Goal: Task Accomplishment & Management: Use online tool/utility

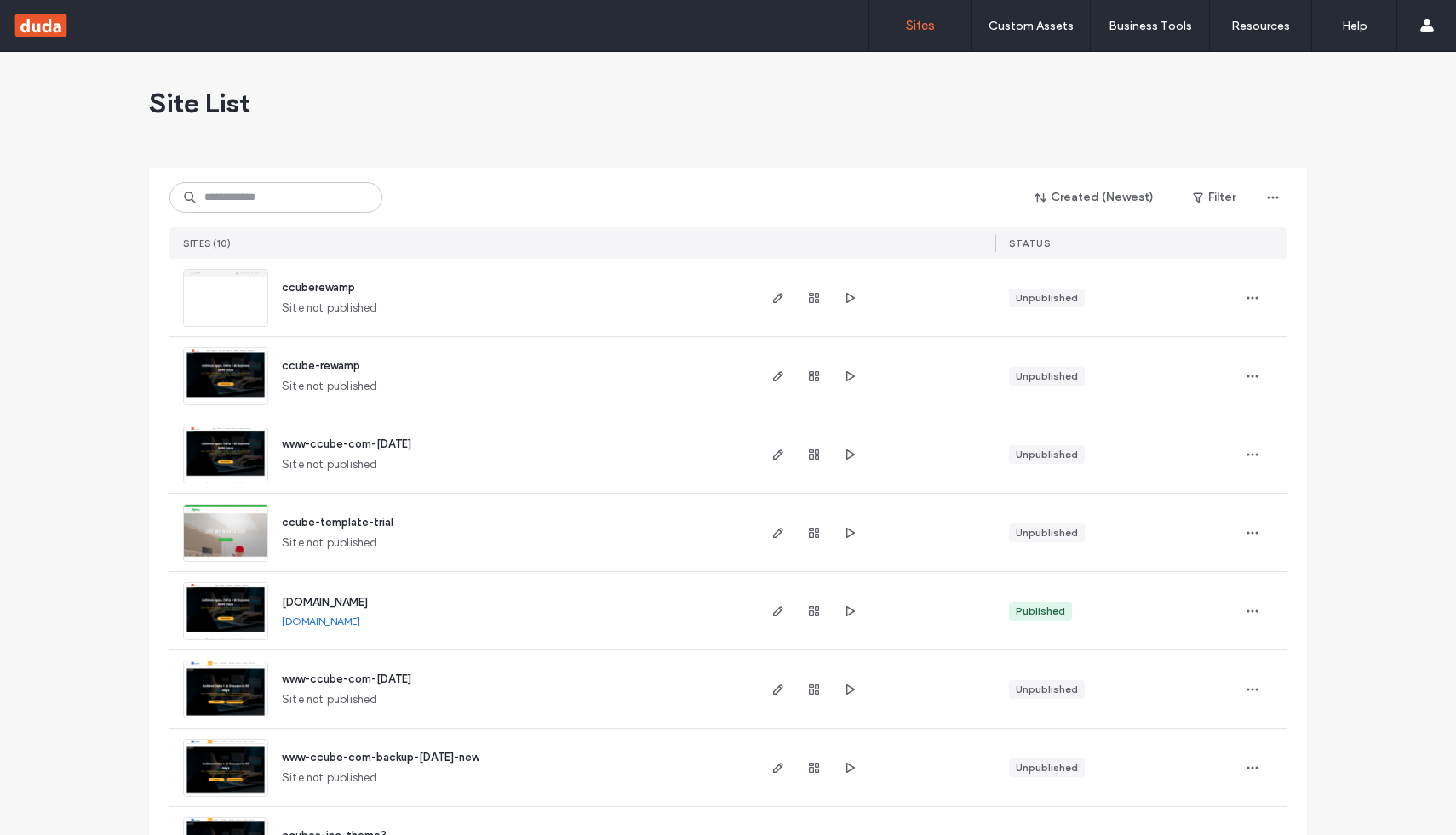
click at [325, 611] on div "[DOMAIN_NAME] [DOMAIN_NAME]" at bounding box center [511, 610] width 486 height 77
click at [323, 614] on link "www.ccube.com" at bounding box center [321, 620] width 78 height 13
click at [326, 598] on span "www.ccube.com" at bounding box center [325, 602] width 86 height 13
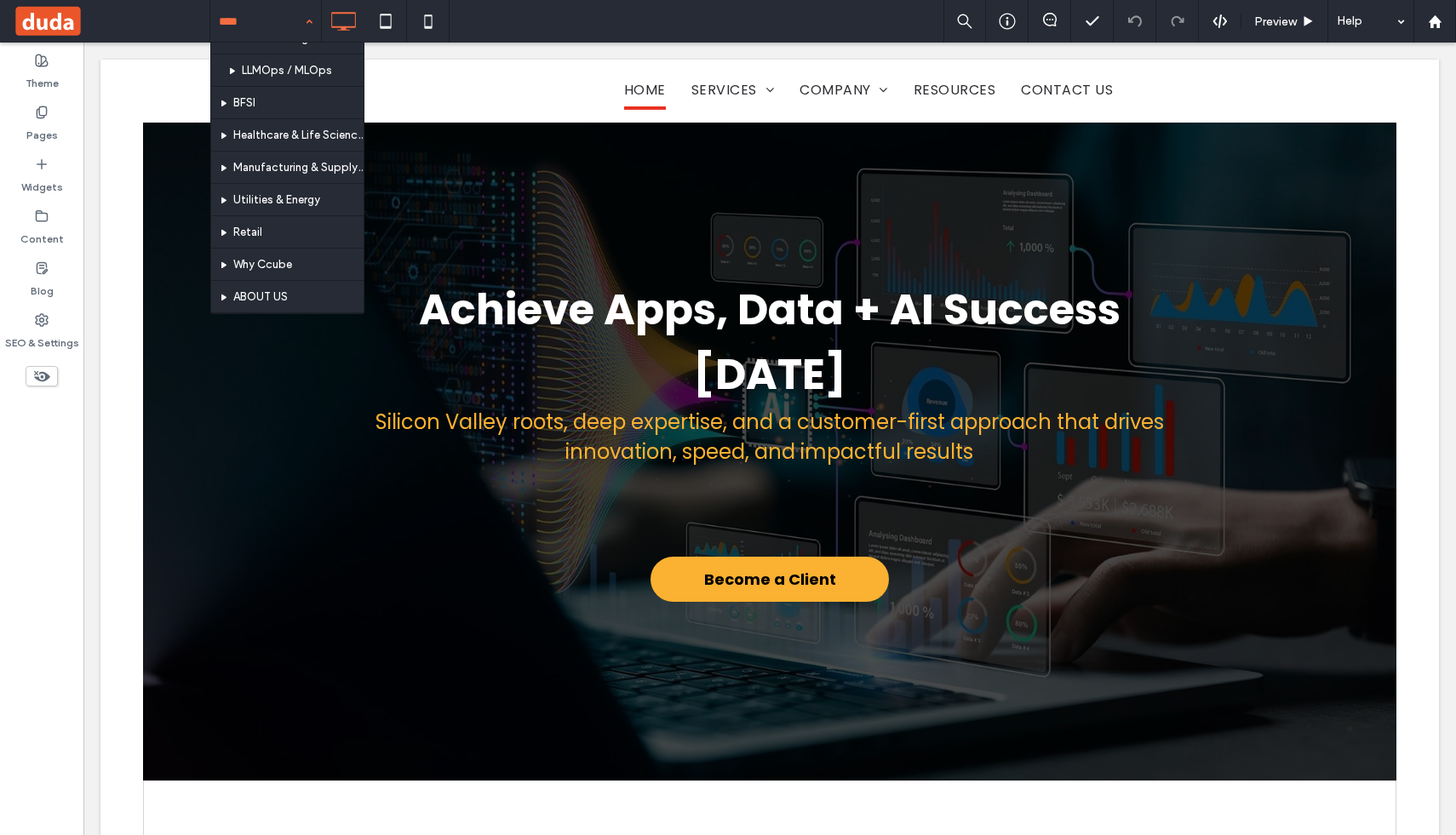
scroll to position [722, 0]
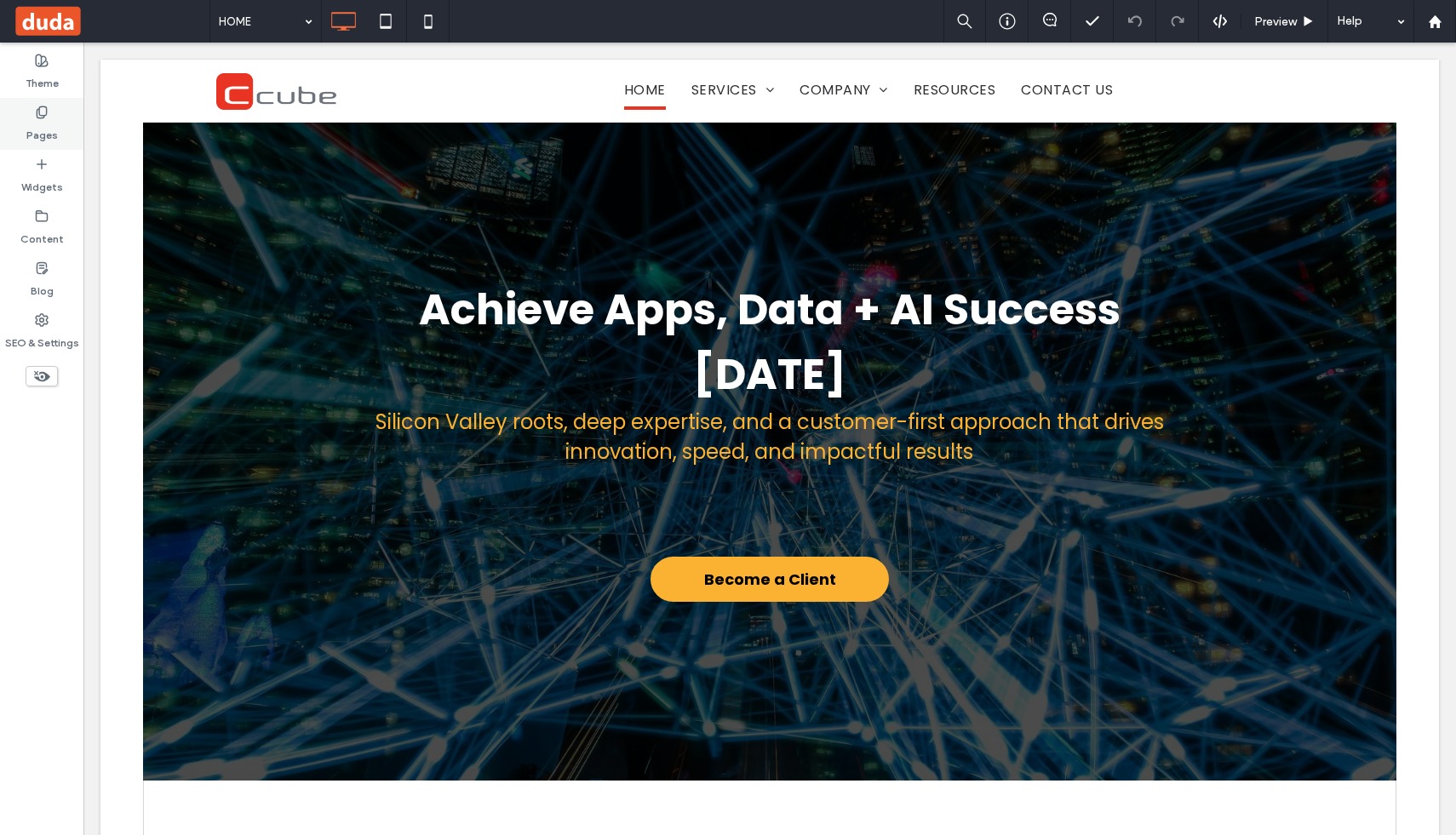
click at [41, 120] on label "Pages" at bounding box center [42, 131] width 31 height 24
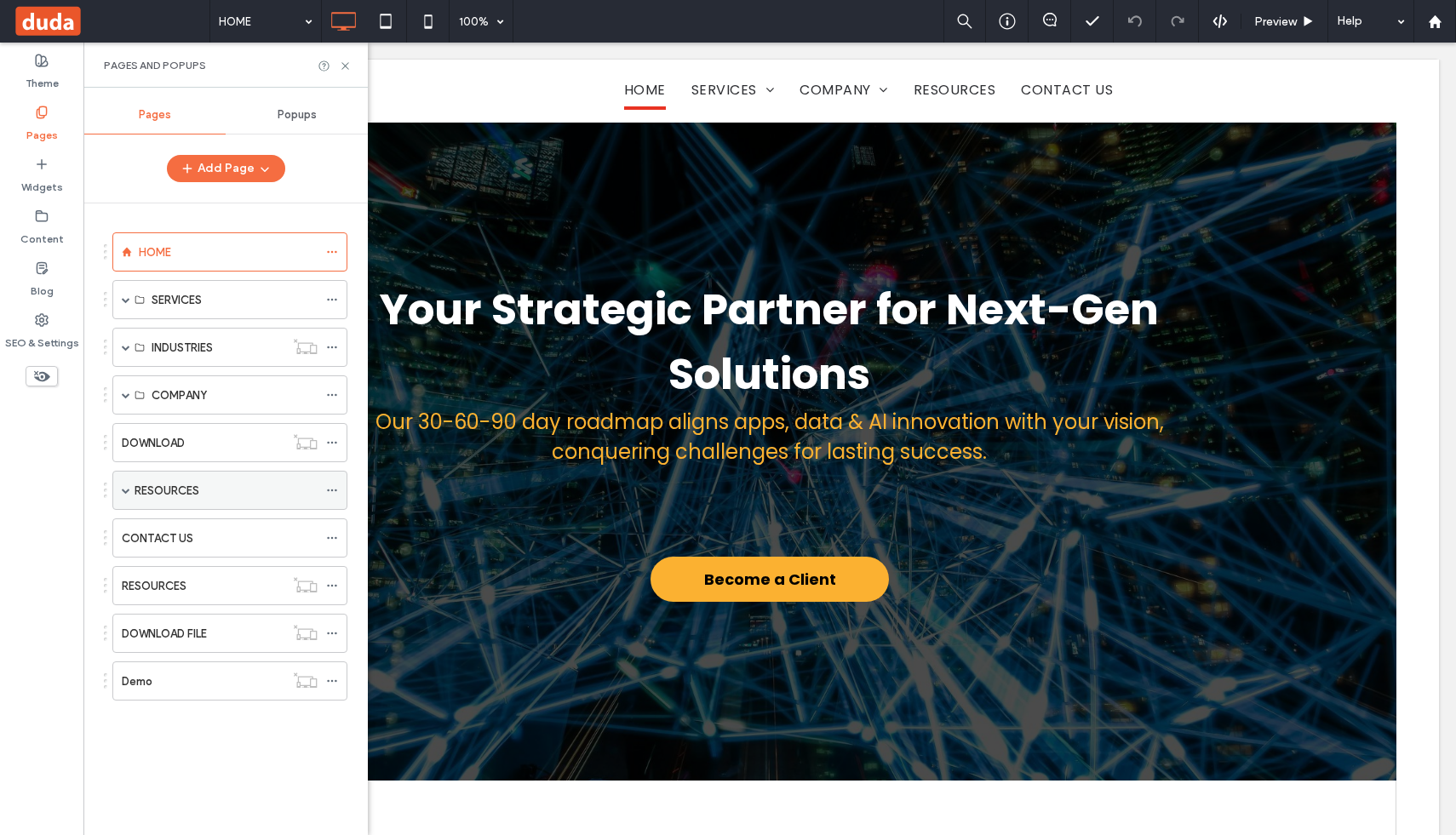
click at [137, 501] on div "RESOURCES" at bounding box center [226, 490] width 183 height 37
click at [168, 528] on div at bounding box center [728, 418] width 1456 height 835
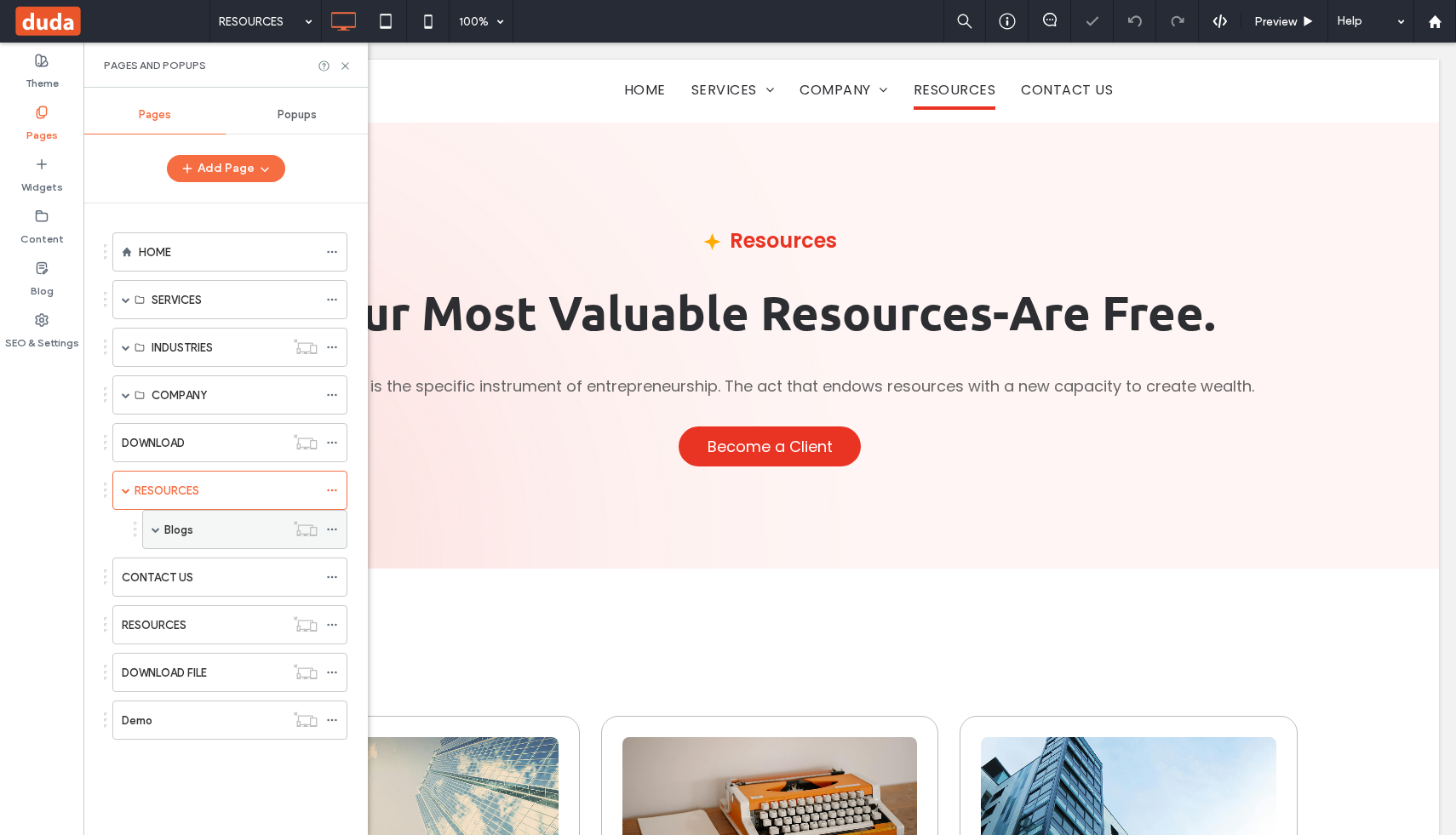
click at [157, 527] on span at bounding box center [156, 529] width 9 height 9
click at [204, 533] on div "Blogs" at bounding box center [225, 529] width 120 height 18
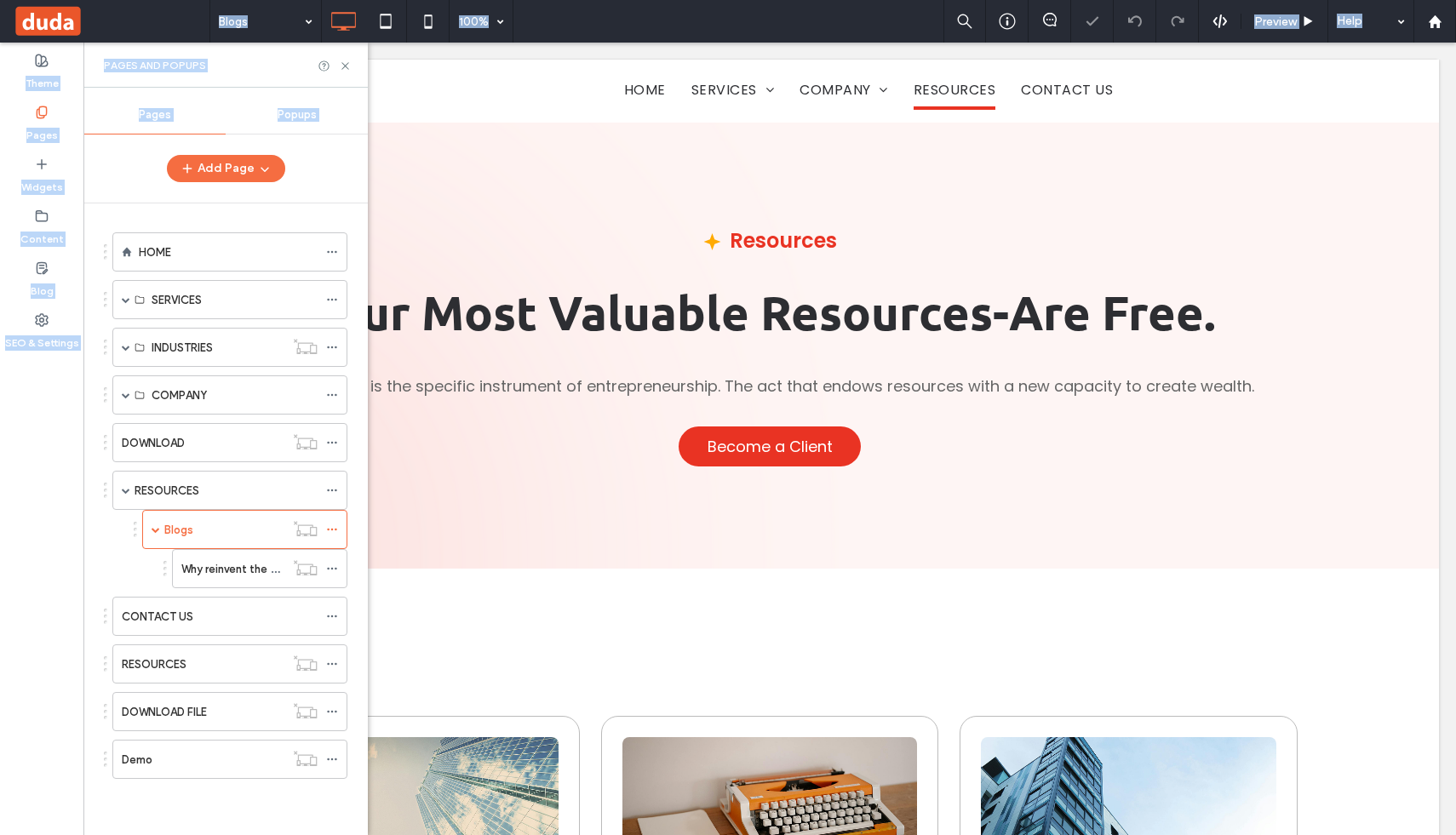
drag, startPoint x: 216, startPoint y: 568, endPoint x: 165, endPoint y: 571, distance: 51.1
click at [165, 571] on div "Blogs 100% Preview Help Site Comments Team & Clients Automate new comments Inst…" at bounding box center [728, 418] width 1456 height 835
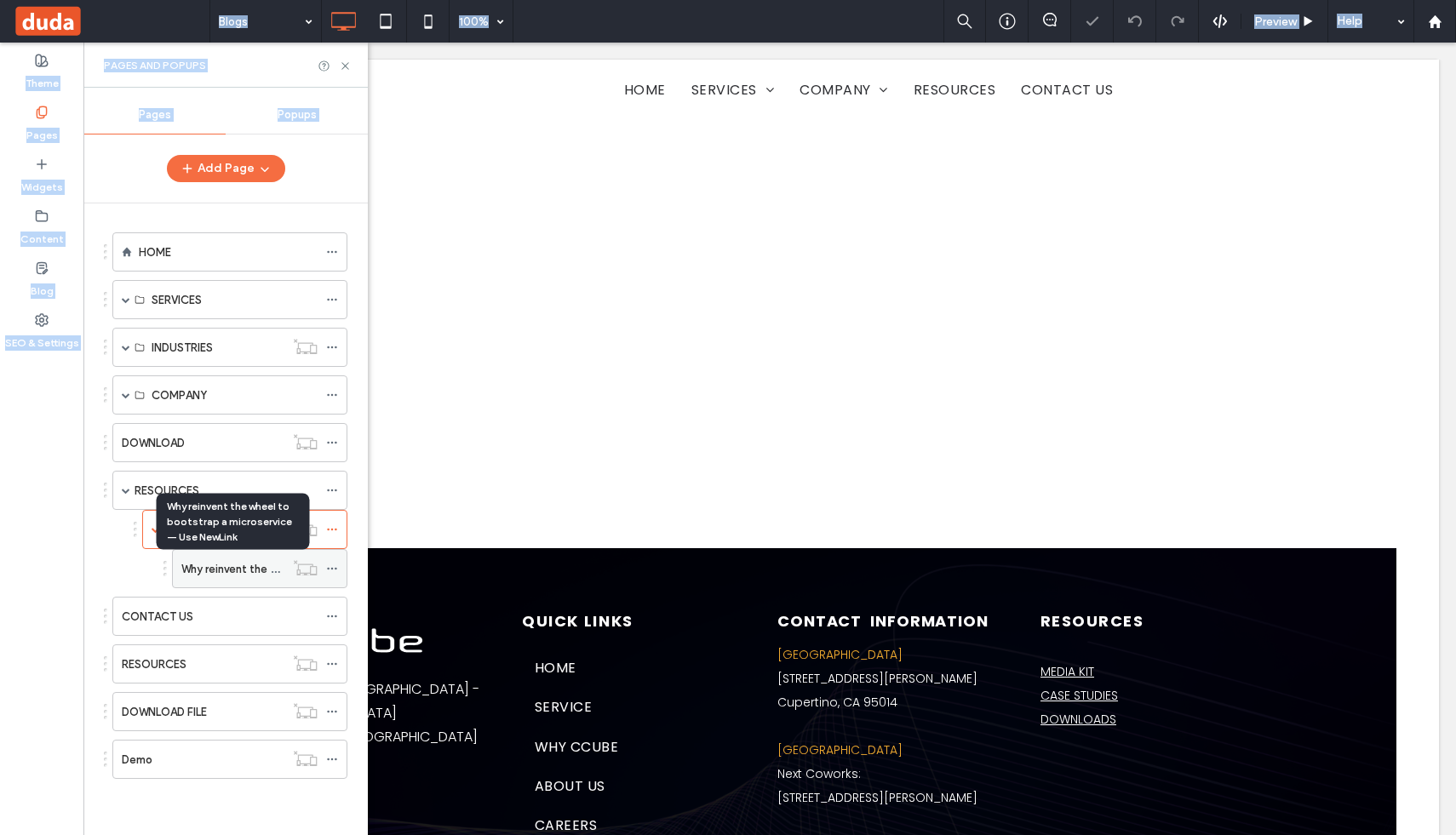
click at [226, 563] on label "Why reinvent the wheel to bootstrap a microservice — Use NewLink" at bounding box center [354, 568] width 345 height 29
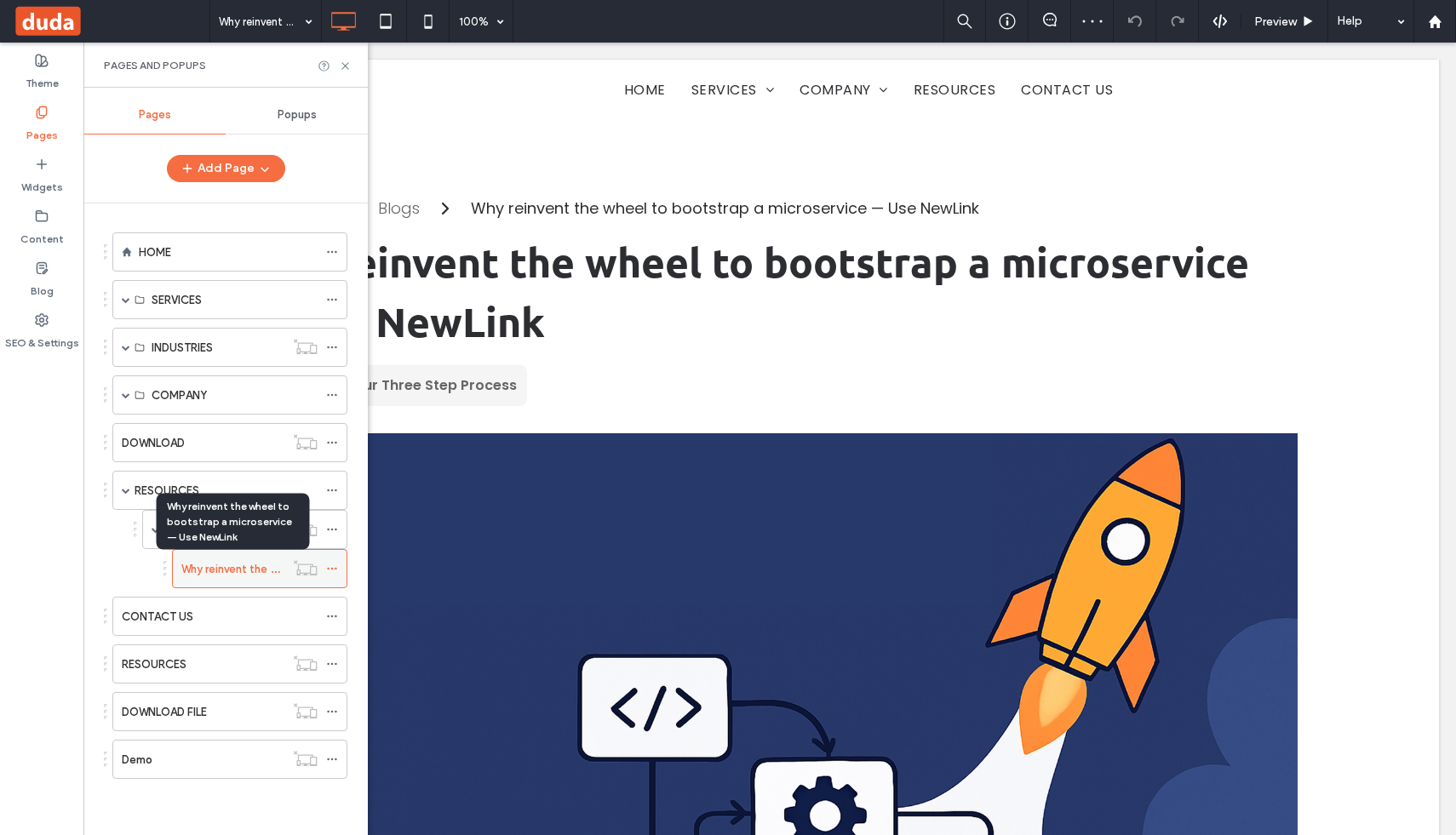
drag, startPoint x: 229, startPoint y: 568, endPoint x: 209, endPoint y: 571, distance: 20.2
click at [209, 571] on div "Why reinvent the wheel to bootstrap a microservice — Use NewLink 100% Preview H…" at bounding box center [728, 418] width 1456 height 835
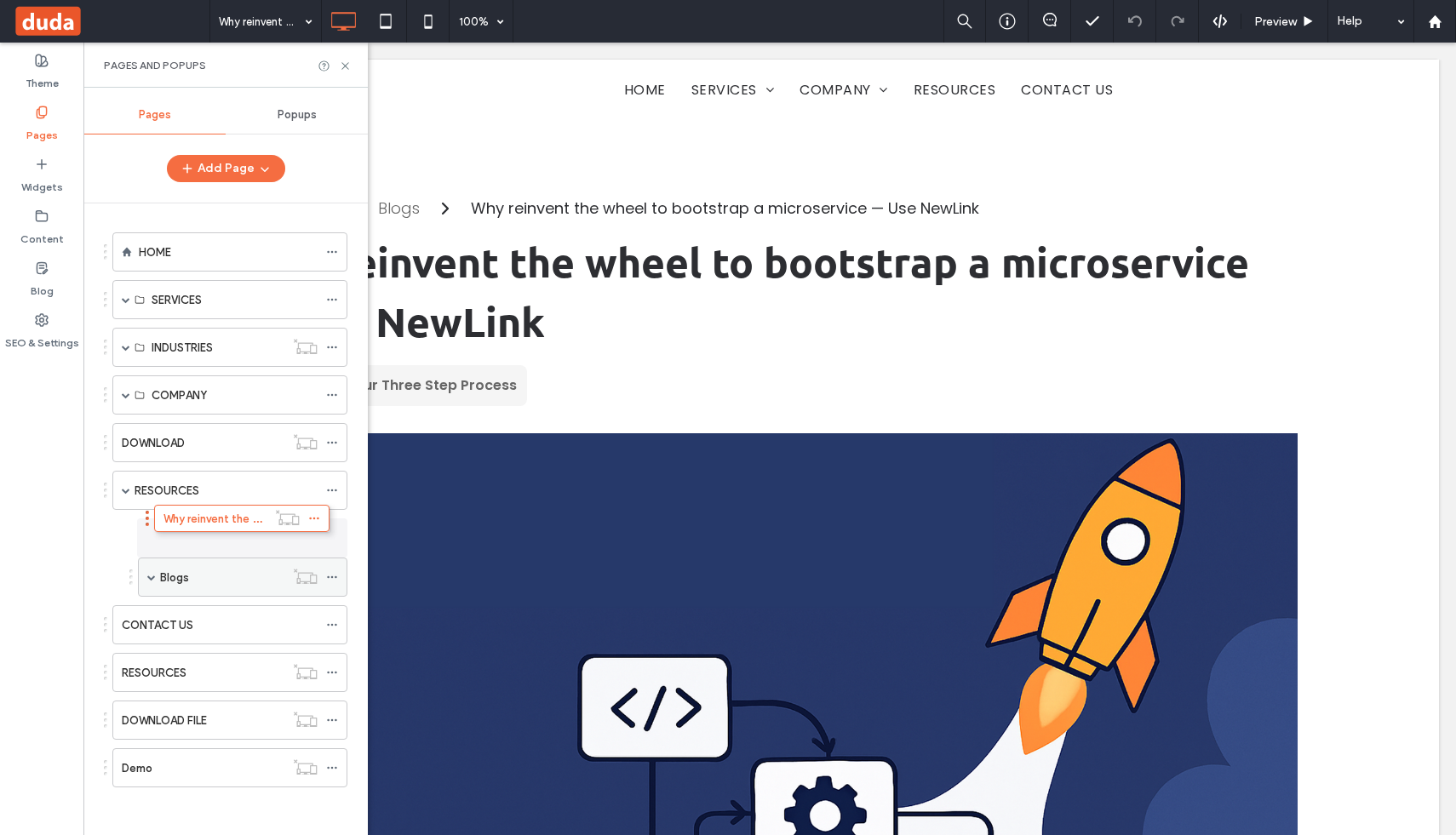
drag, startPoint x: 209, startPoint y: 571, endPoint x: 184, endPoint y: 526, distance: 51.5
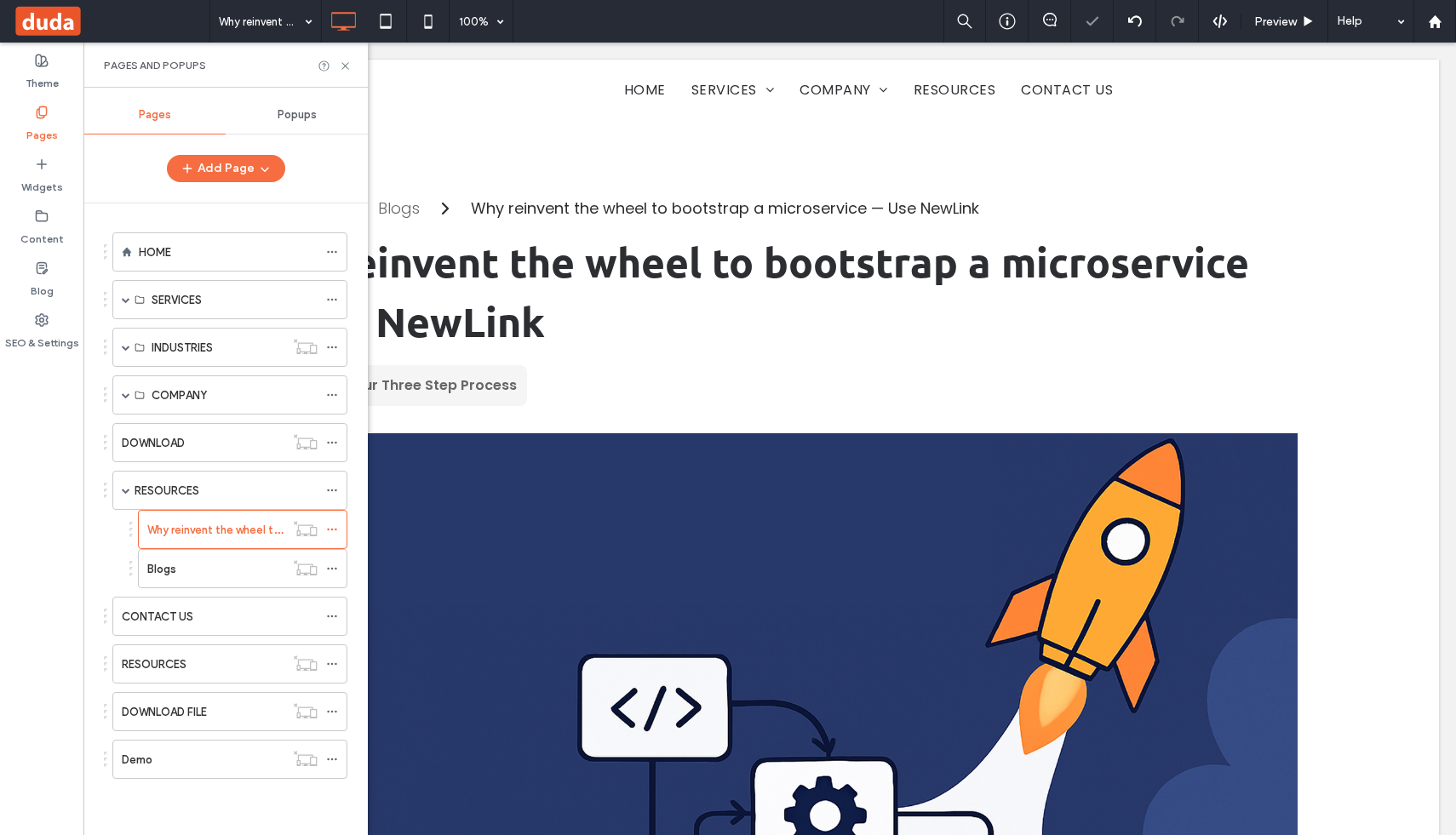
click at [129, 570] on div at bounding box center [130, 567] width 3 height 3
click at [131, 571] on div "Blogs" at bounding box center [238, 568] width 218 height 39
click at [327, 565] on icon at bounding box center [332, 568] width 12 height 12
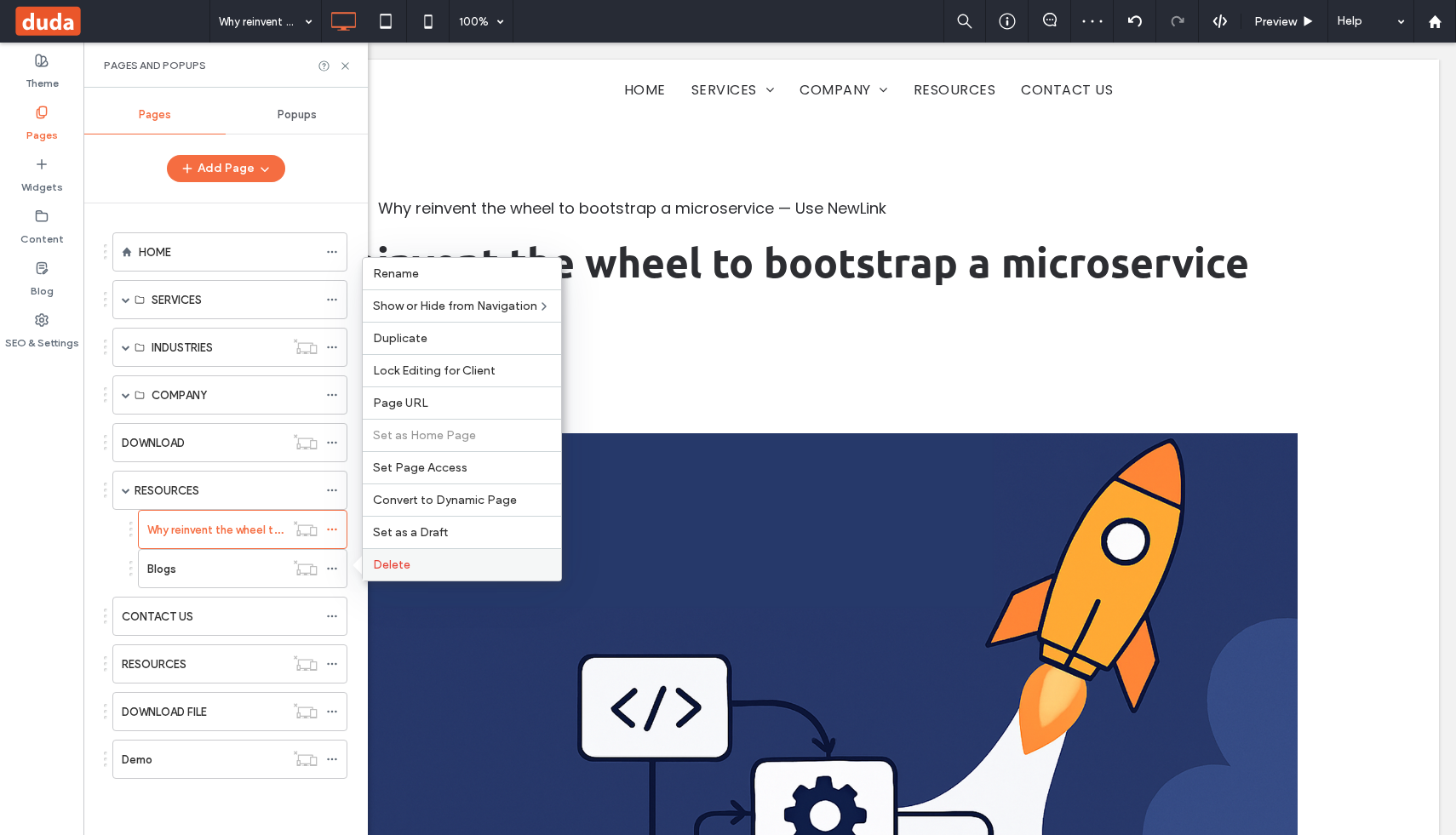
click at [414, 563] on label "Delete" at bounding box center [461, 565] width 177 height 15
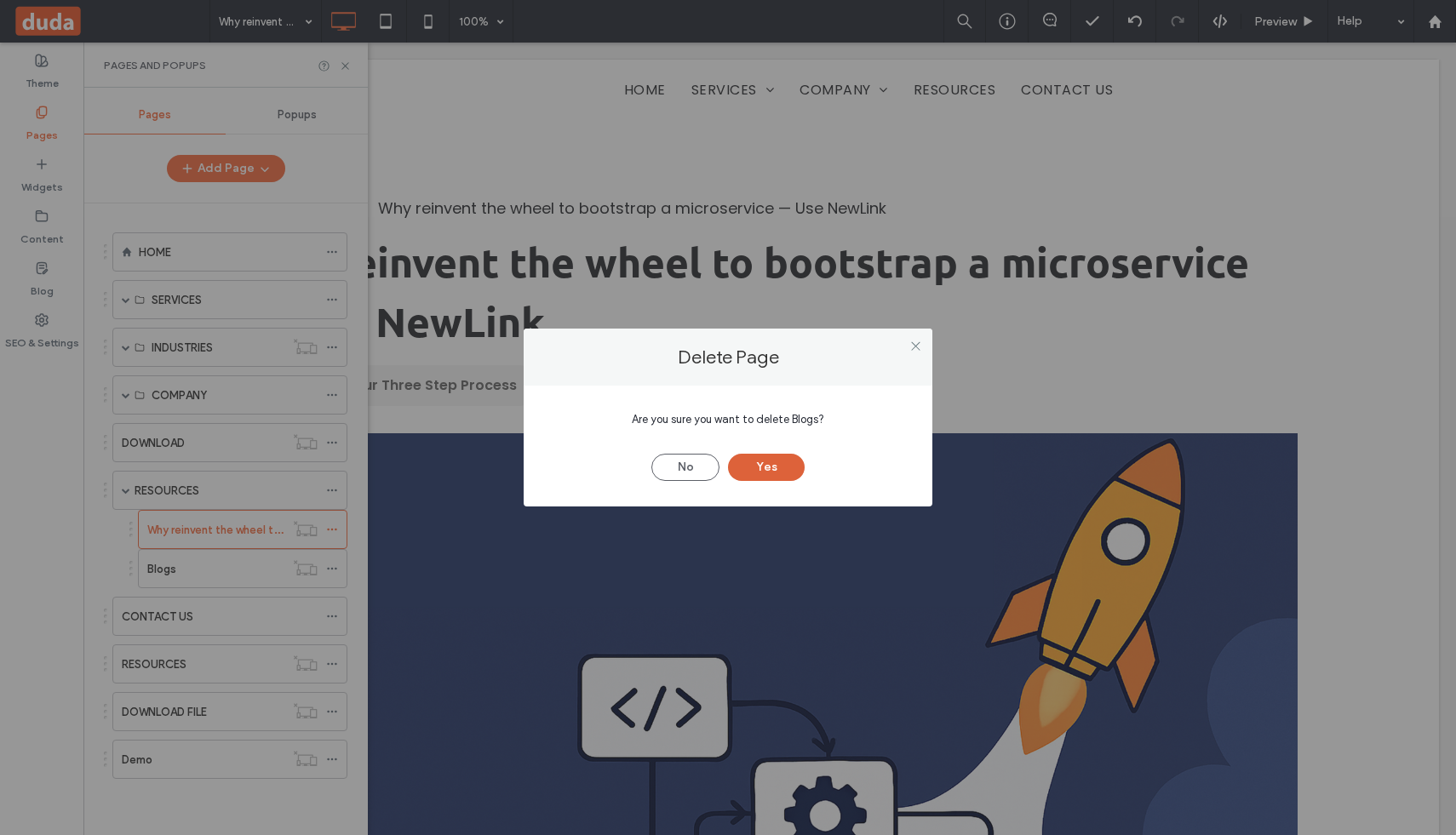
click at [774, 466] on button "Yes" at bounding box center [766, 467] width 76 height 27
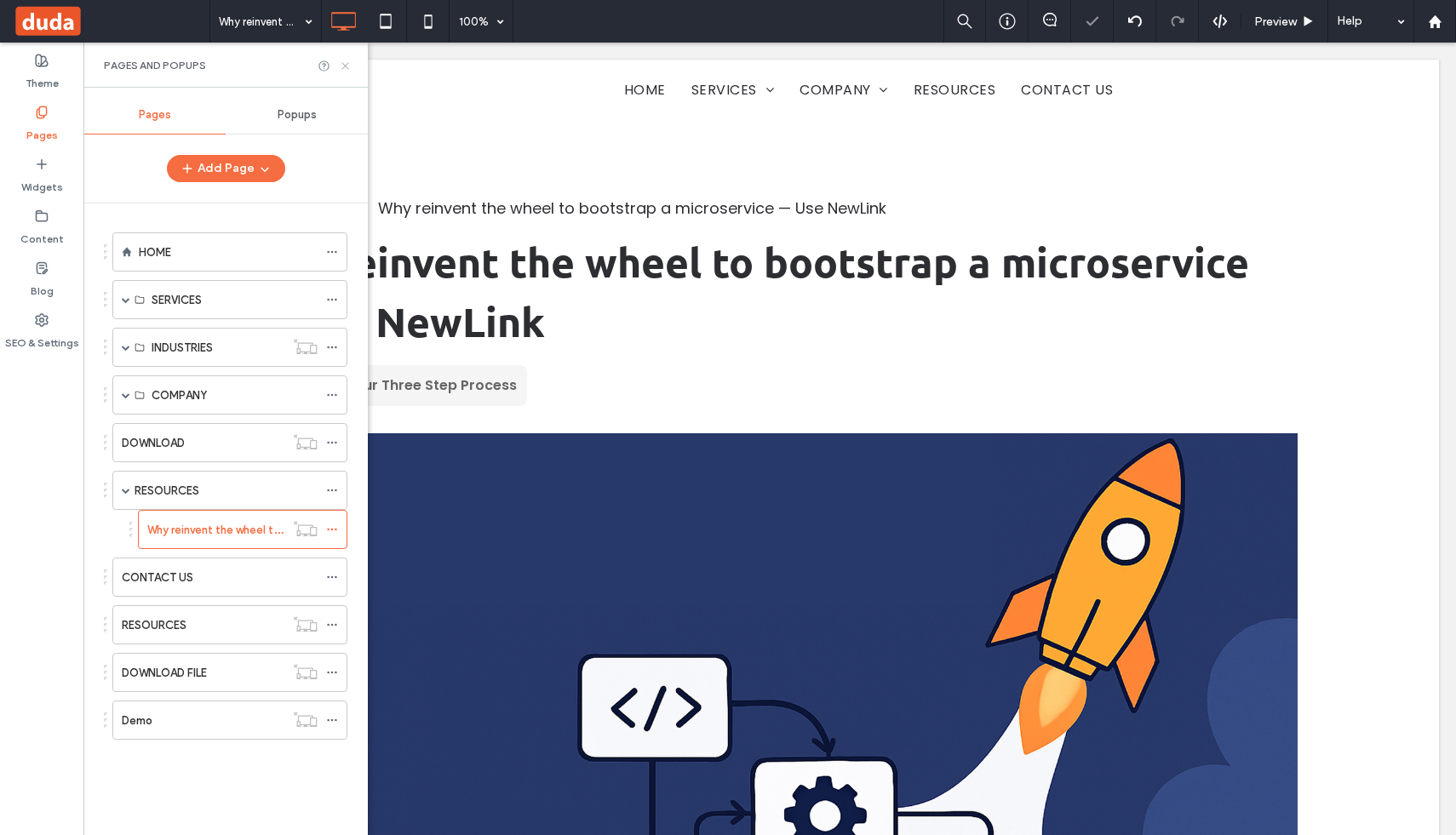
click at [341, 68] on icon at bounding box center [345, 66] width 13 height 13
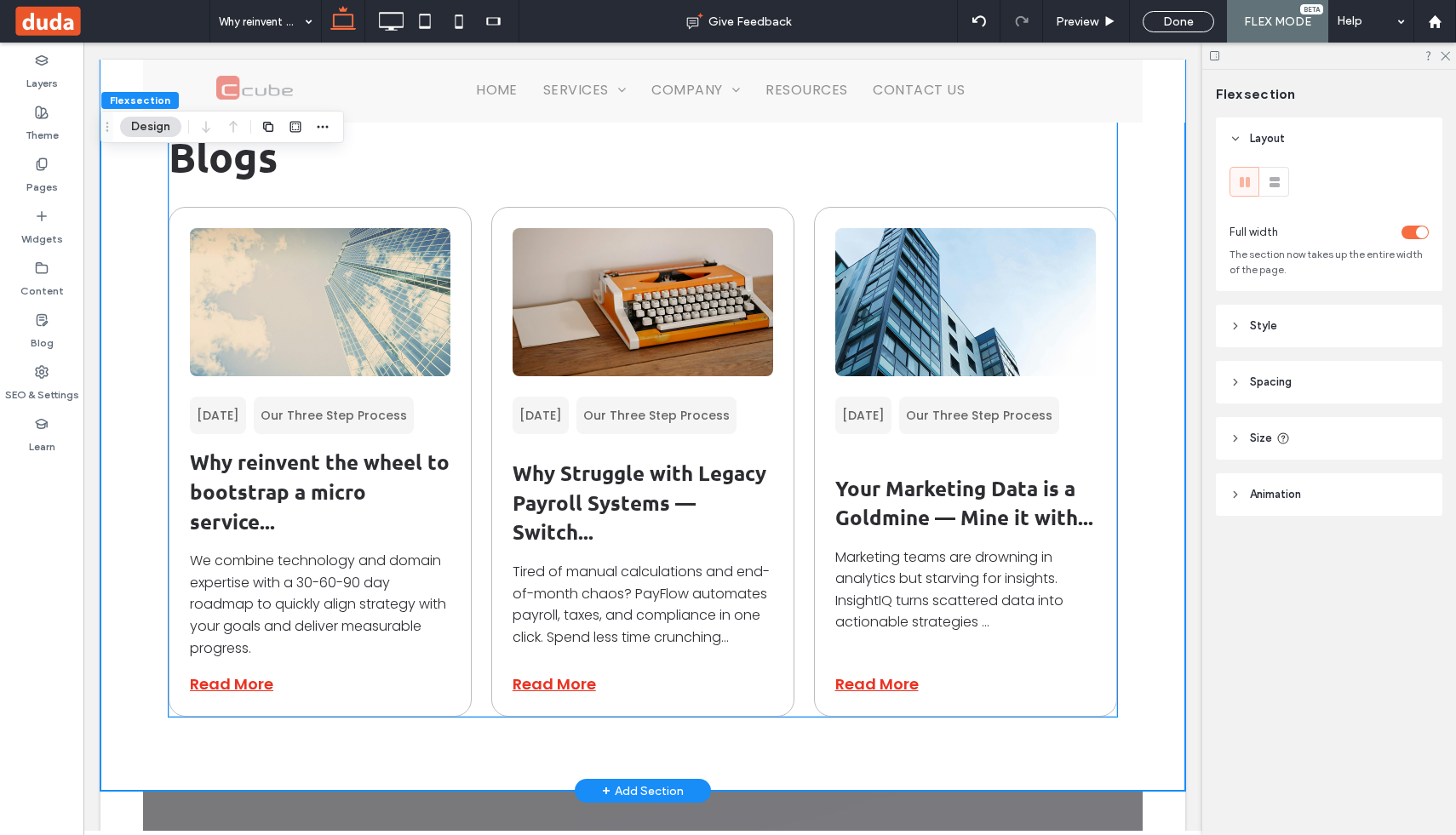
scroll to position [2406, 0]
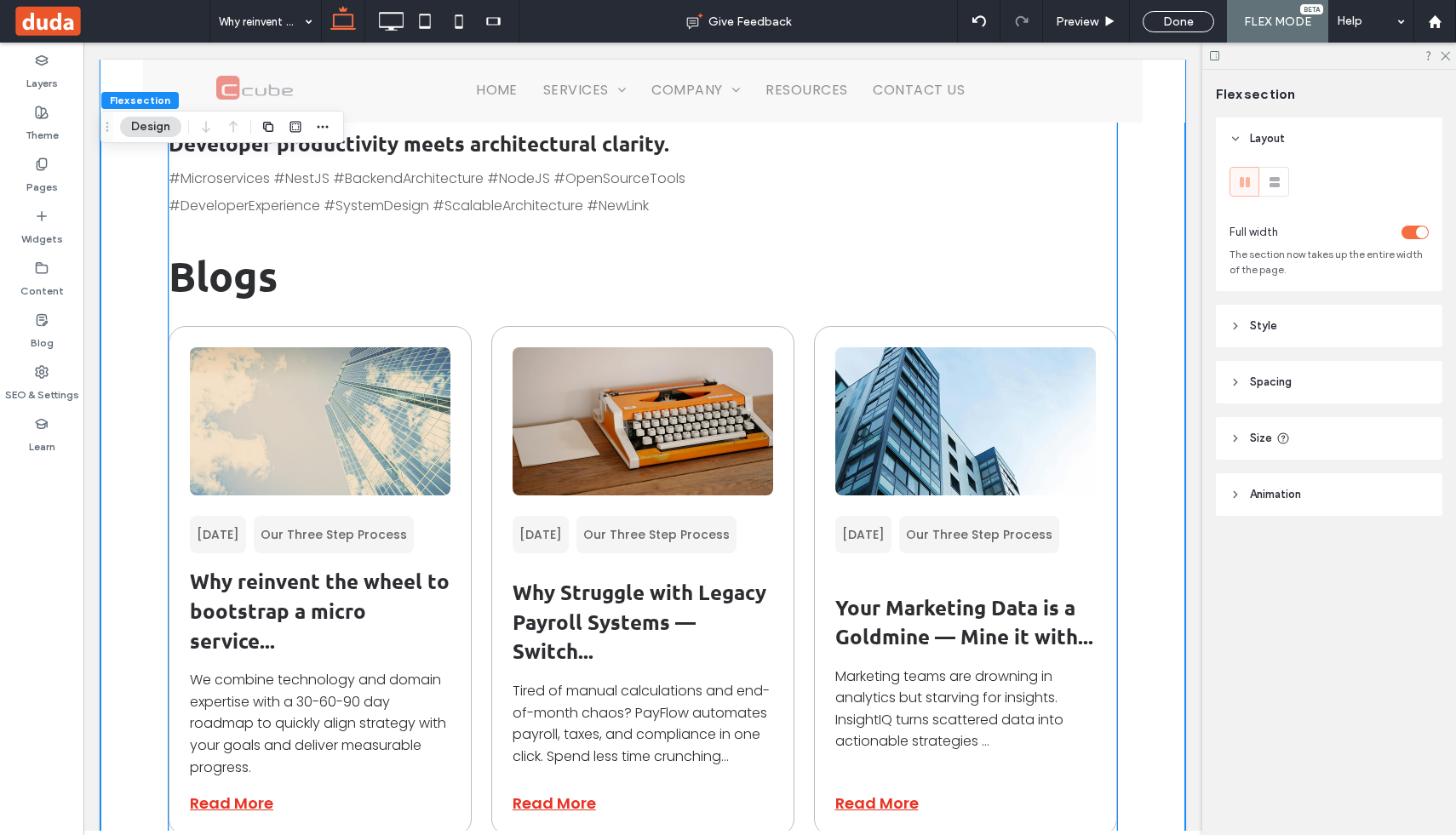
click at [433, 361] on div "Why reinvent the wheel to bootstrap a micro service... We combine technology an…" at bounding box center [320, 581] width 303 height 510
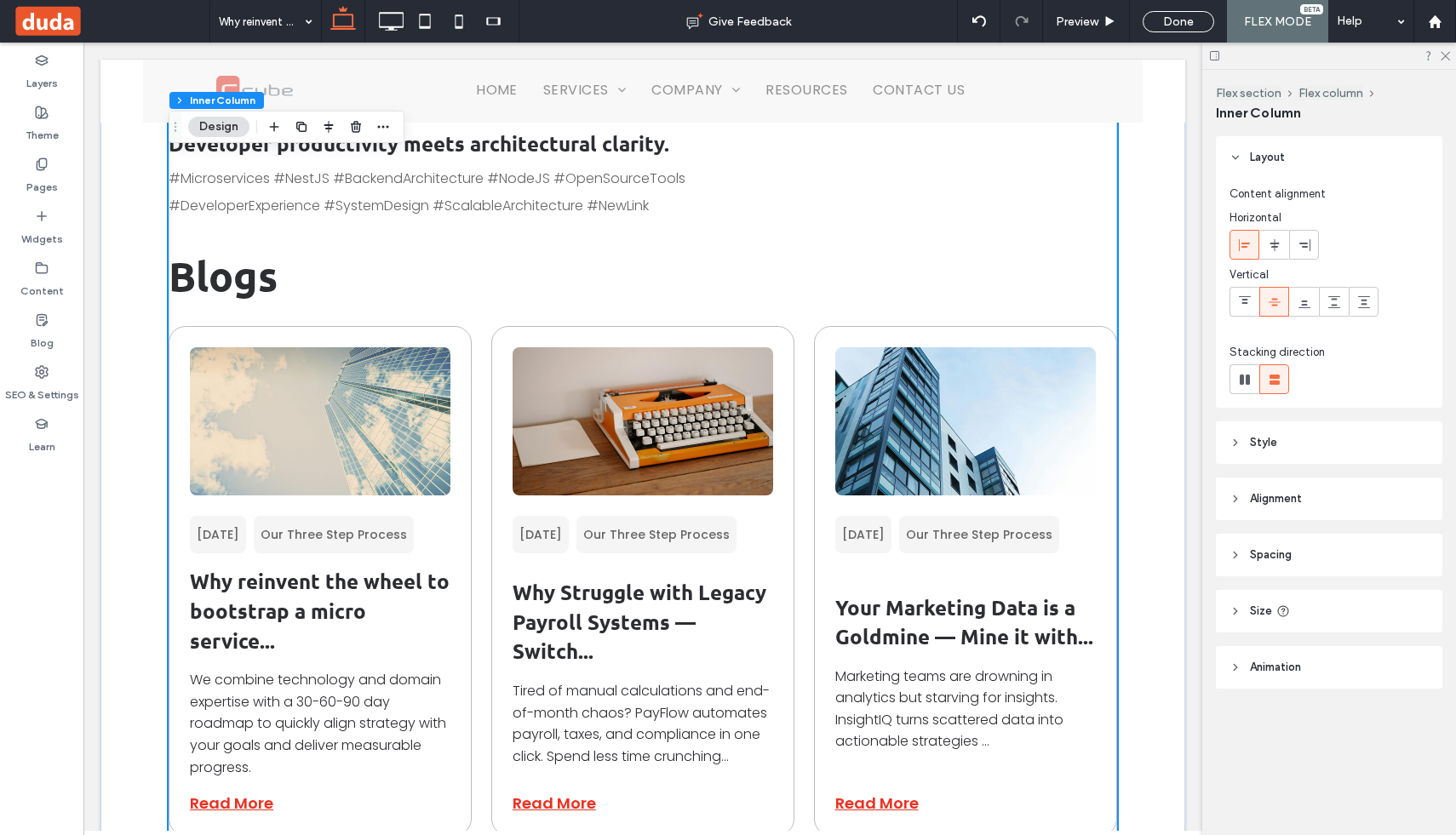
click at [466, 361] on div "Why reinvent the wheel to bootstrap a micro service... We combine technology an…" at bounding box center [320, 581] width 303 height 510
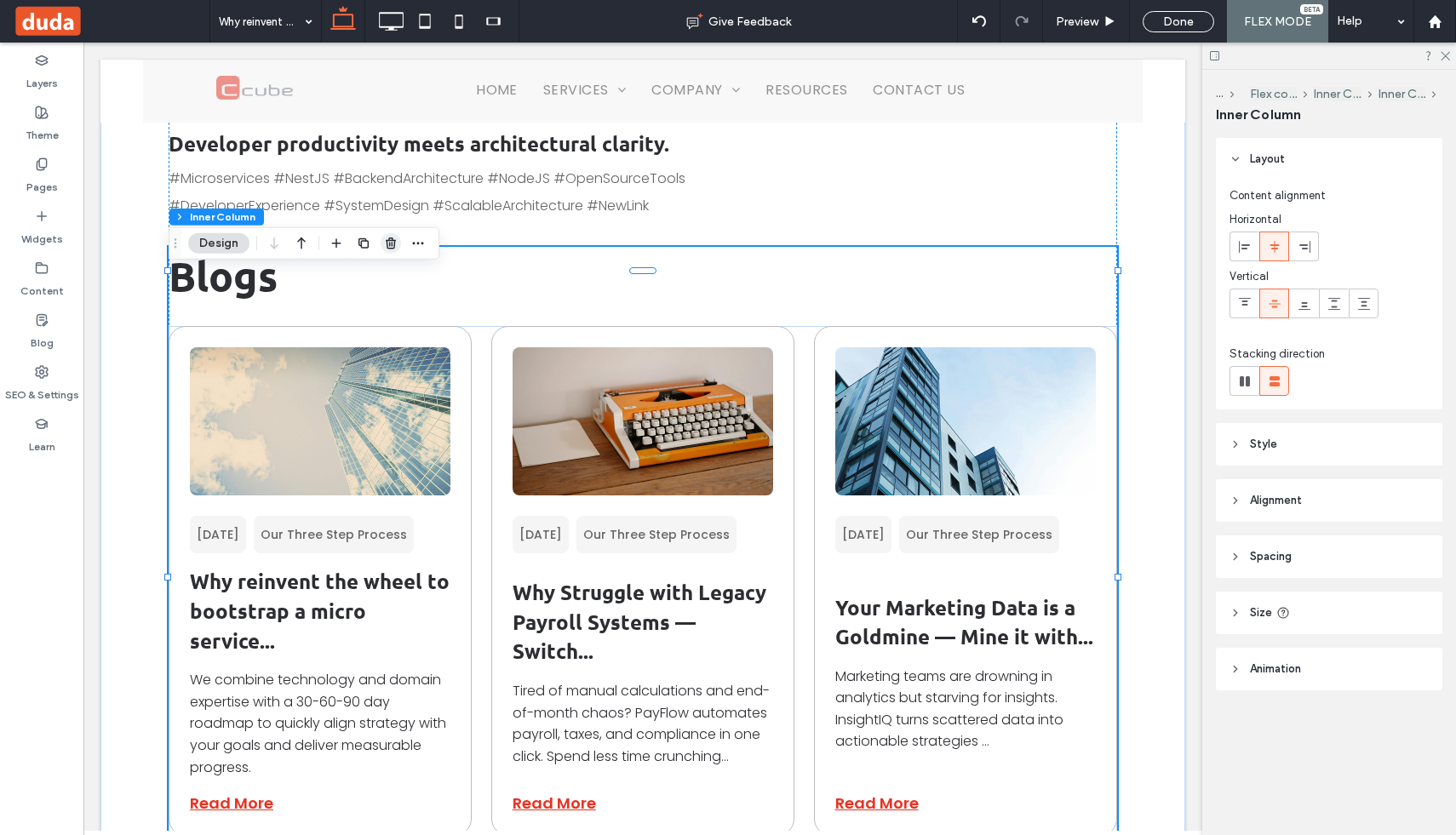
click at [389, 252] on span "button" at bounding box center [390, 243] width 21 height 21
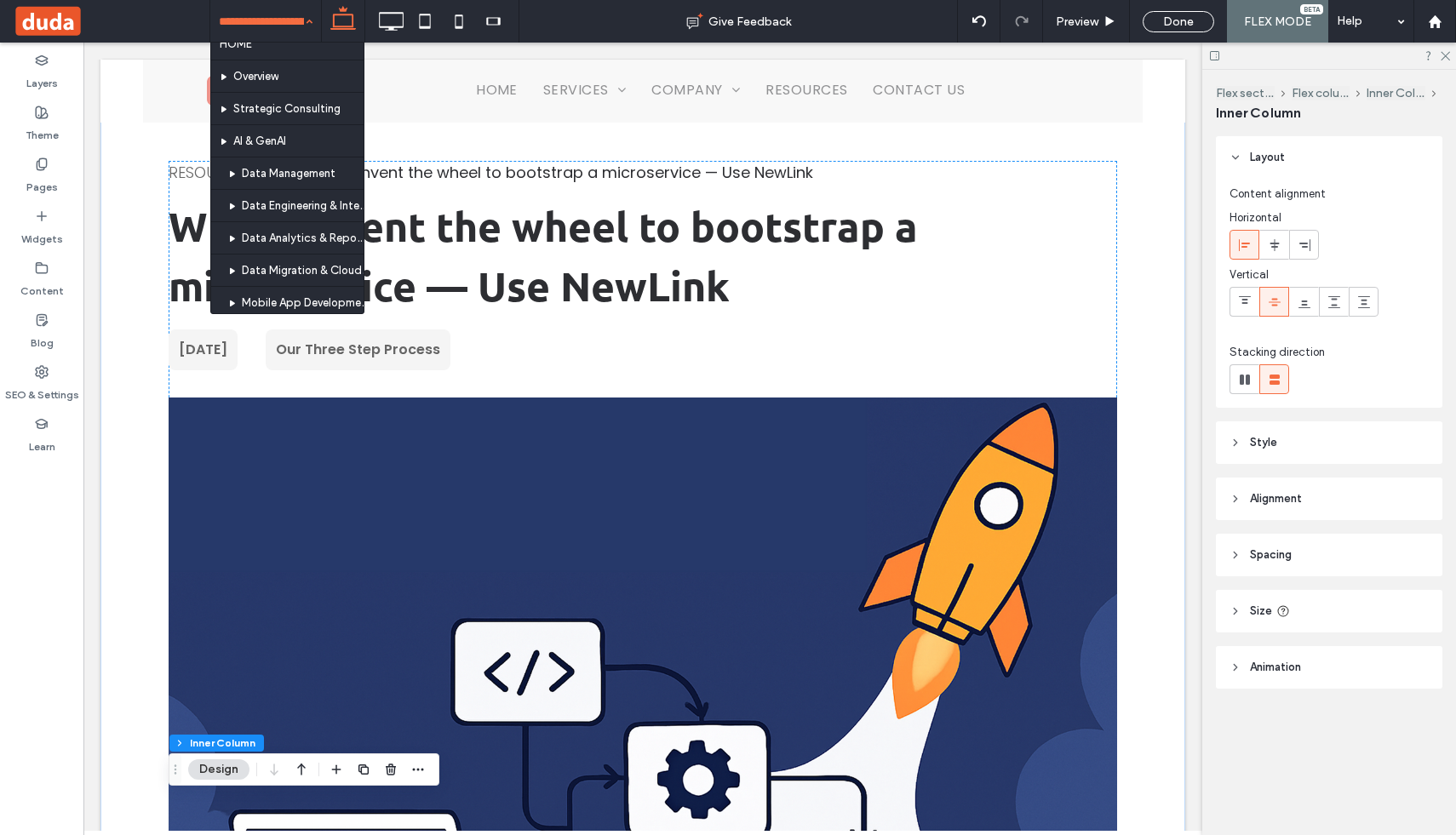
scroll to position [0, 0]
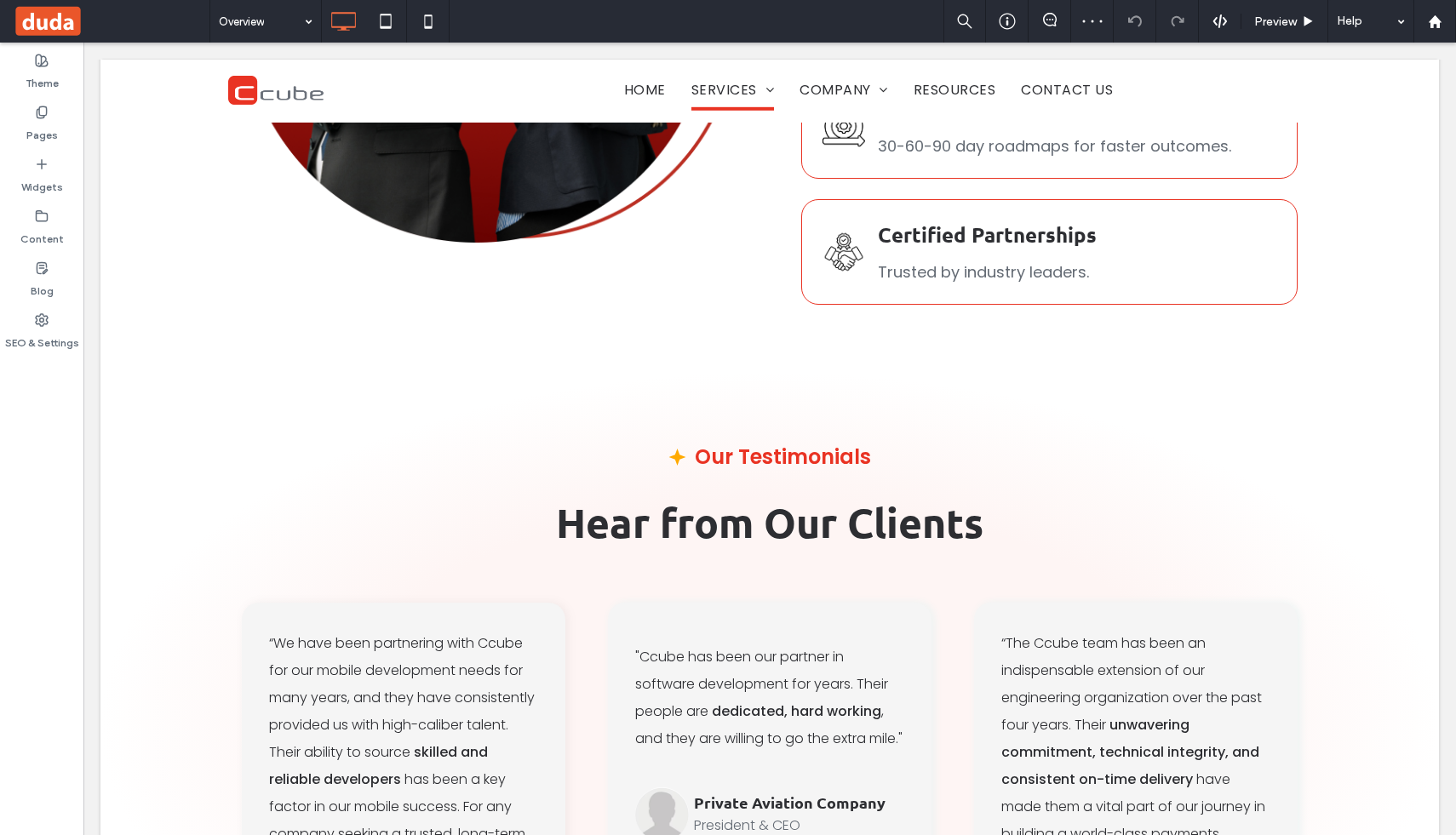
scroll to position [4773, 0]
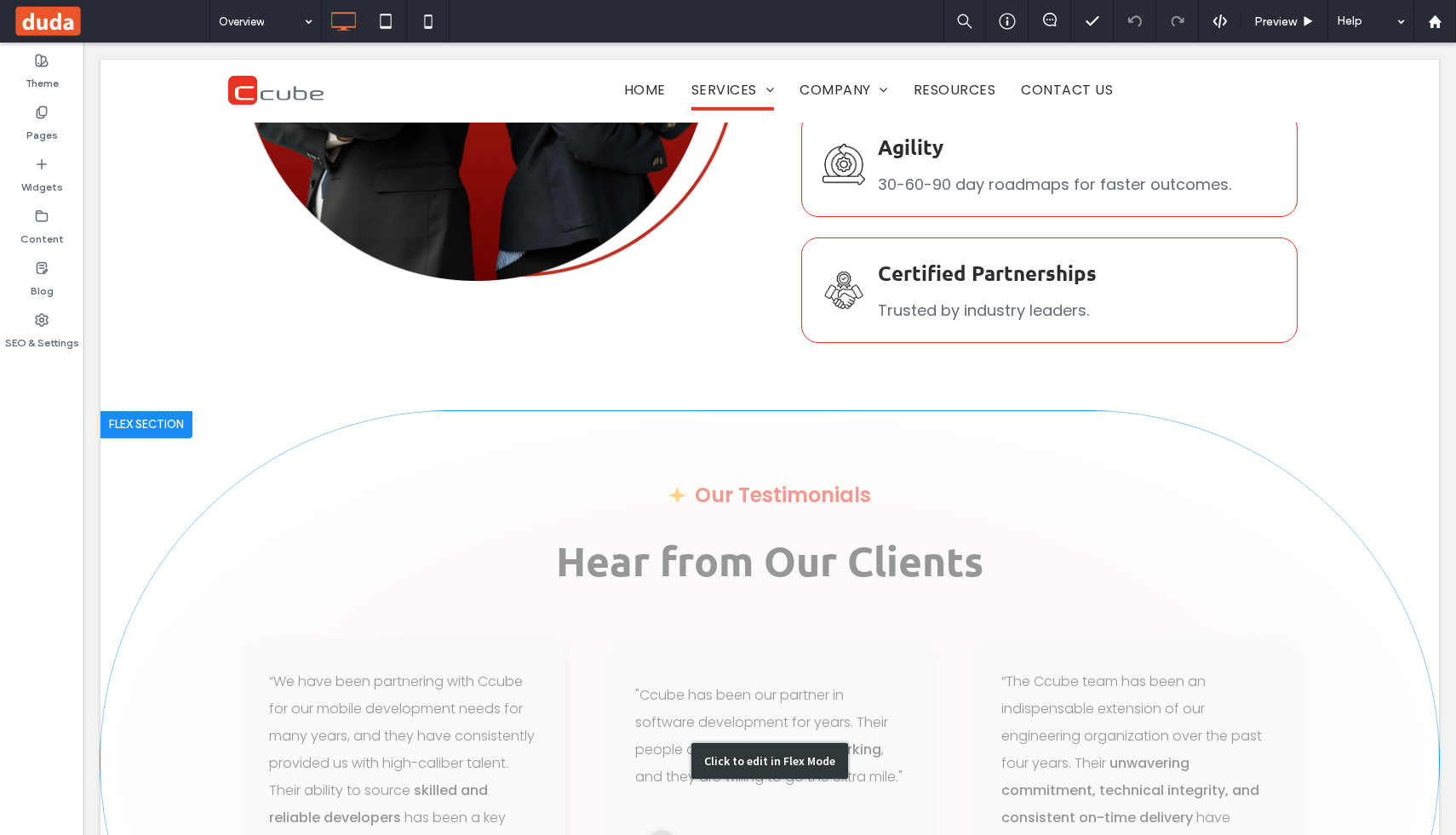
click at [629, 701] on div "Click to edit in Flex Mode" at bounding box center [769, 761] width 1338 height 700
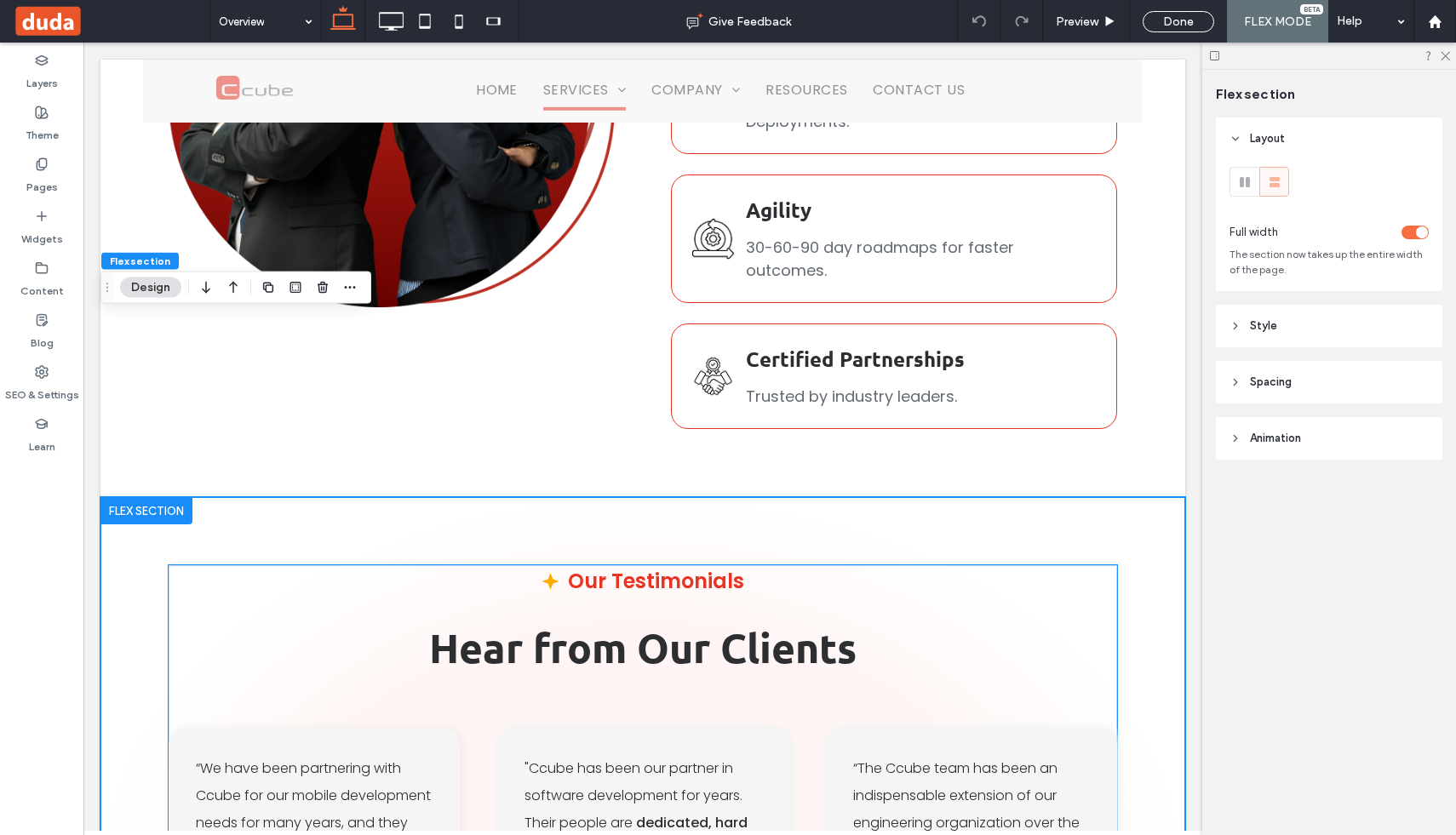
click at [629, 755] on p ""Ccube has been our partner in software development for years. Their people are…" at bounding box center [642, 822] width 236 height 136
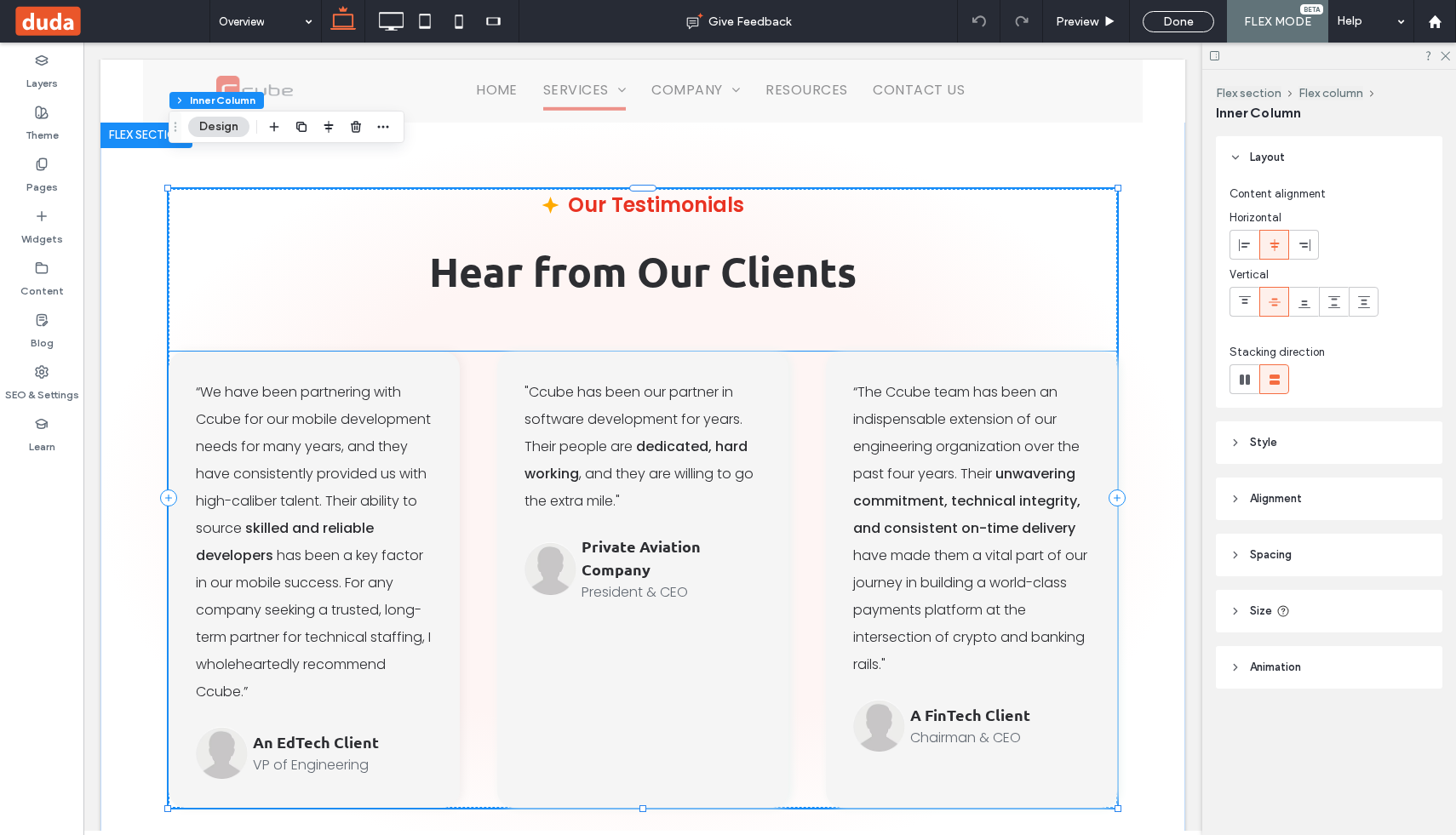
scroll to position [5208, 0]
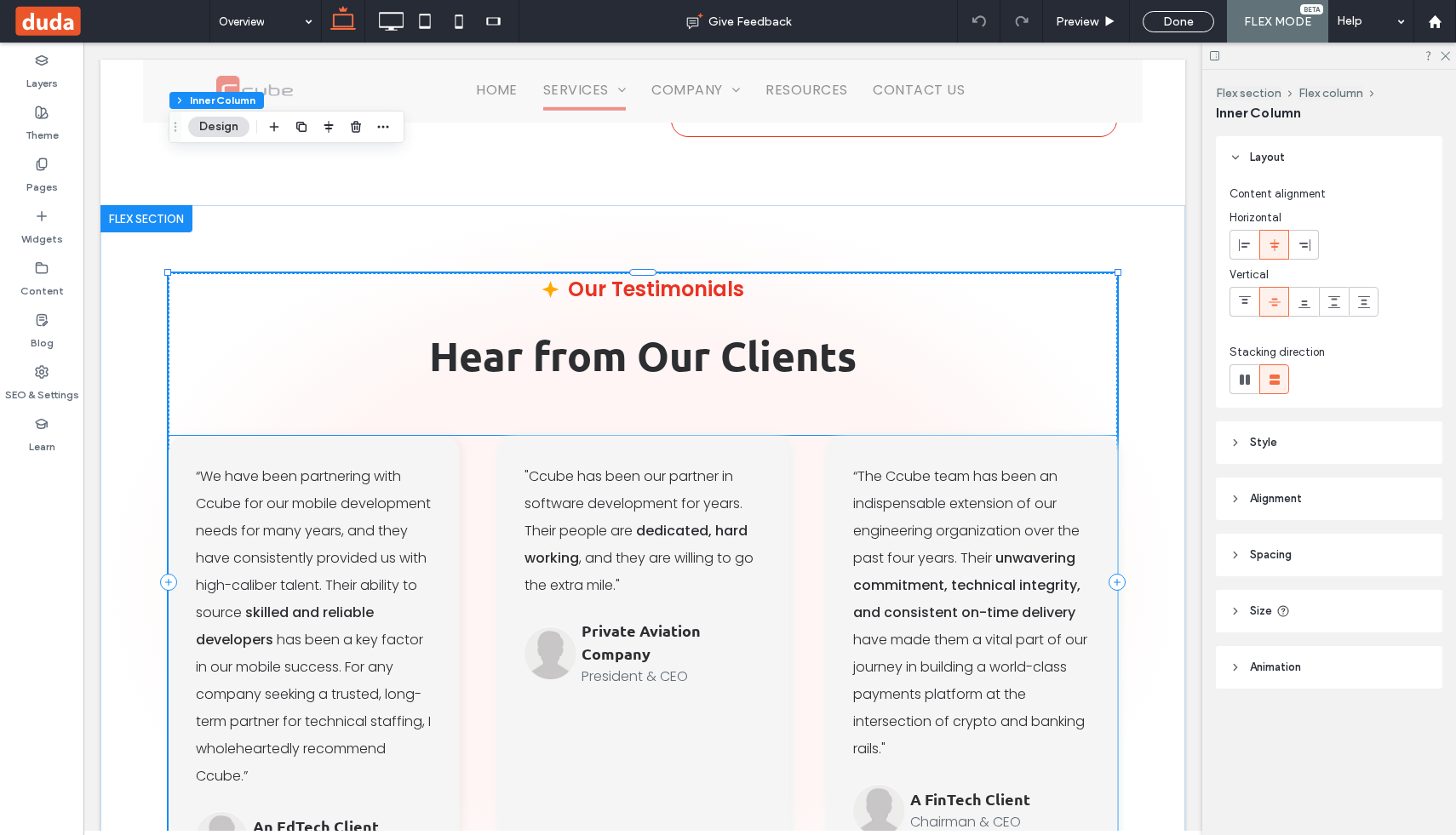
click at [690, 463] on p ""Ccube has been our partner in software development for years. Their people are…" at bounding box center [642, 530] width 236 height 136
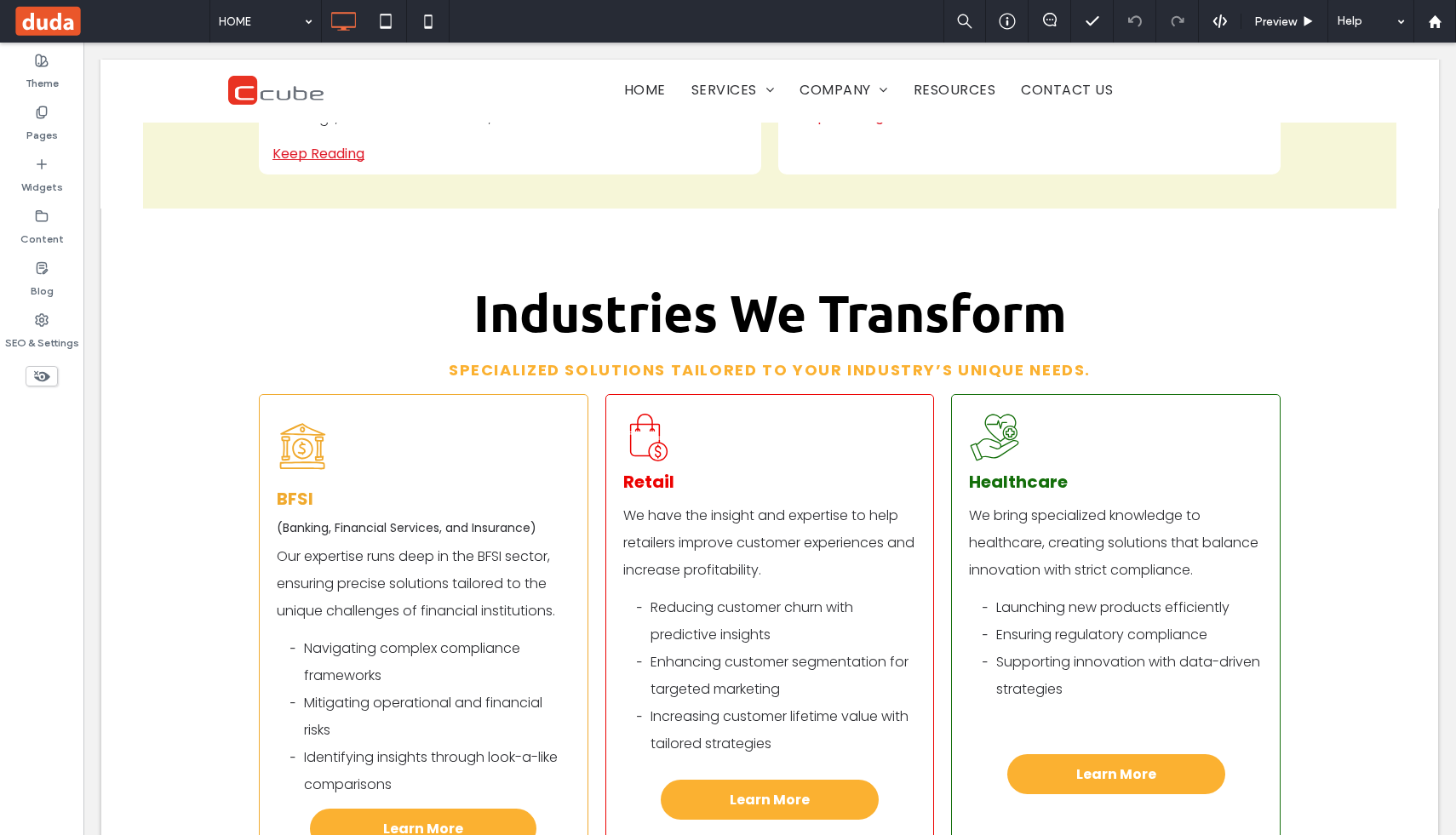
scroll to position [5058, 0]
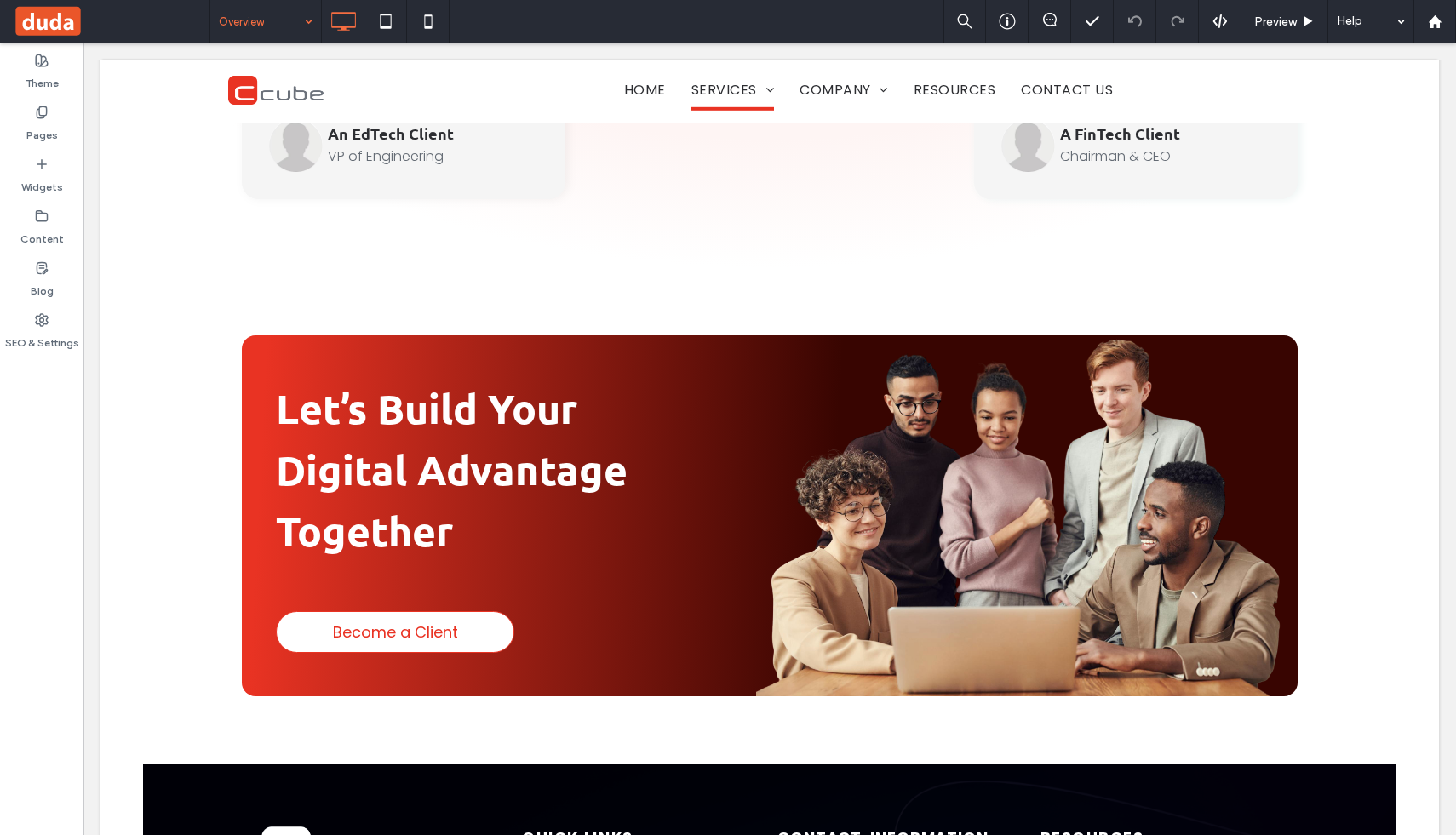
scroll to position [5617, 0]
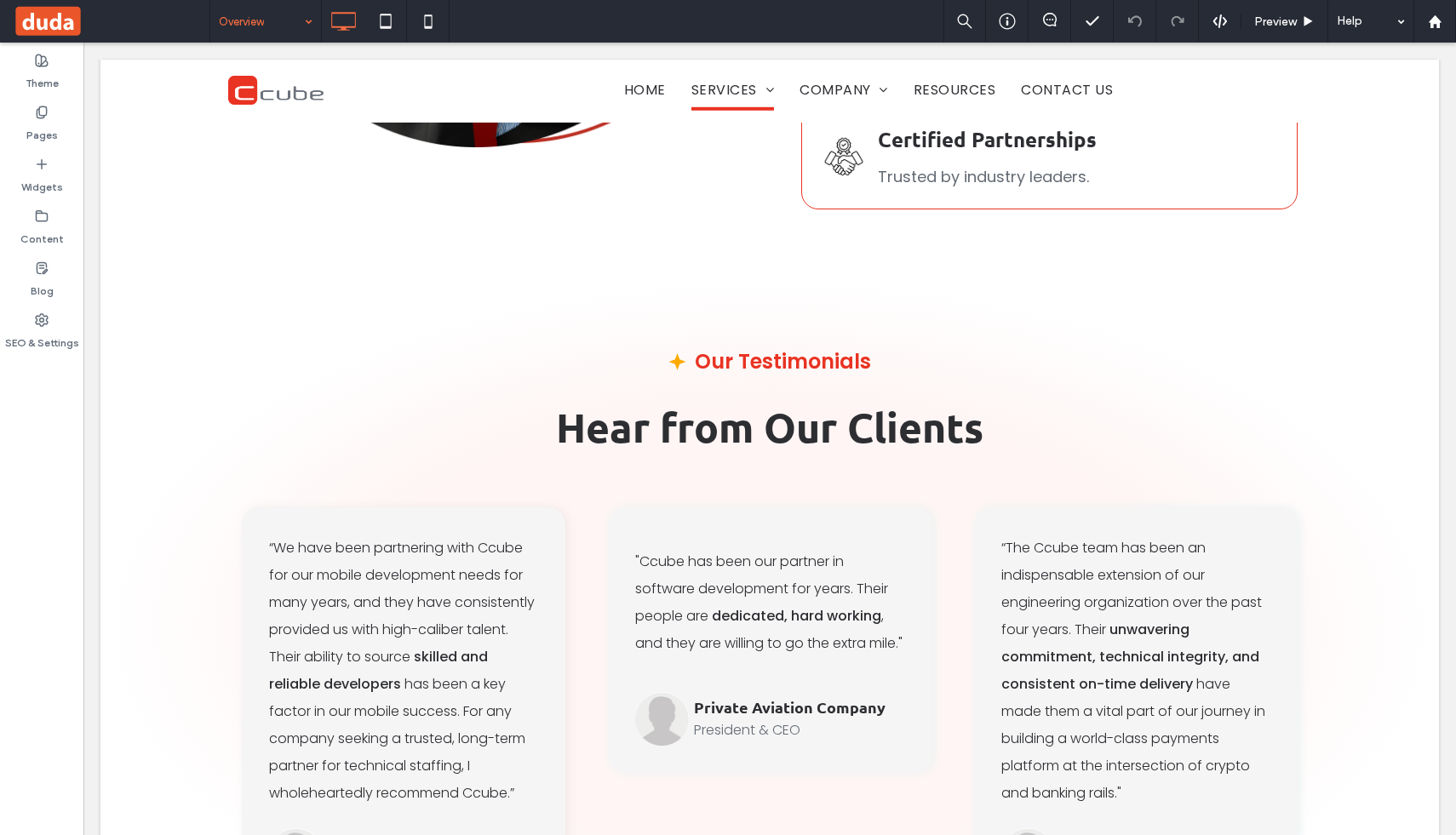
click at [316, 449] on div "Click to edit in Flex Mode" at bounding box center [769, 627] width 1338 height 700
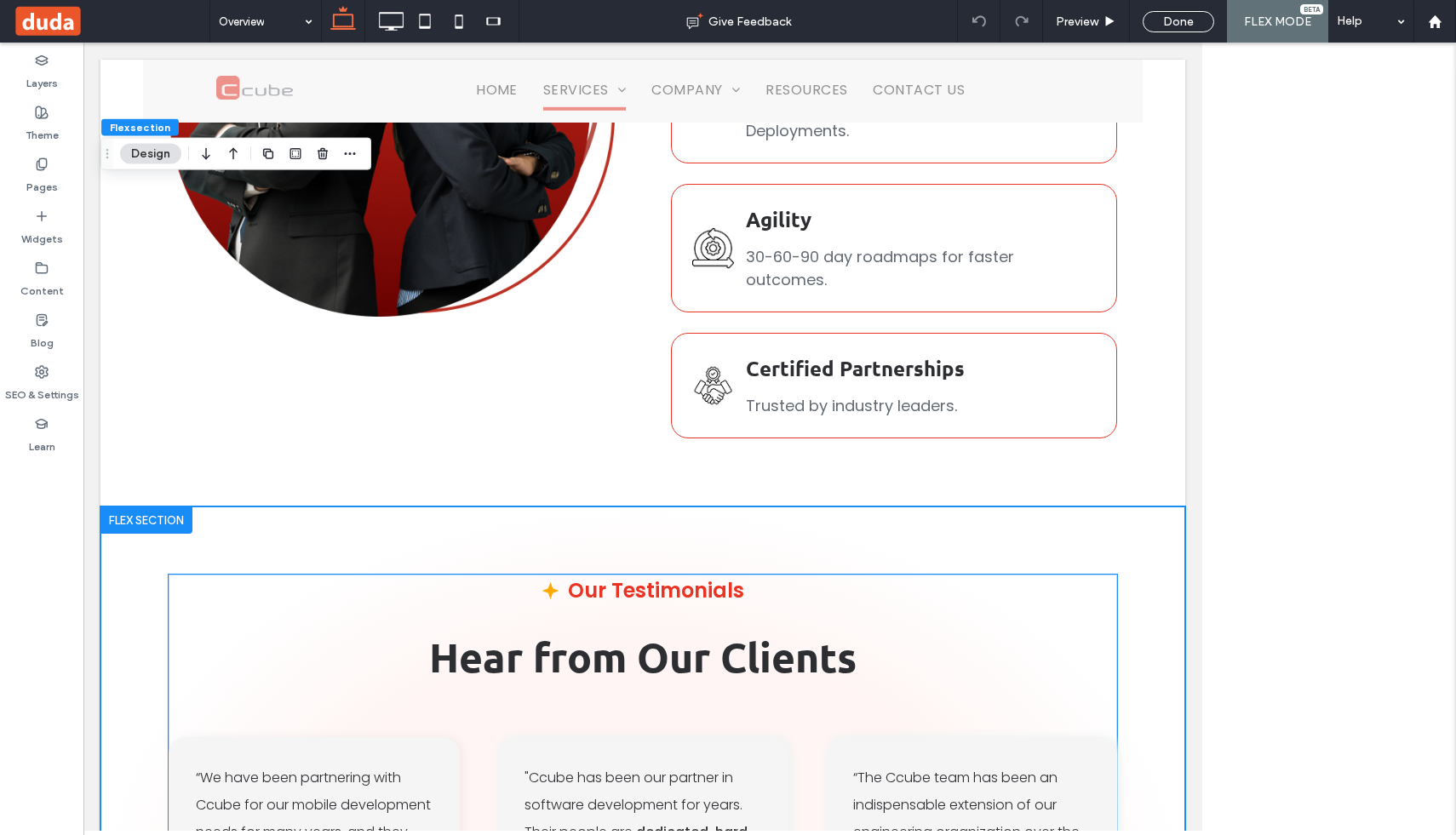
scroll to position [5049, 0]
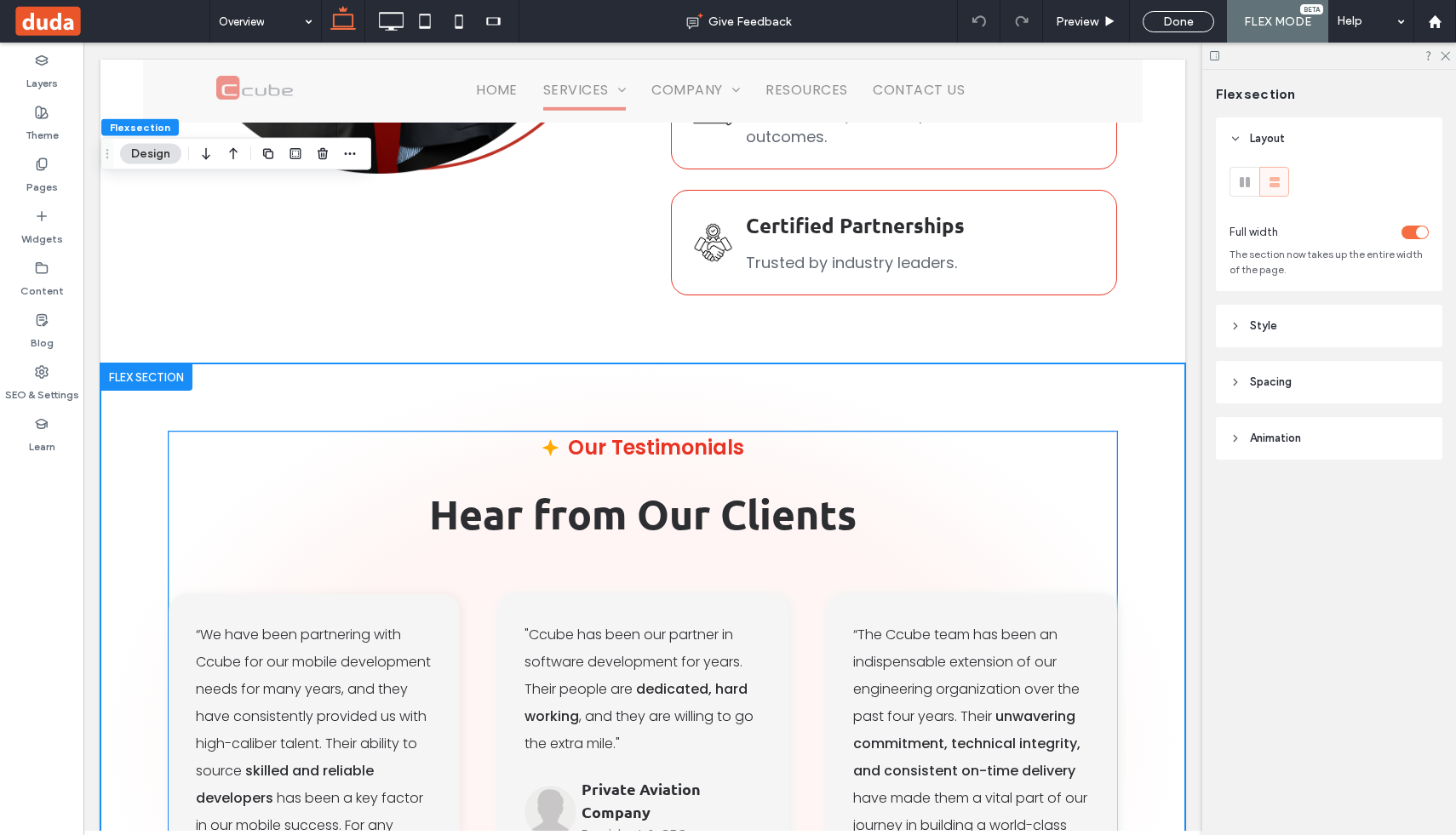
click at [287, 431] on div "Our Testimonials Hear from Our Clients “We have been partnering with Ccube for …" at bounding box center [642, 740] width 948 height 617
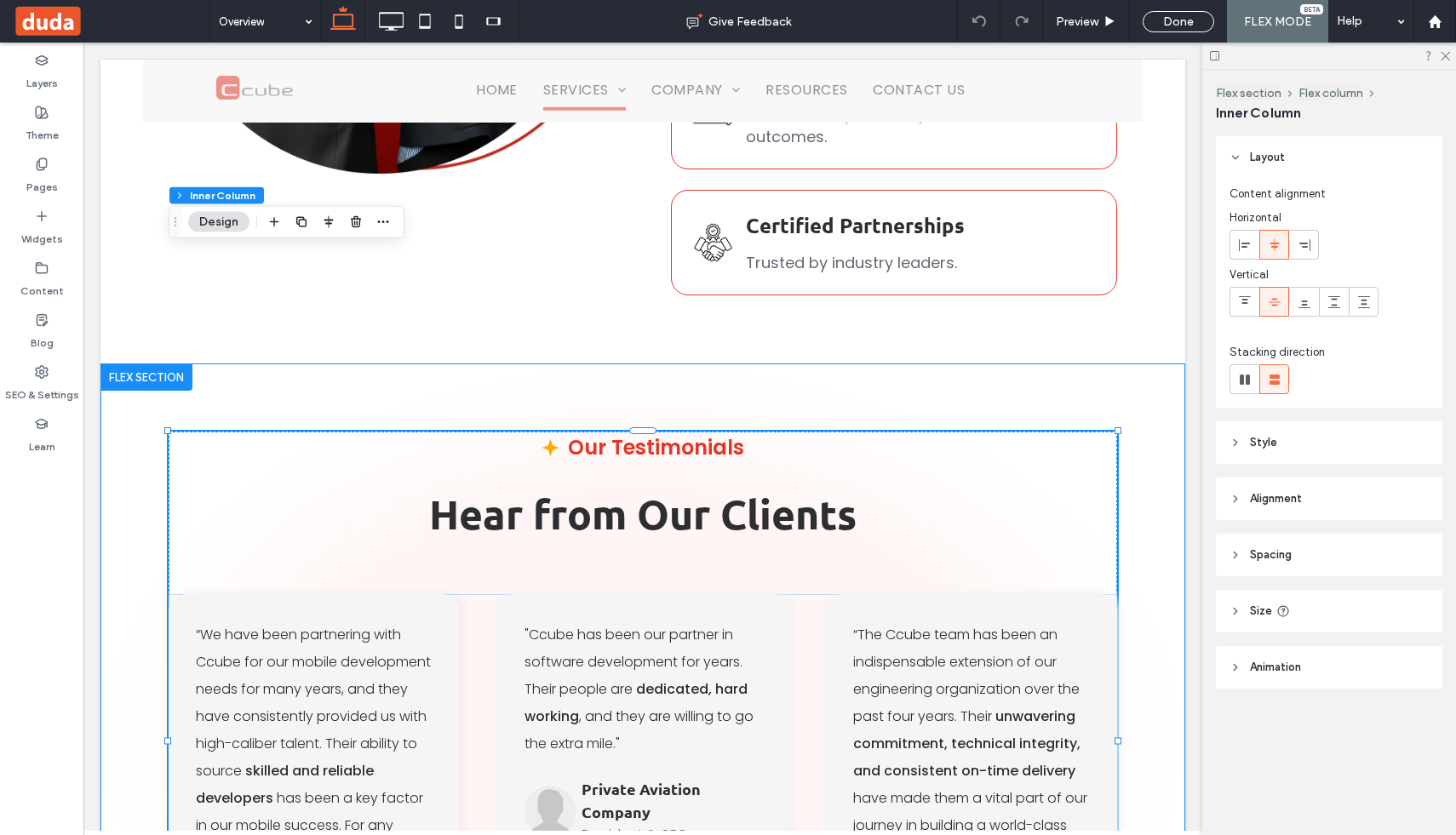
click at [520, 364] on div "Our Testimonials Hear from Our Clients “We have been partnering with Ccube for …" at bounding box center [642, 740] width 1084 height 754
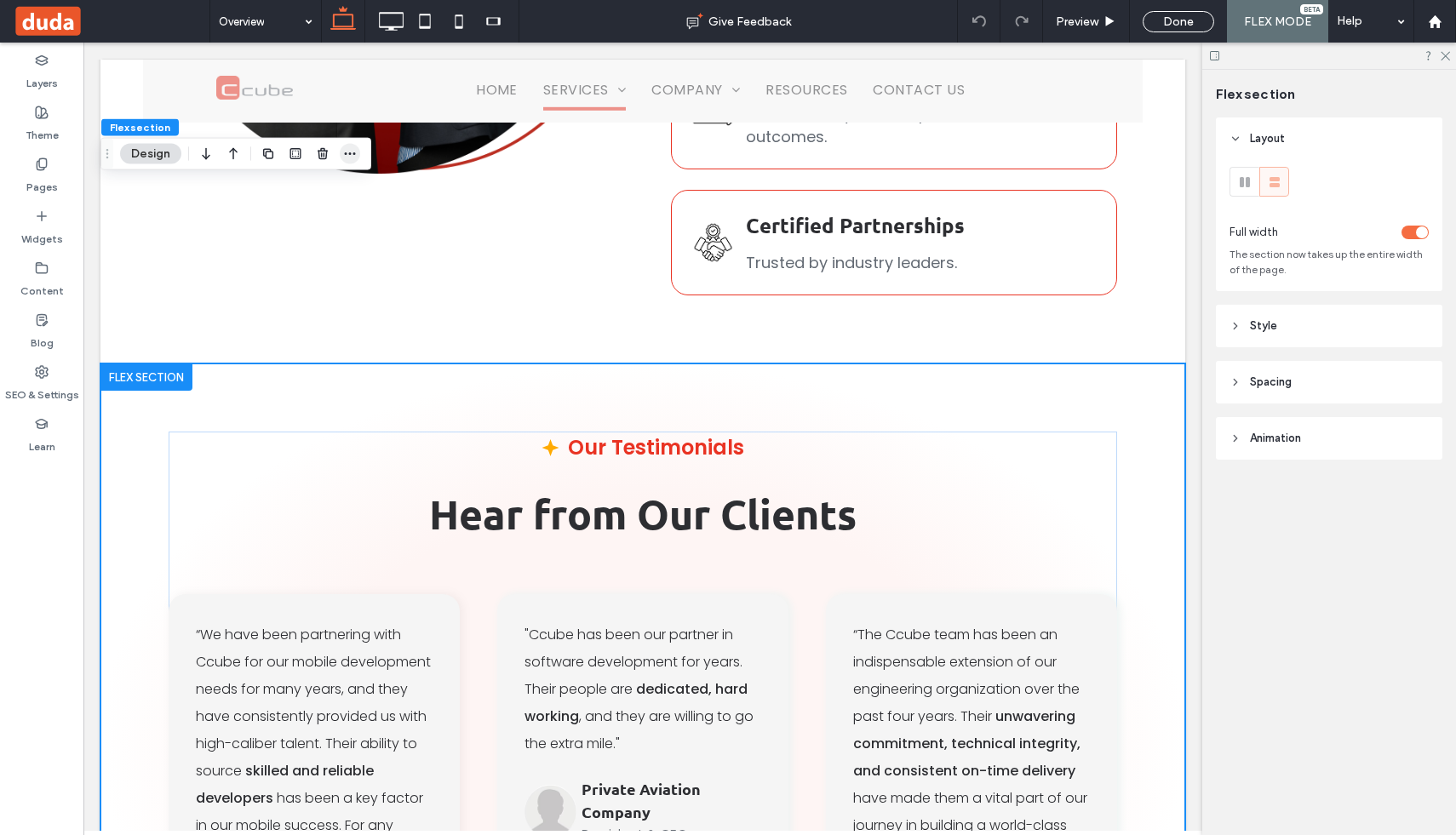
click at [348, 155] on icon "button" at bounding box center [350, 154] width 14 height 14
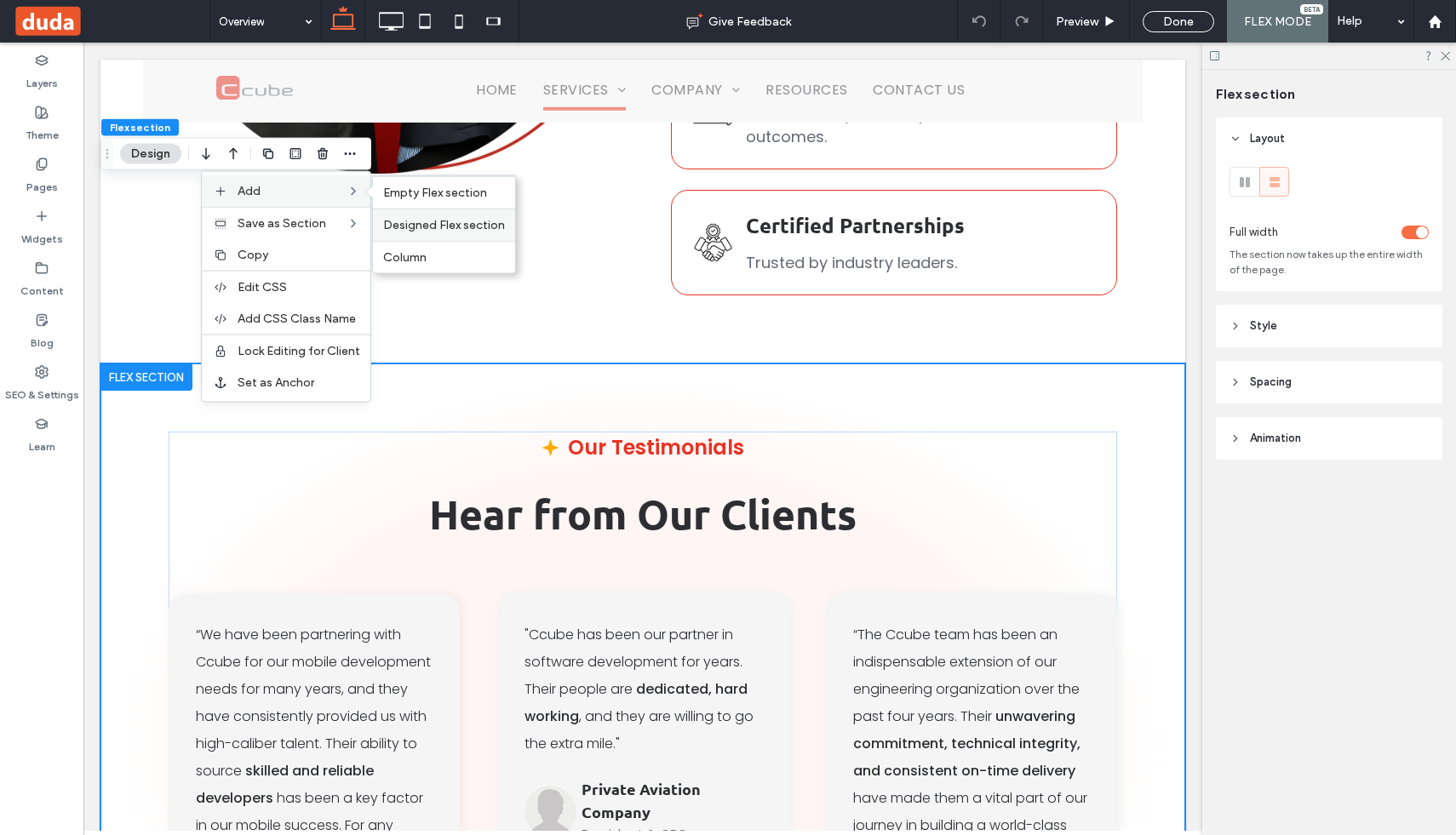
click at [444, 225] on span "Designed Flex section" at bounding box center [444, 224] width 122 height 15
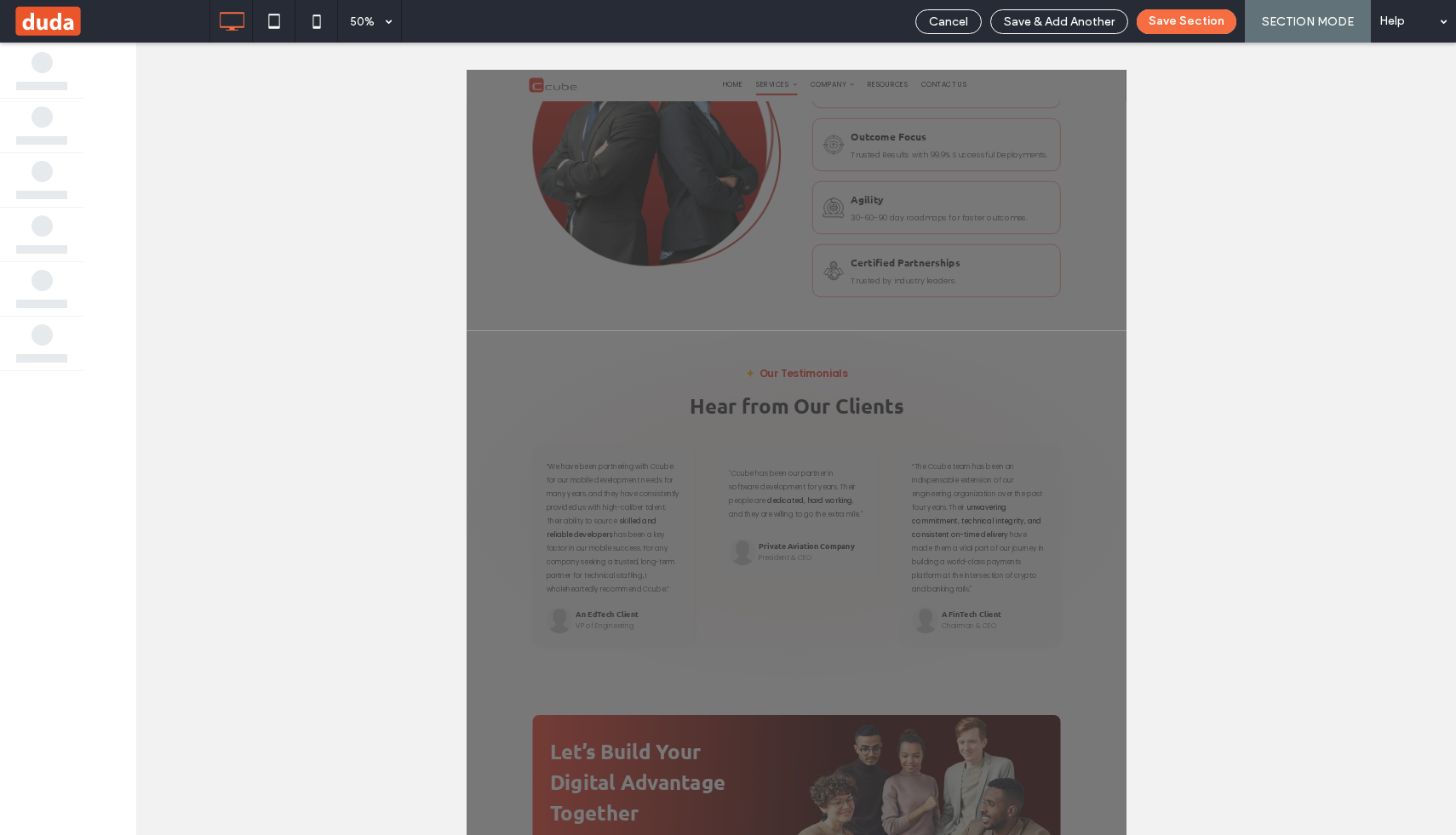
scroll to position [4532, 0]
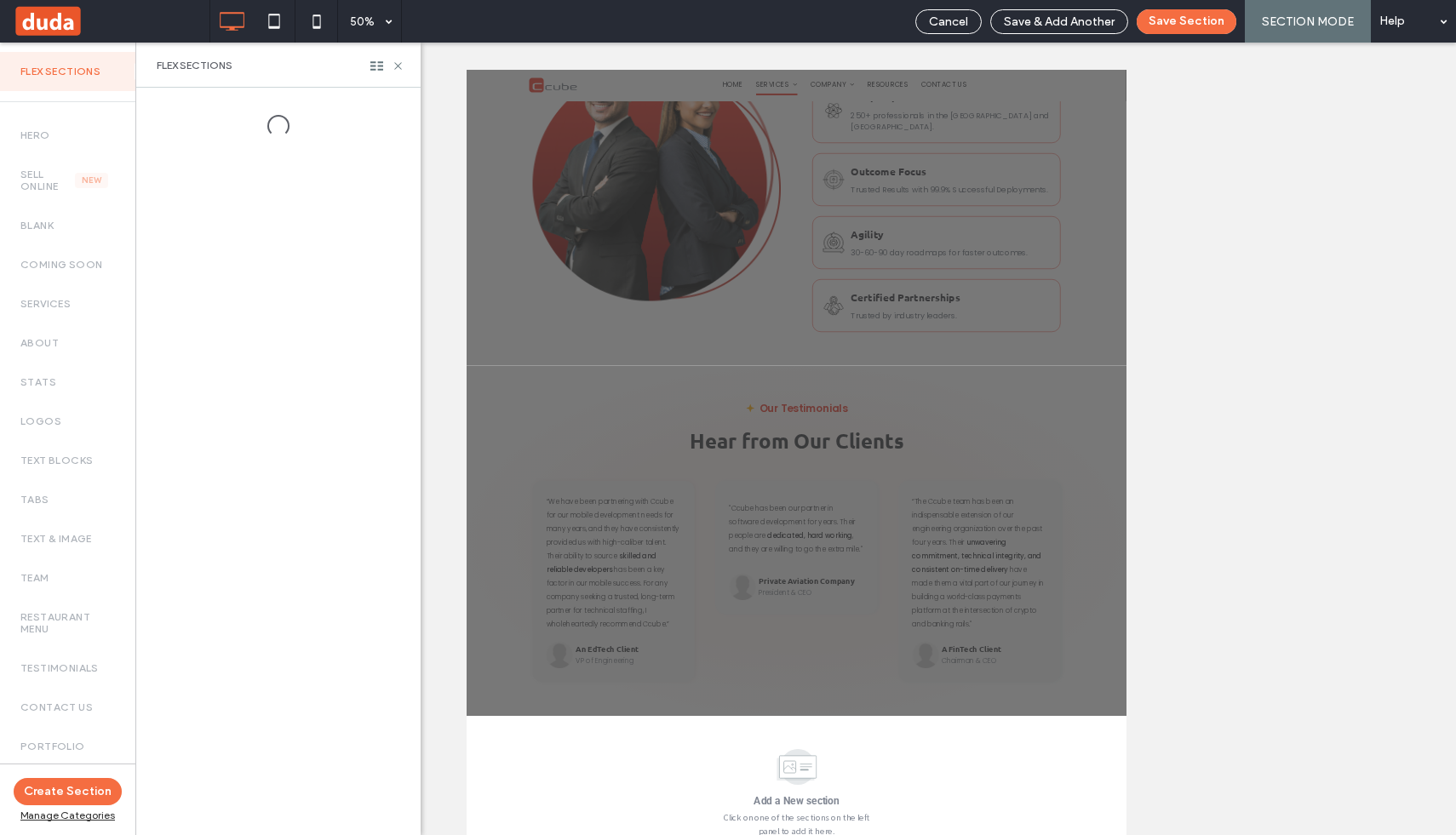
click at [58, 138] on label "Hero" at bounding box center [68, 135] width 94 height 12
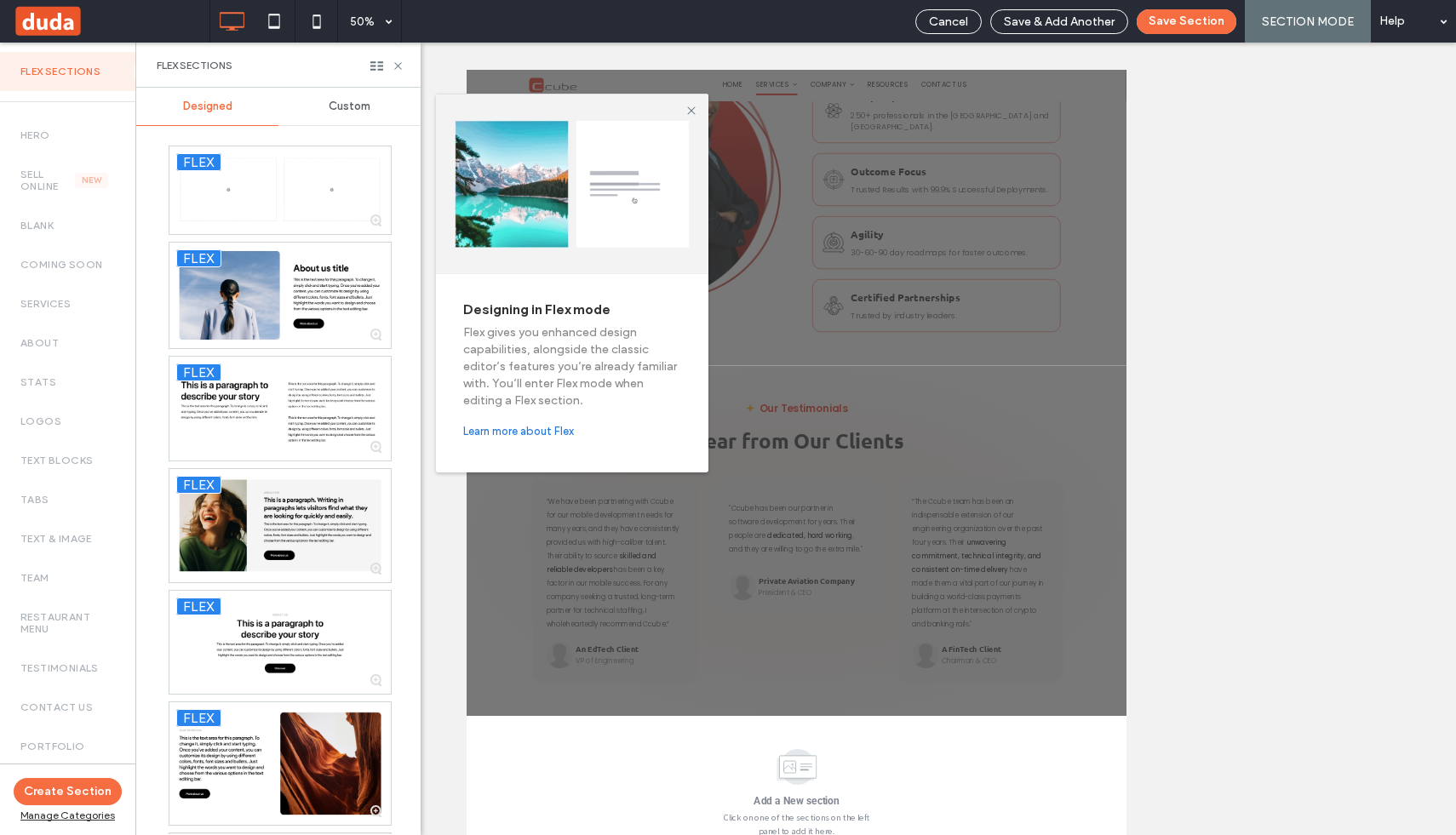
click at [336, 104] on span "Custom" at bounding box center [349, 107] width 42 height 14
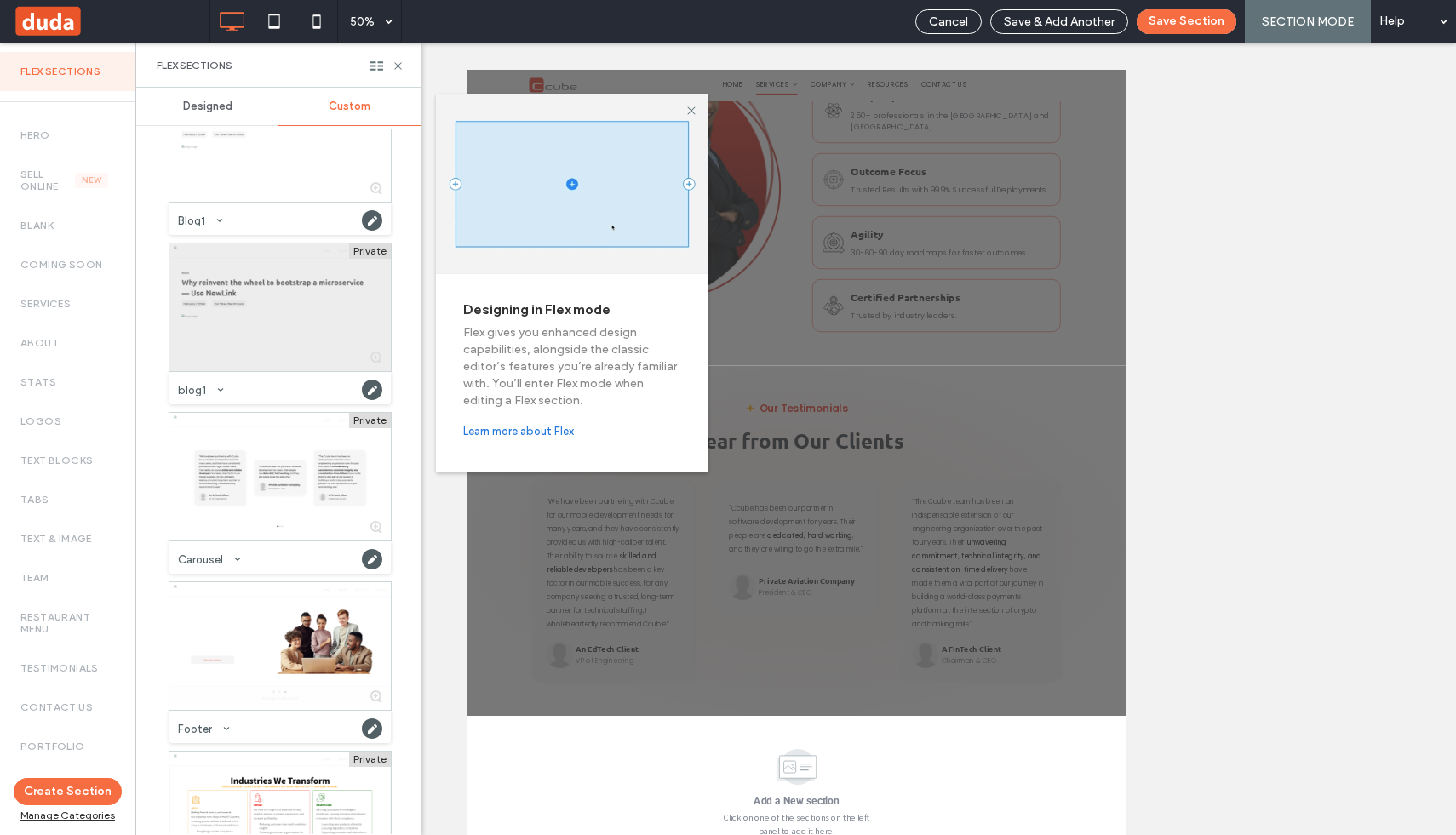
scroll to position [417, 0]
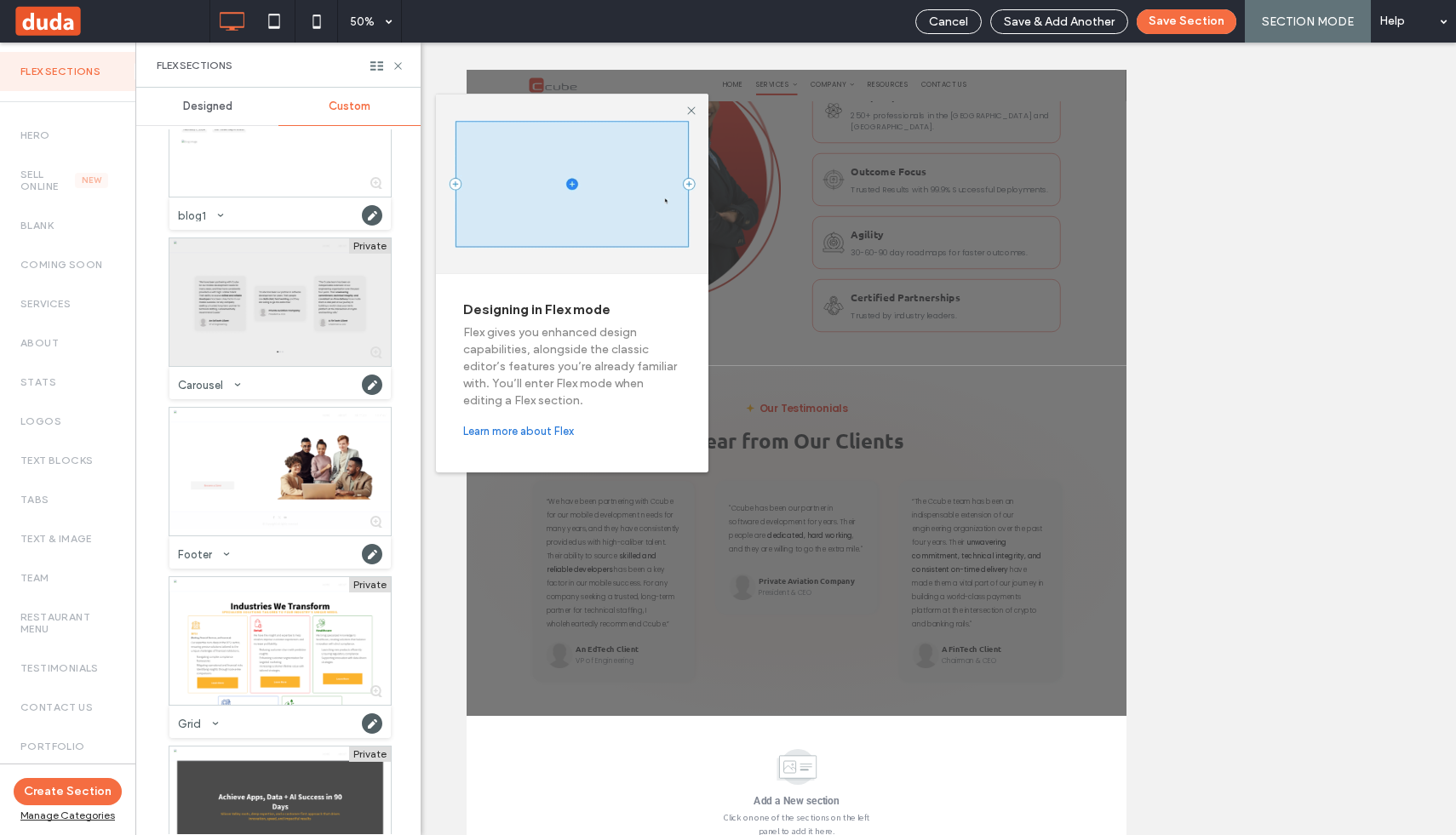
click at [273, 319] on div at bounding box center [280, 302] width 222 height 127
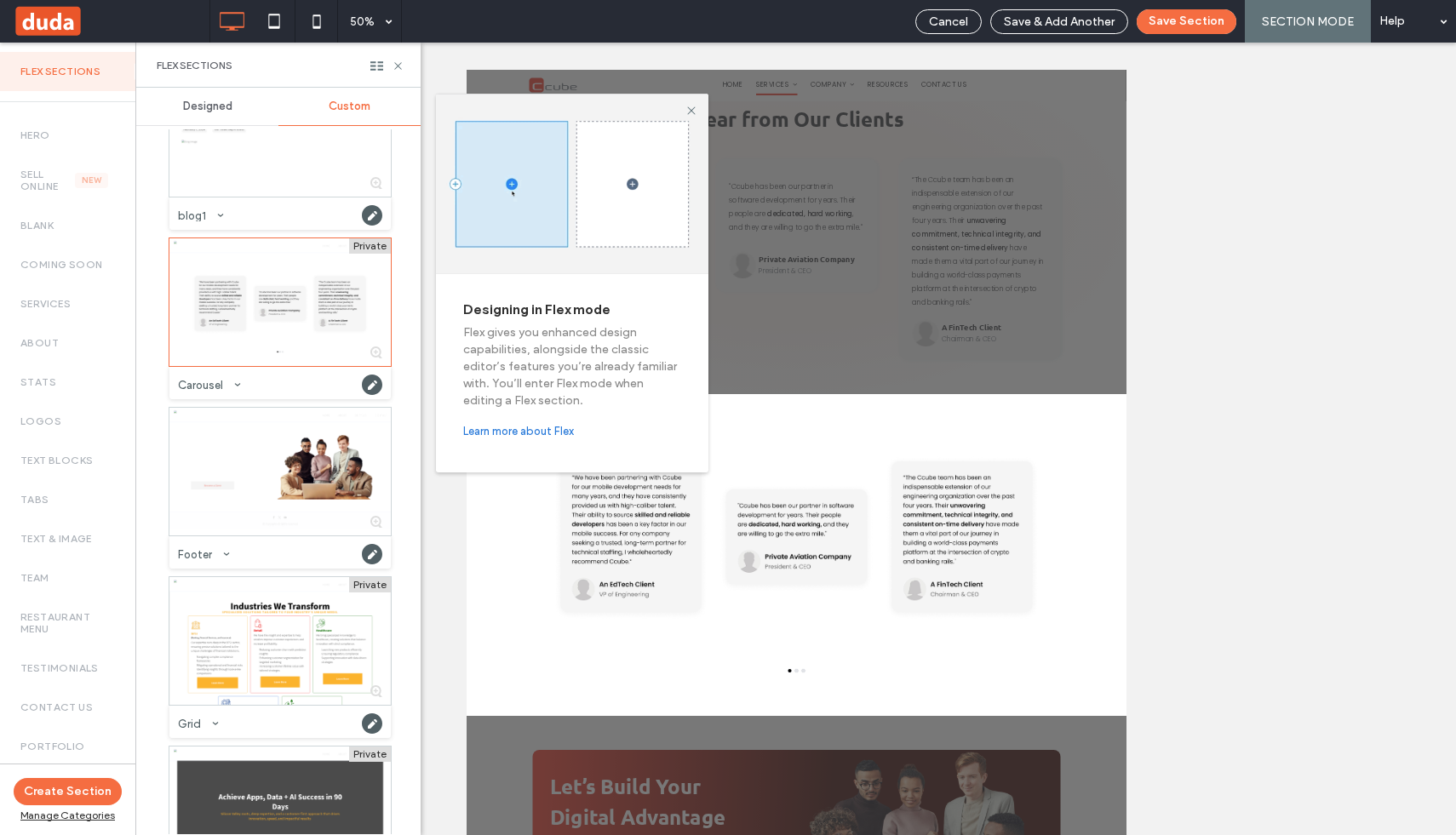
scroll to position [5176, 0]
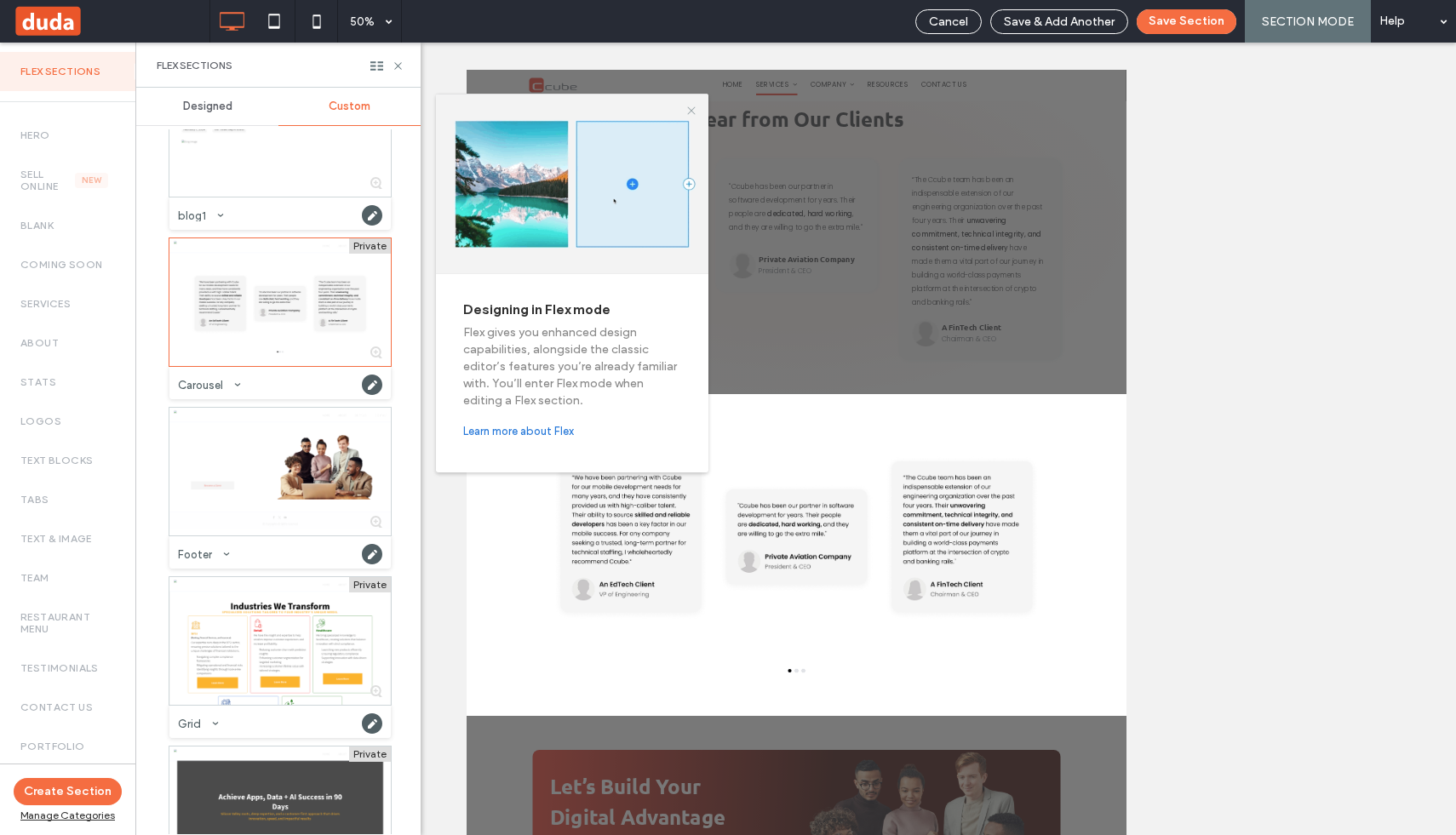
click at [695, 110] on icon at bounding box center [691, 111] width 14 height 14
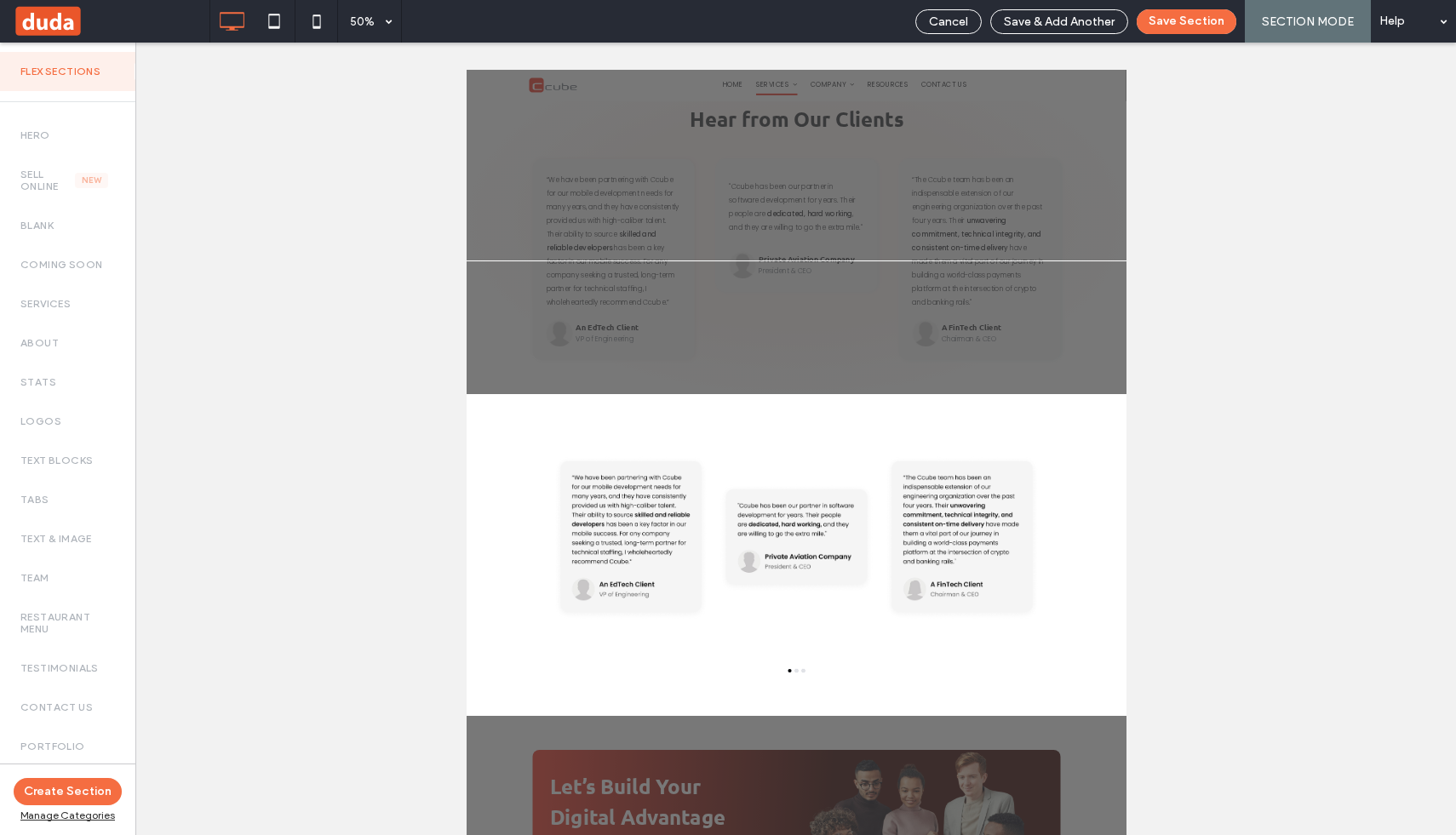
click at [1193, 24] on button "Save Section" at bounding box center [1186, 22] width 100 height 25
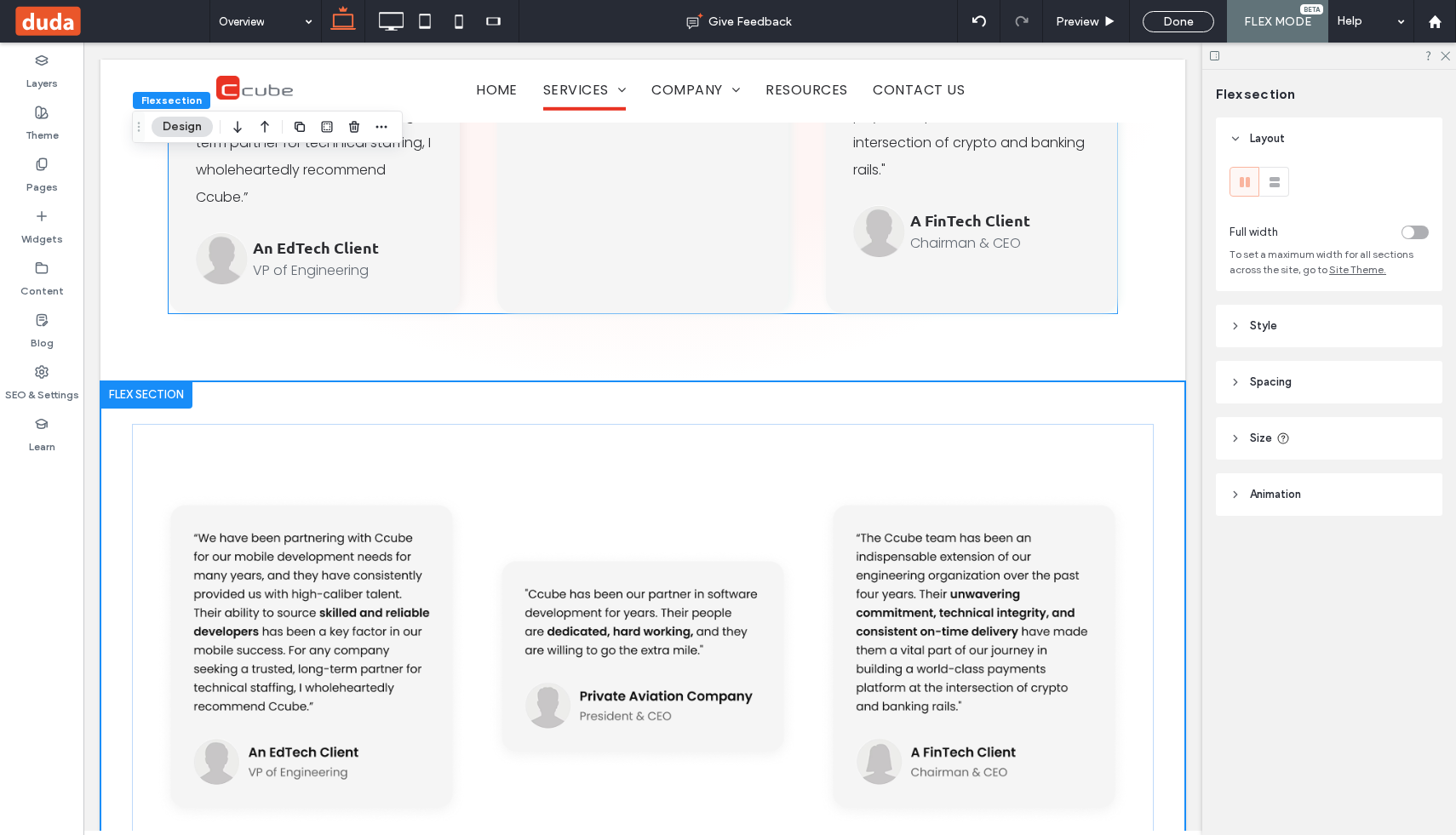
scroll to position [5917, 0]
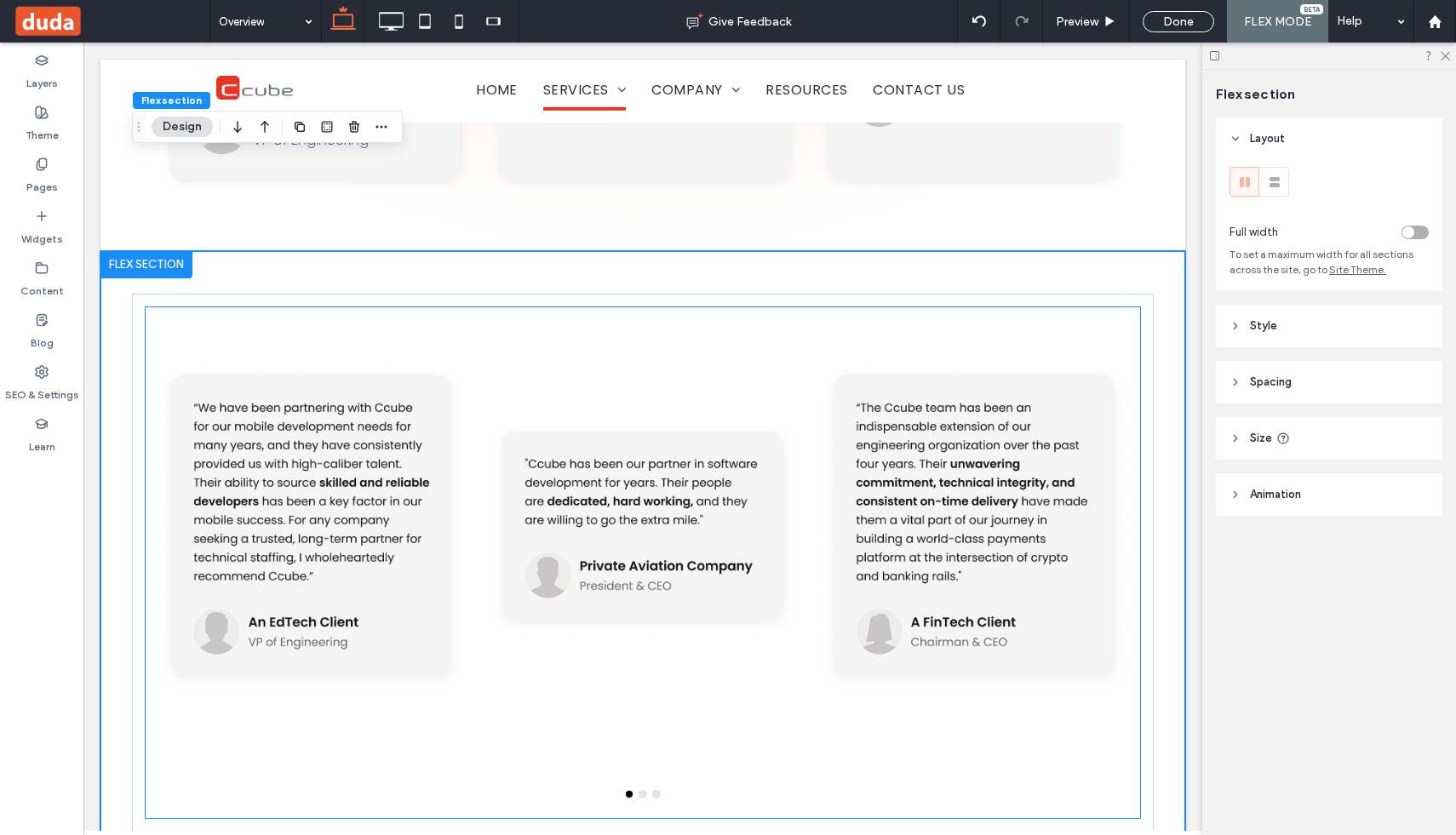
click at [716, 307] on div at bounding box center [643, 527] width 312 height 442
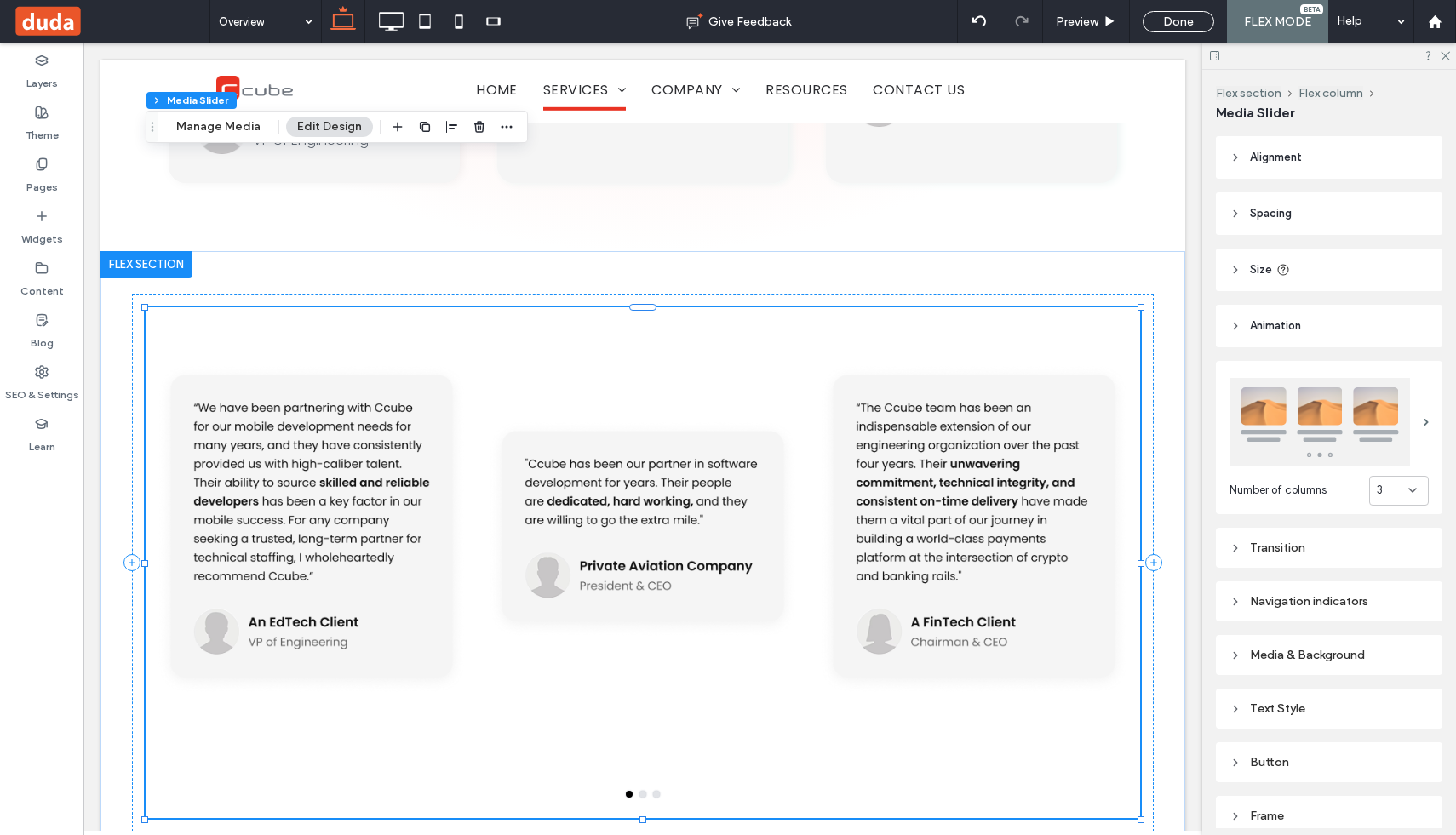
click at [557, 307] on div at bounding box center [643, 527] width 312 height 442
click at [504, 127] on icon "button" at bounding box center [507, 126] width 14 height 14
click at [467, 170] on label "Copy" at bounding box center [457, 165] width 119 height 15
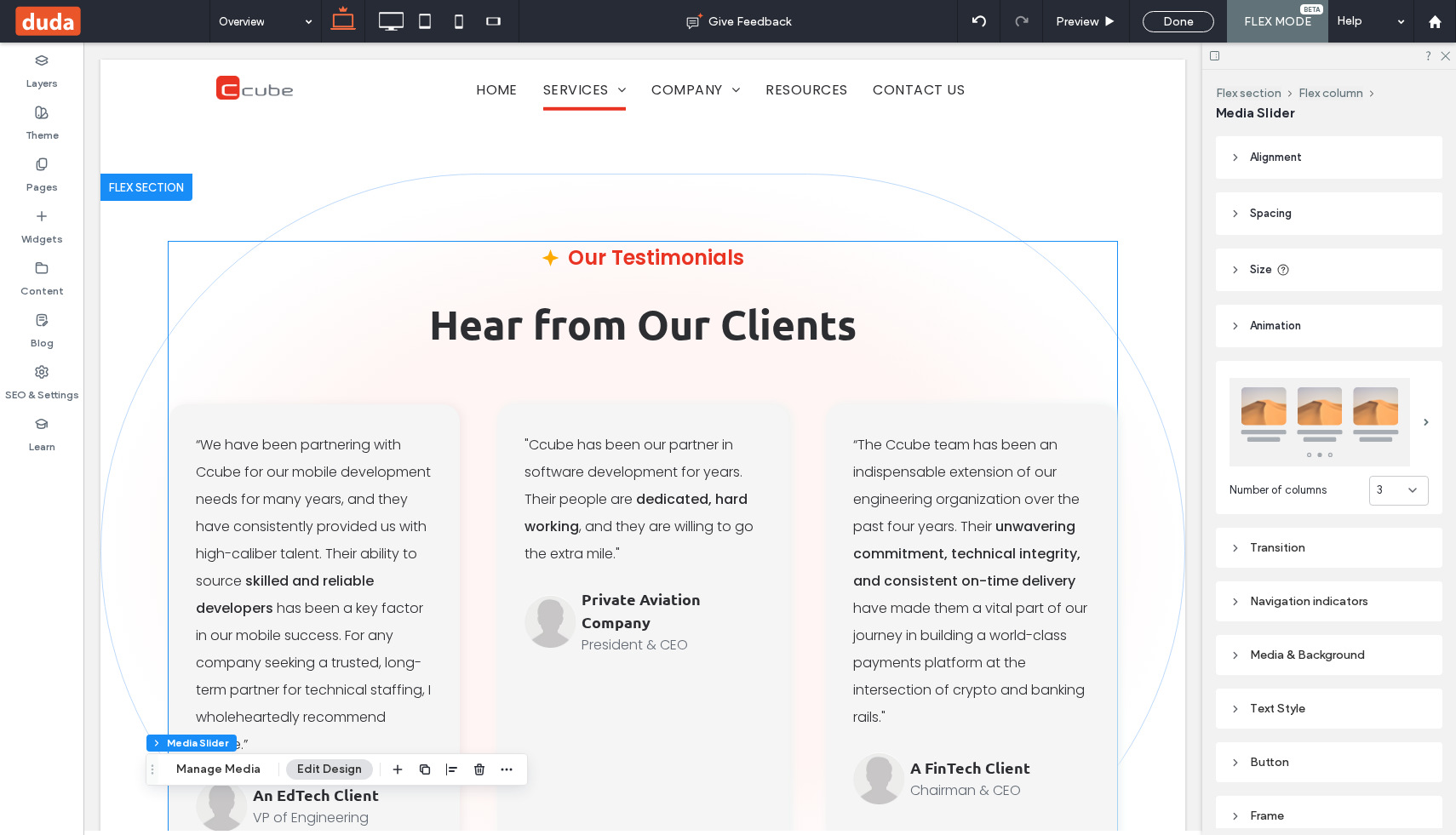
click at [473, 404] on div "“We have been partnering with Ccube for our mobile development needs for many y…" at bounding box center [642, 631] width 948 height 456
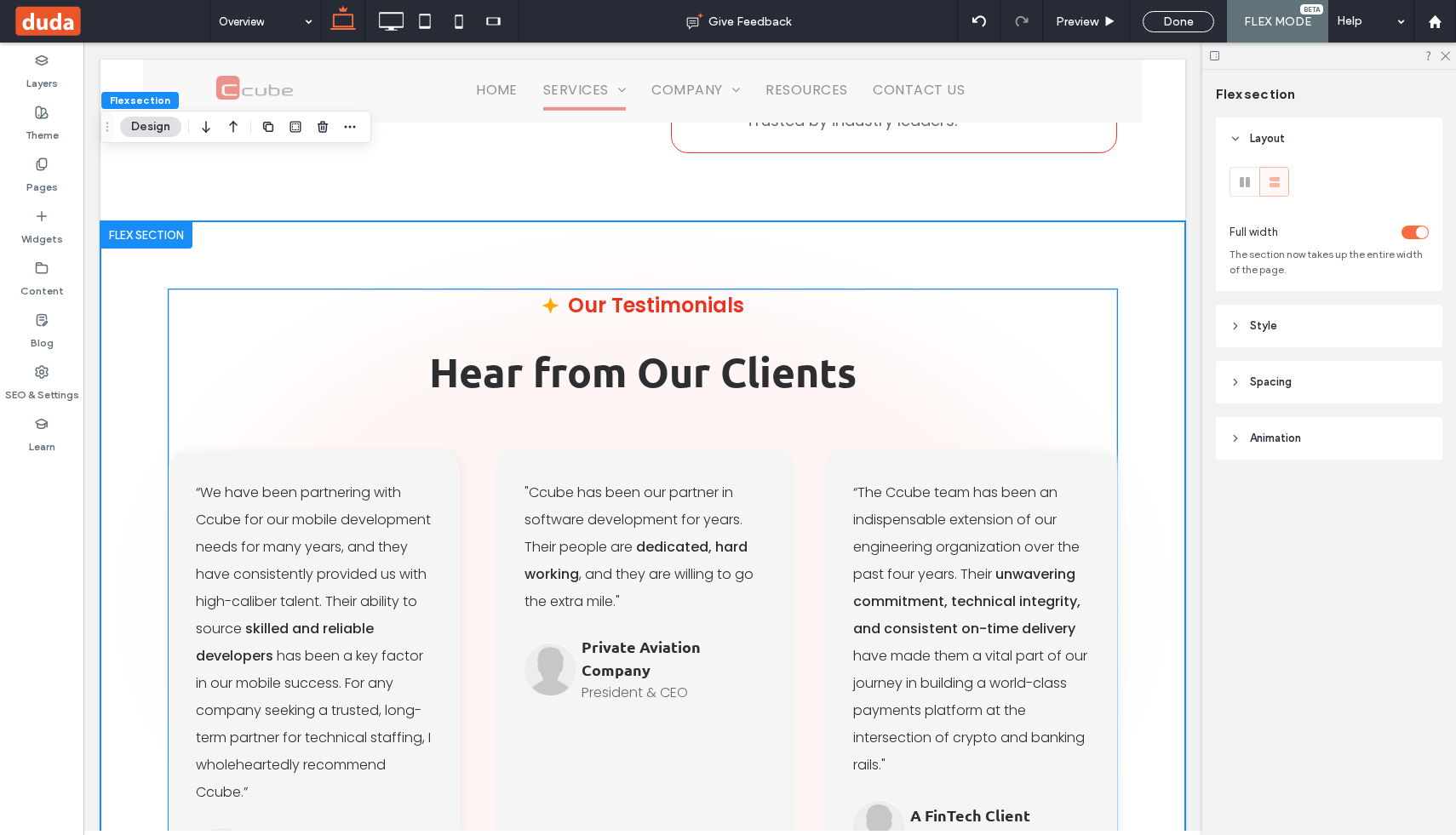
scroll to position [5188, 0]
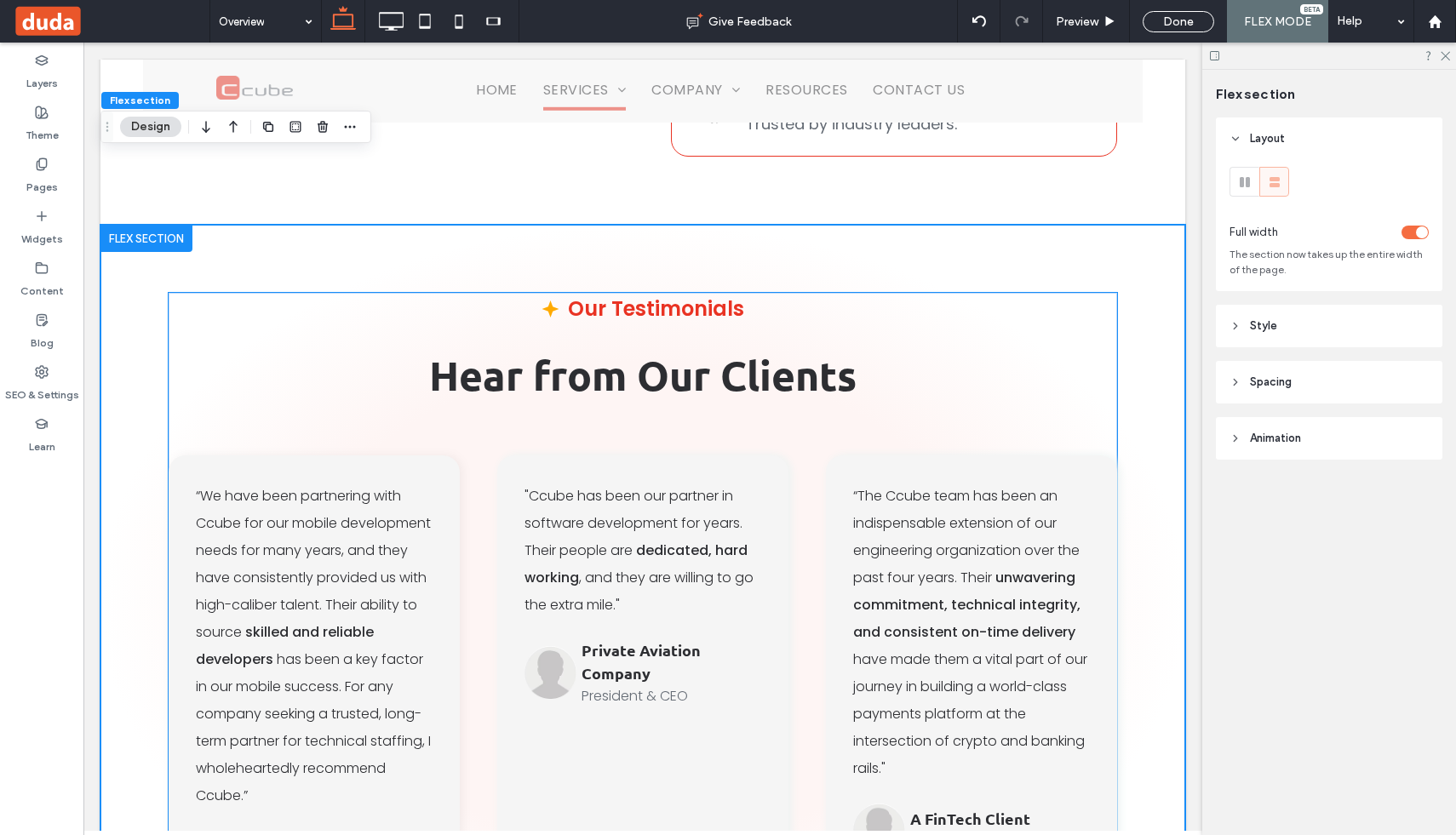
click at [473, 293] on div "Our Testimonials Hear from Our Clients “We have been partnering with Ccube for …" at bounding box center [642, 602] width 948 height 617
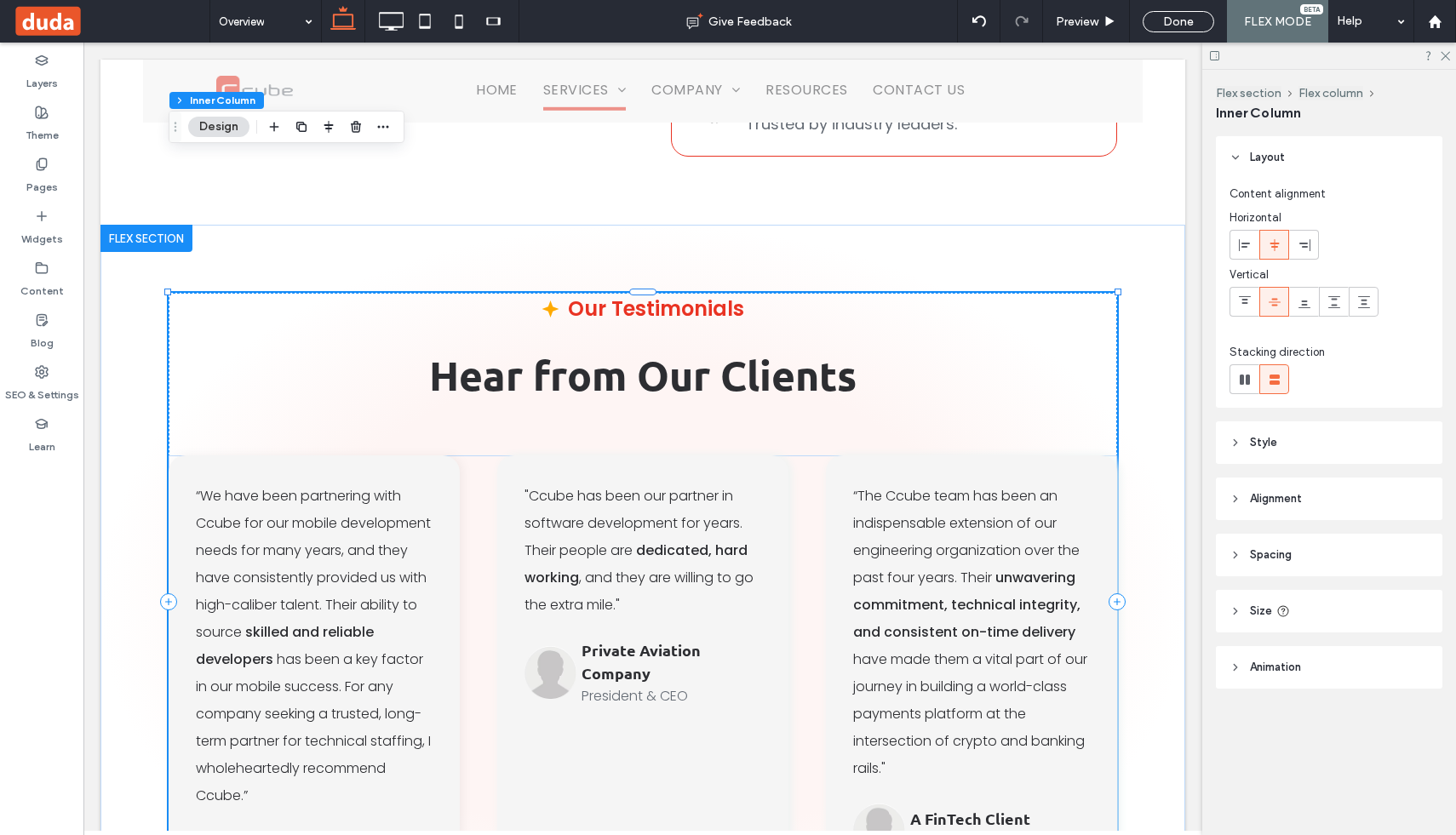
click at [470, 293] on div "Our Testimonials Hear from Our Clients “We have been partnering with Ccube for …" at bounding box center [642, 602] width 948 height 617
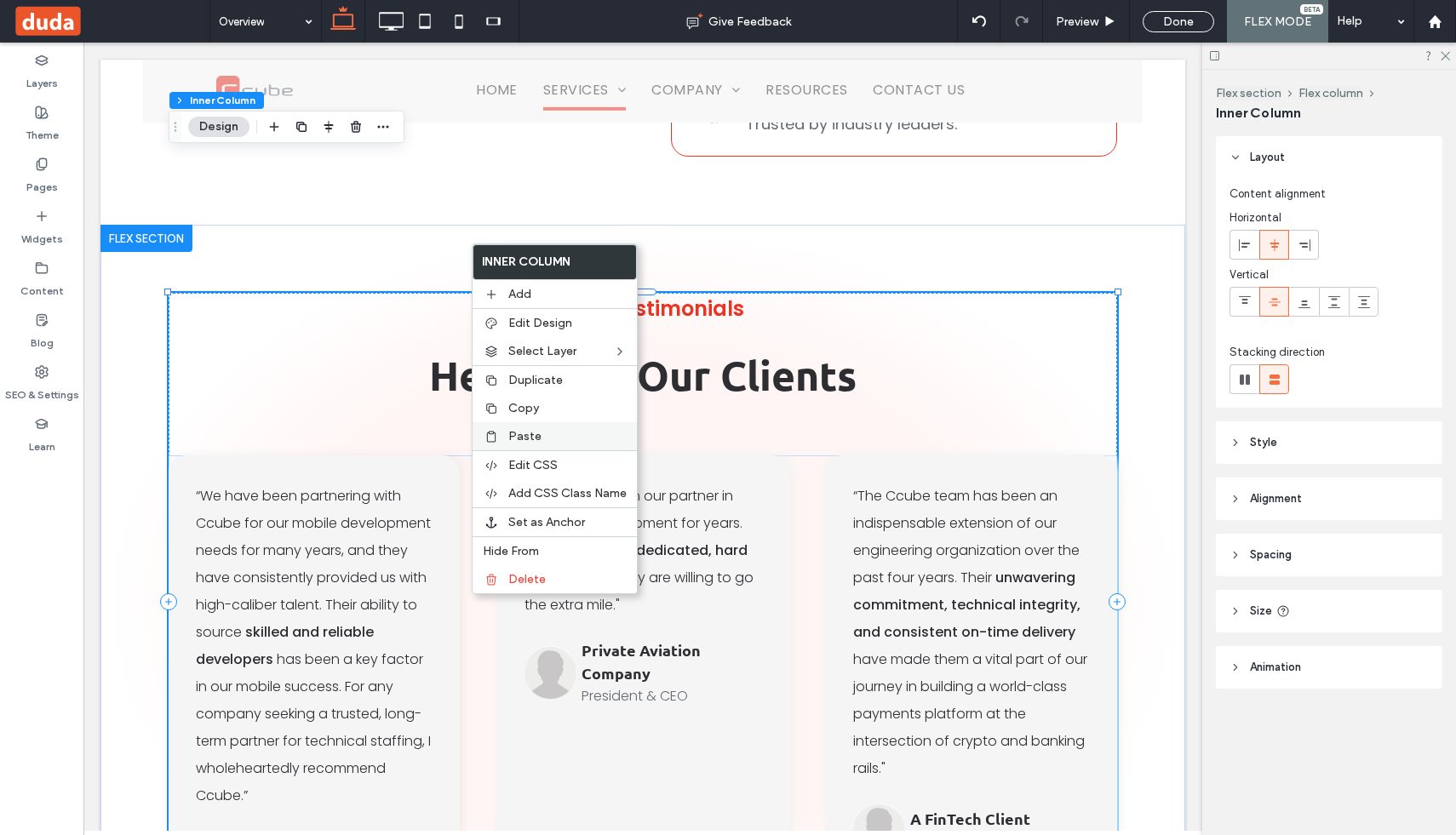
click at [520, 430] on span "Paste" at bounding box center [525, 436] width 33 height 15
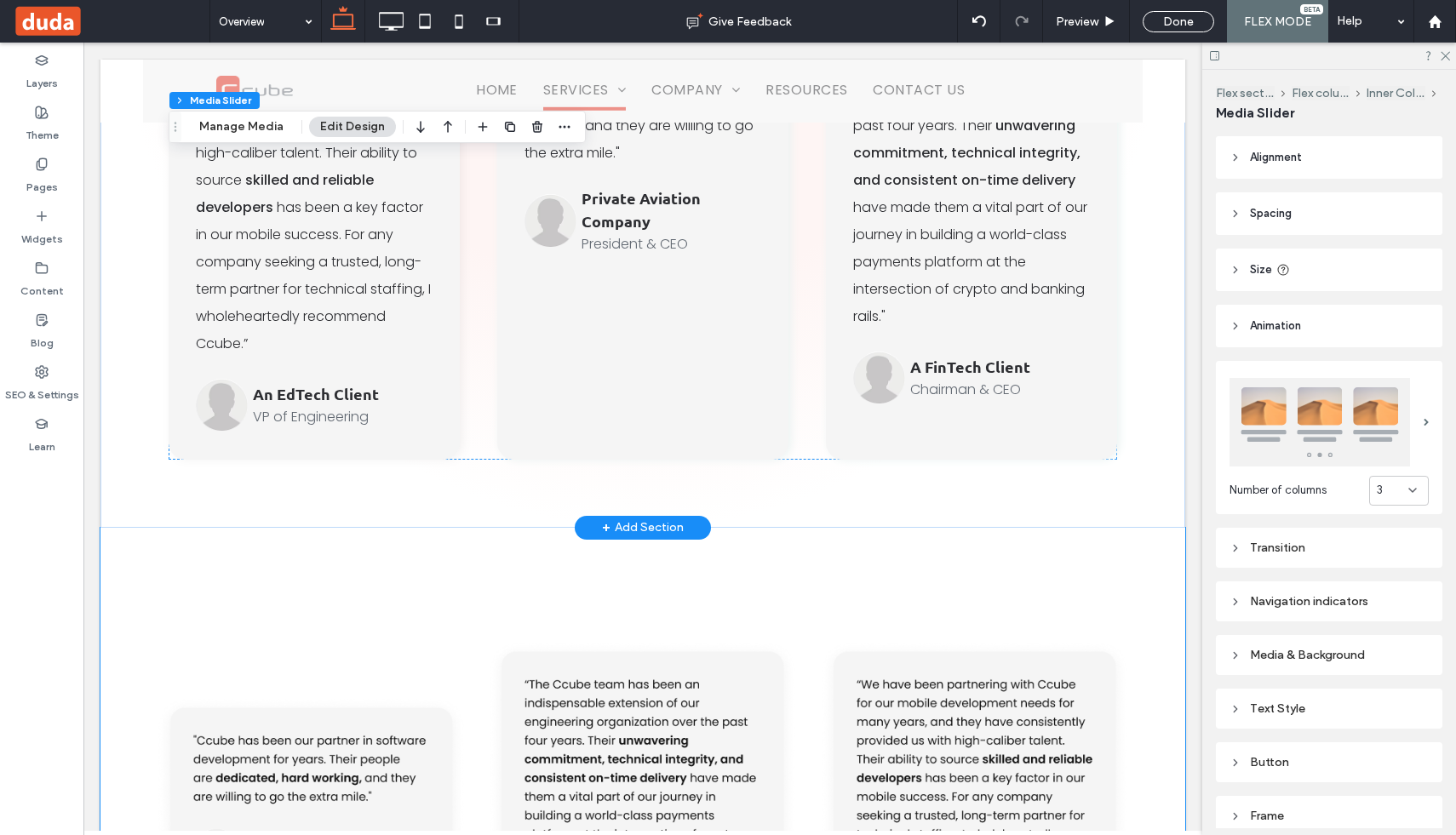
scroll to position [6176, 0]
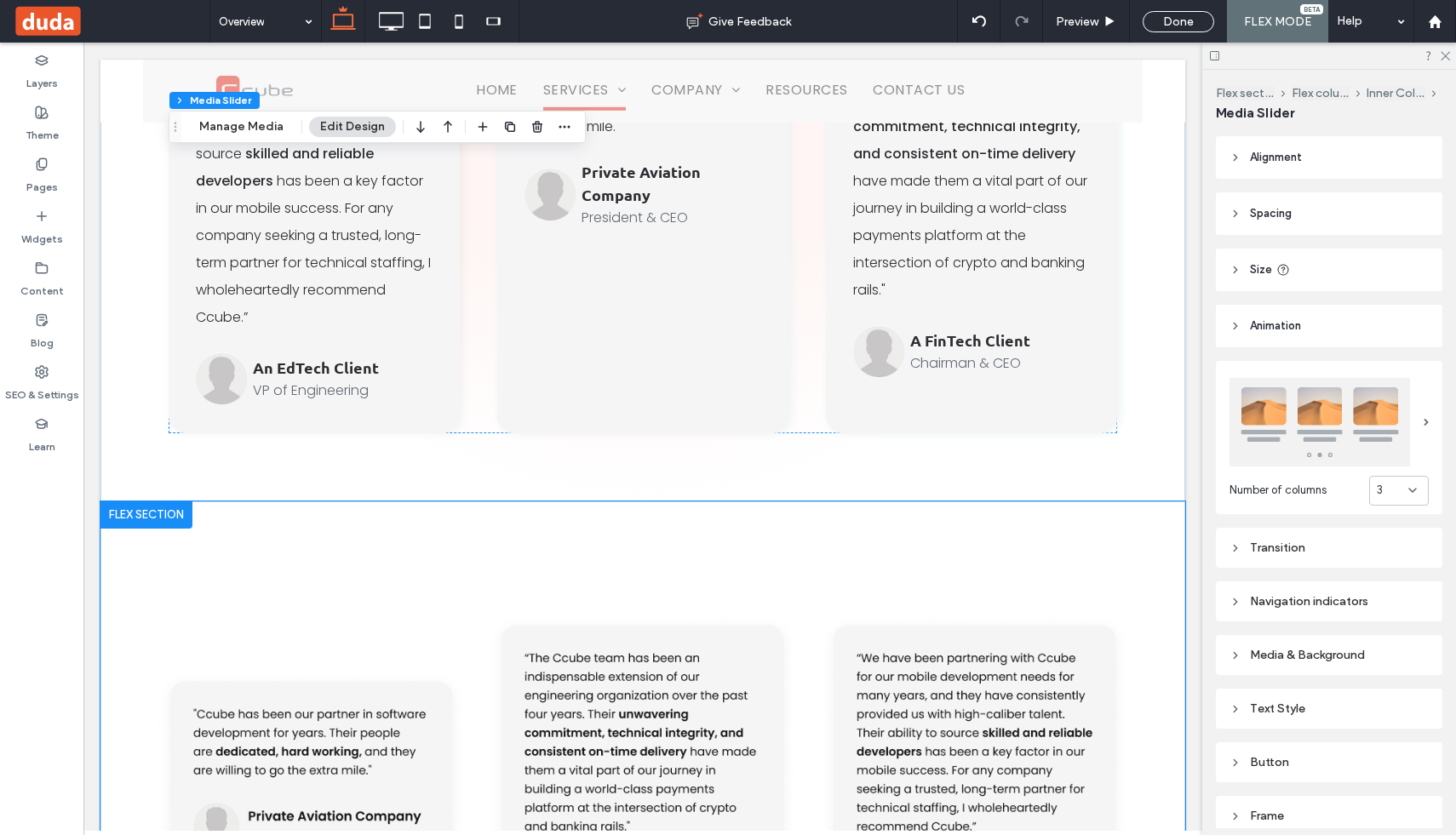
click at [392, 501] on div "a a a a" at bounding box center [643, 812] width 1022 height 624
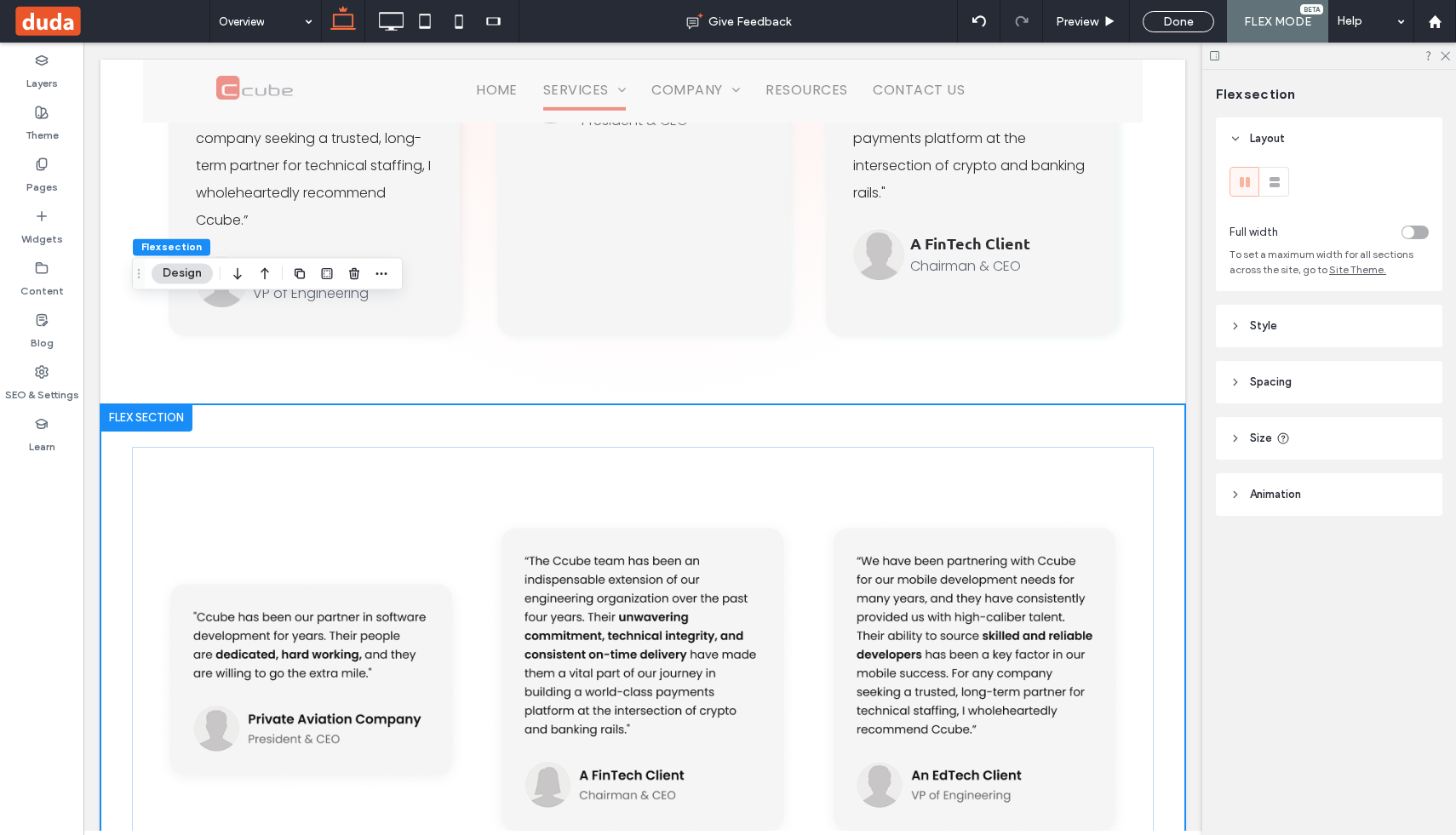
scroll to position [6290, 0]
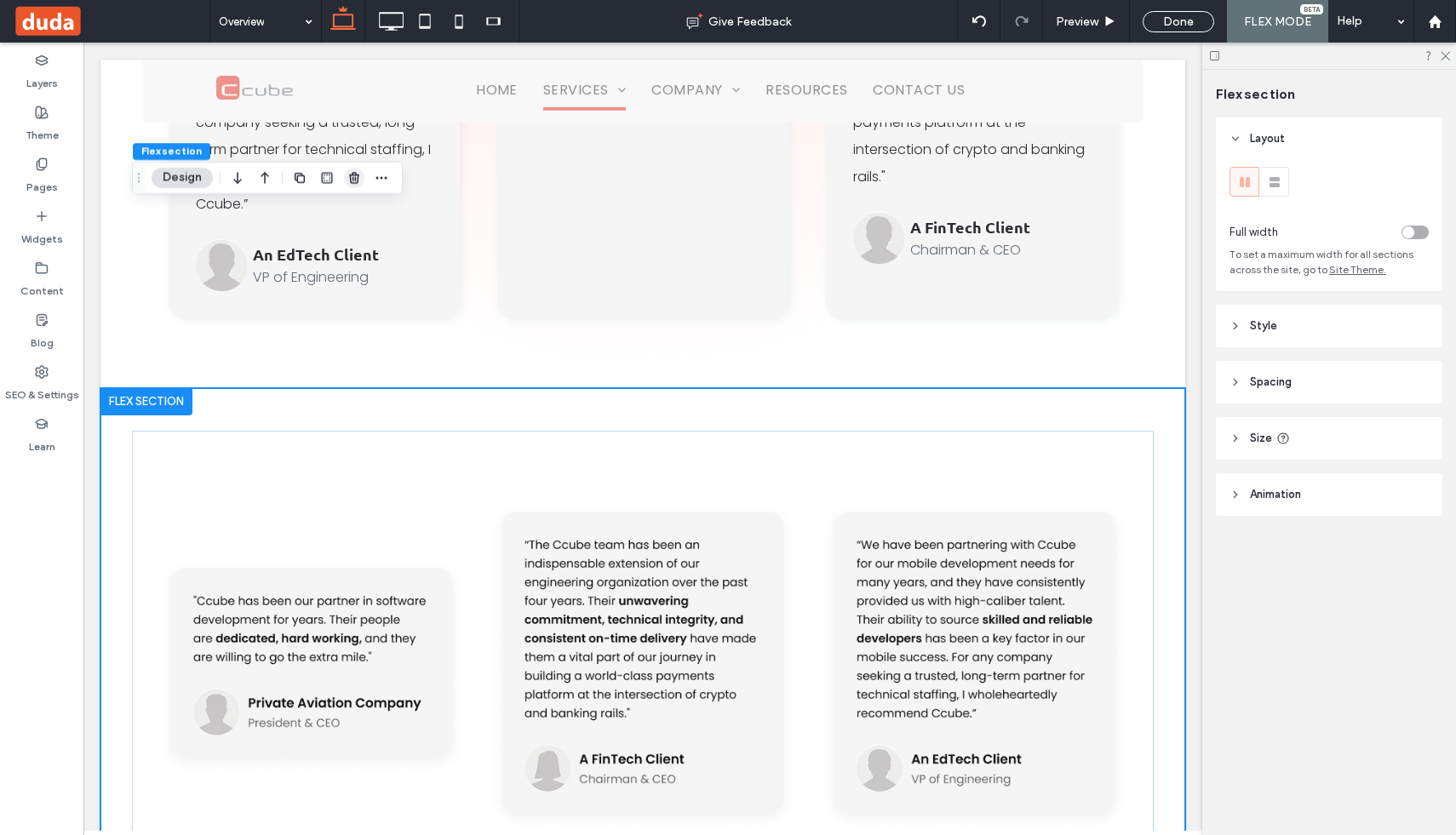
click at [347, 178] on icon "button" at bounding box center [354, 178] width 14 height 14
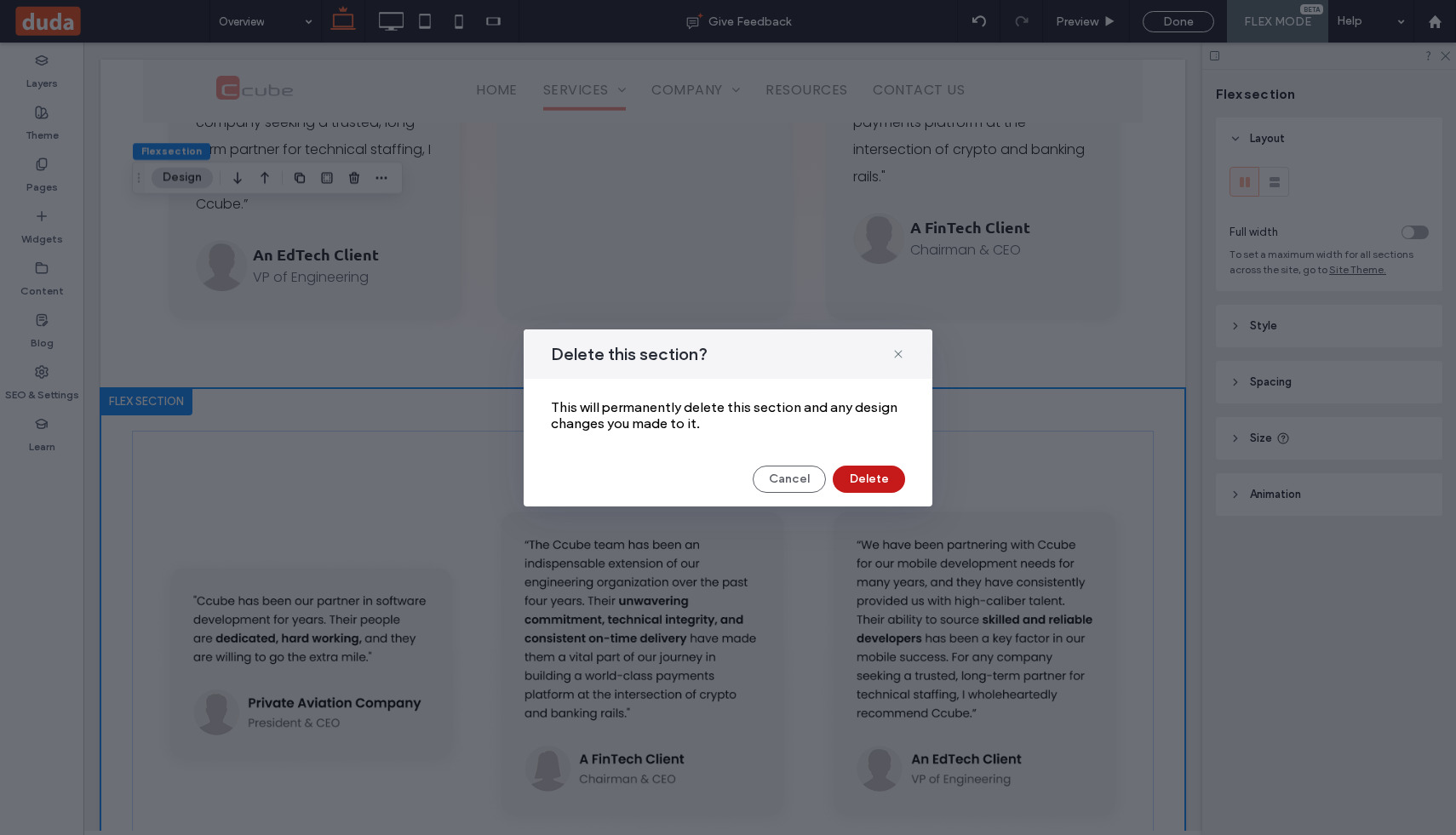
click at [876, 483] on button "Delete" at bounding box center [869, 479] width 73 height 27
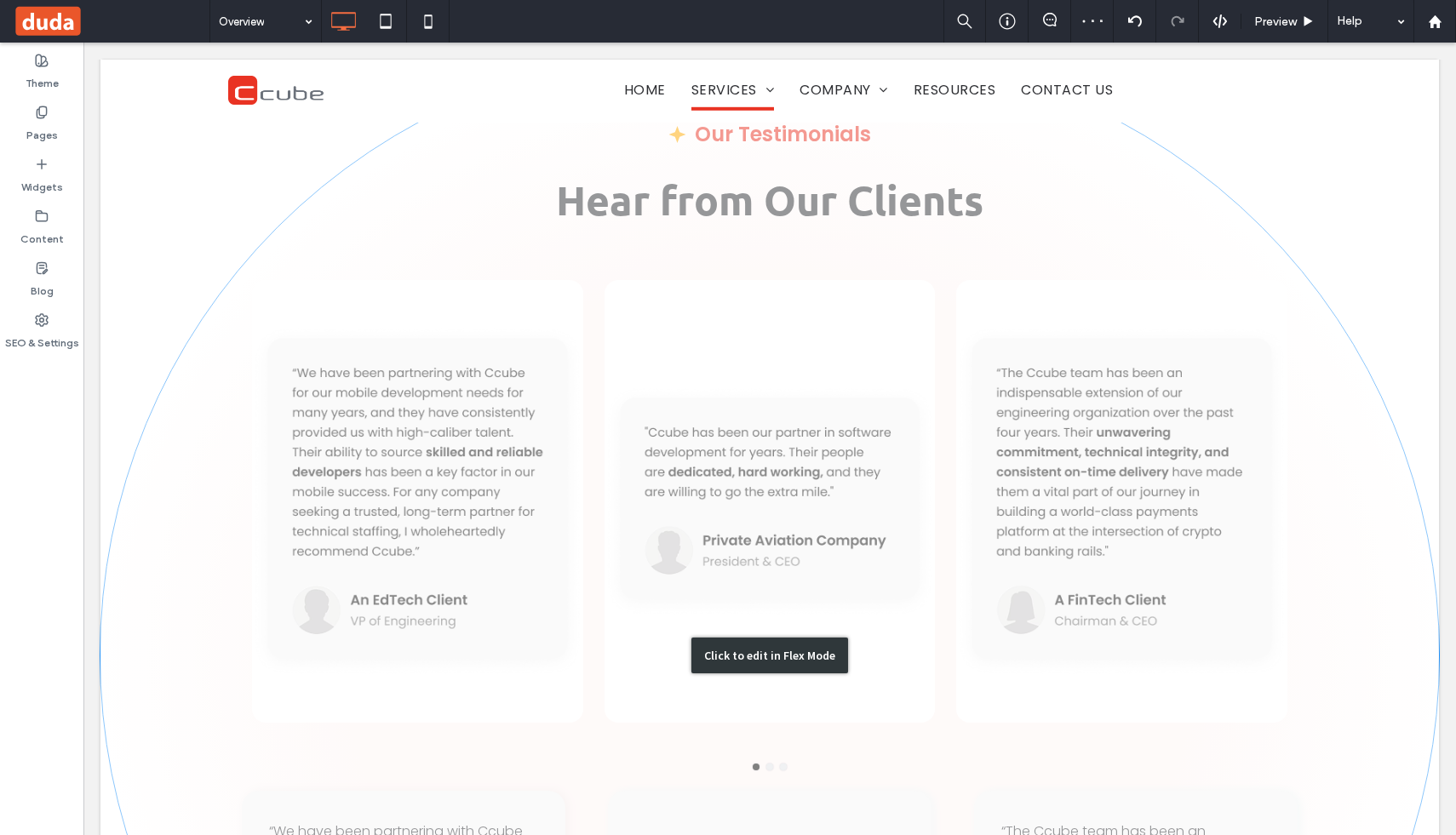
click at [759, 393] on div "Click to edit in Flex Mode" at bounding box center [769, 655] width 1338 height 1210
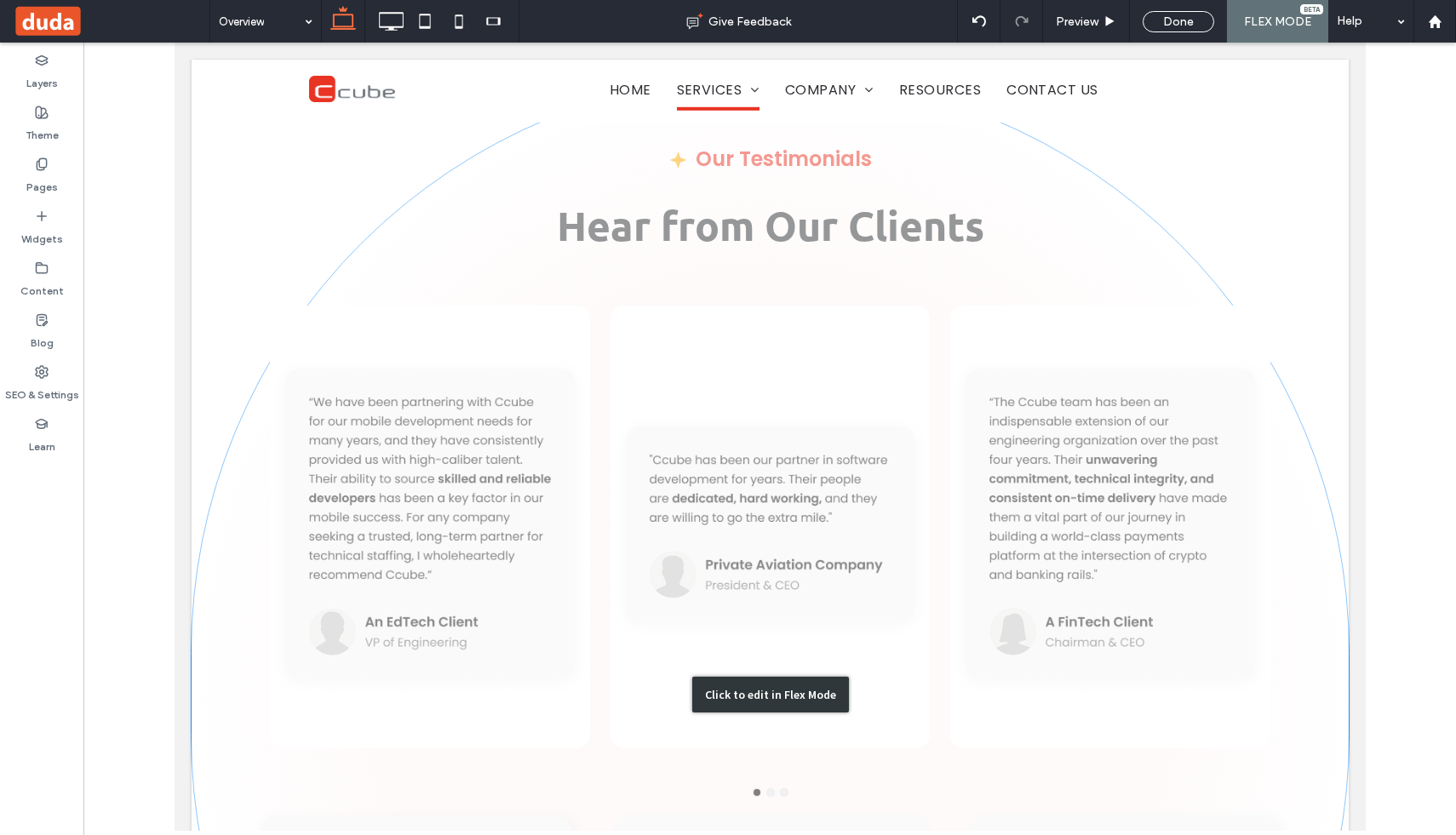
scroll to position [5275, 0]
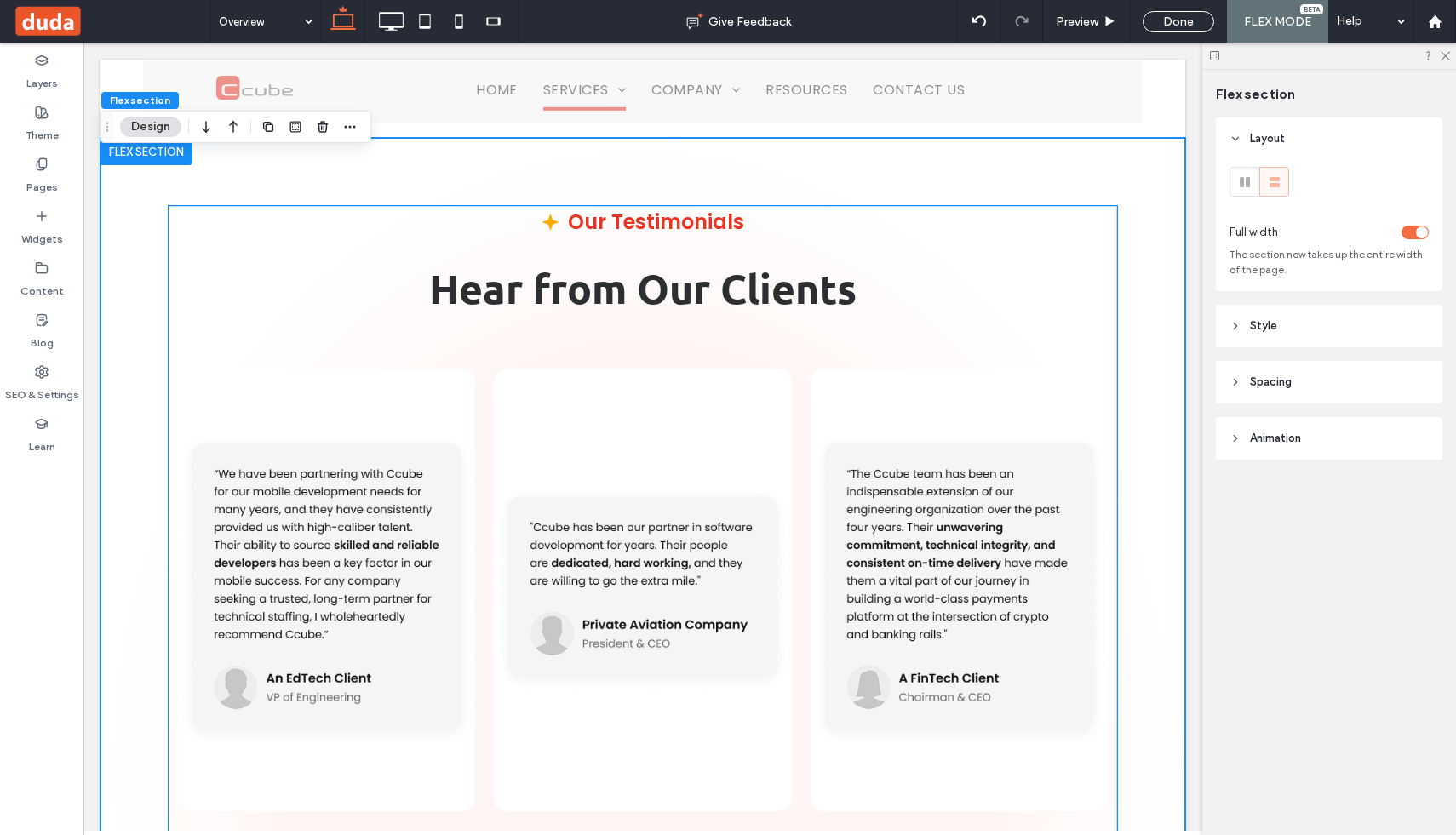
click at [673, 368] on div at bounding box center [642, 589] width 297 height 442
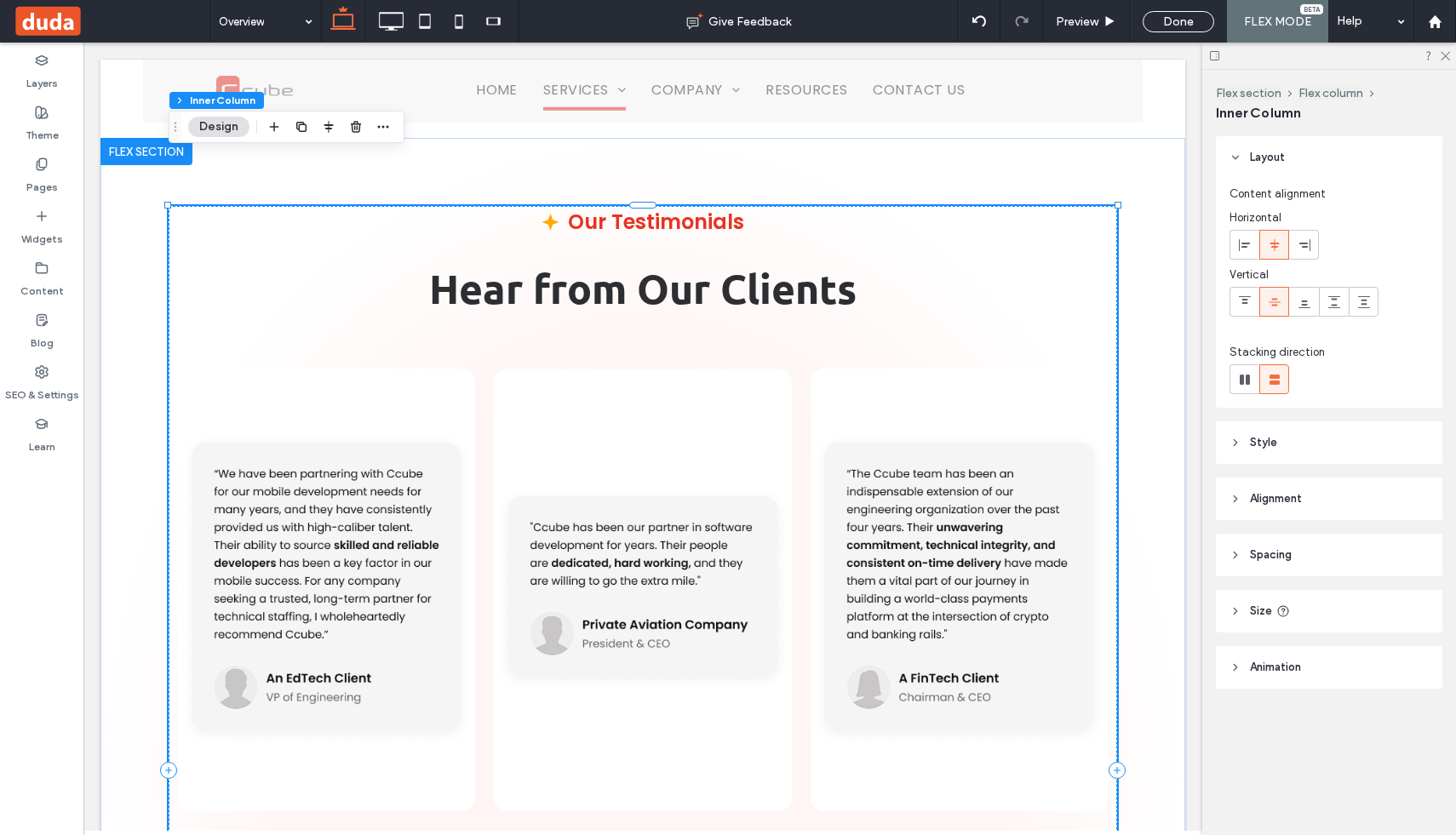
click at [673, 368] on div at bounding box center [642, 589] width 297 height 442
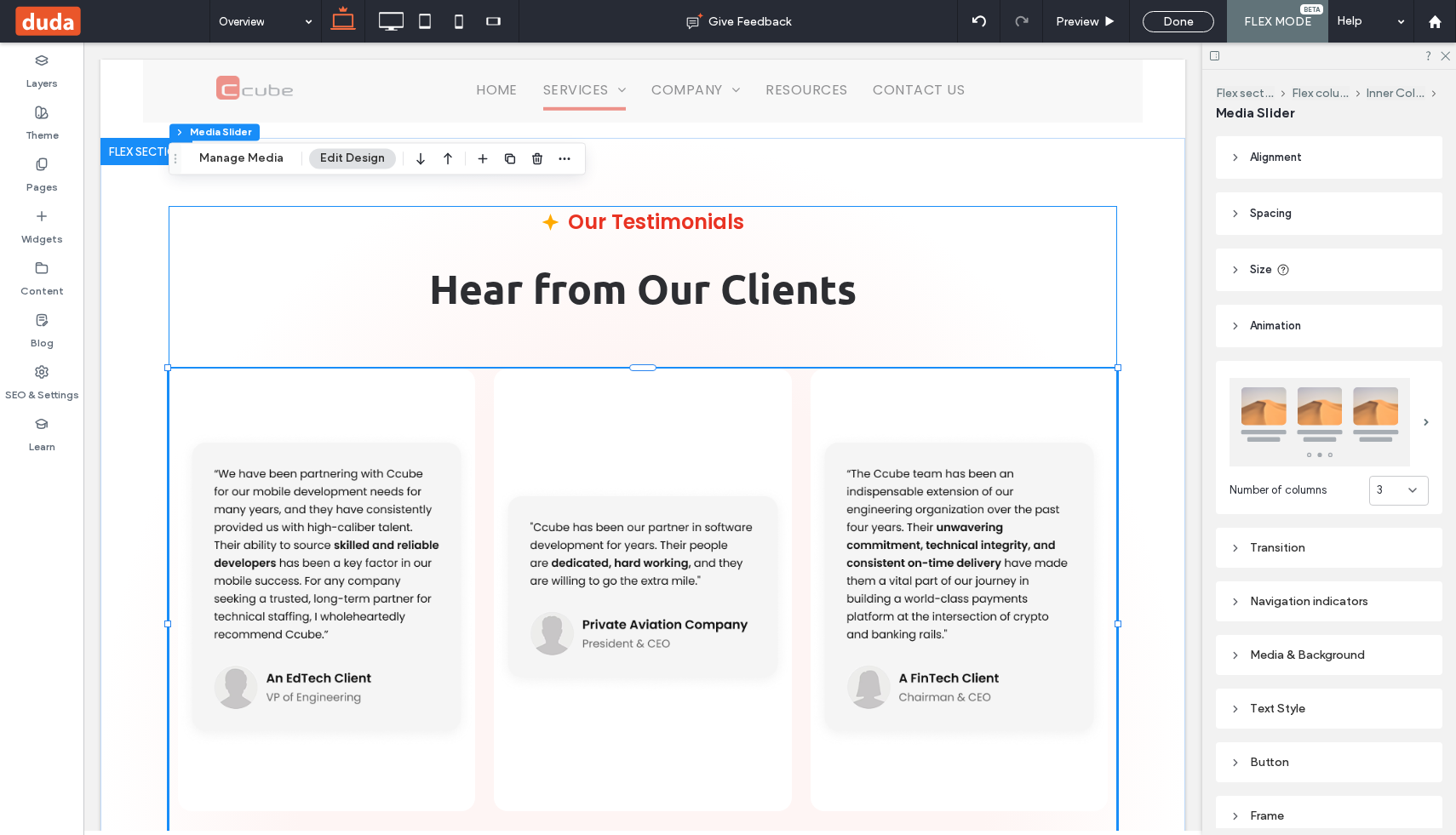
click at [673, 368] on div at bounding box center [642, 589] width 297 height 442
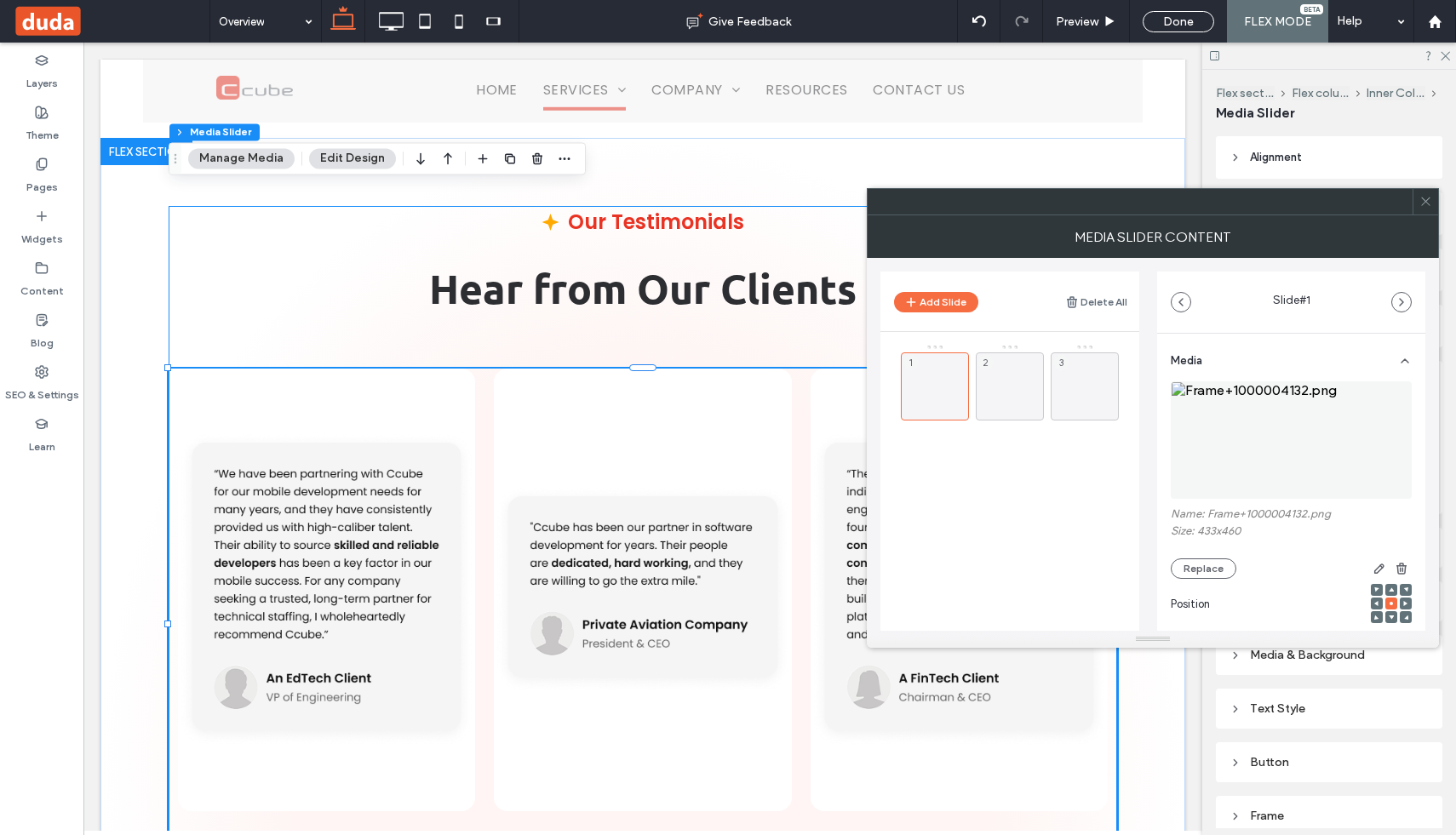
click at [673, 368] on div at bounding box center [642, 589] width 297 height 442
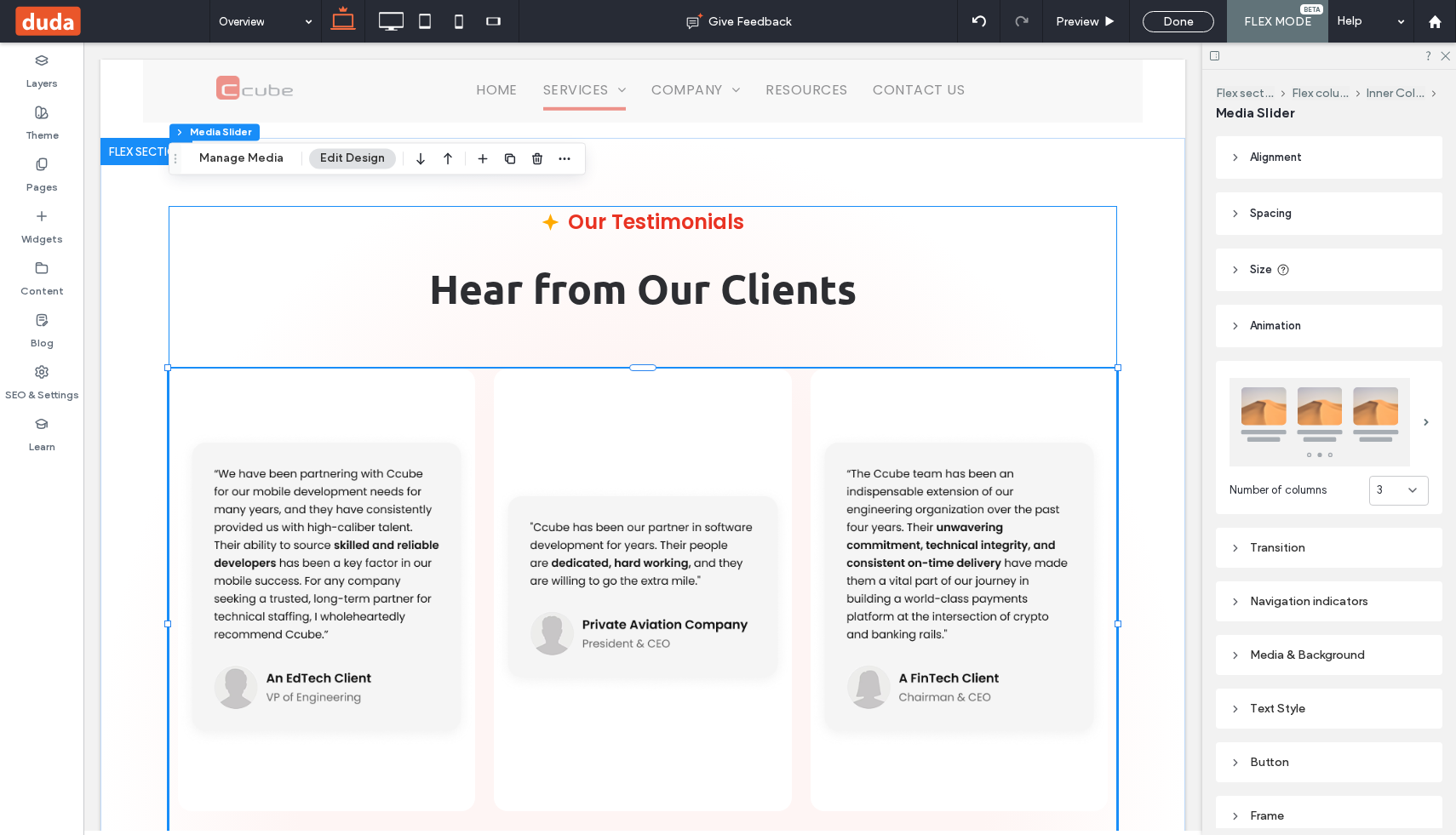
click at [673, 368] on div at bounding box center [642, 589] width 297 height 442
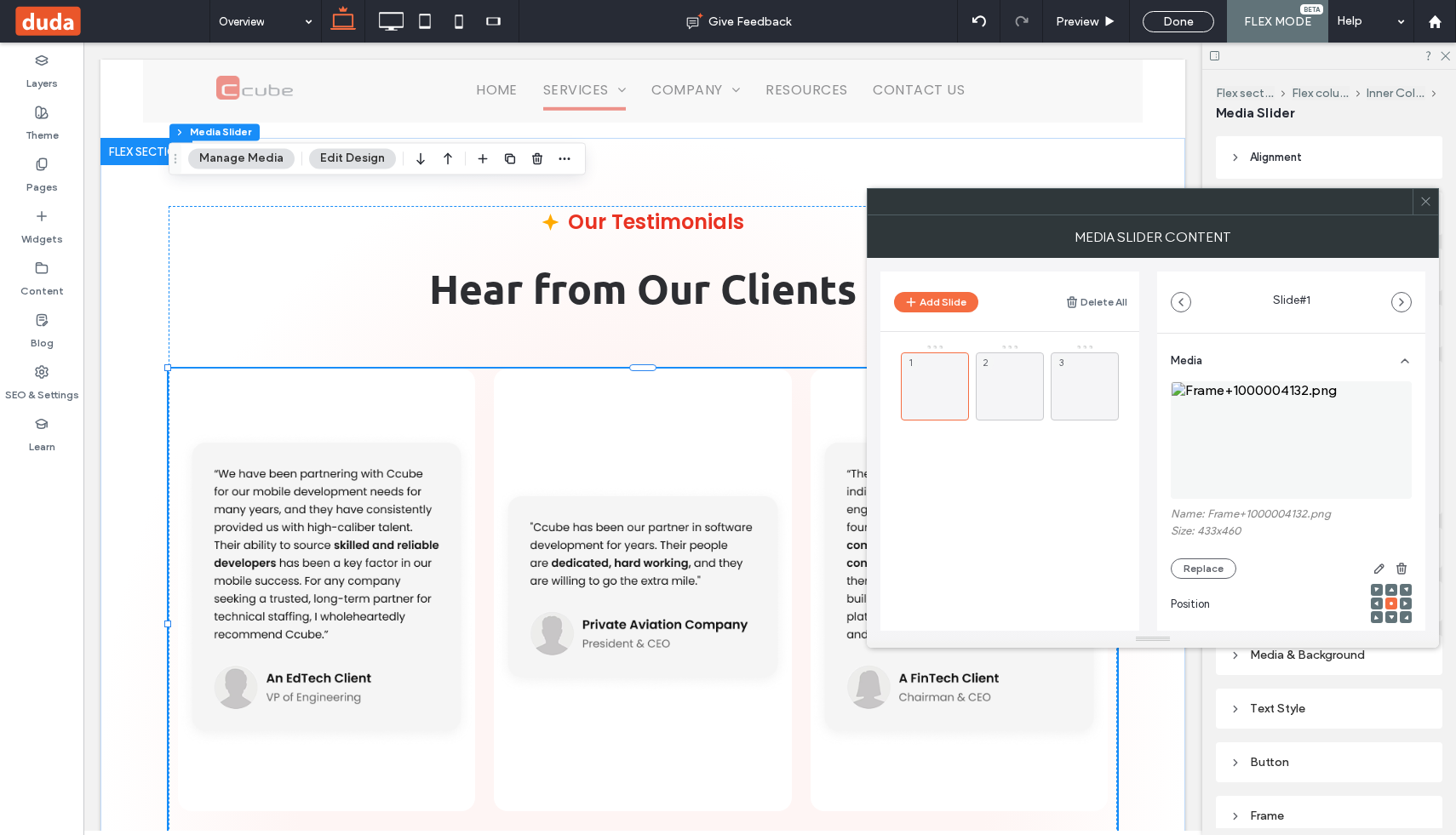
click at [1429, 197] on icon at bounding box center [1425, 201] width 13 height 13
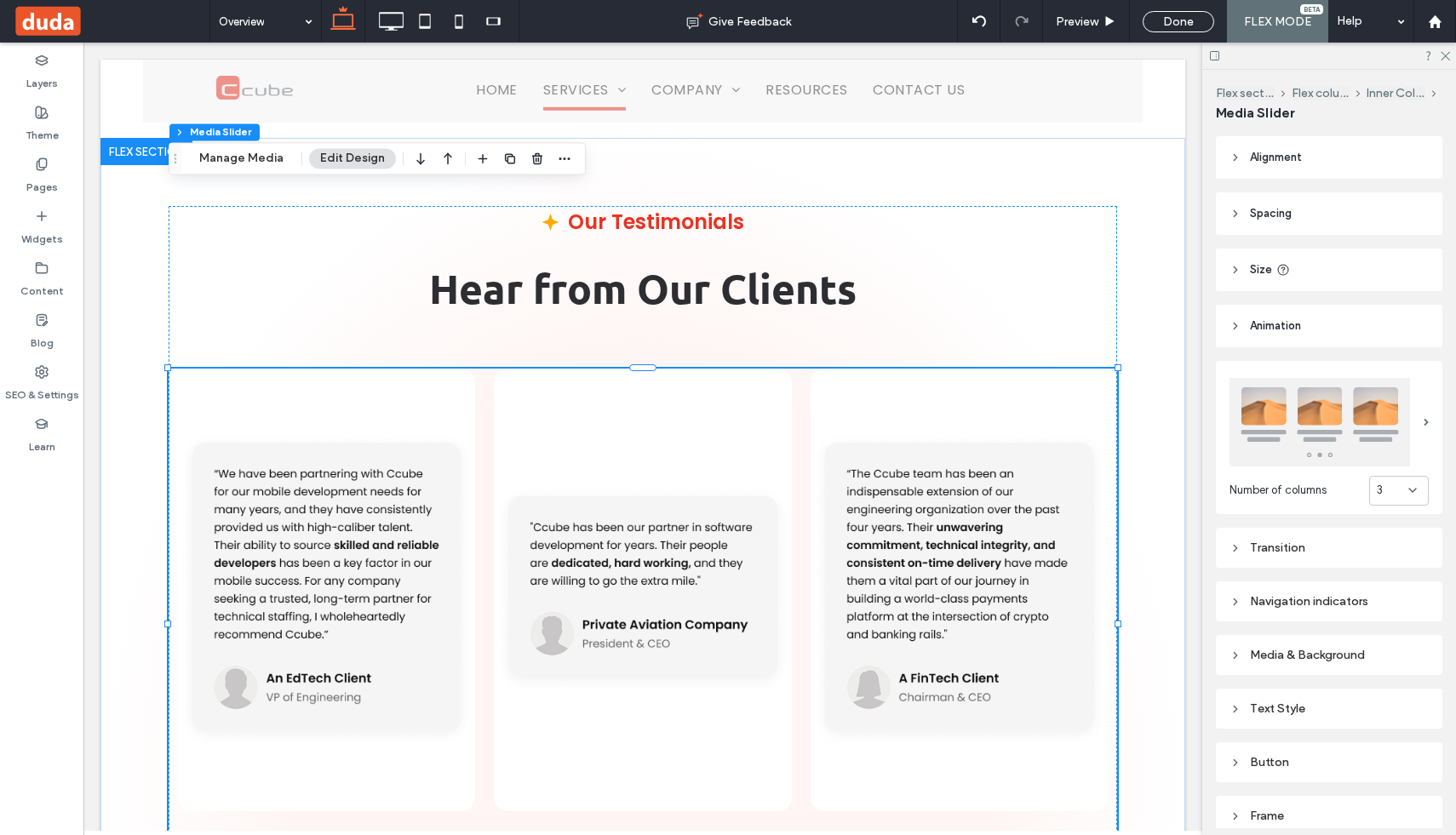
click at [1236, 655] on use at bounding box center [1234, 655] width 3 height 6
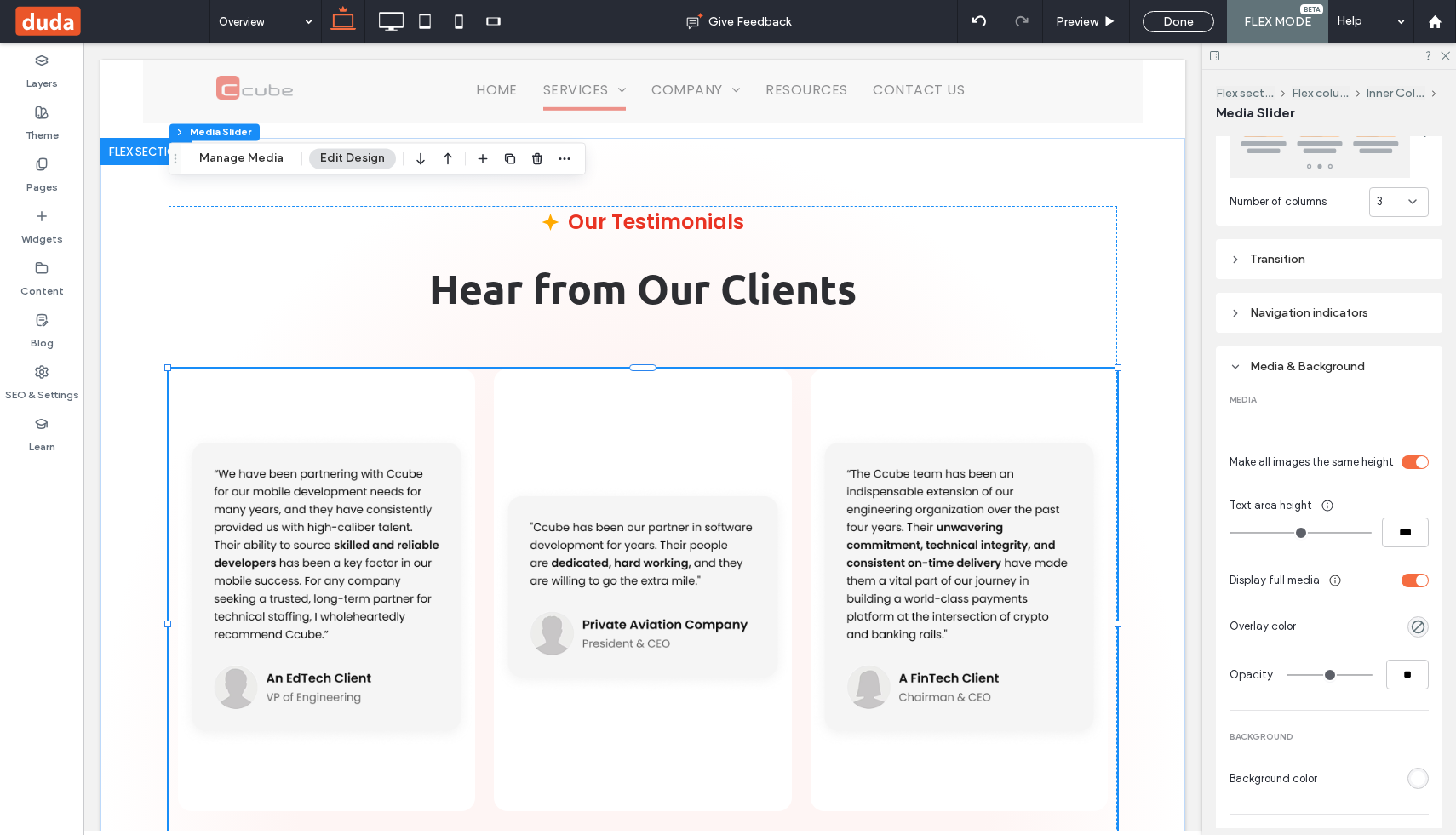
scroll to position [311, 0]
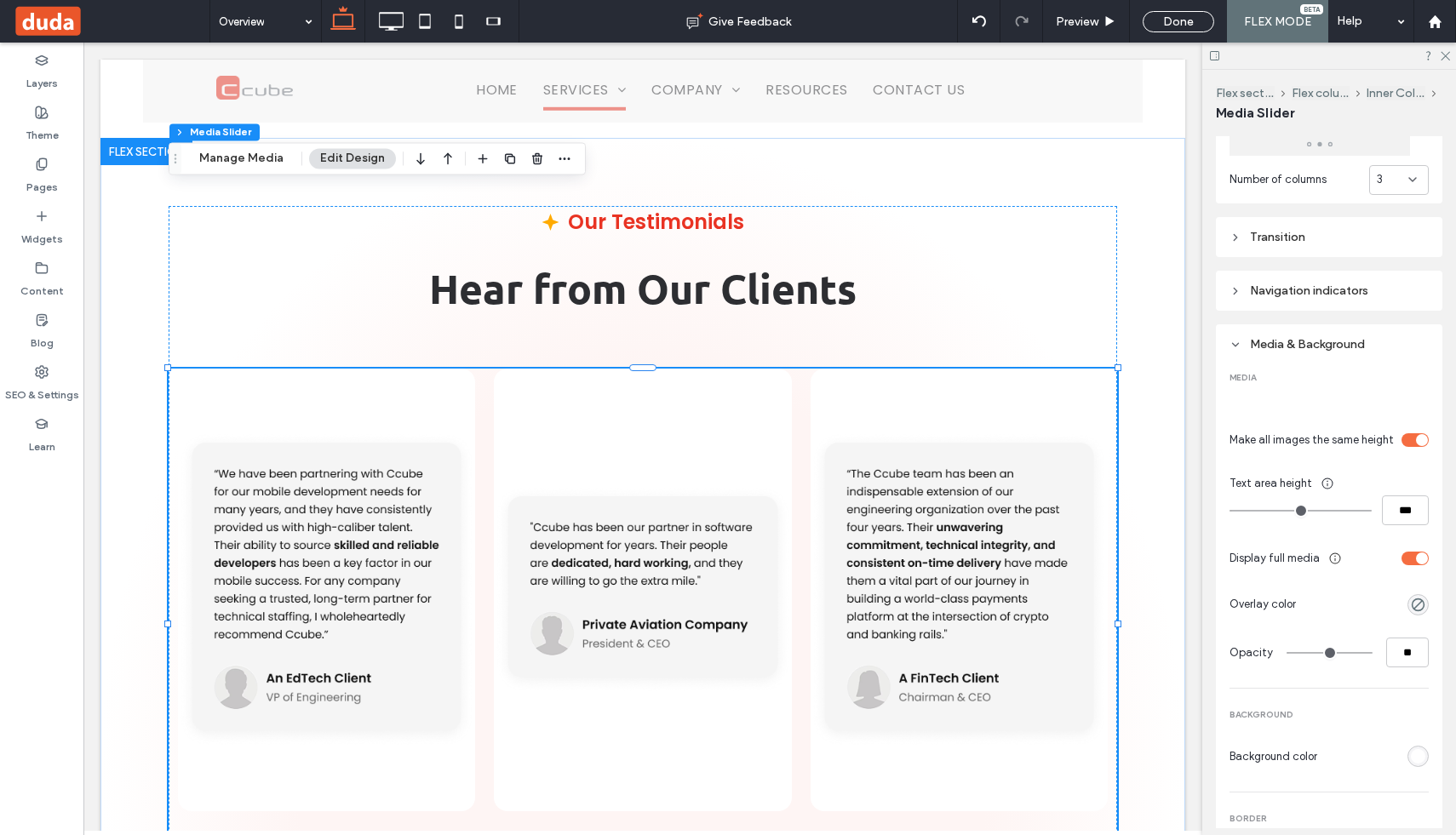
click at [1422, 753] on div "rgb(255, 255, 255)" at bounding box center [1418, 756] width 15 height 15
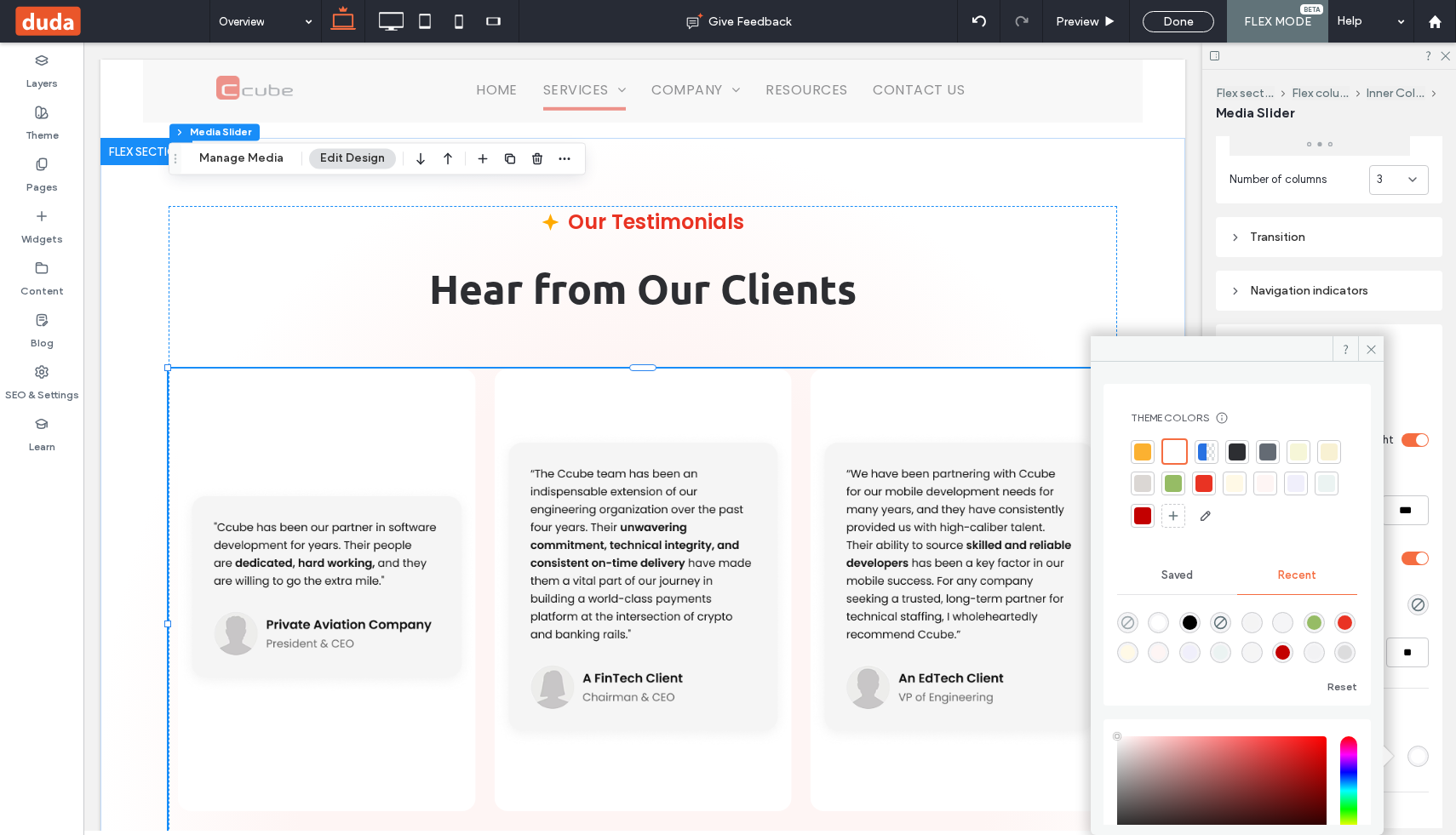
click at [1128, 618] on icon "rgba(0, 0, 0, 0)" at bounding box center [1128, 622] width 15 height 15
type input "*******"
type input "*"
type input "**"
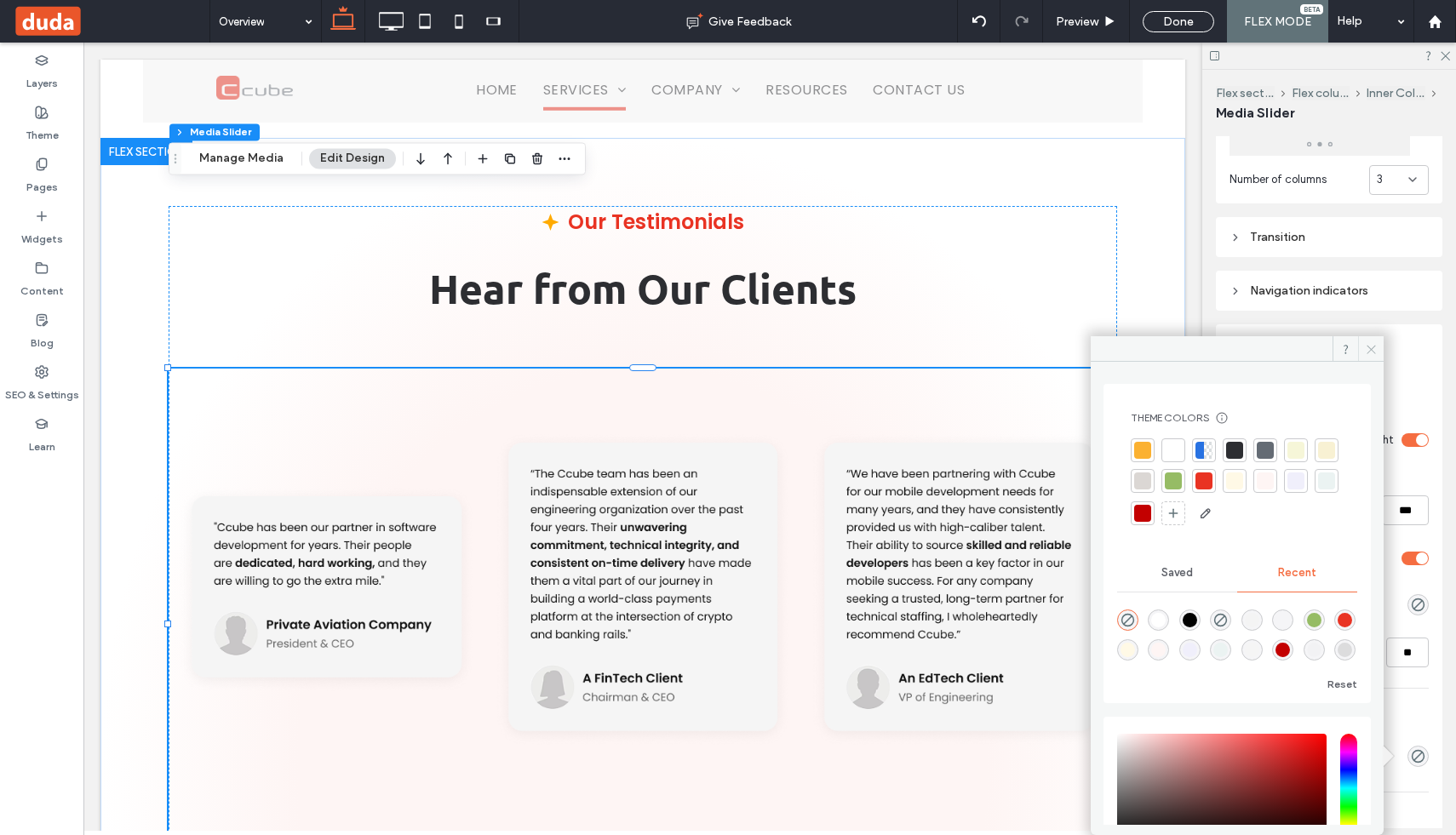
click at [1378, 352] on span at bounding box center [1371, 349] width 25 height 25
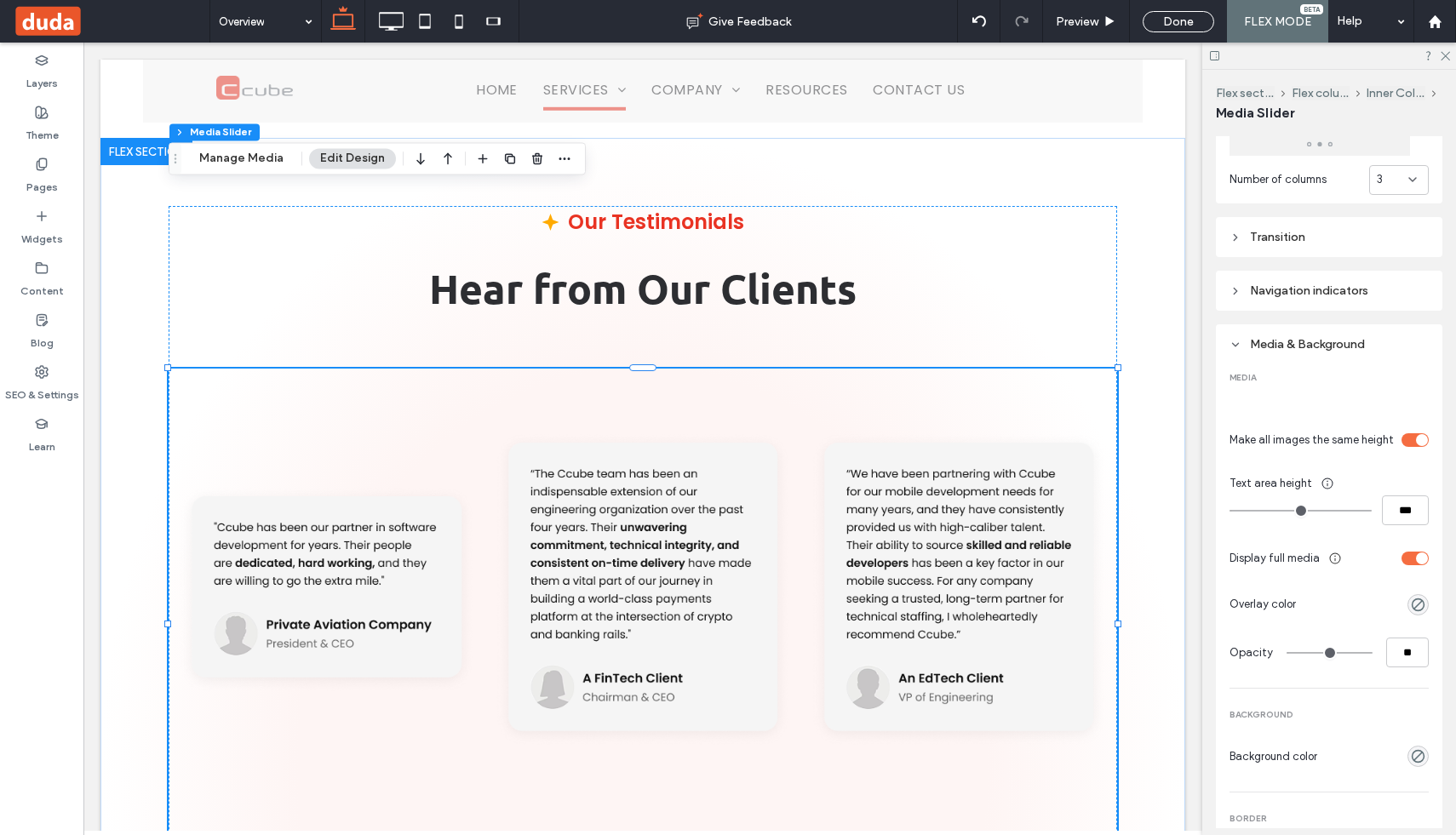
click at [359, 396] on div at bounding box center [326, 589] width 297 height 442
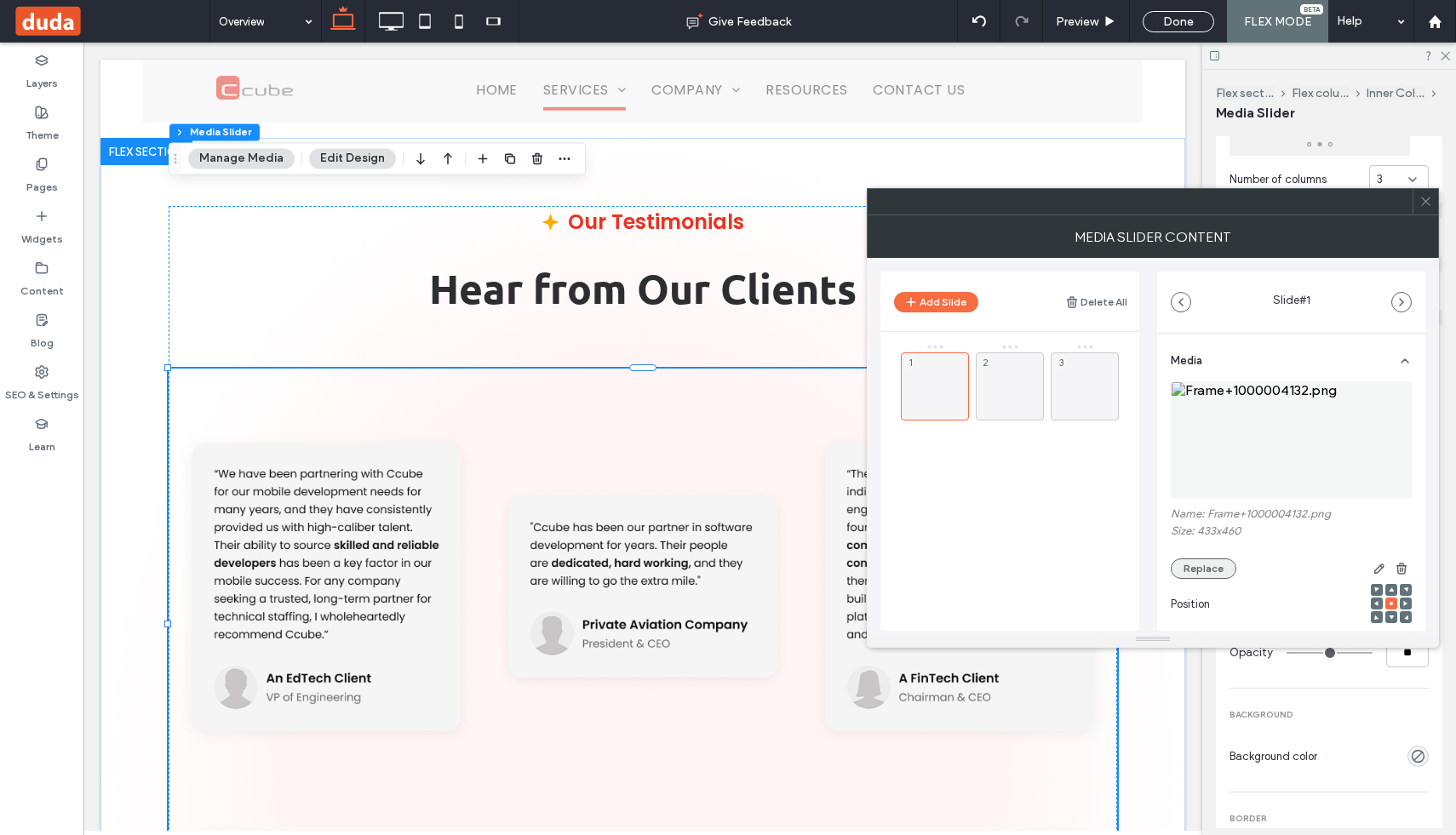
click at [1204, 569] on button "Replace" at bounding box center [1203, 568] width 66 height 21
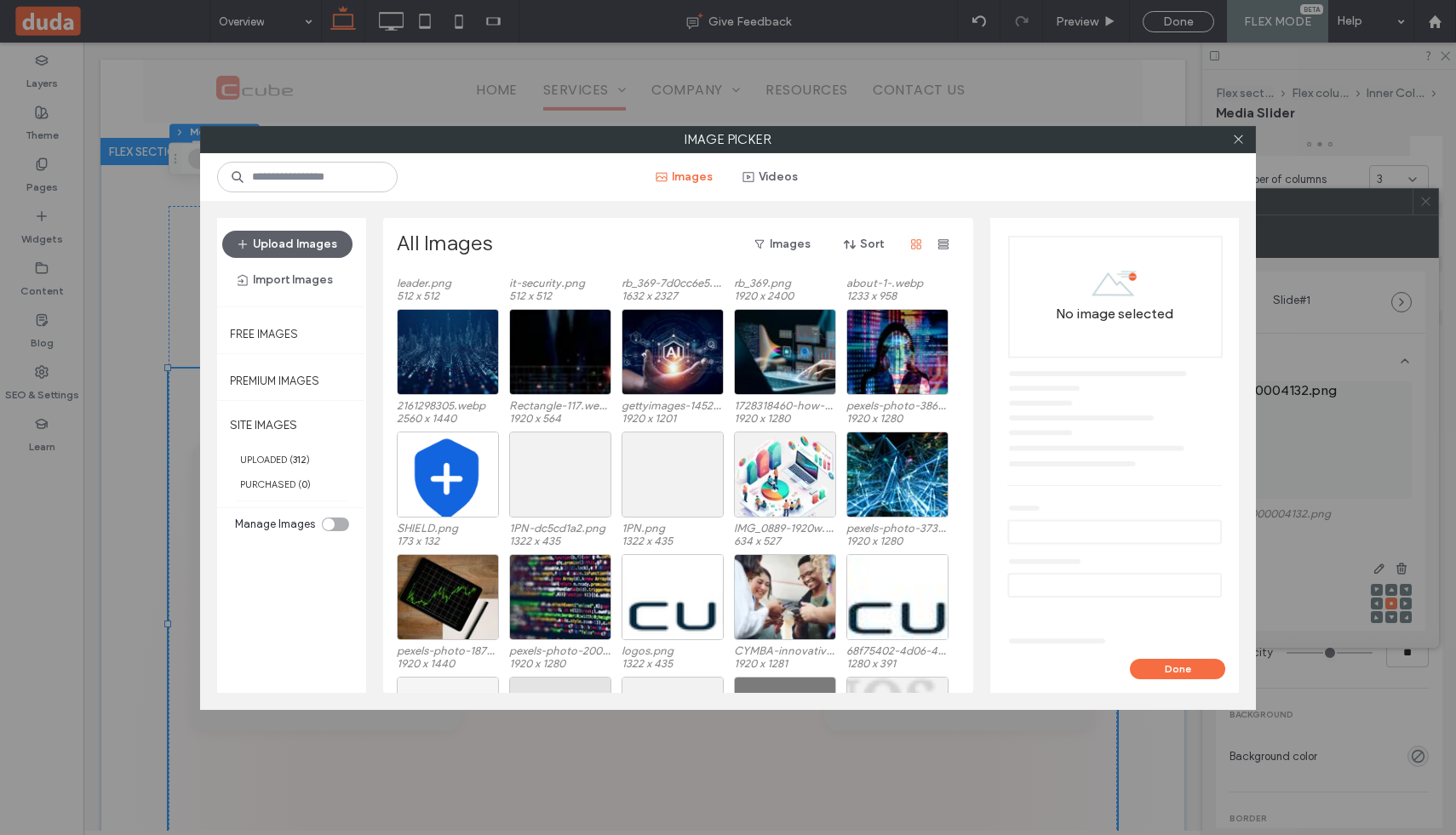
scroll to position [6667, 0]
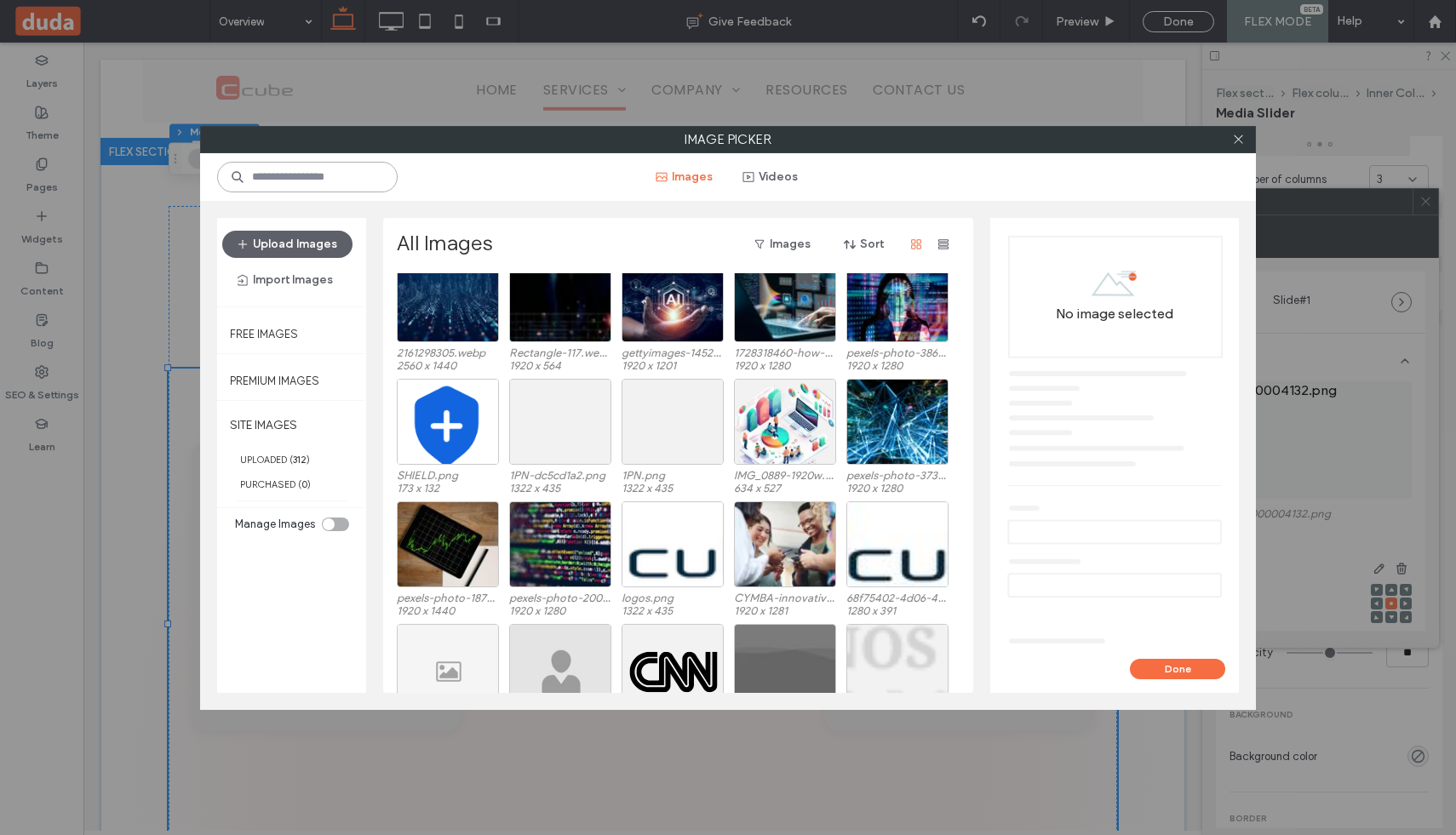
click at [307, 172] on input at bounding box center [307, 176] width 180 height 30
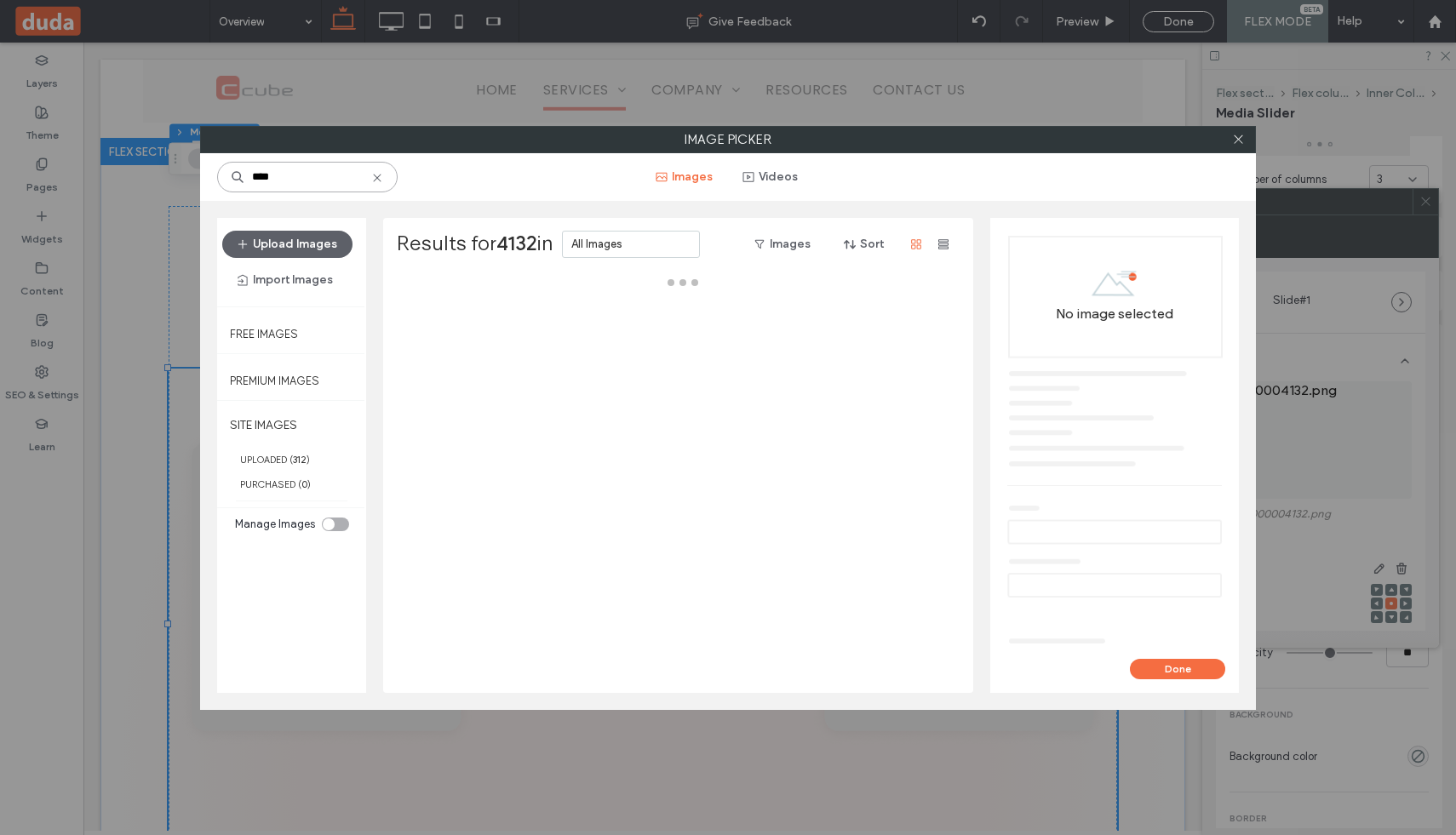
type input "****"
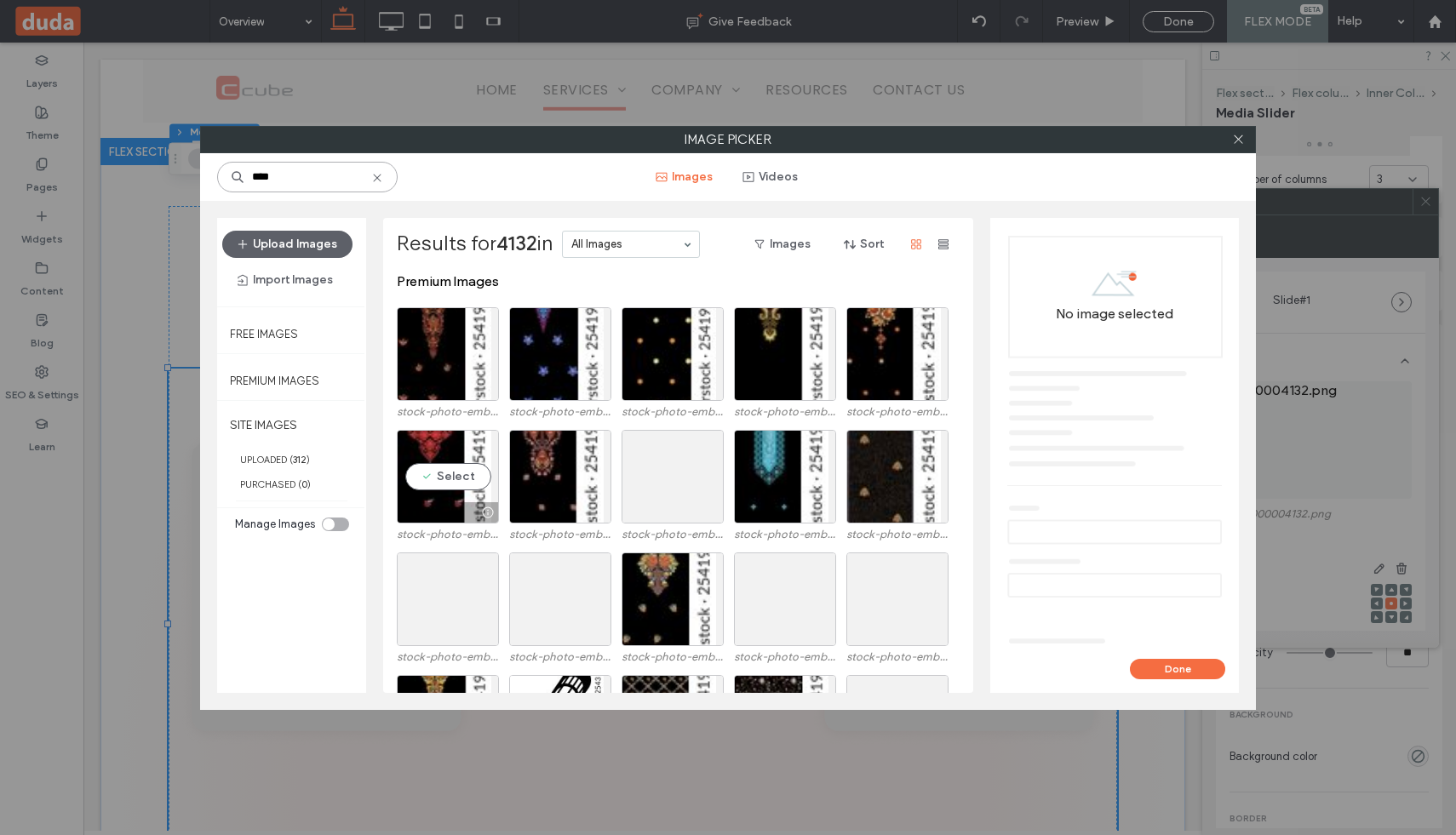
scroll to position [380, 0]
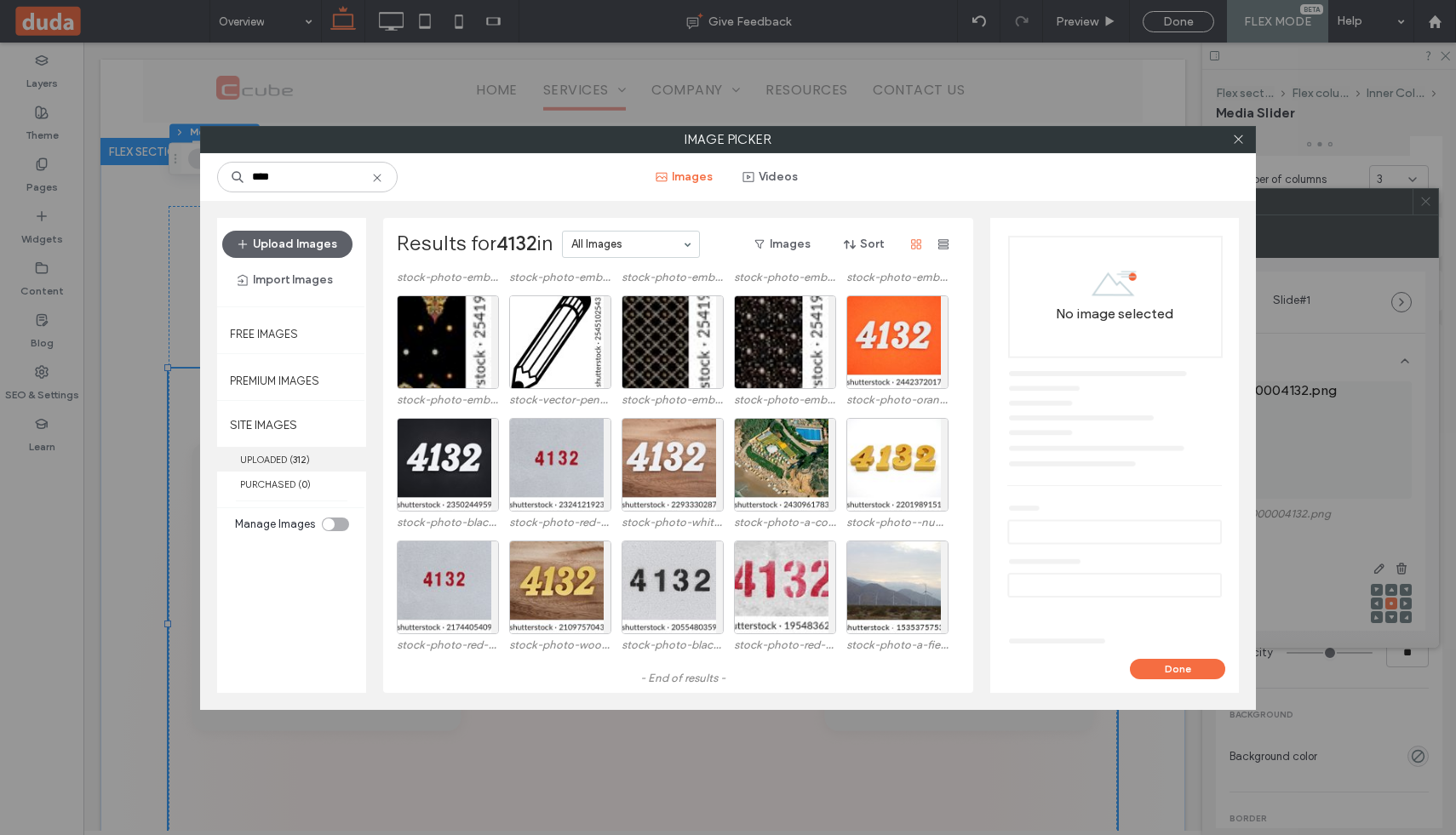
click at [308, 457] on span "( 312 )" at bounding box center [299, 460] width 21 height 12
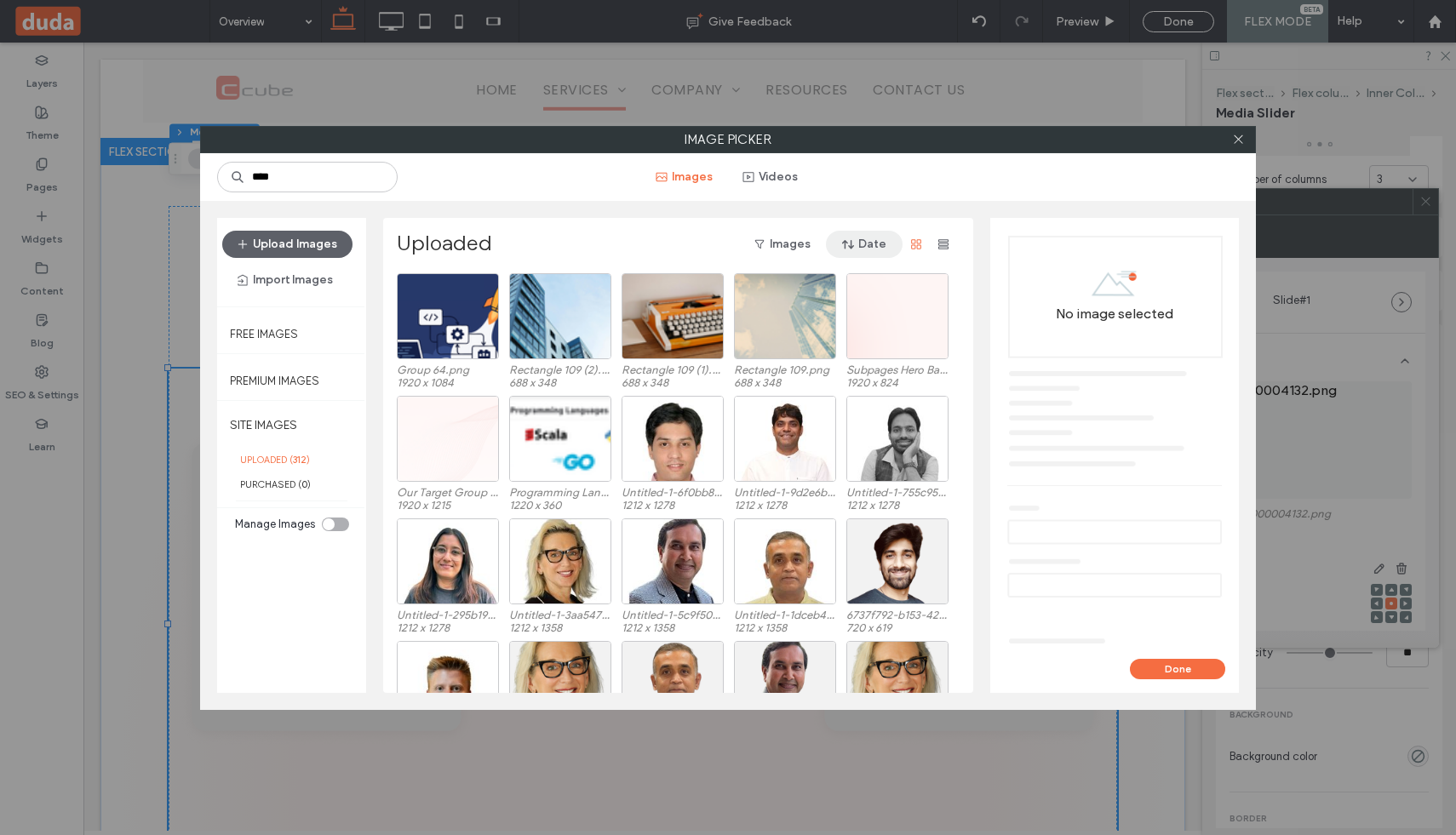
click at [872, 236] on button "Date" at bounding box center [864, 244] width 76 height 27
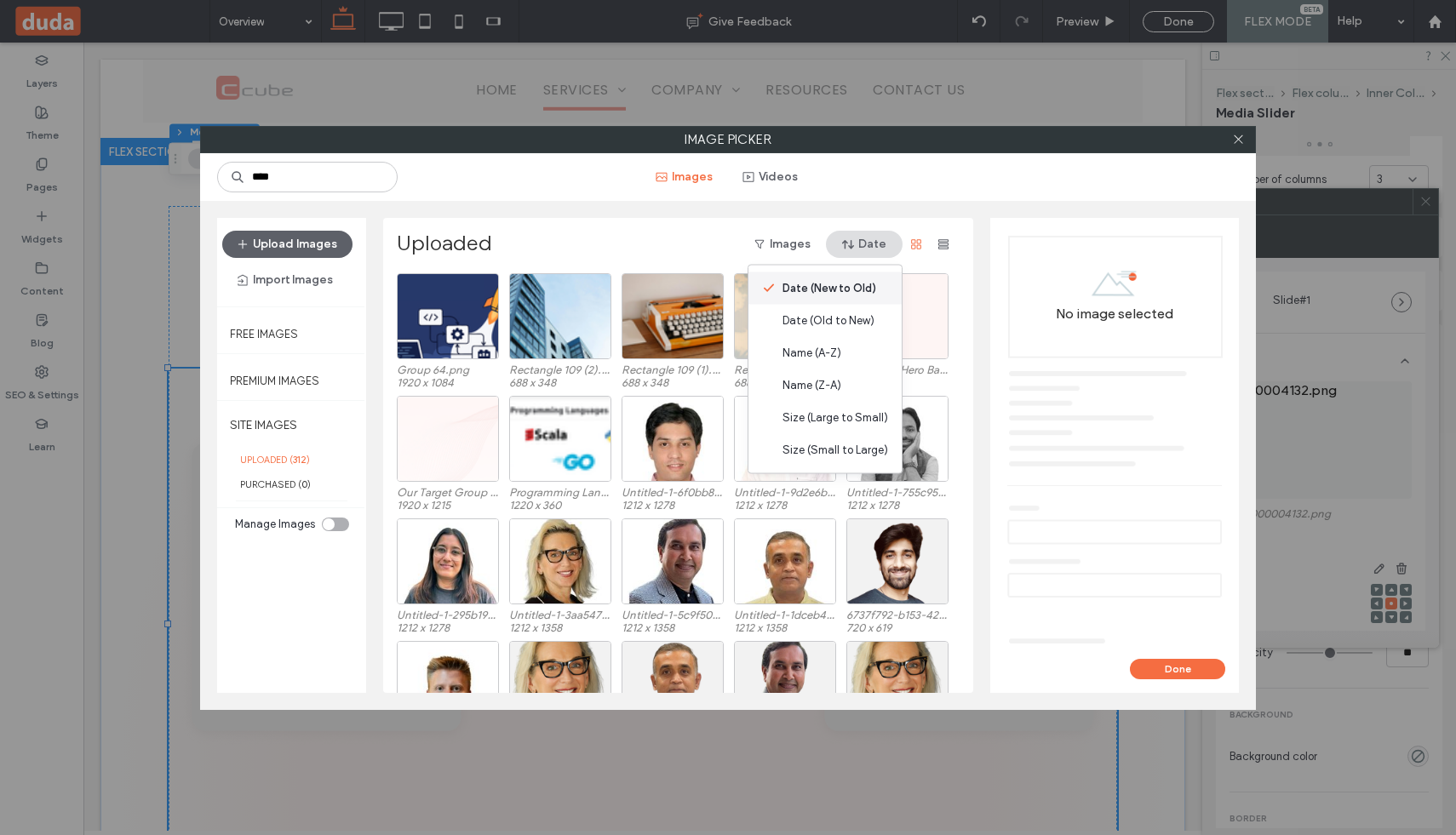
click at [851, 285] on span "Date (New to Old)" at bounding box center [829, 288] width 94 height 17
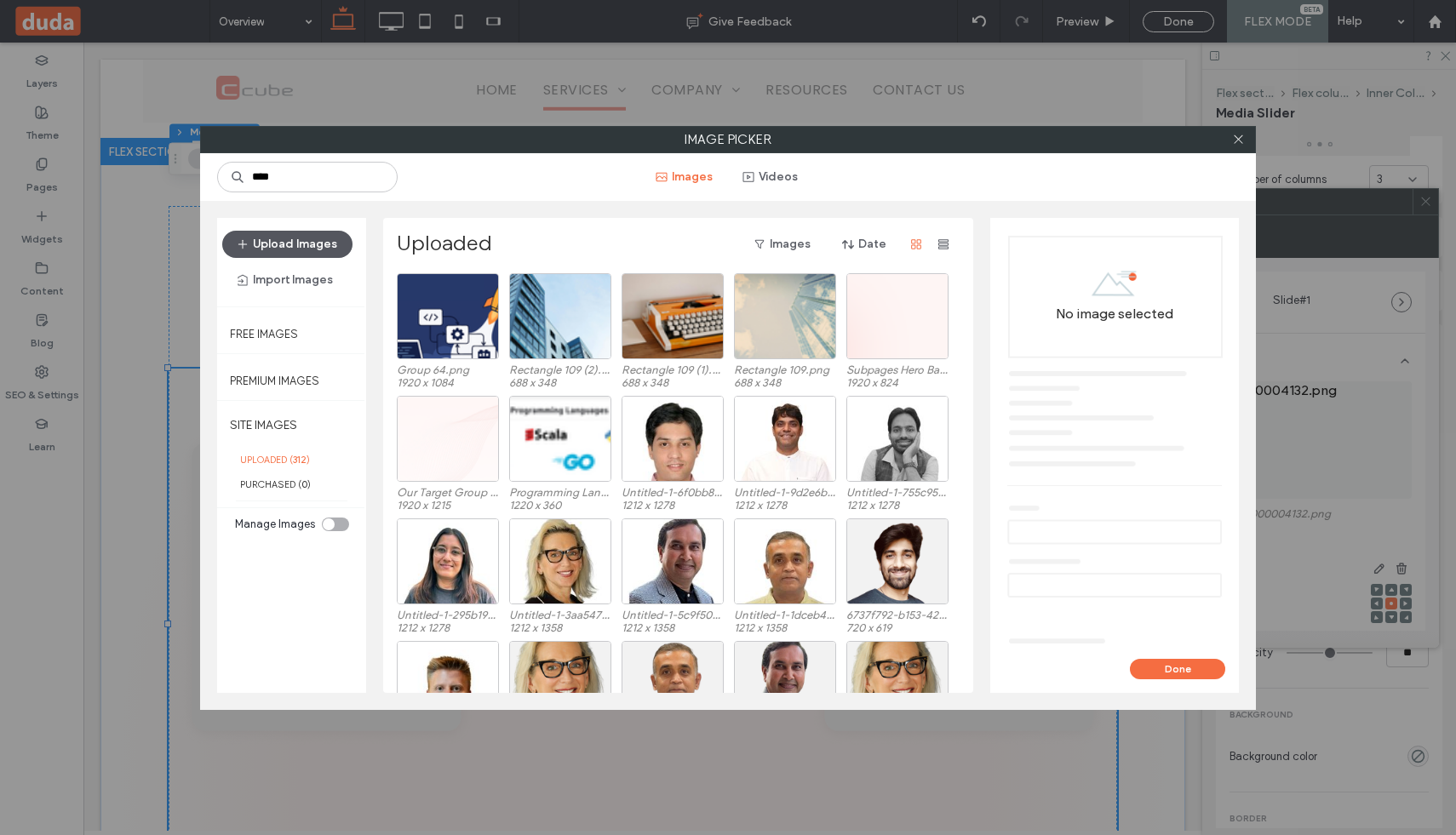
click at [299, 249] on button "Upload Images" at bounding box center [287, 244] width 130 height 27
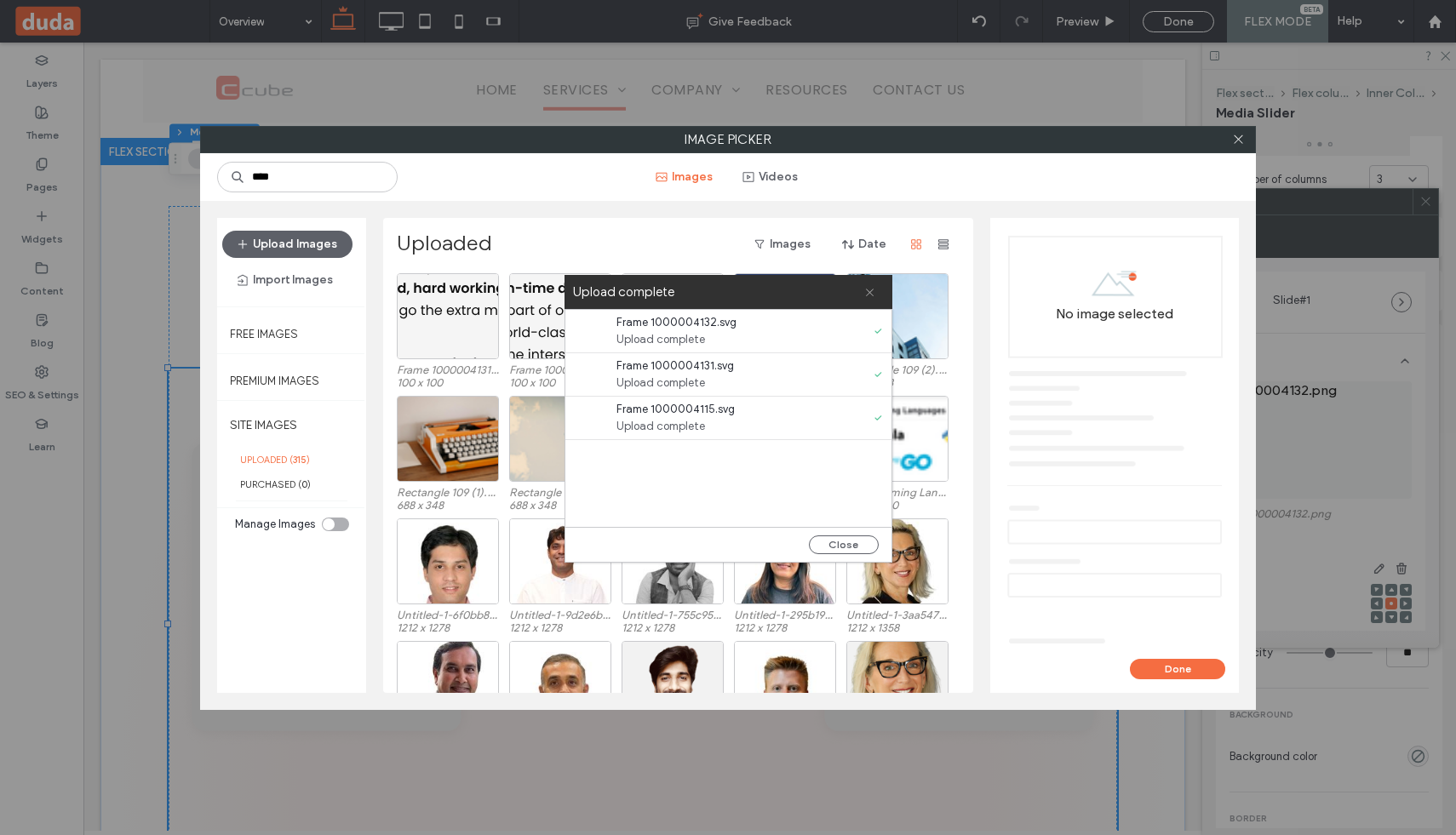
click at [872, 288] on use at bounding box center [870, 292] width 8 height 8
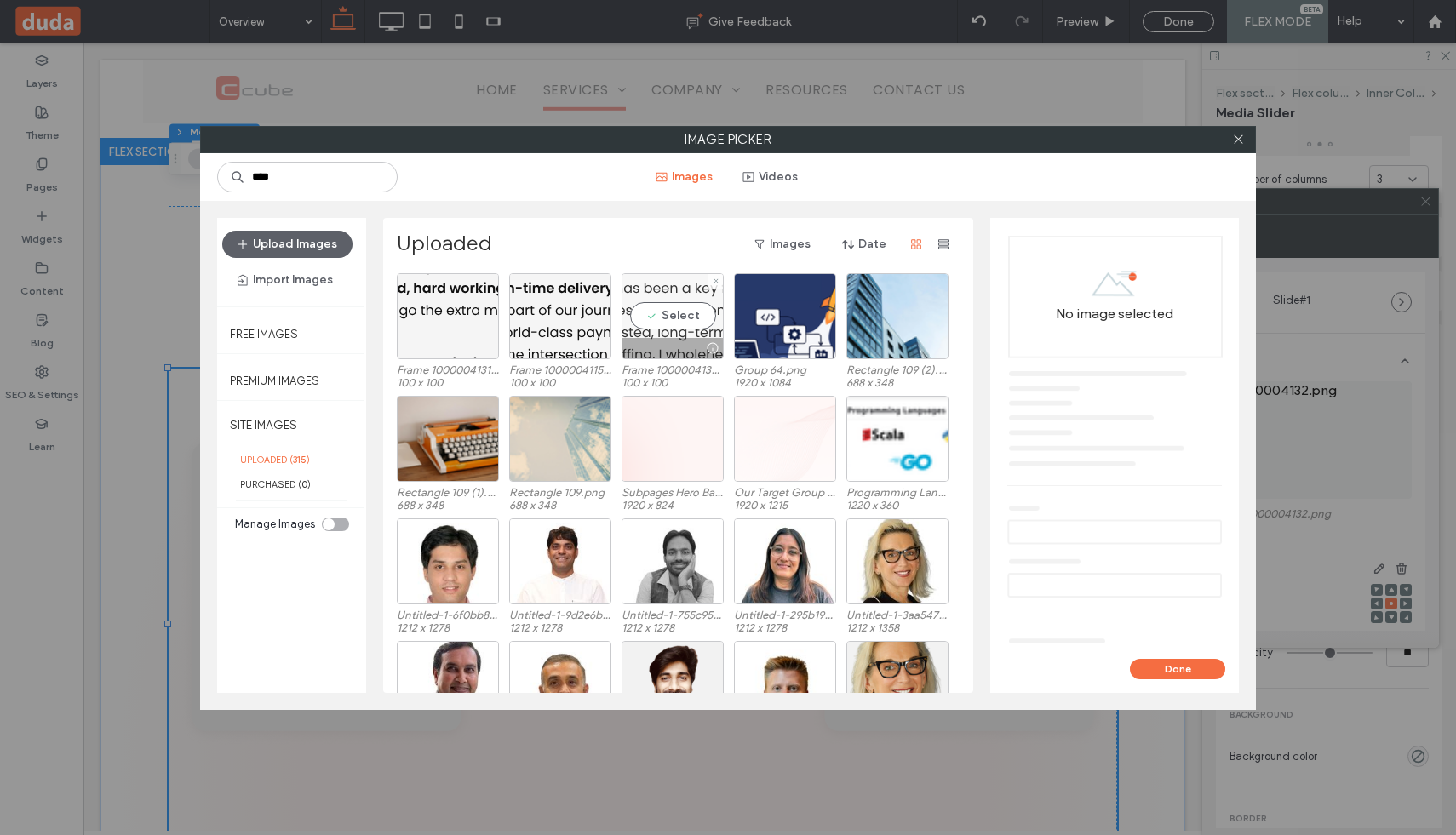
click at [683, 319] on div "Select" at bounding box center [673, 317] width 102 height 86
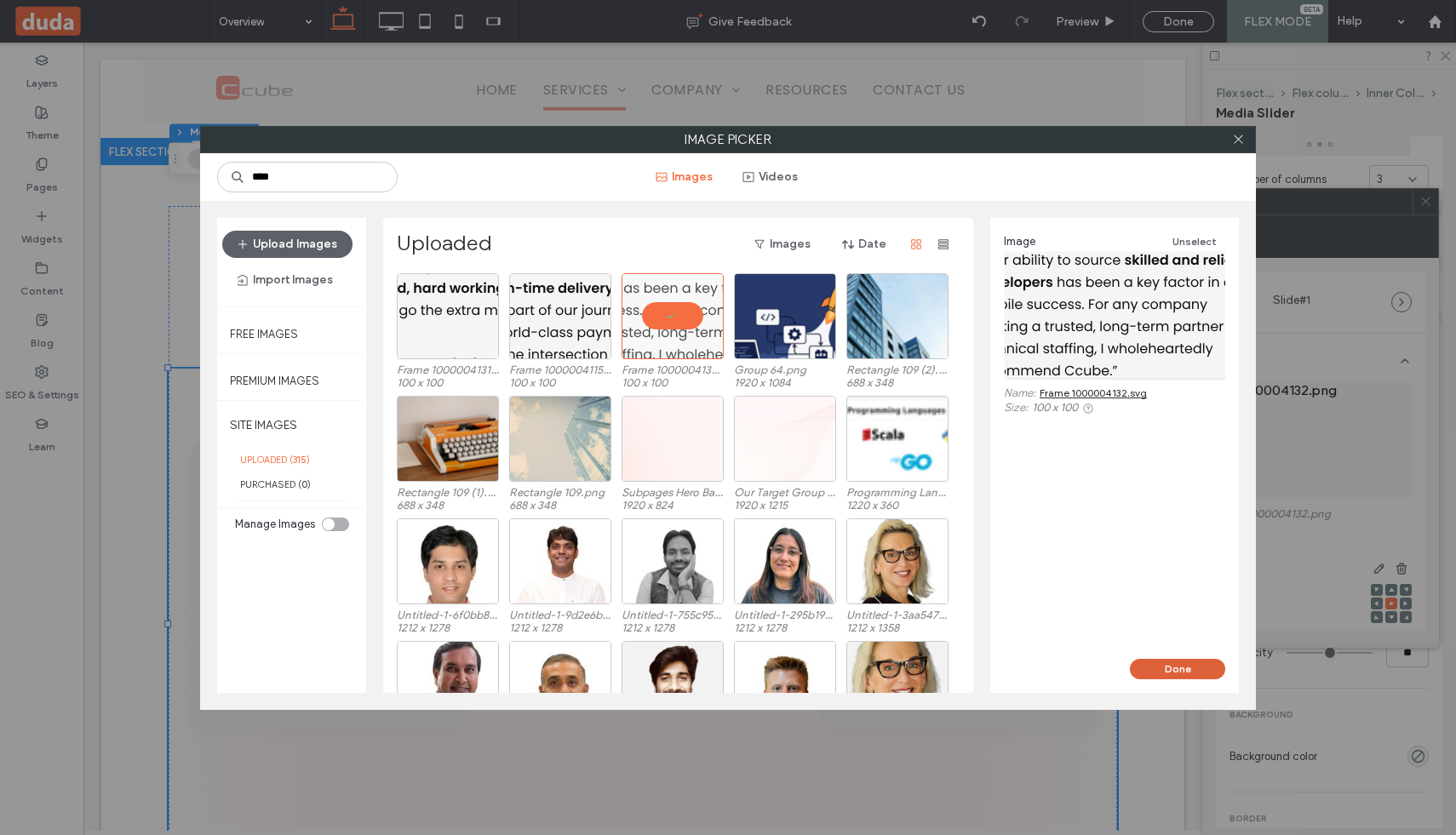
click at [1178, 661] on button "Done" at bounding box center [1177, 668] width 95 height 21
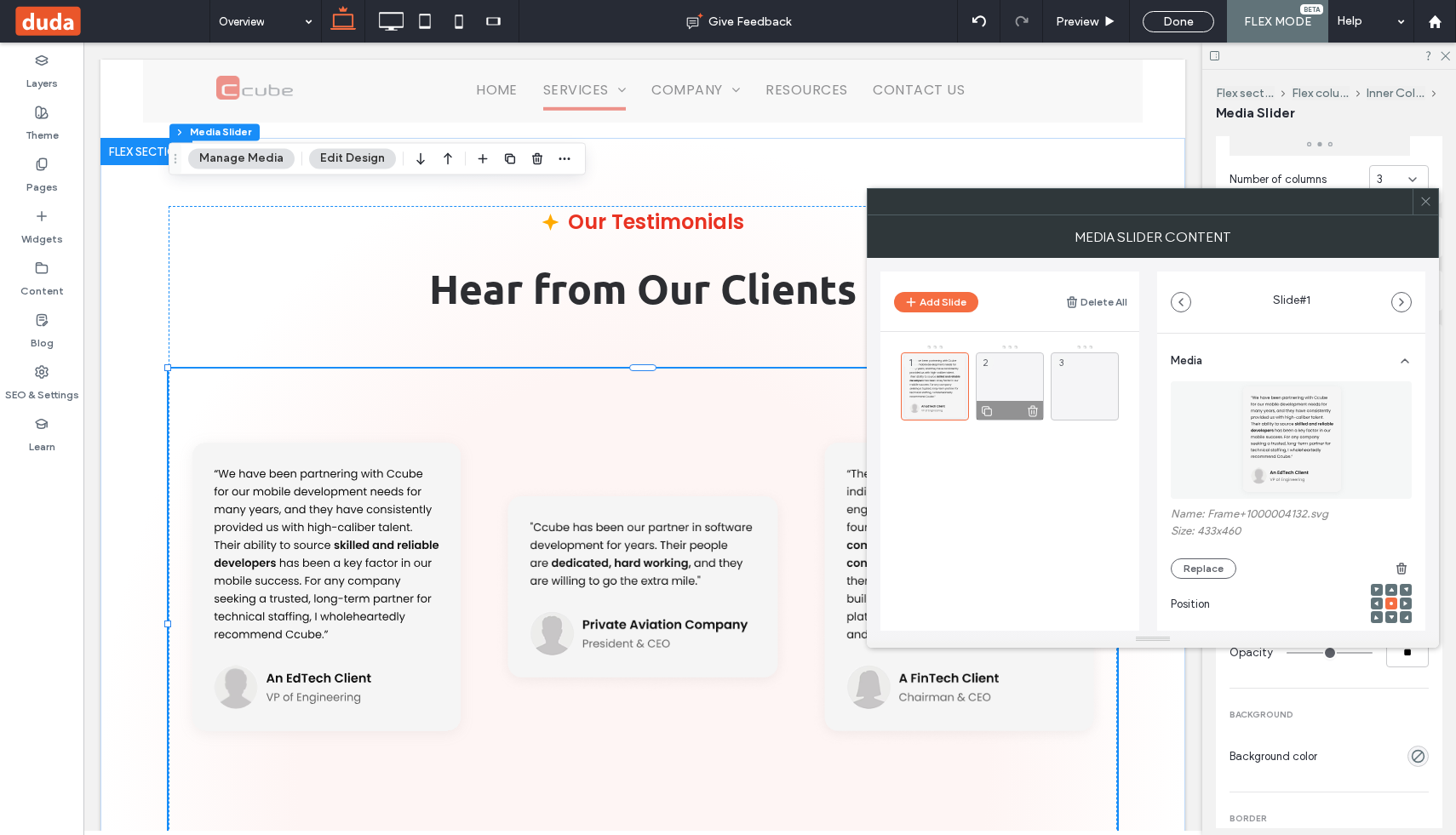
click at [1018, 384] on div "2" at bounding box center [1009, 385] width 68 height 68
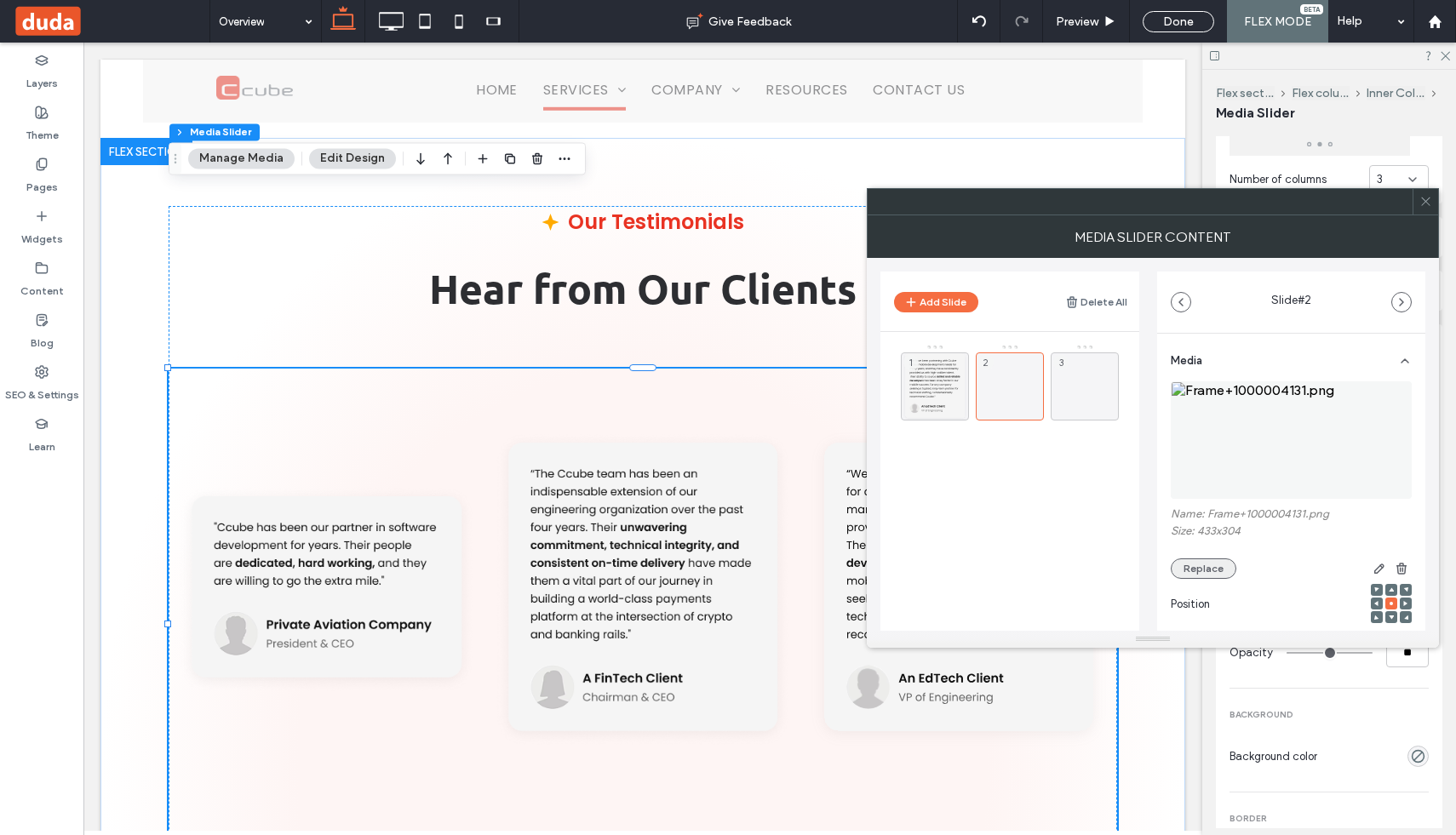
click at [1196, 567] on button "Replace" at bounding box center [1203, 568] width 66 height 21
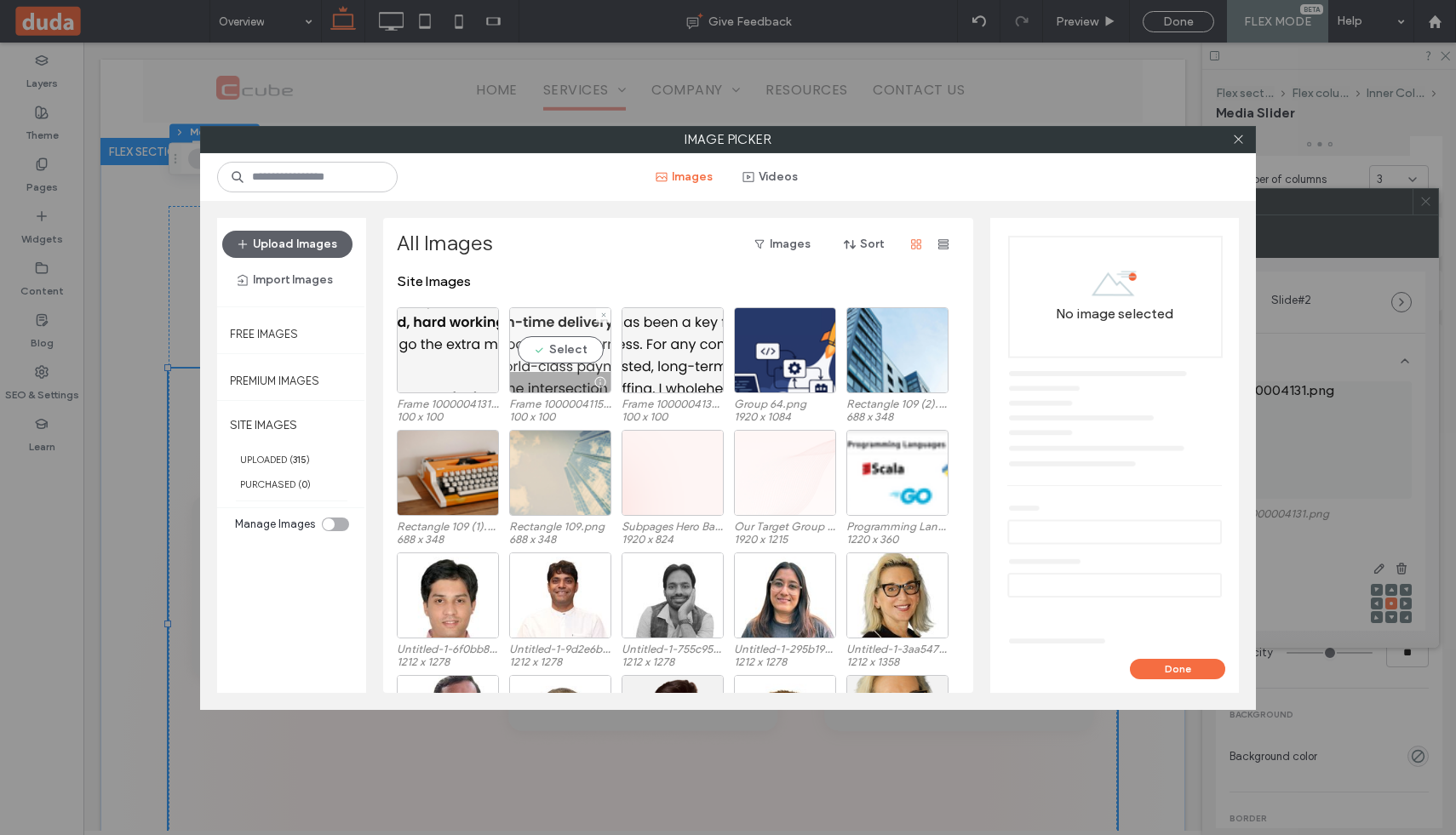
click at [567, 339] on div "Select" at bounding box center [560, 350] width 102 height 86
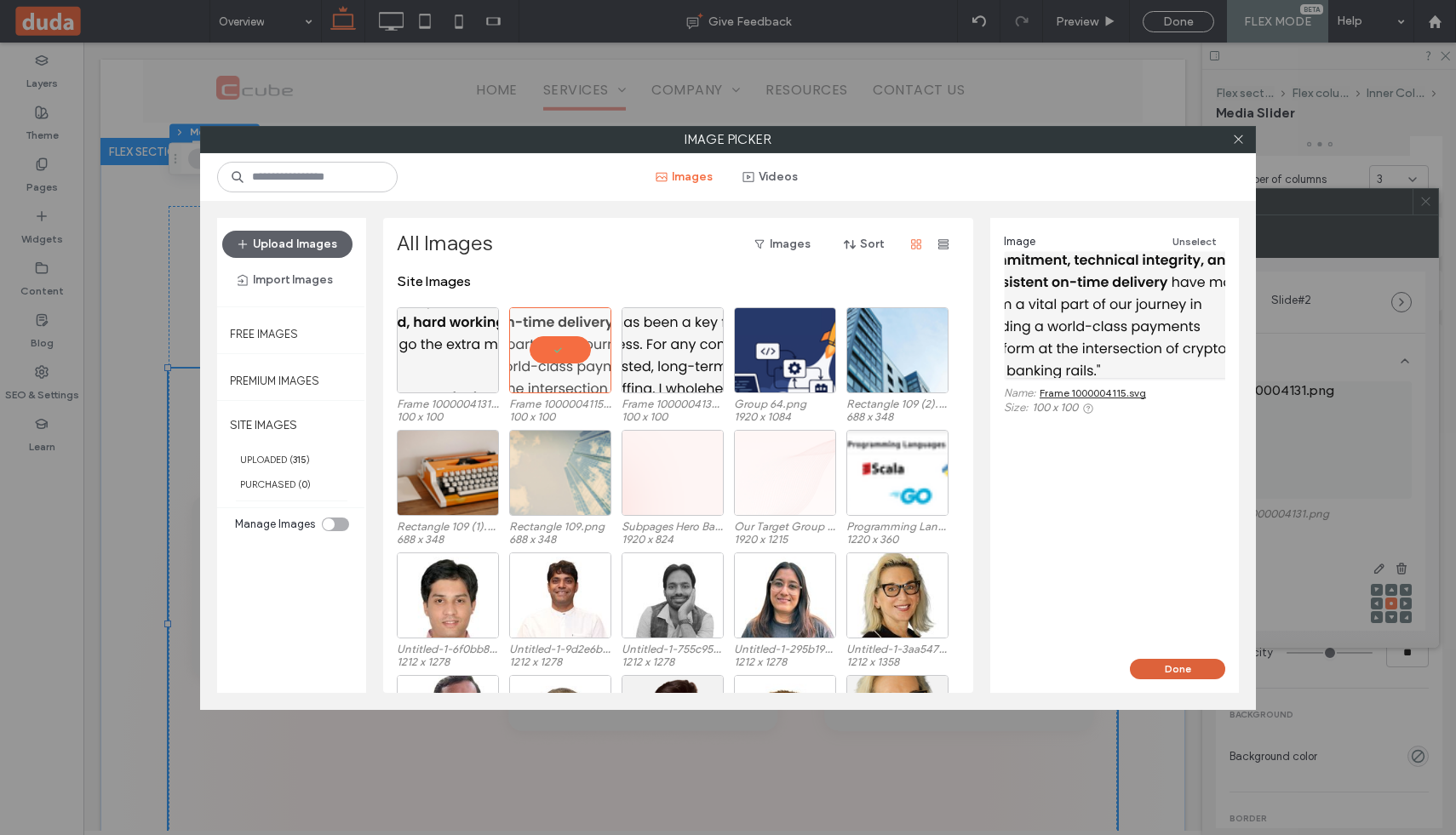
click at [1179, 671] on button "Done" at bounding box center [1177, 668] width 95 height 21
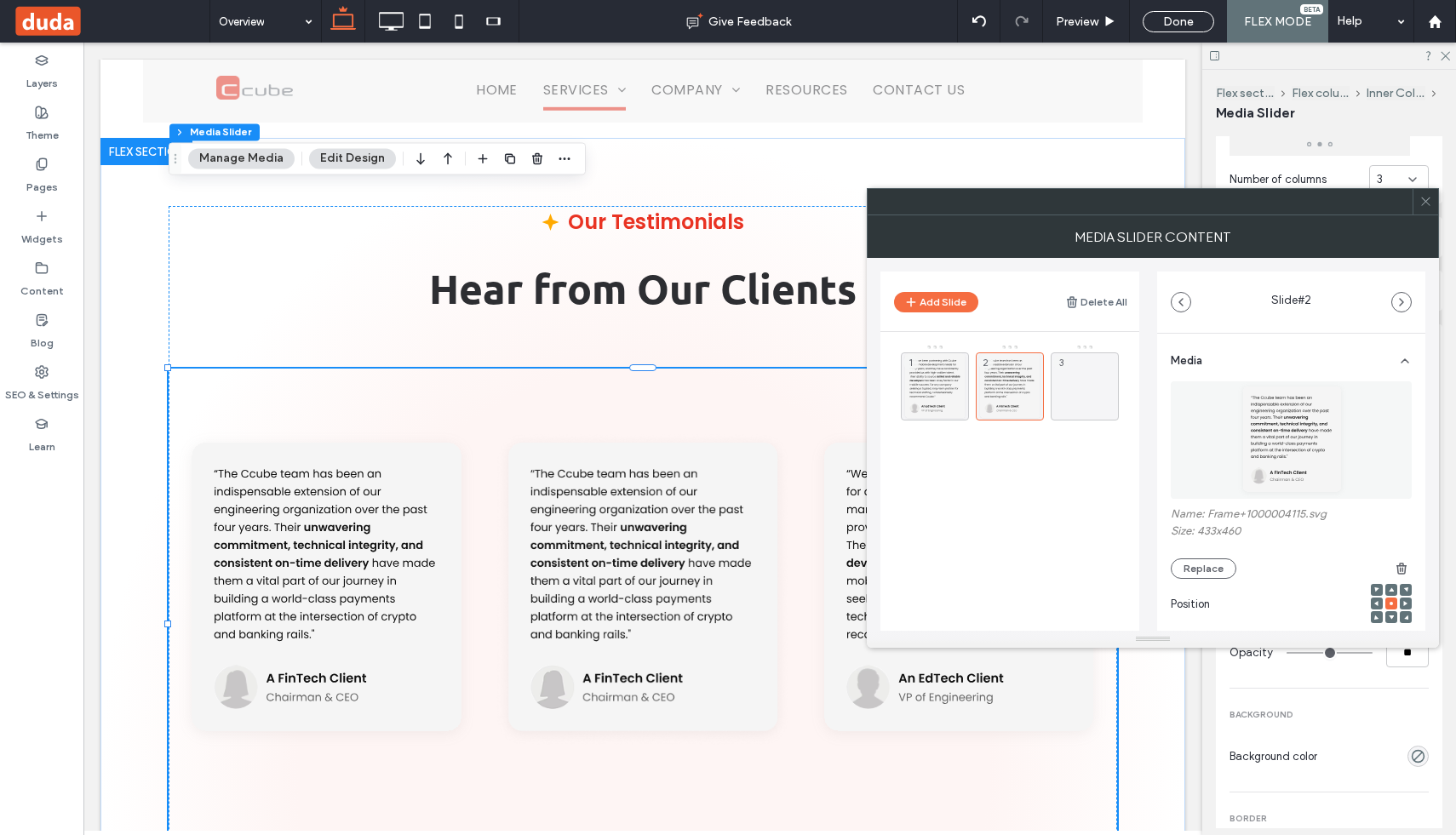
click at [633, 679] on div at bounding box center [642, 623] width 948 height 511
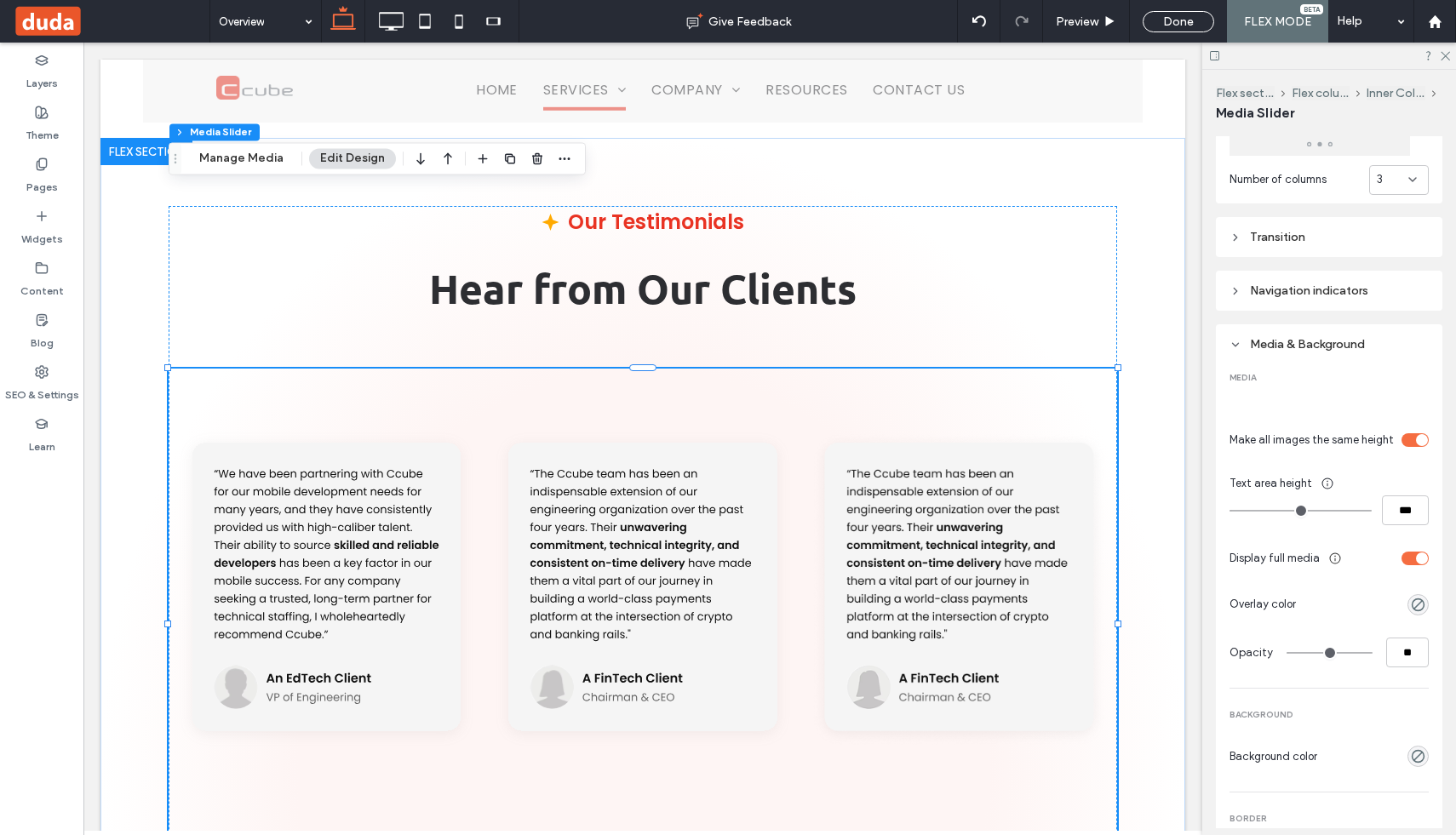
click at [630, 679] on div at bounding box center [642, 623] width 948 height 511
click at [697, 470] on div at bounding box center [642, 589] width 297 height 442
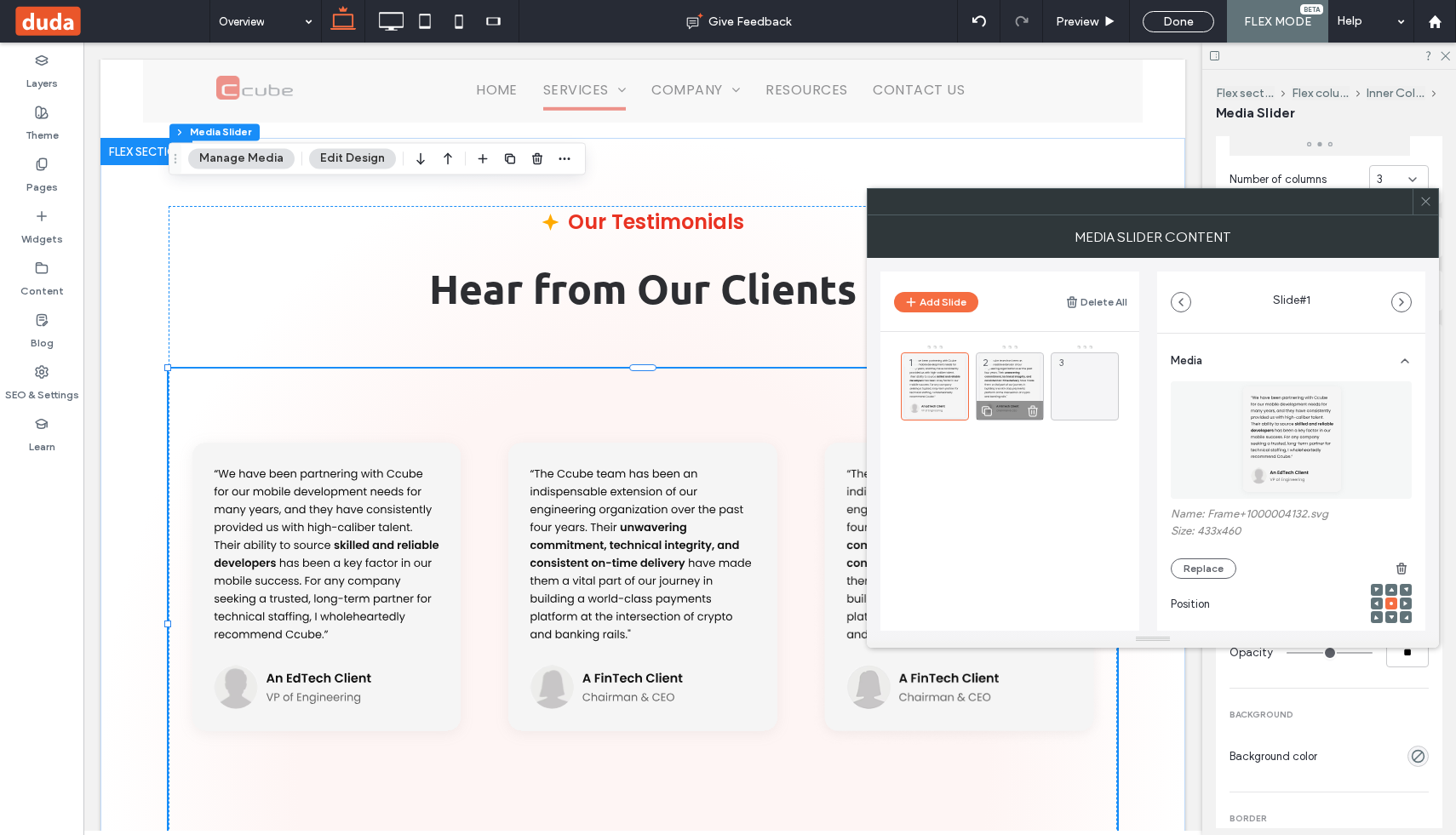
click at [1006, 376] on div "2" at bounding box center [1009, 385] width 68 height 68
click at [1200, 570] on button "Replace" at bounding box center [1203, 568] width 66 height 21
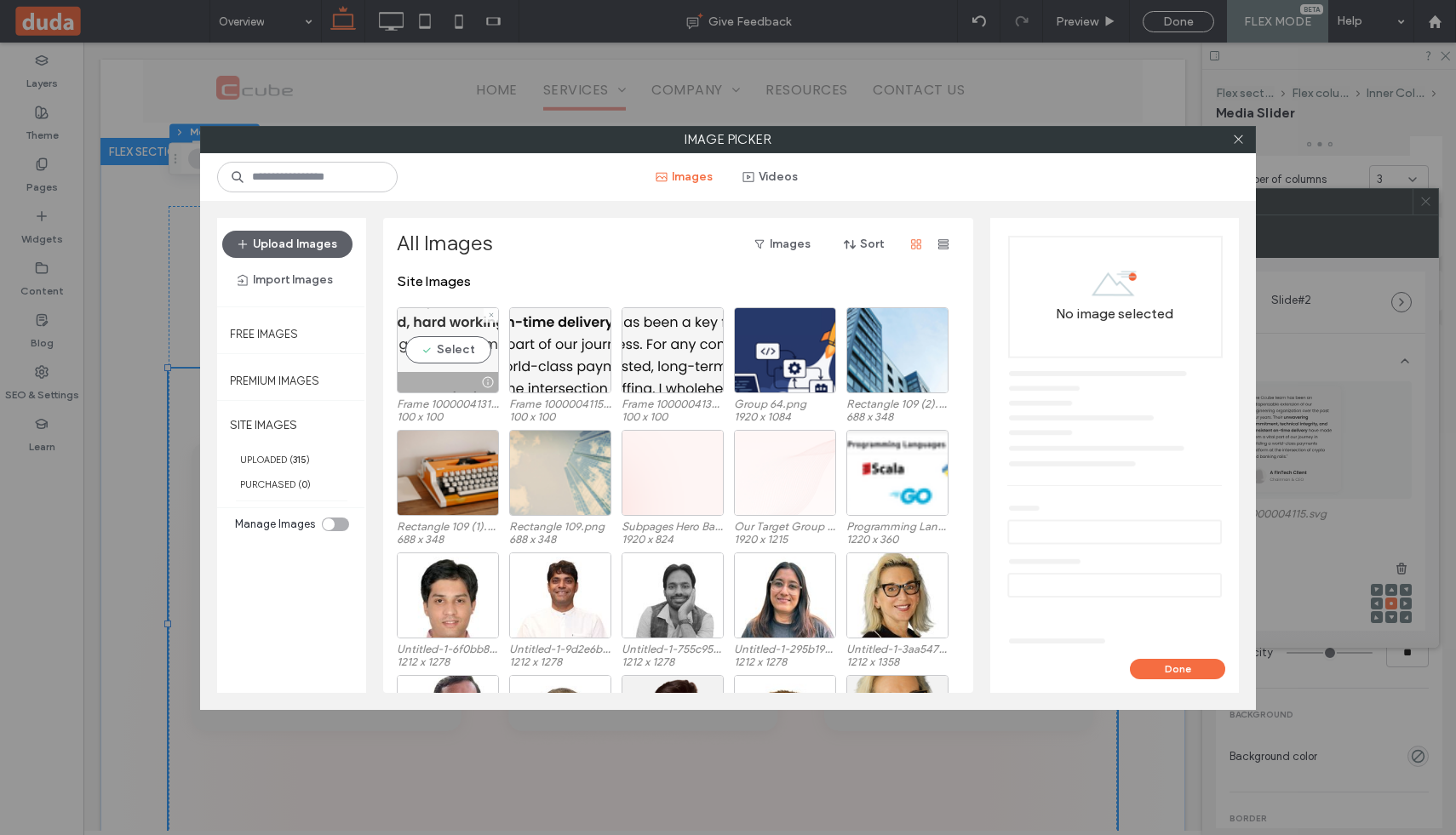
click at [415, 337] on div "Select" at bounding box center [448, 350] width 102 height 86
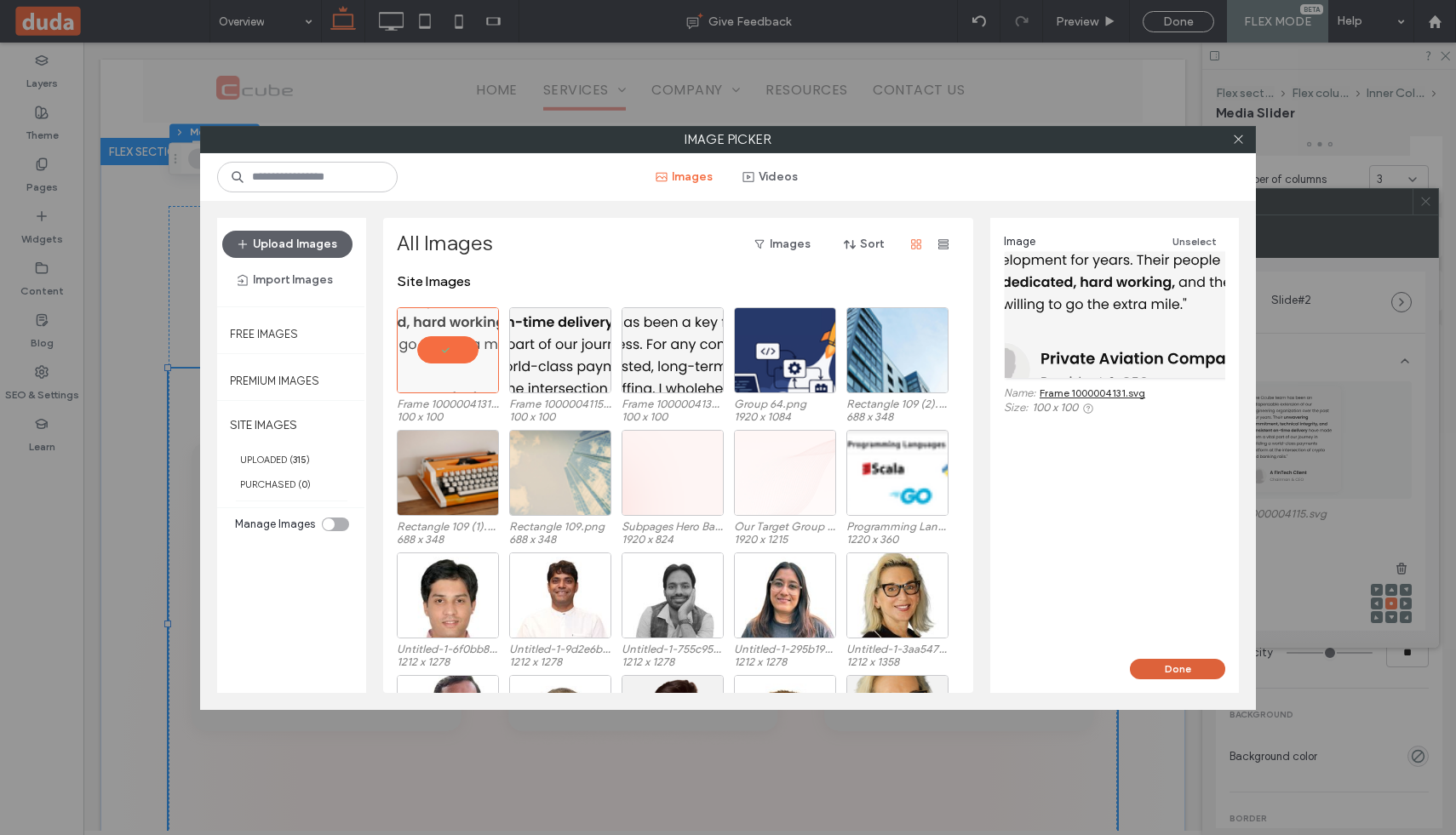
click at [1190, 669] on button "Done" at bounding box center [1177, 668] width 95 height 21
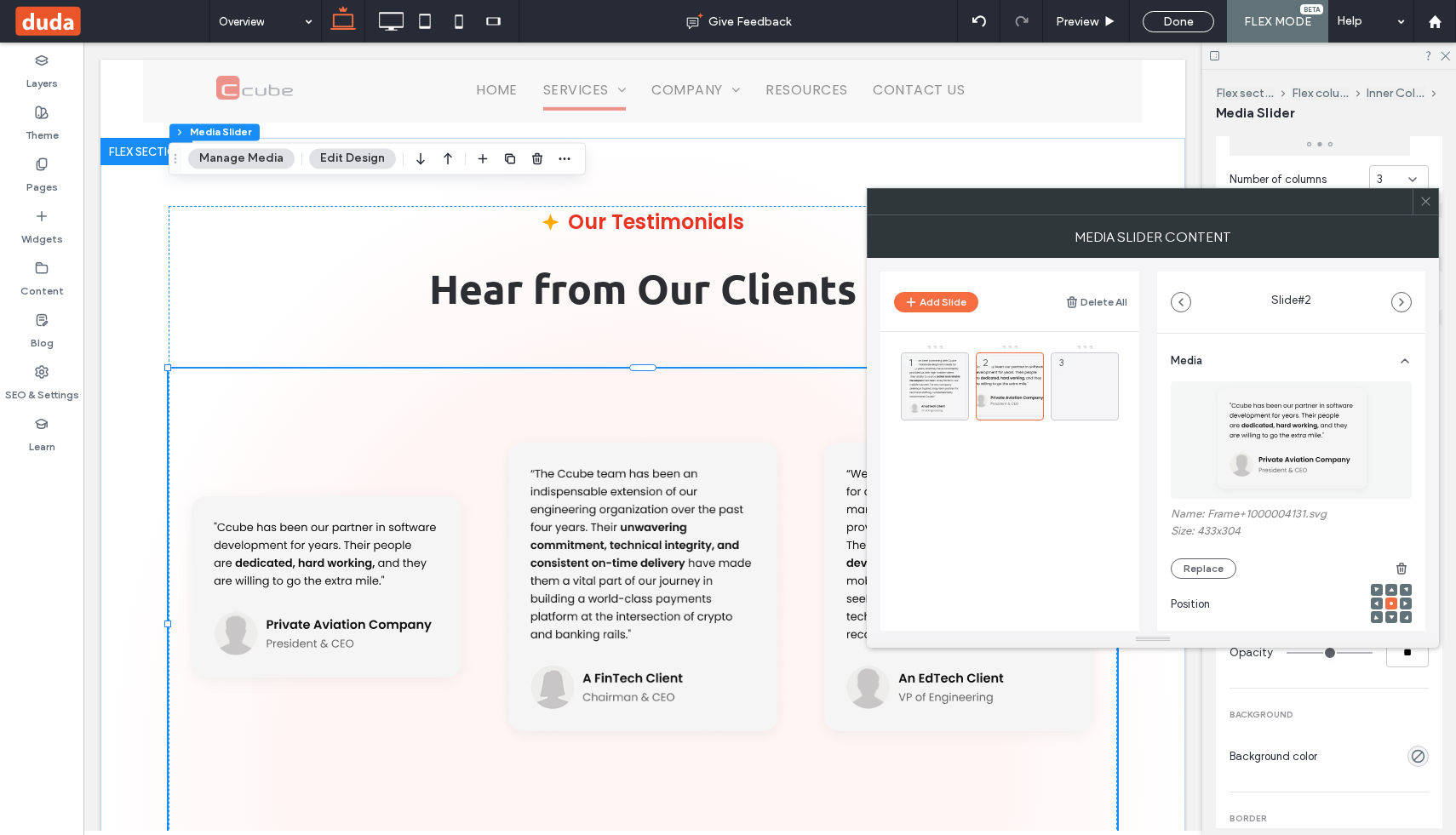
click at [640, 454] on div at bounding box center [642, 589] width 297 height 442
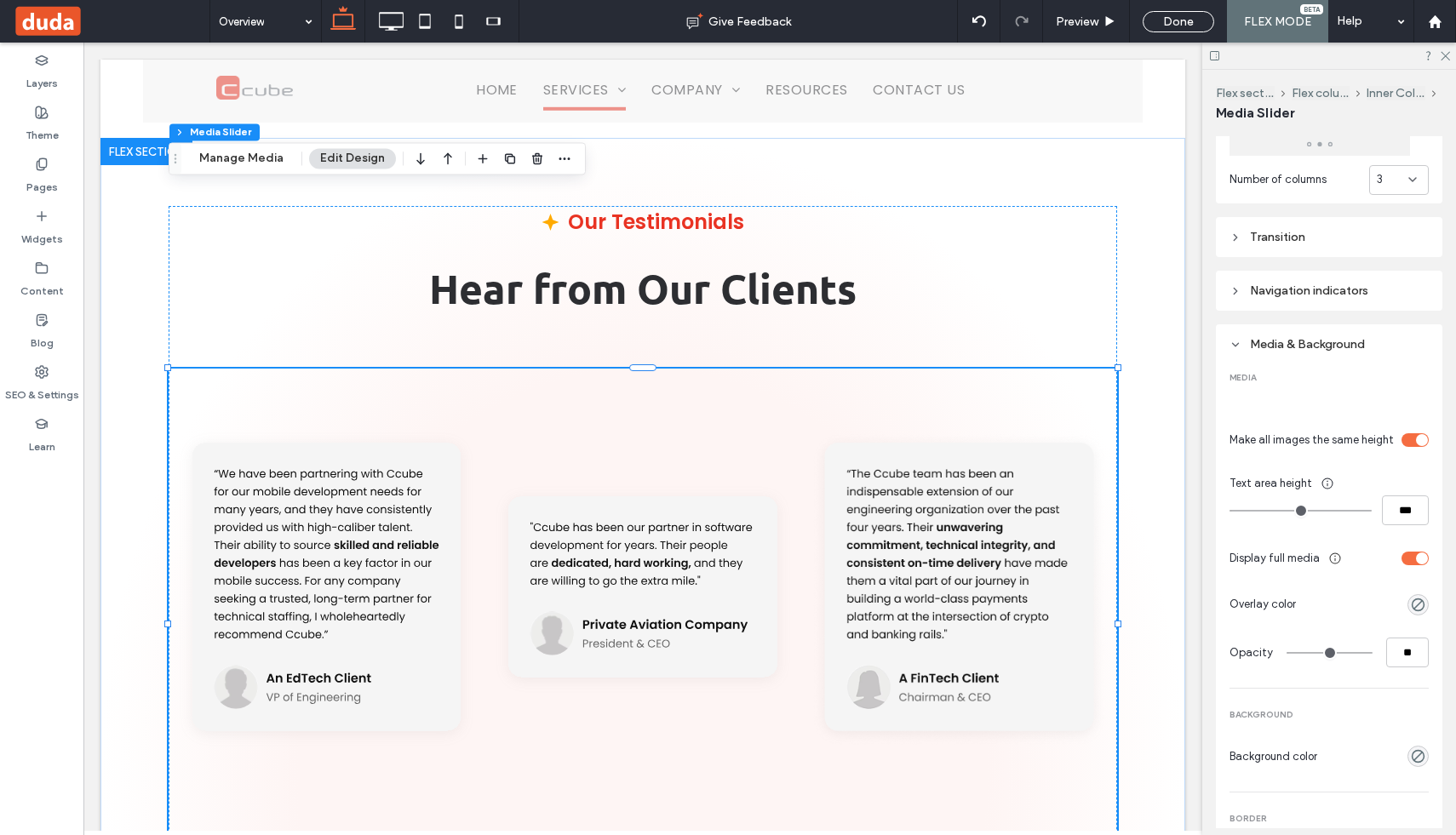
click at [966, 440] on div at bounding box center [959, 589] width 297 height 442
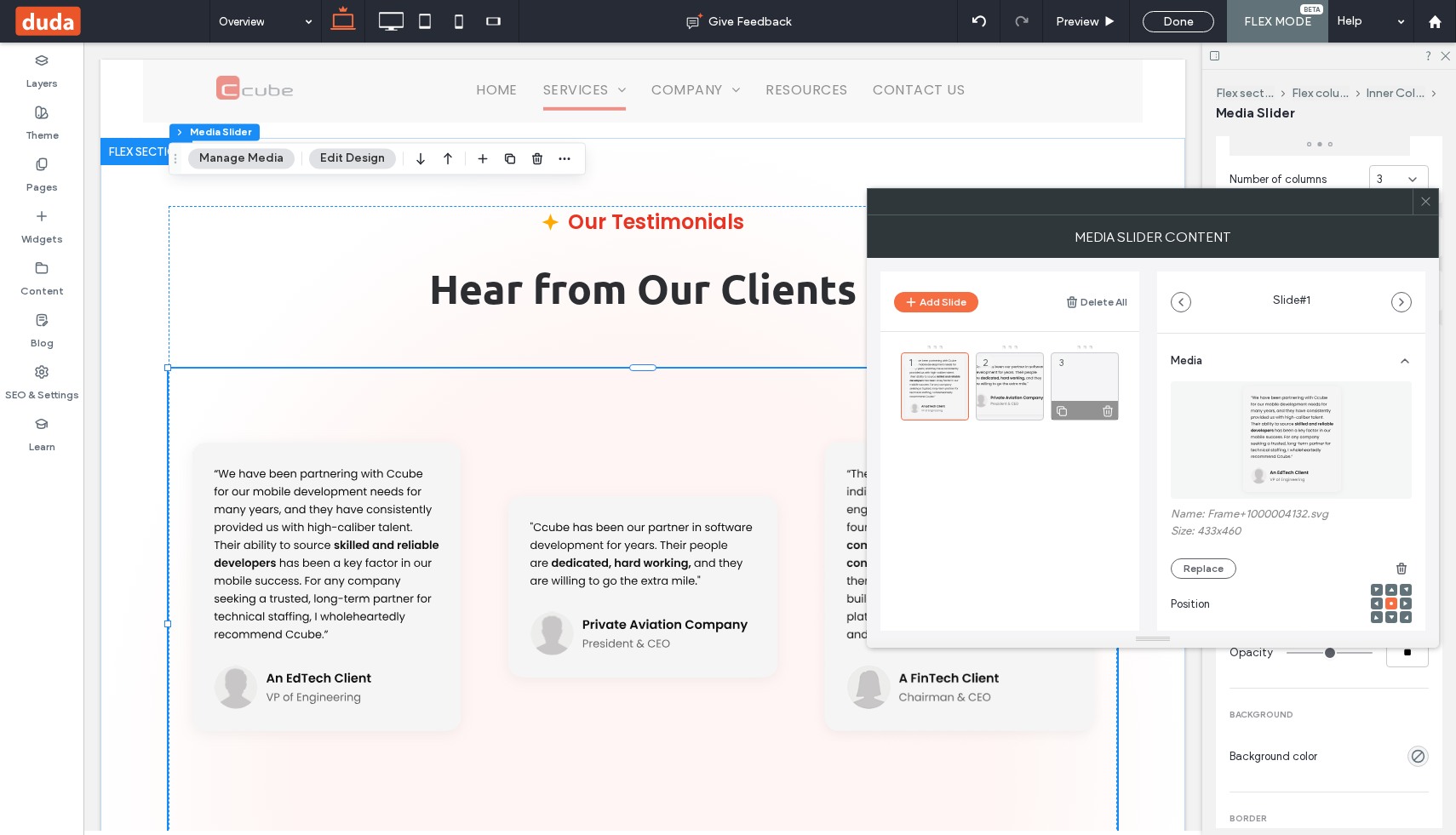
click at [1098, 372] on div "3" at bounding box center [1083, 385] width 68 height 68
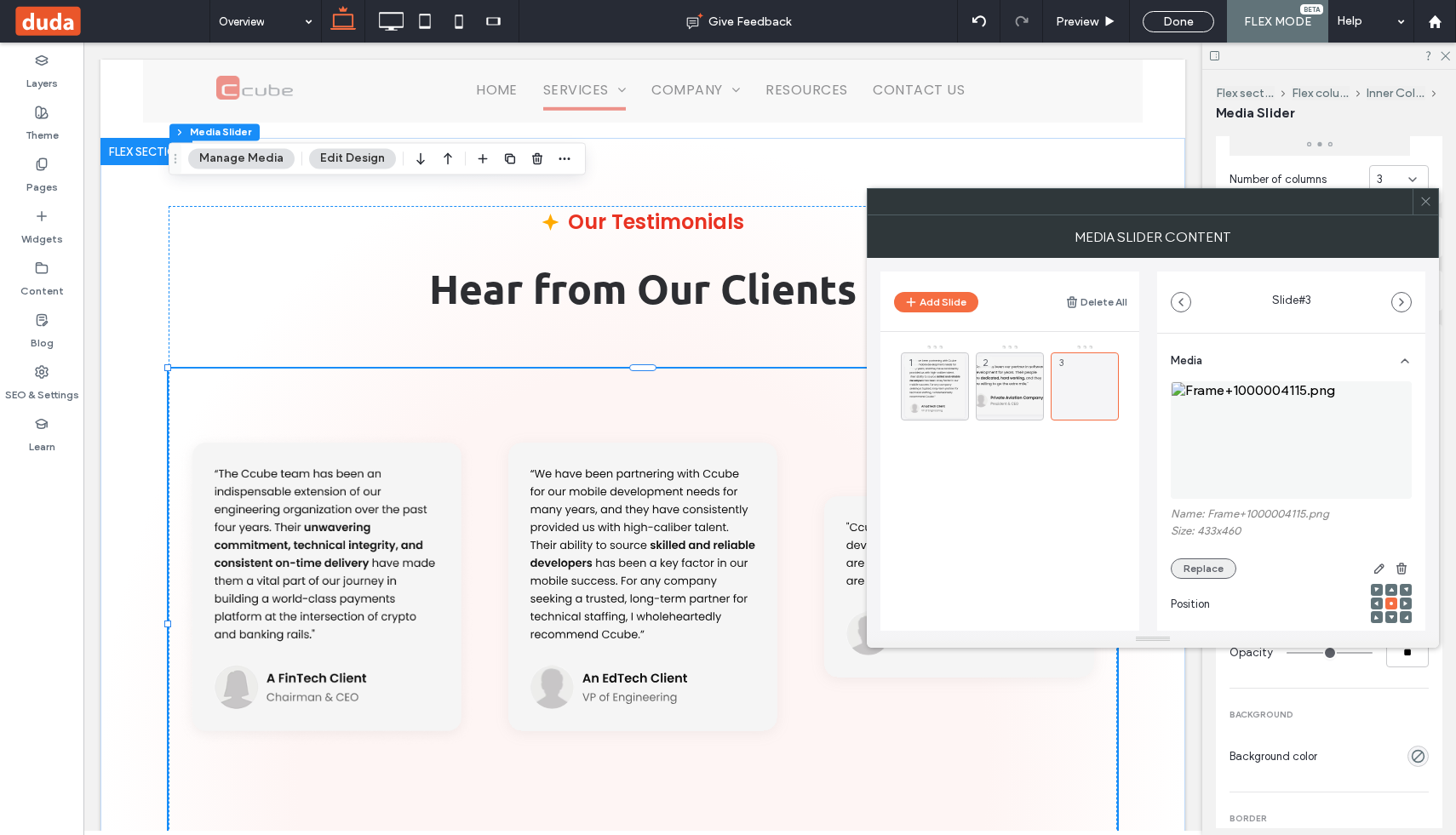
click at [1211, 569] on button "Replace" at bounding box center [1203, 568] width 66 height 21
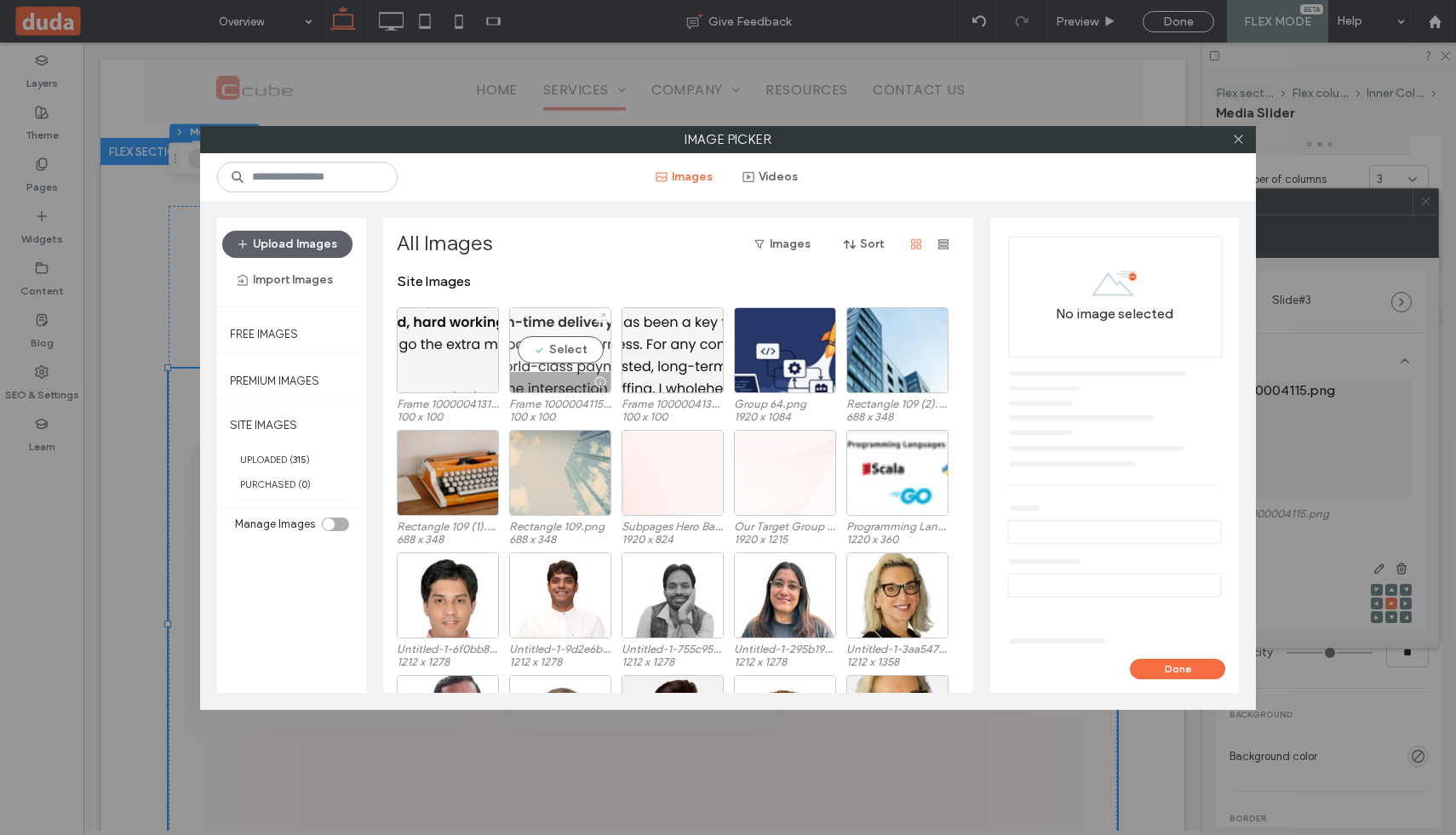
click at [570, 363] on div "Select" at bounding box center [560, 350] width 102 height 86
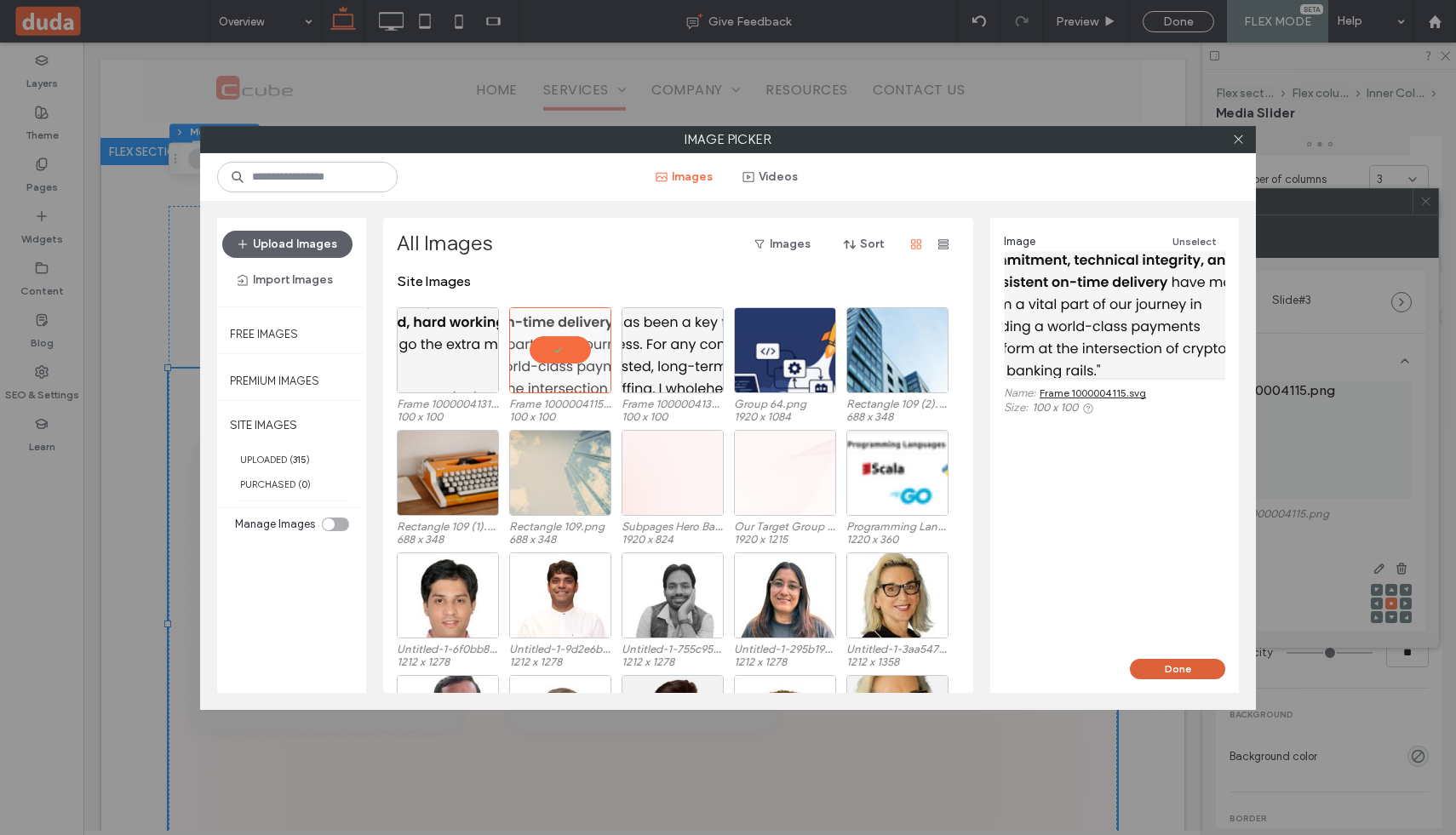
click at [1185, 668] on button "Done" at bounding box center [1177, 668] width 95 height 21
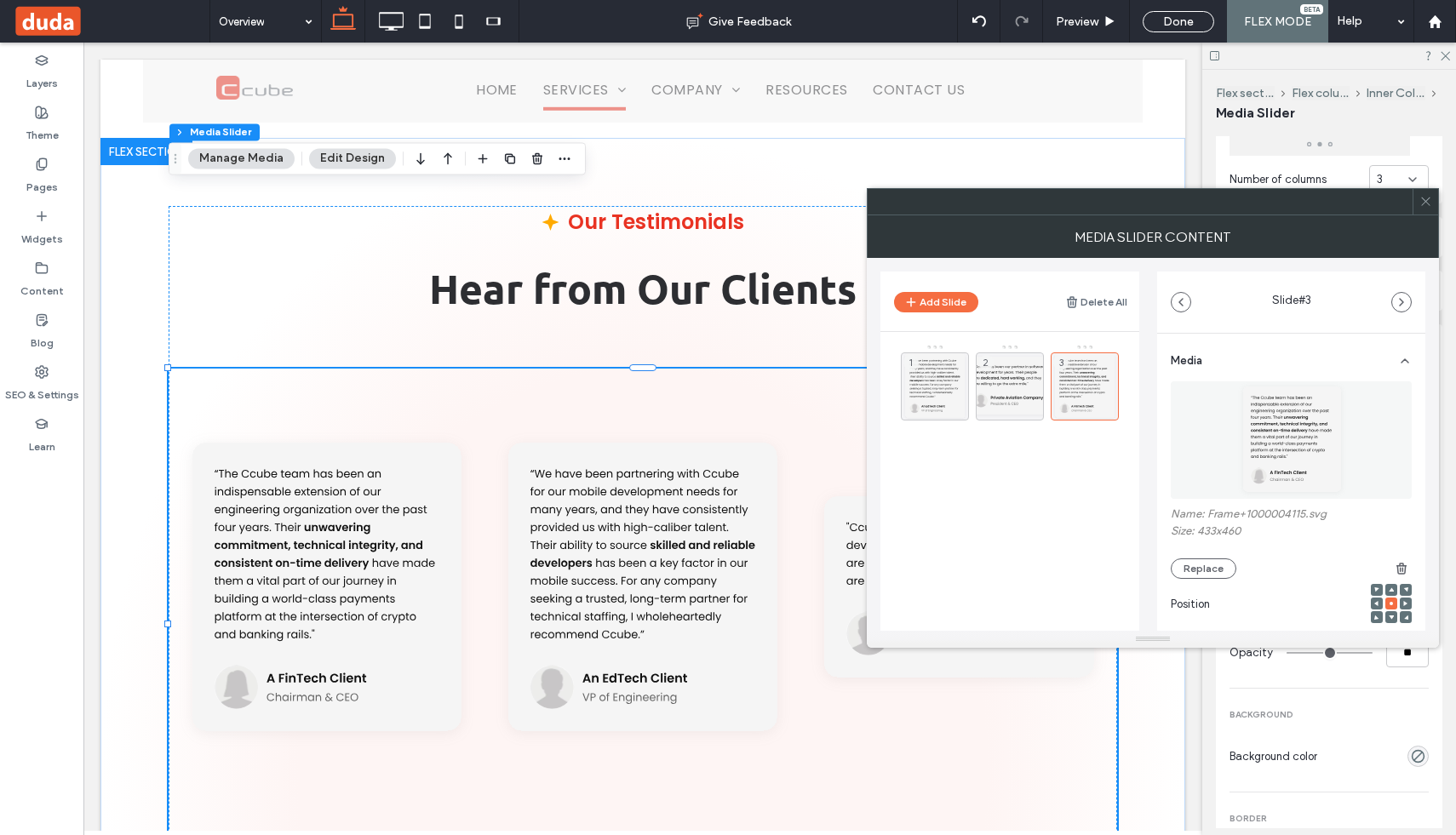
click at [1425, 199] on icon at bounding box center [1425, 201] width 13 height 13
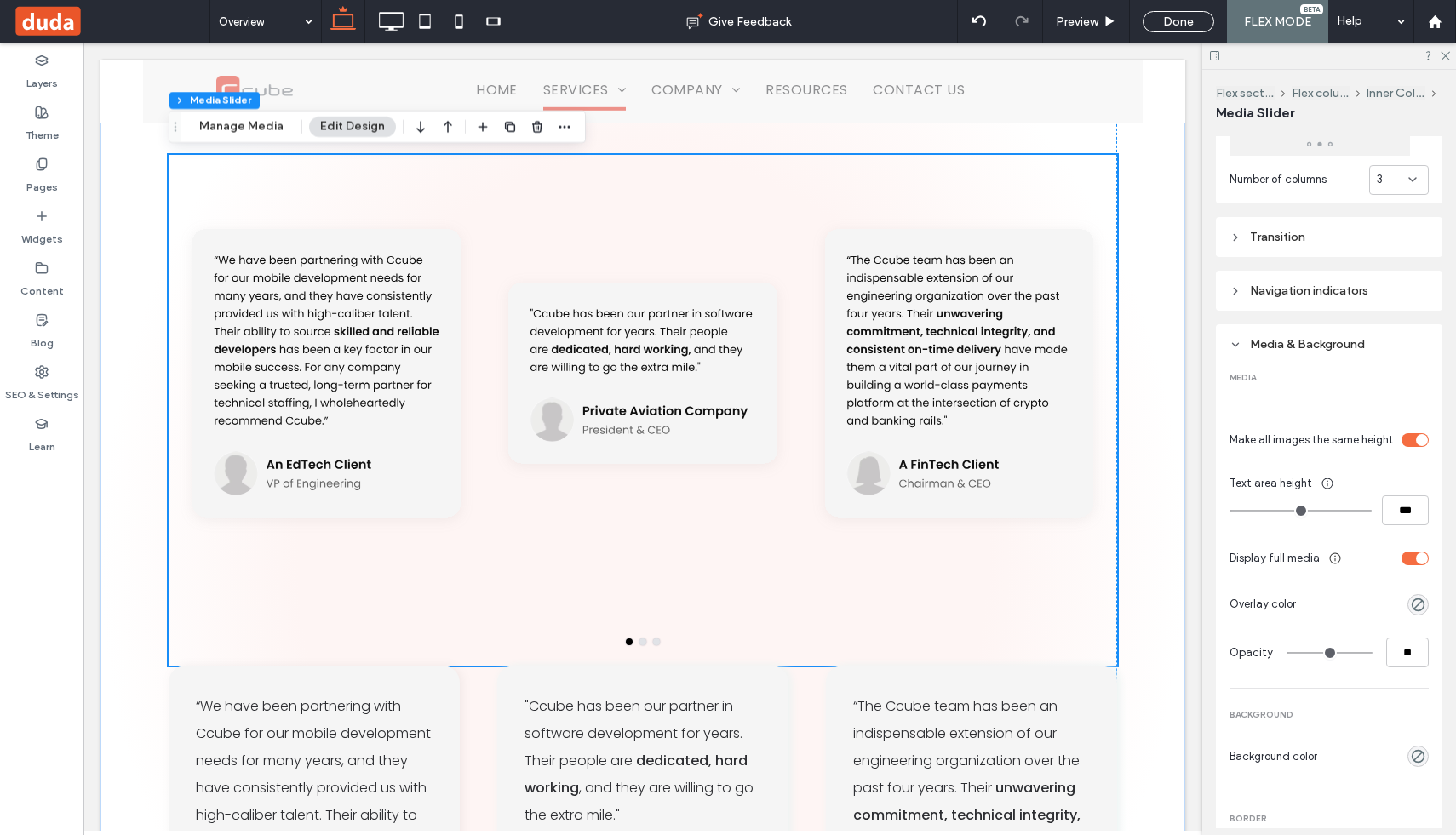
scroll to position [5506, 0]
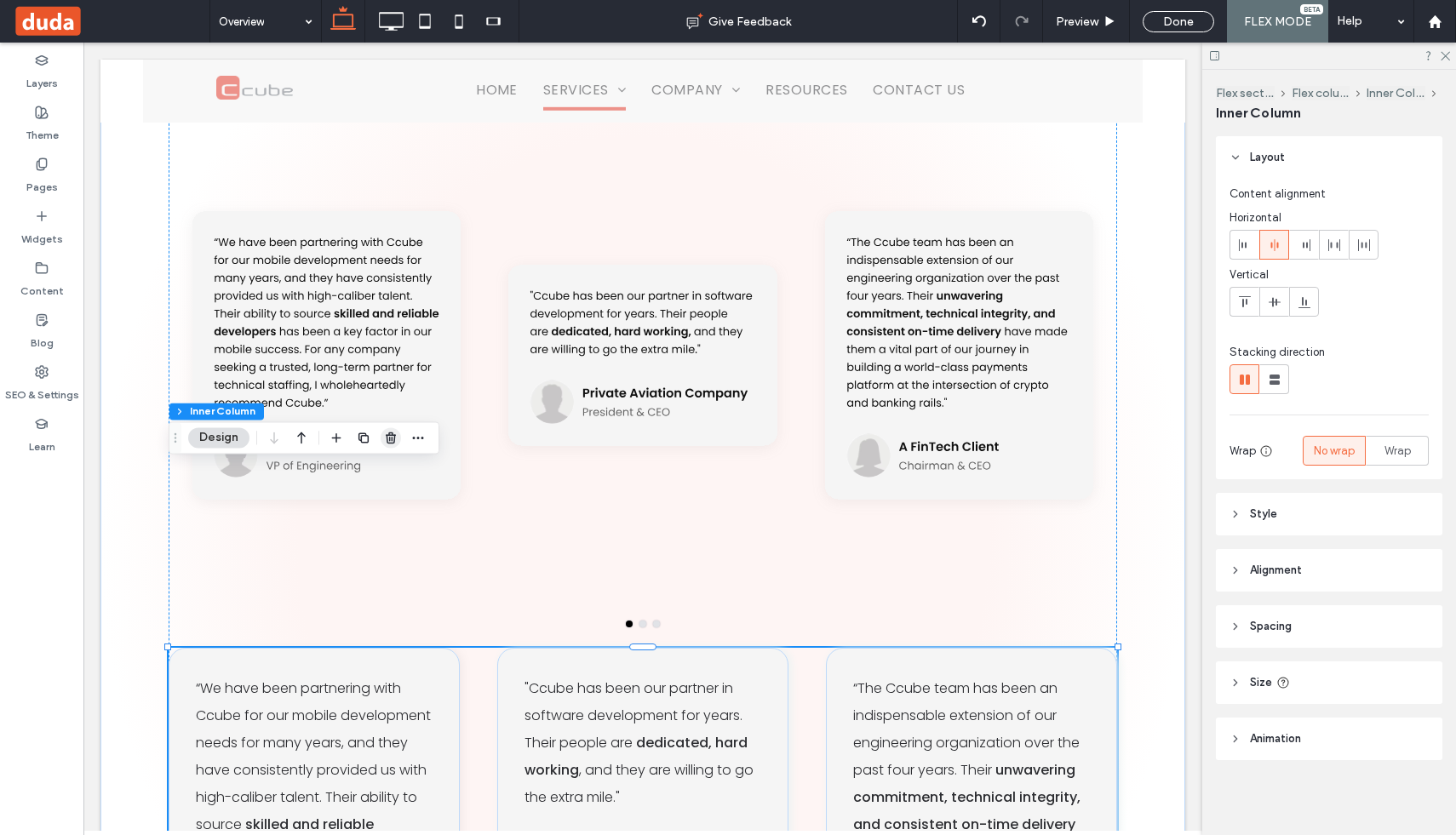
click at [395, 440] on icon "button" at bounding box center [391, 437] width 14 height 14
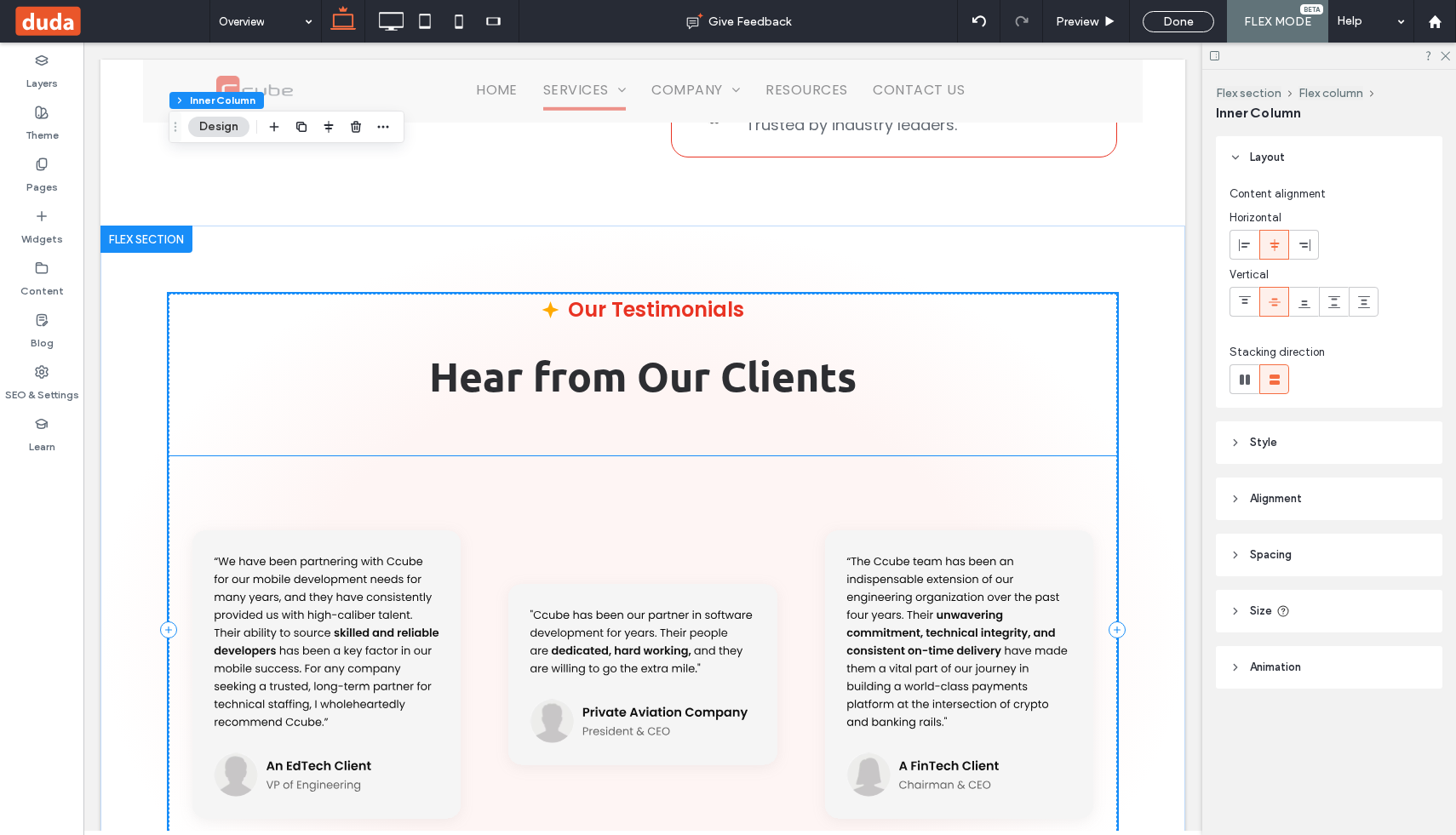
scroll to position [5139, 0]
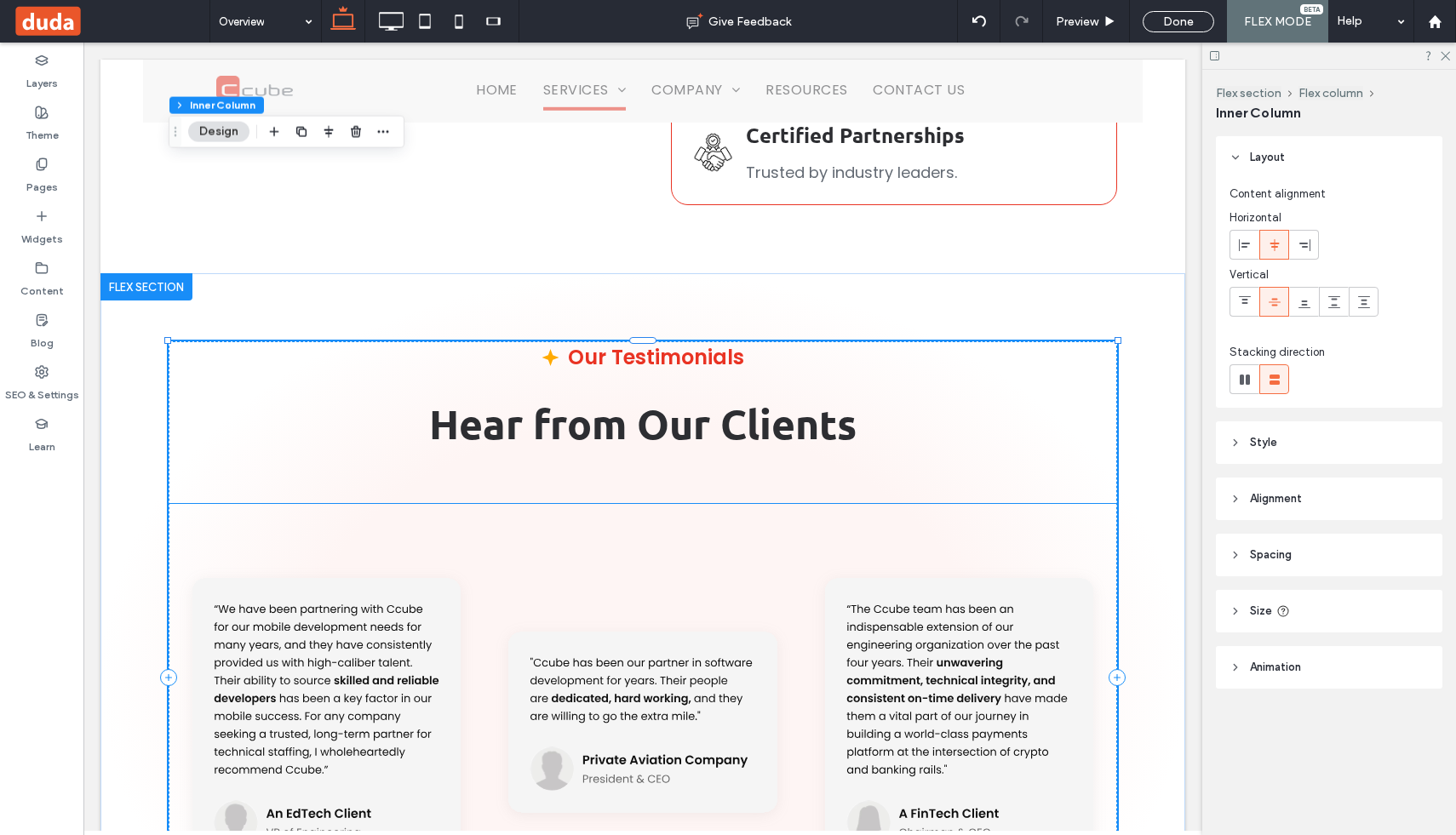
click at [633, 504] on div at bounding box center [642, 724] width 297 height 442
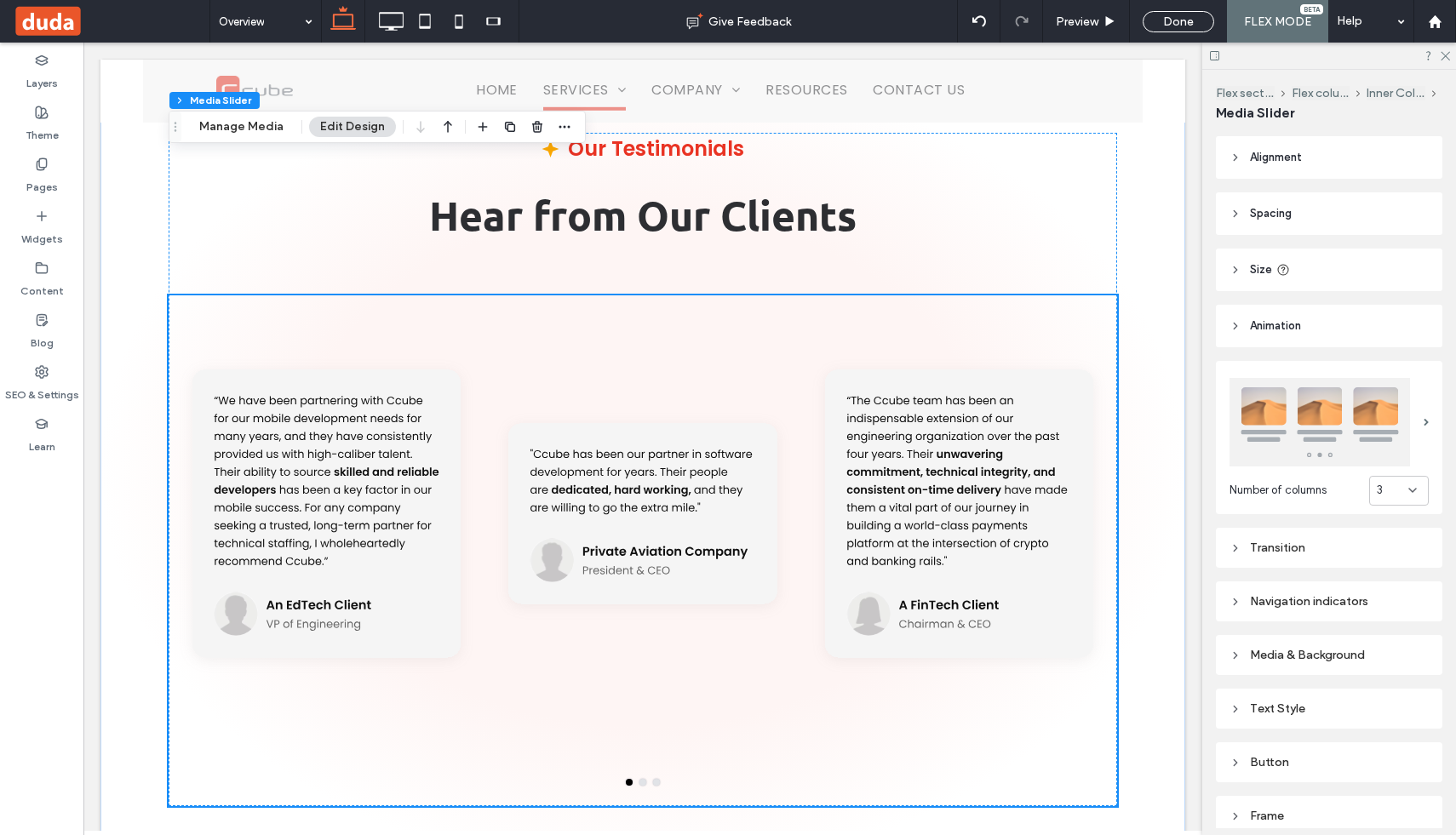
scroll to position [5359, 0]
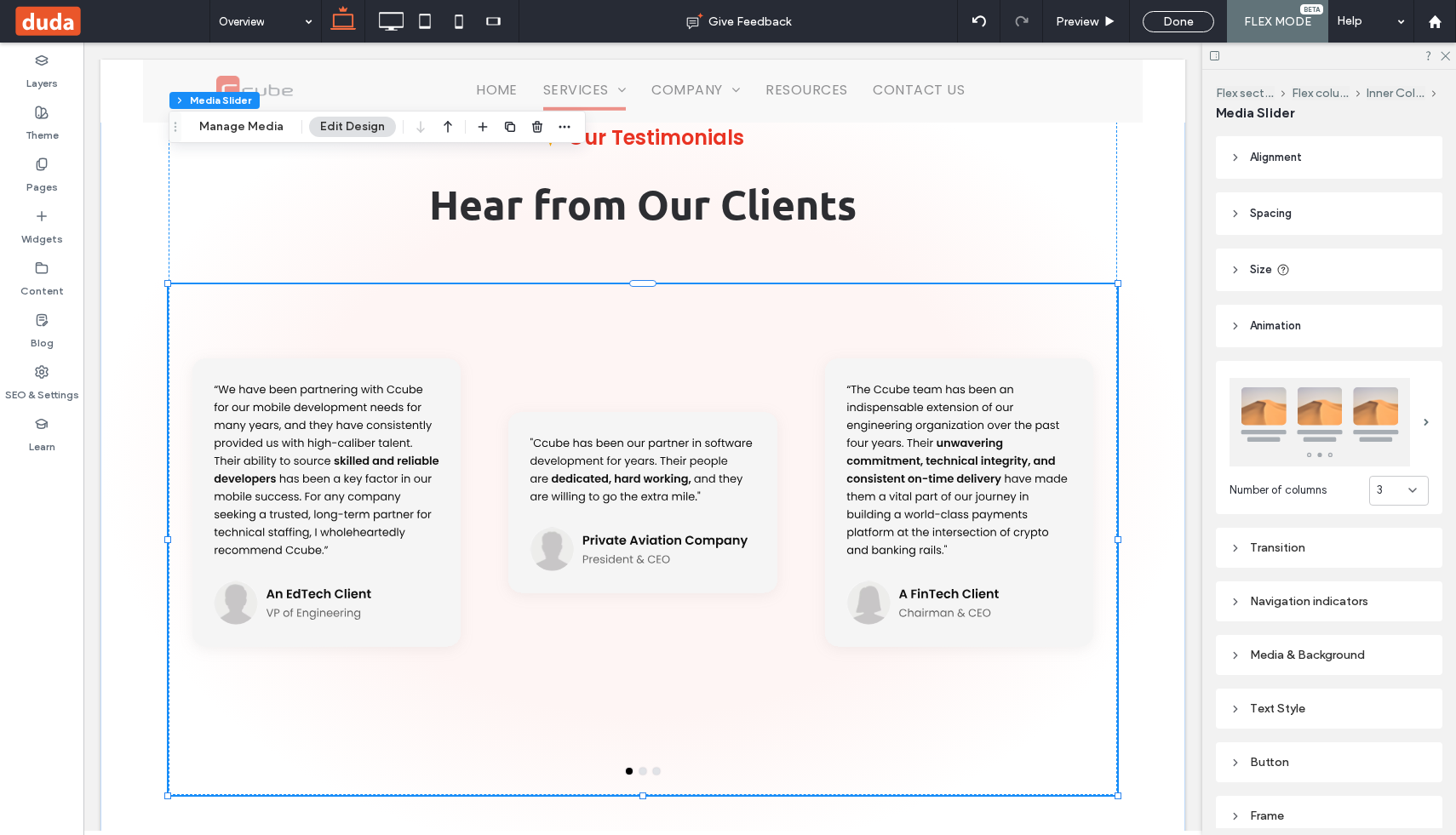
click at [1235, 274] on icon at bounding box center [1235, 270] width 12 height 12
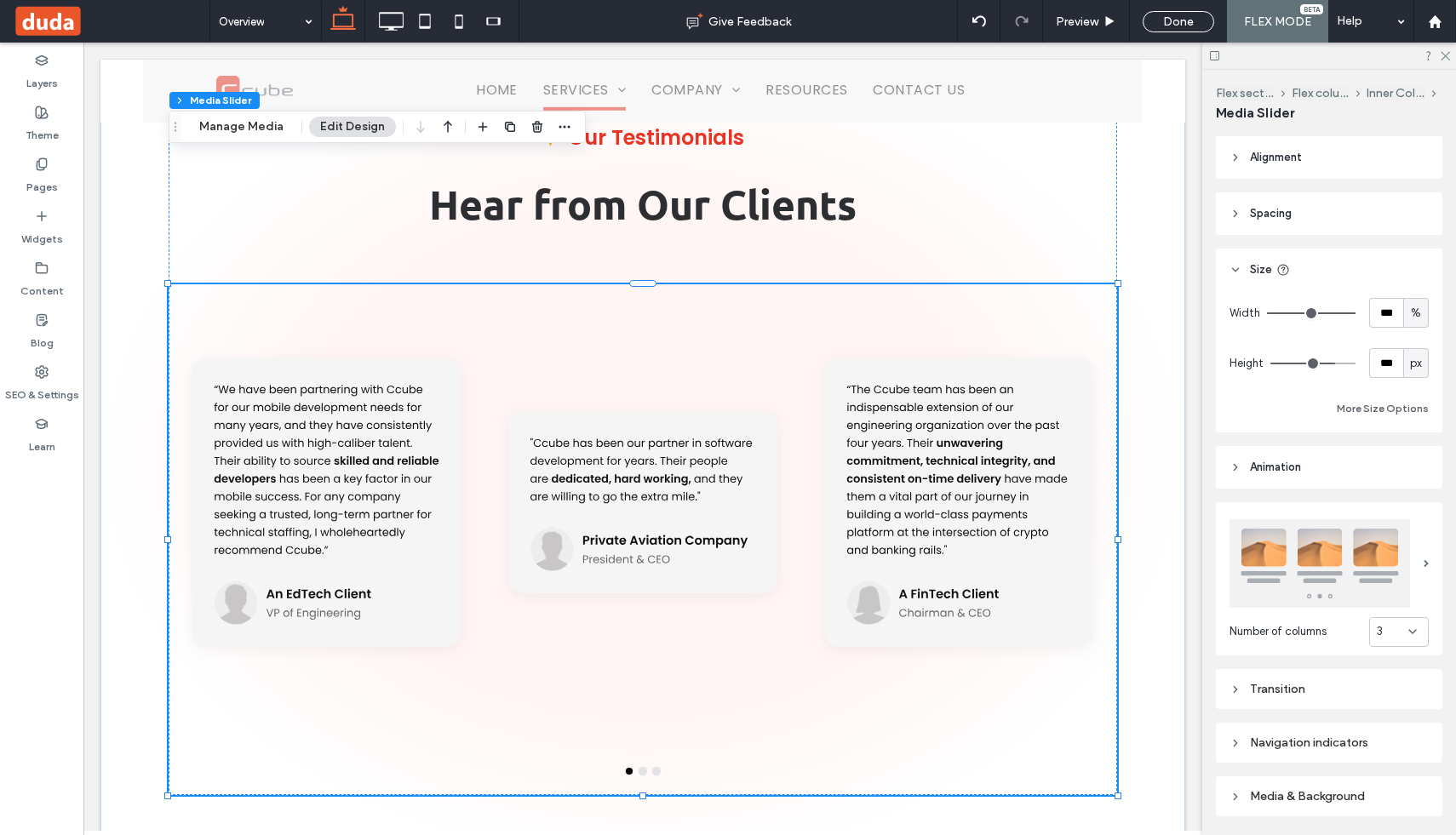
type input "***"
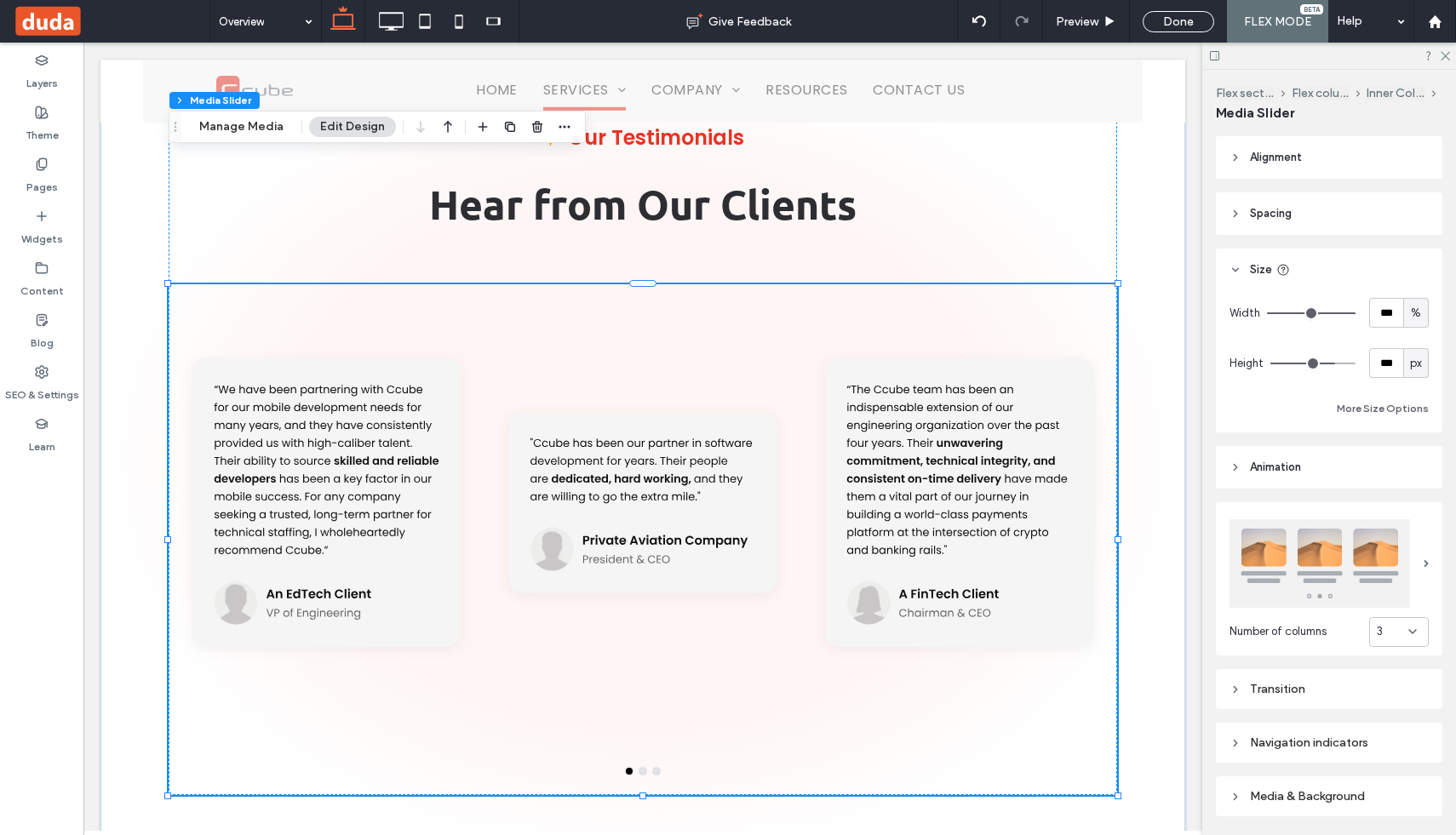
type input "***"
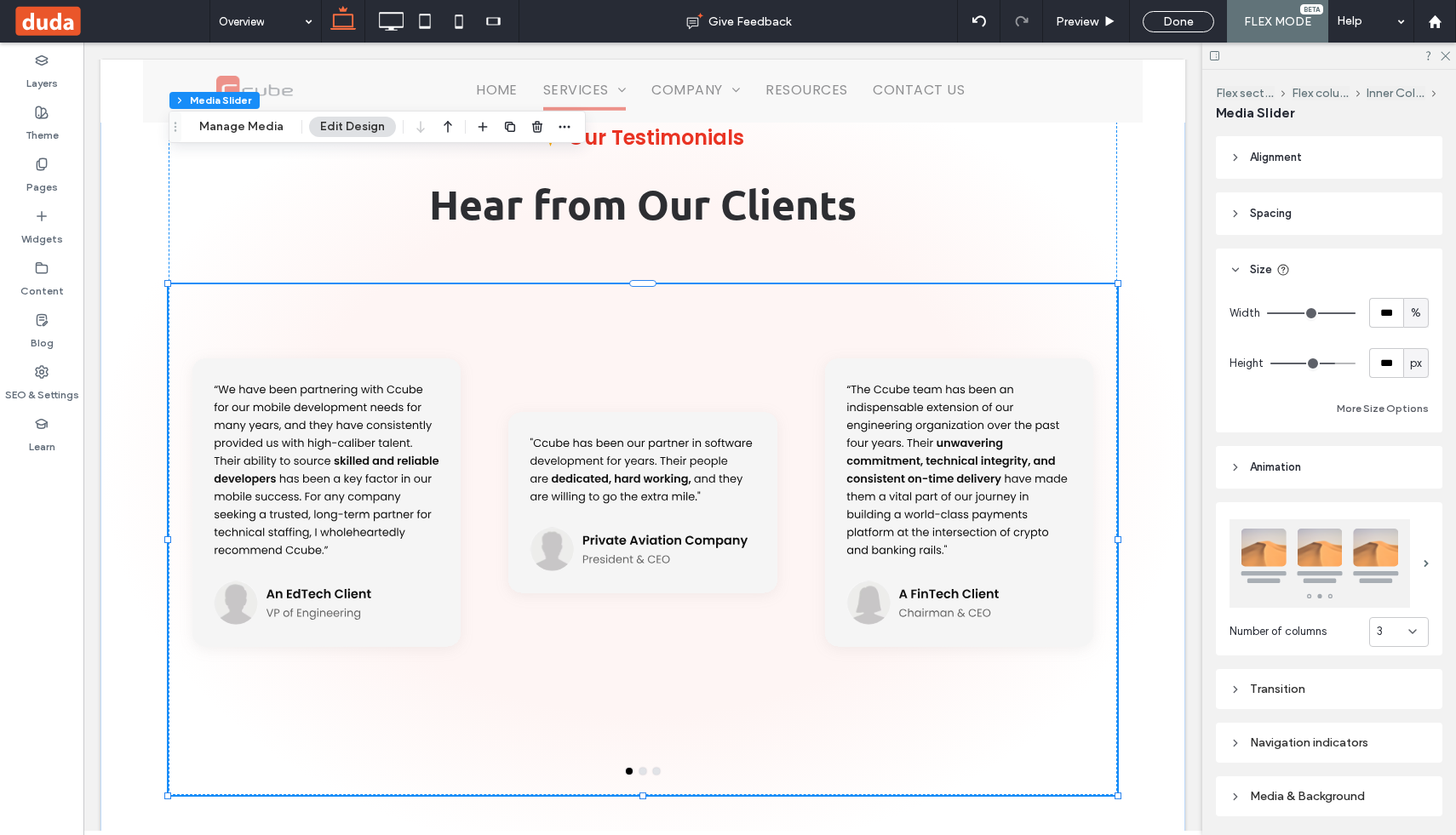
type input "***"
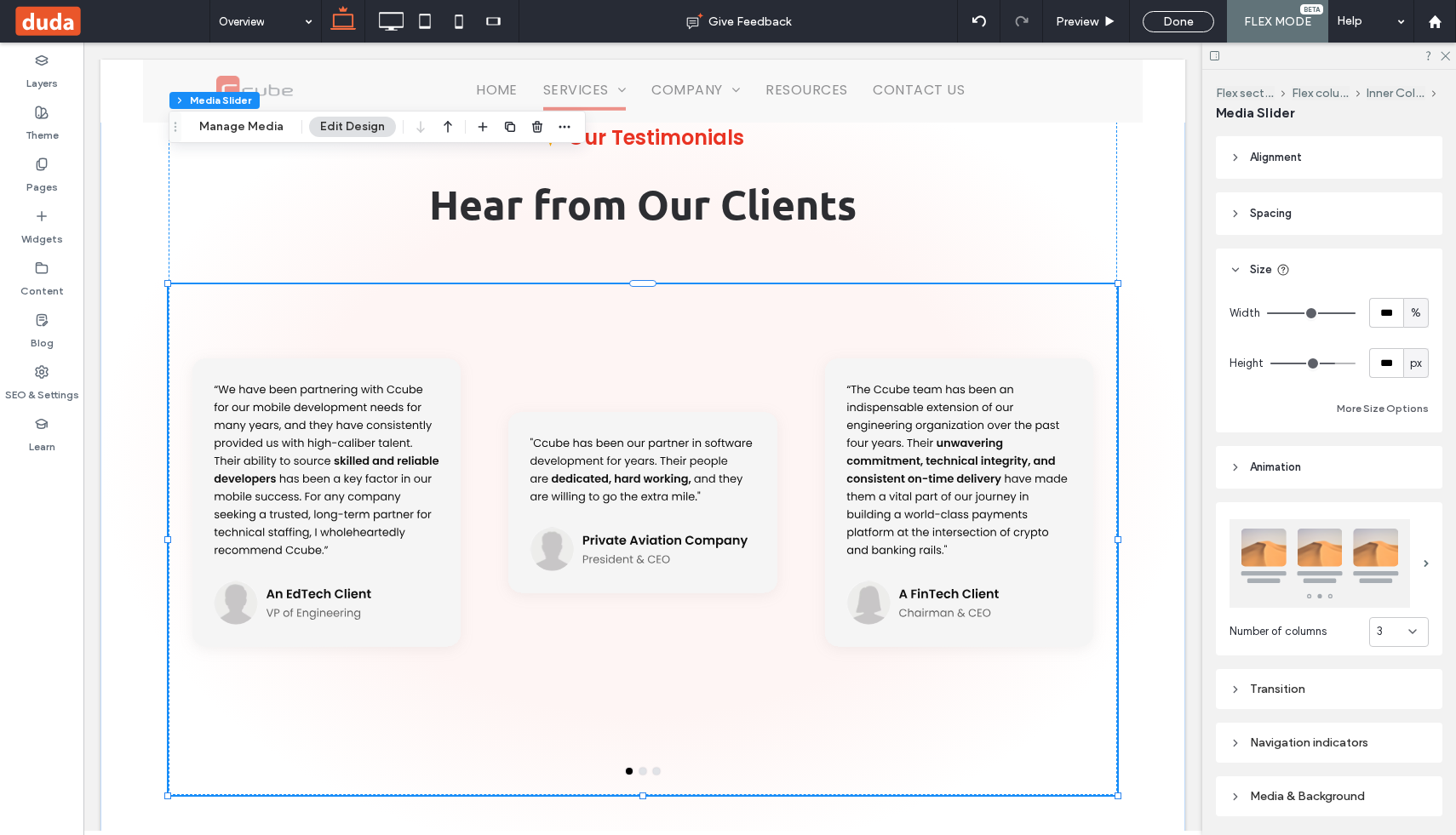
type input "***"
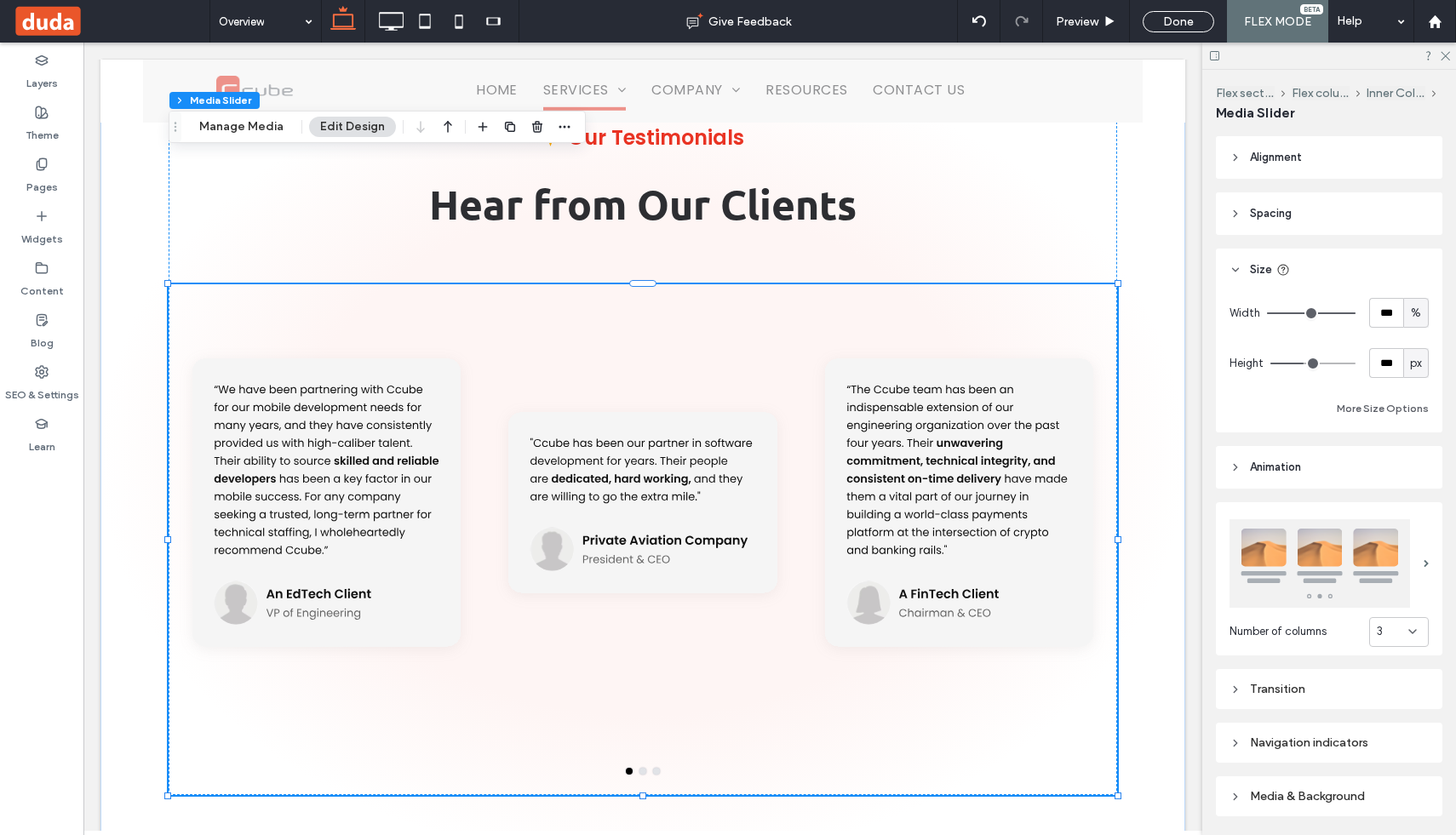
drag, startPoint x: 1331, startPoint y: 361, endPoint x: 1304, endPoint y: 361, distance: 27.0
click at [1304, 363] on input "range" at bounding box center [1312, 364] width 85 height 2
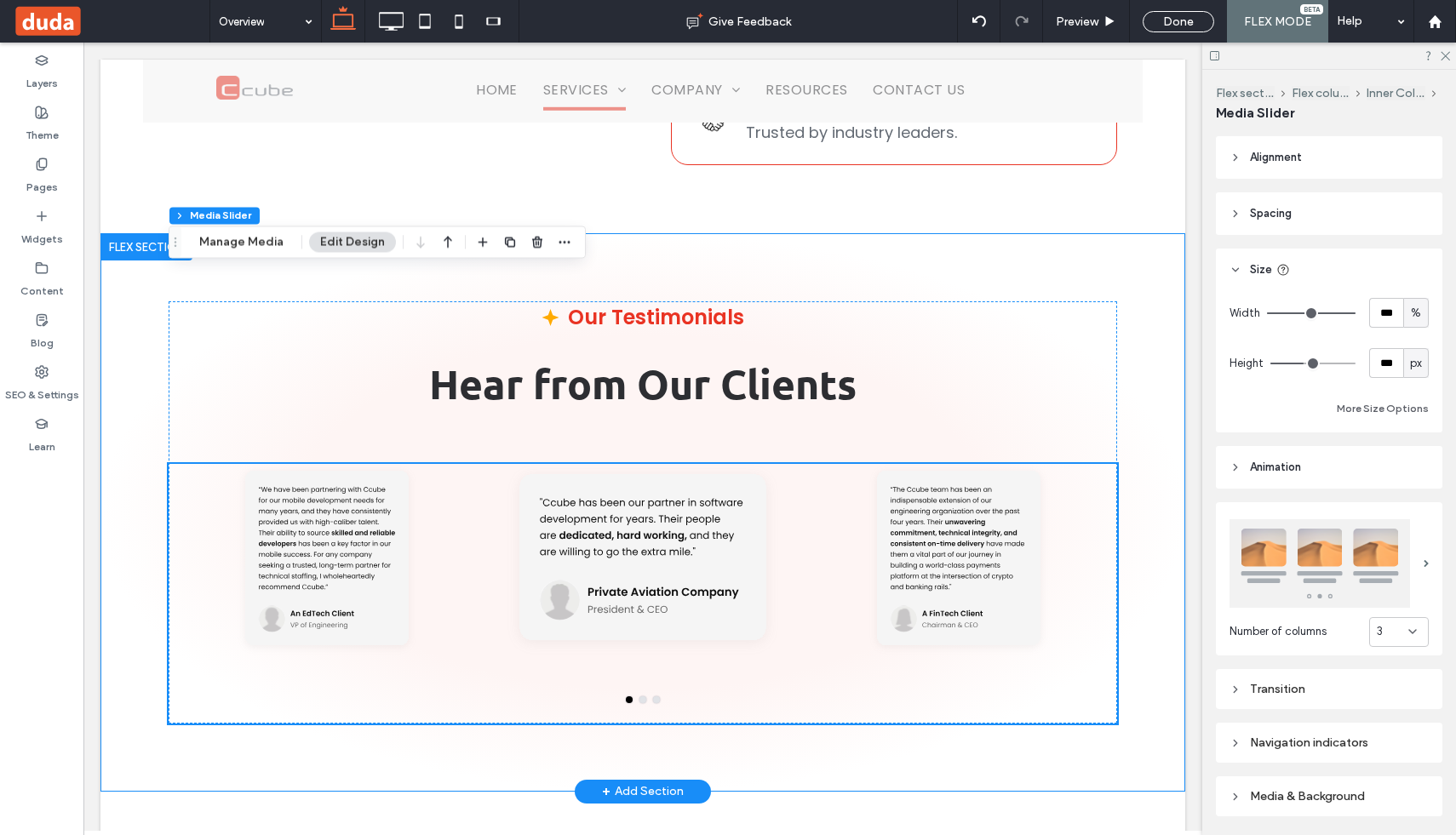
scroll to position [5176, 0]
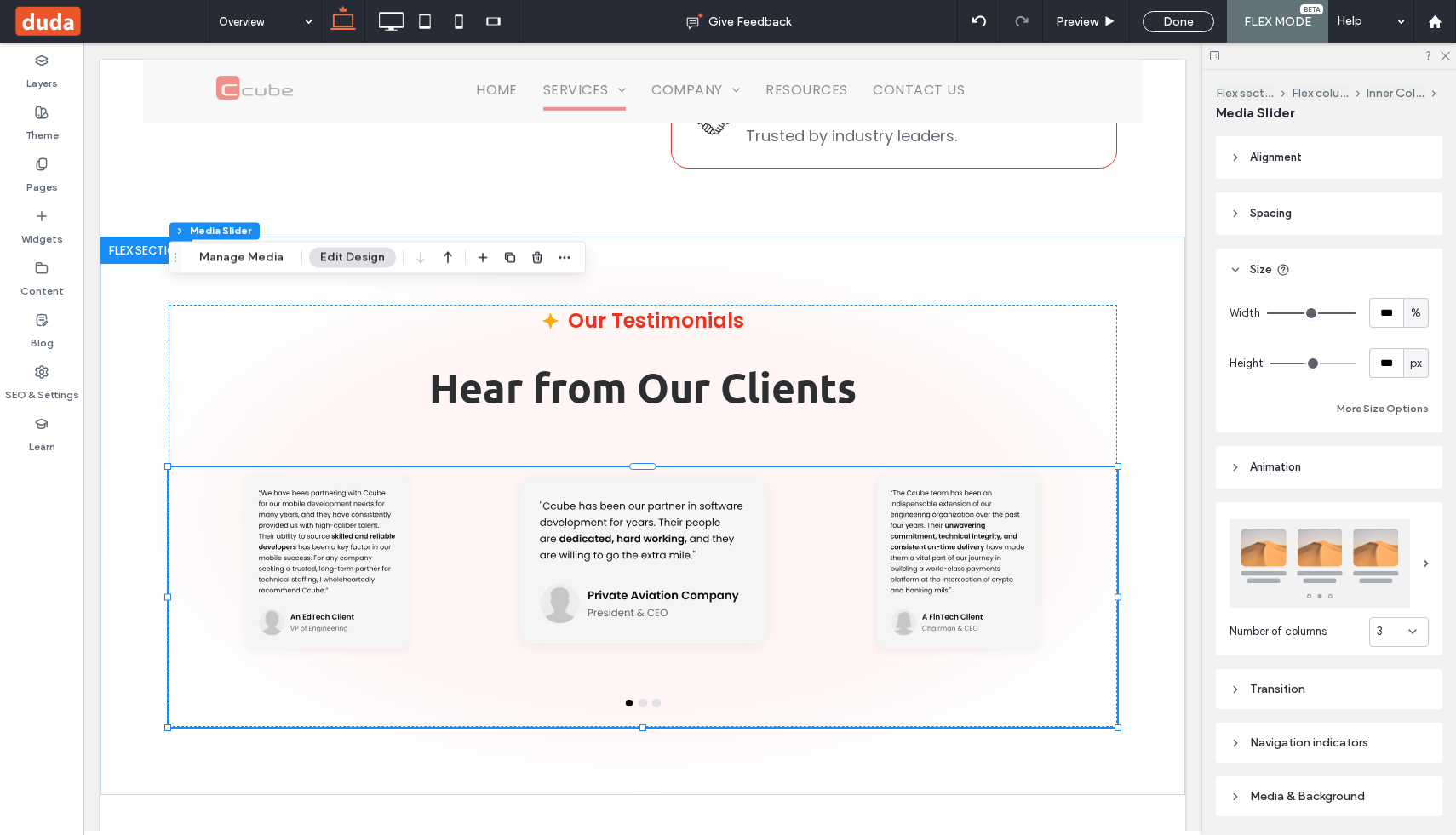
type input "***"
click at [1326, 363] on input "range" at bounding box center [1312, 364] width 85 height 2
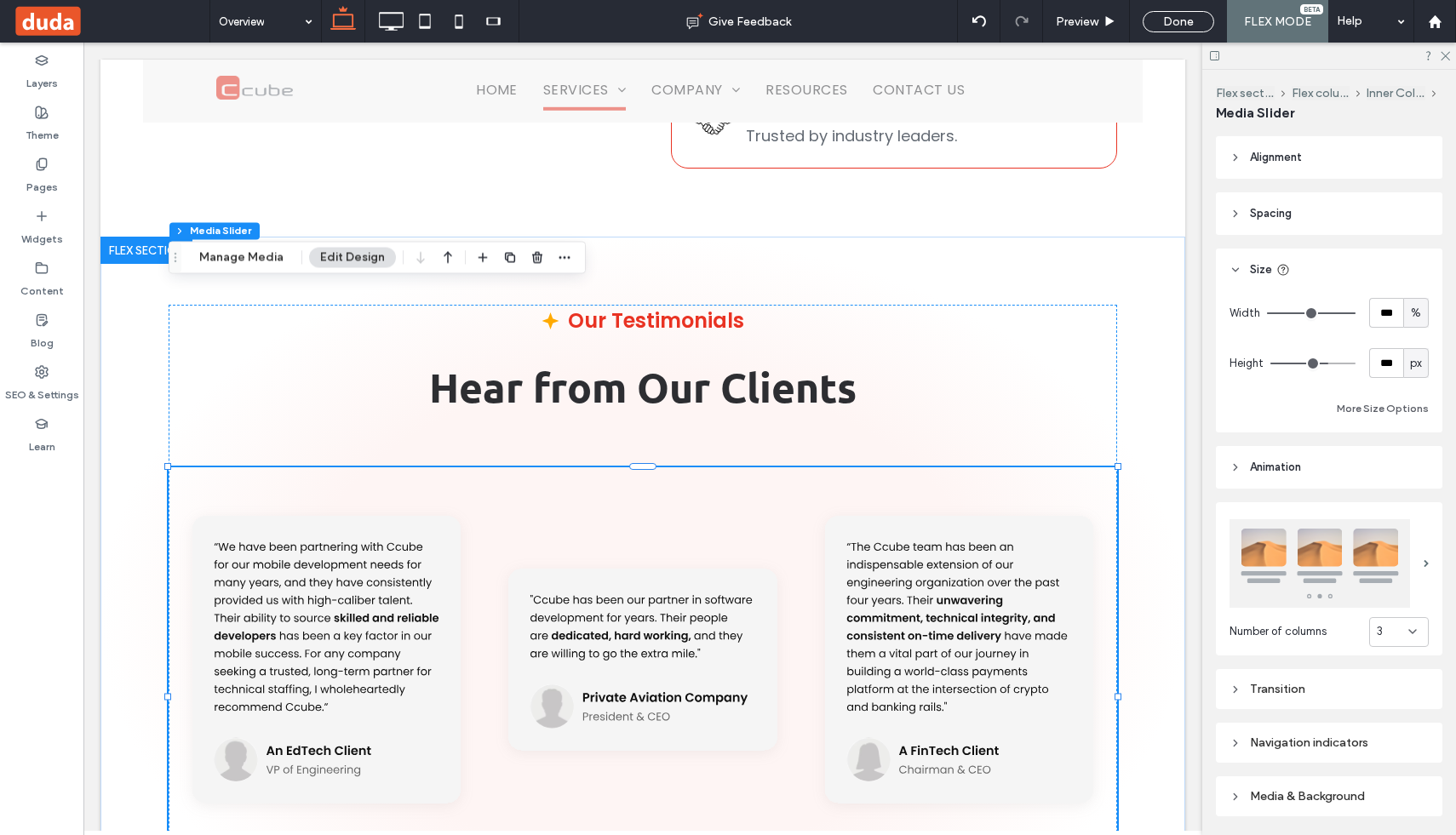
type input "***"
click at [1340, 363] on input "range" at bounding box center [1312, 364] width 85 height 2
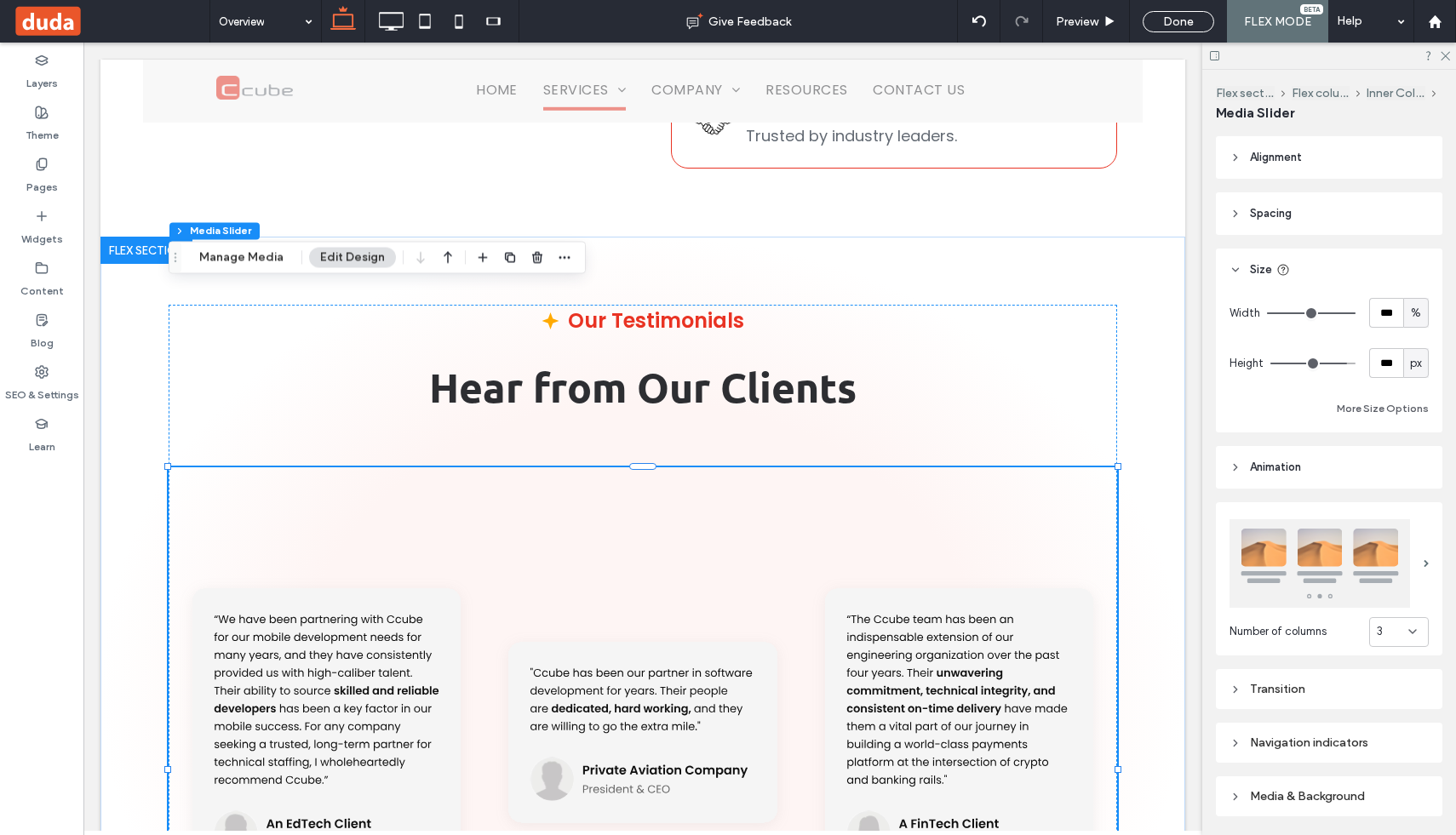
type input "***"
click at [1313, 363] on input "range" at bounding box center [1312, 364] width 85 height 2
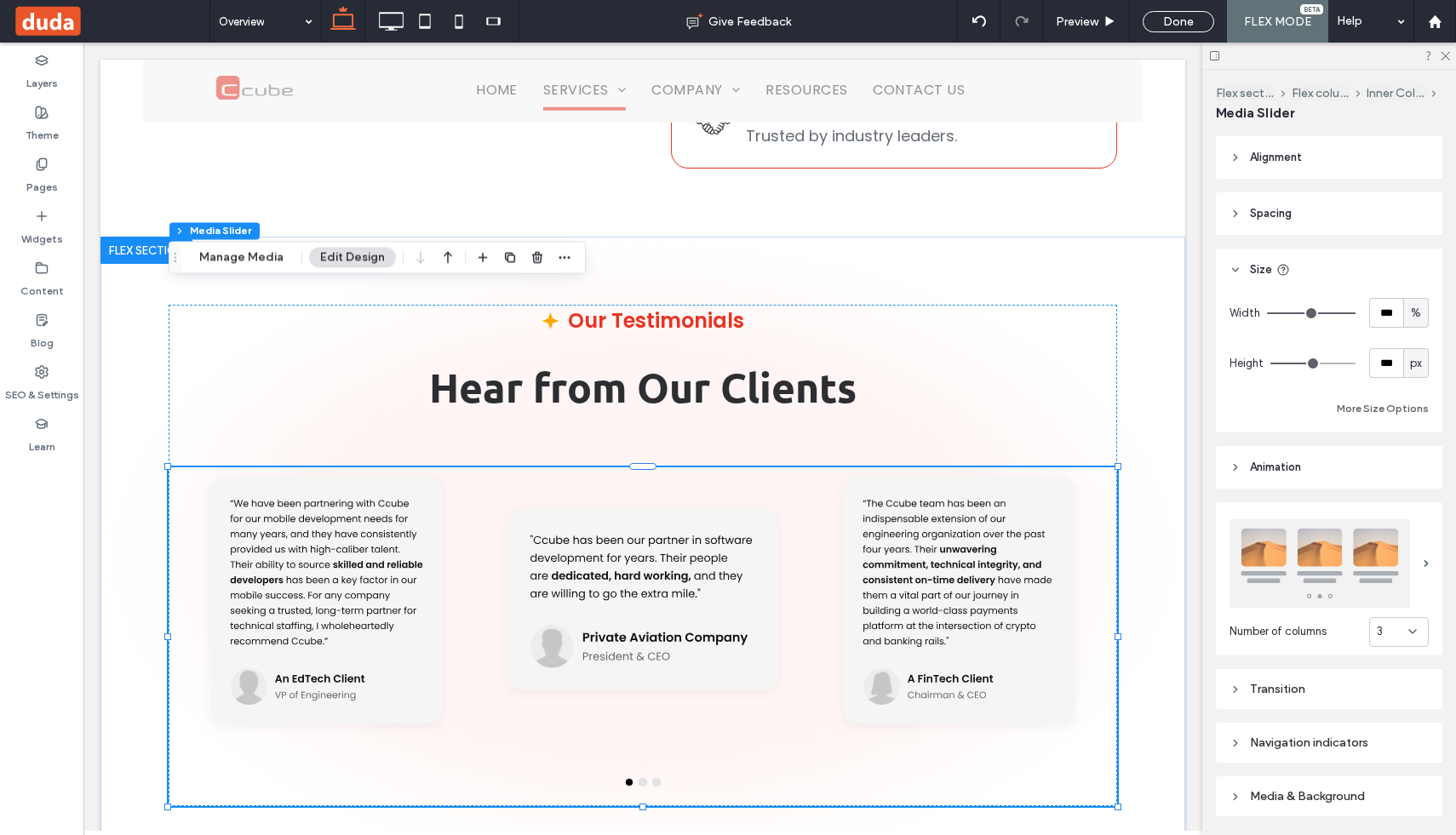
type input "***"
click at [1324, 363] on input "range" at bounding box center [1312, 364] width 85 height 2
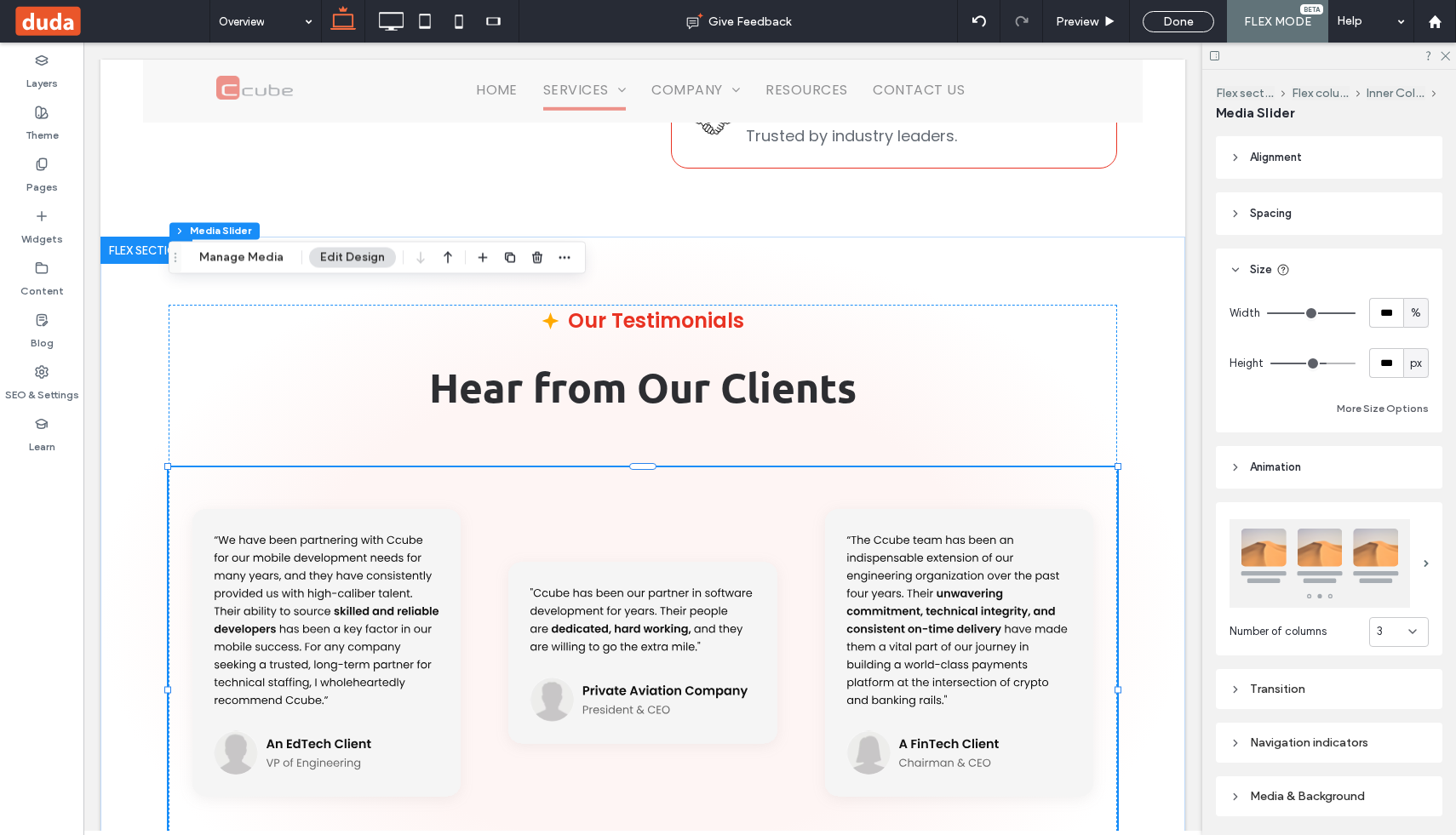
type input "***"
click at [1337, 363] on input "range" at bounding box center [1312, 364] width 85 height 2
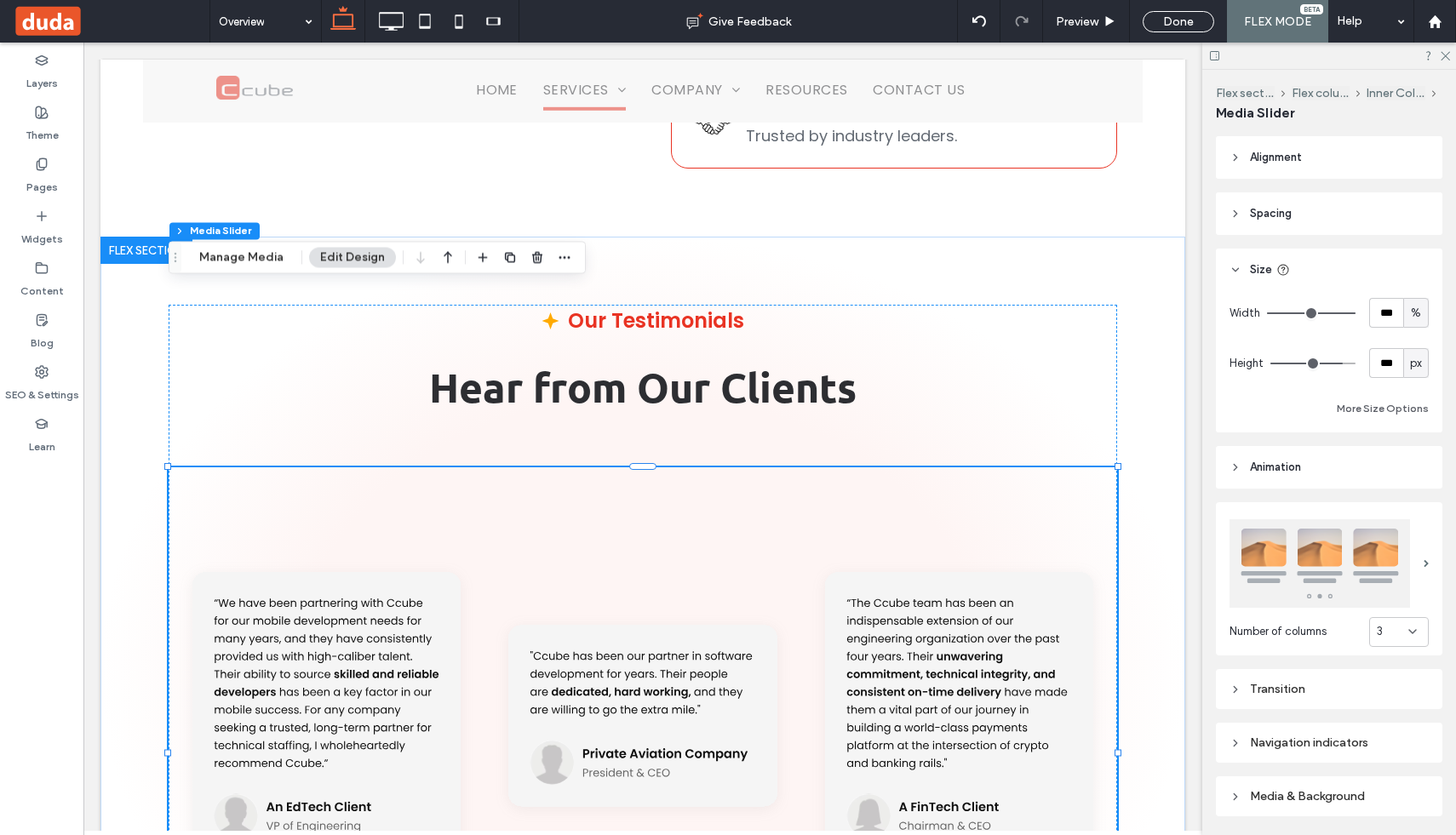
type input "***"
click at [1318, 363] on input "range" at bounding box center [1312, 364] width 85 height 2
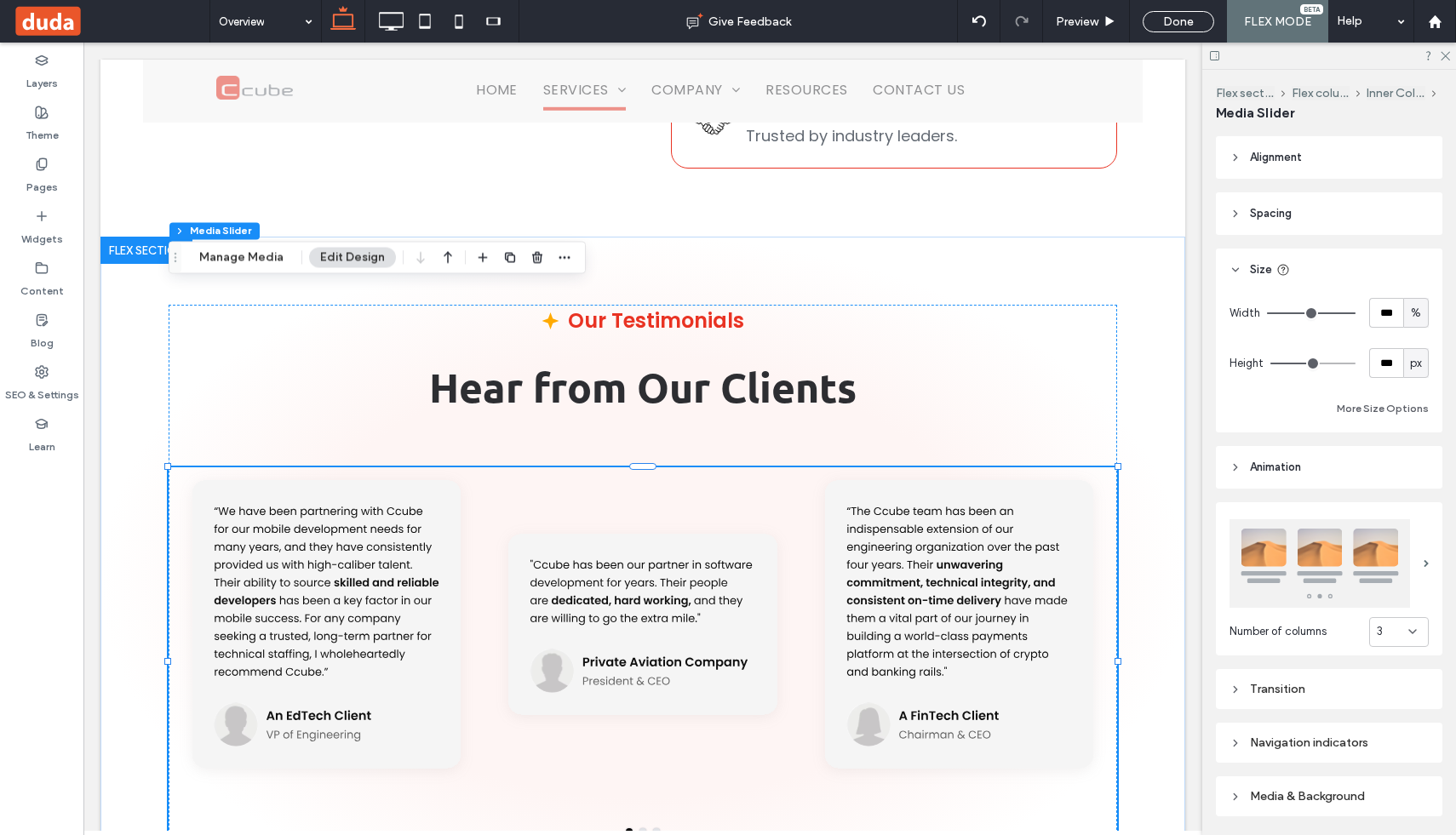
type input "***"
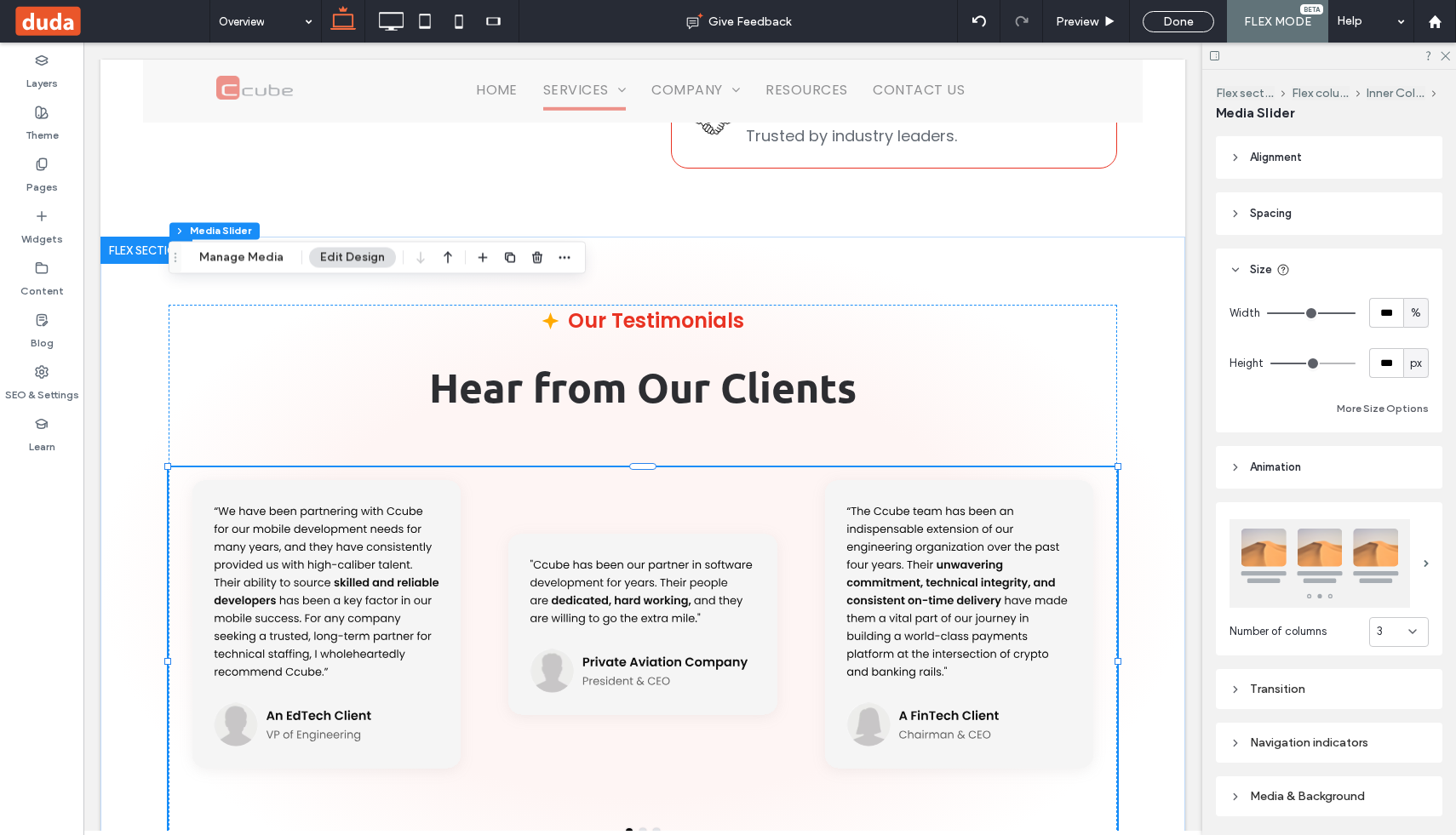
type input "***"
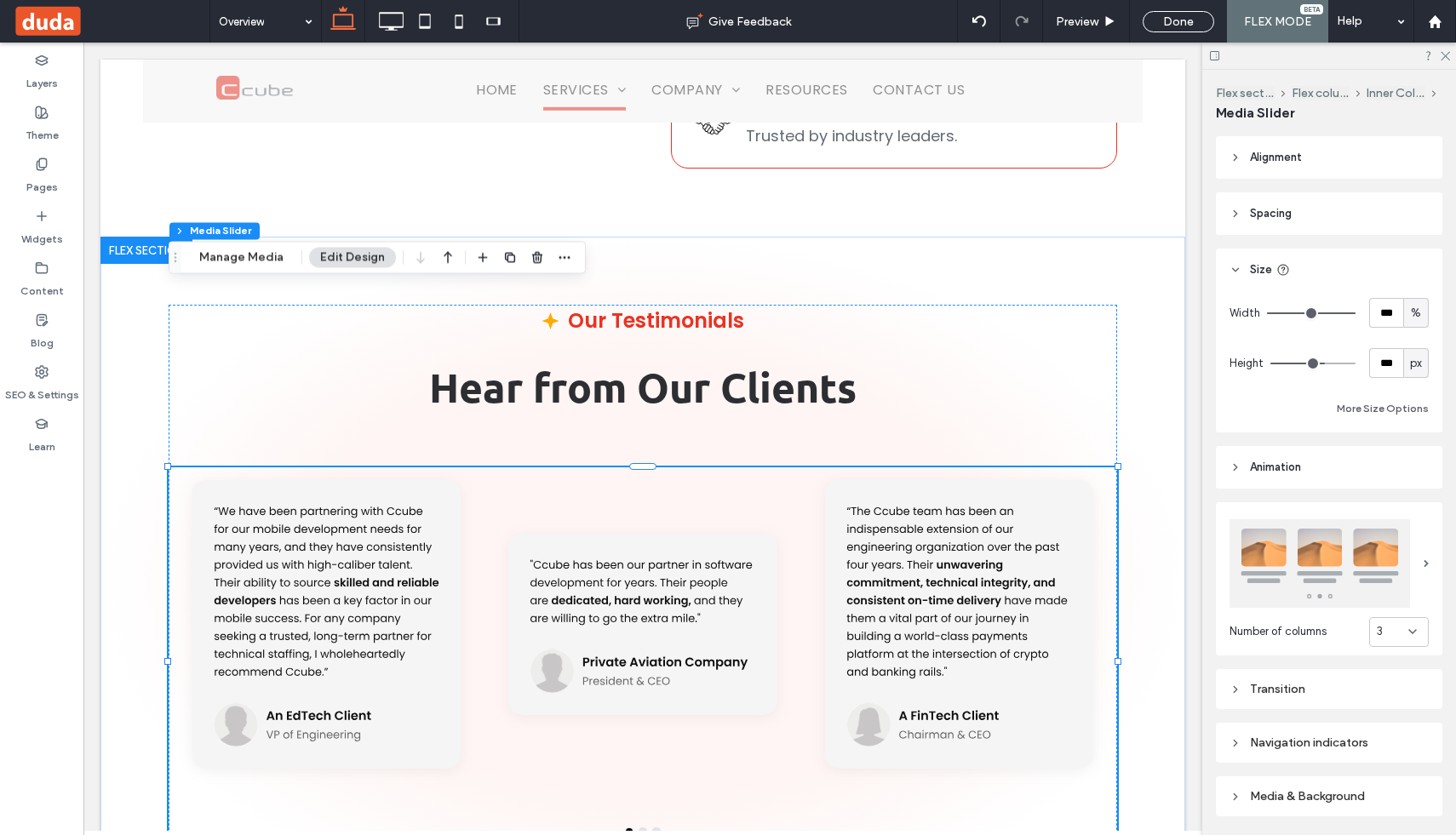
type input "***"
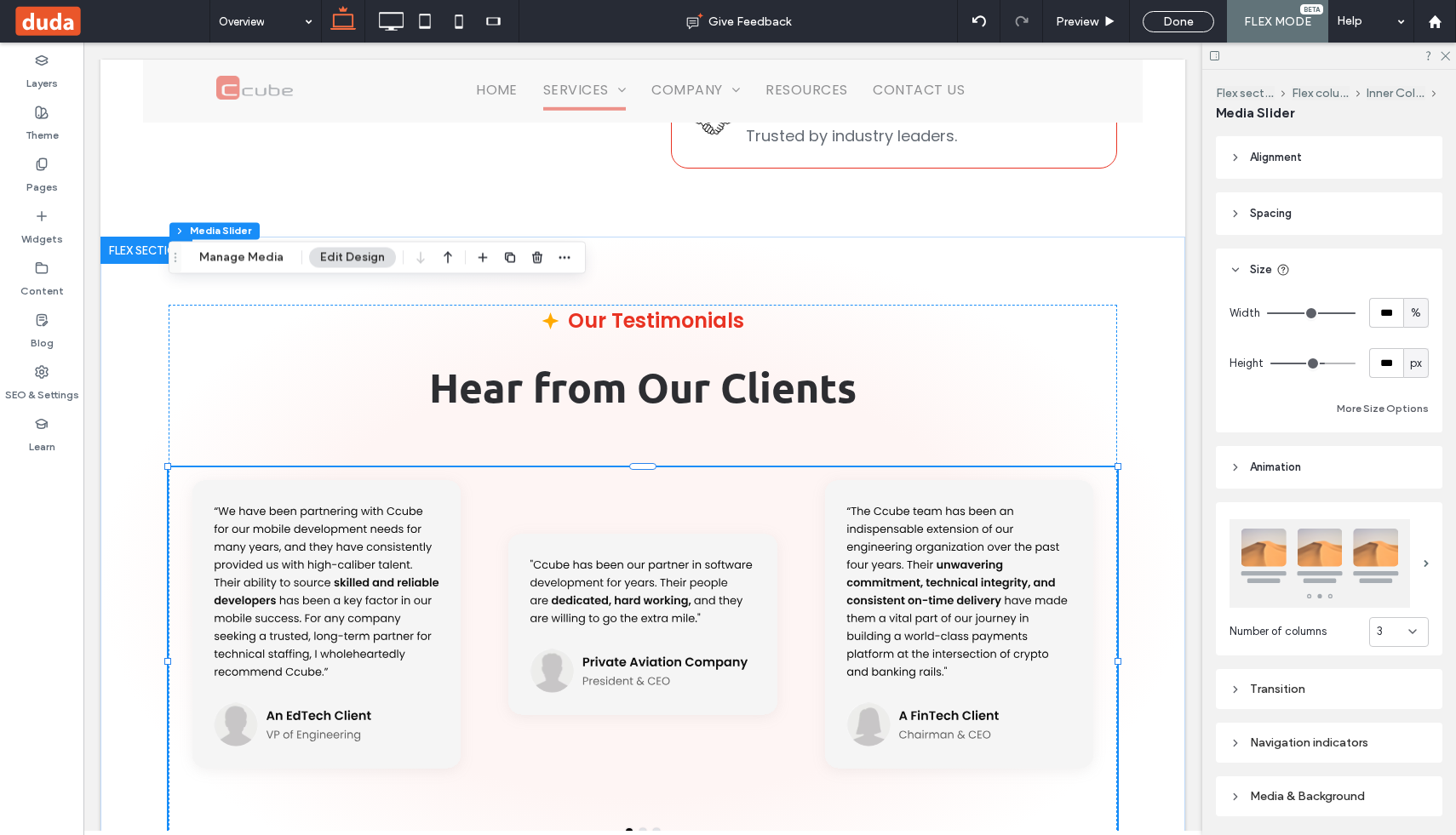
type input "***"
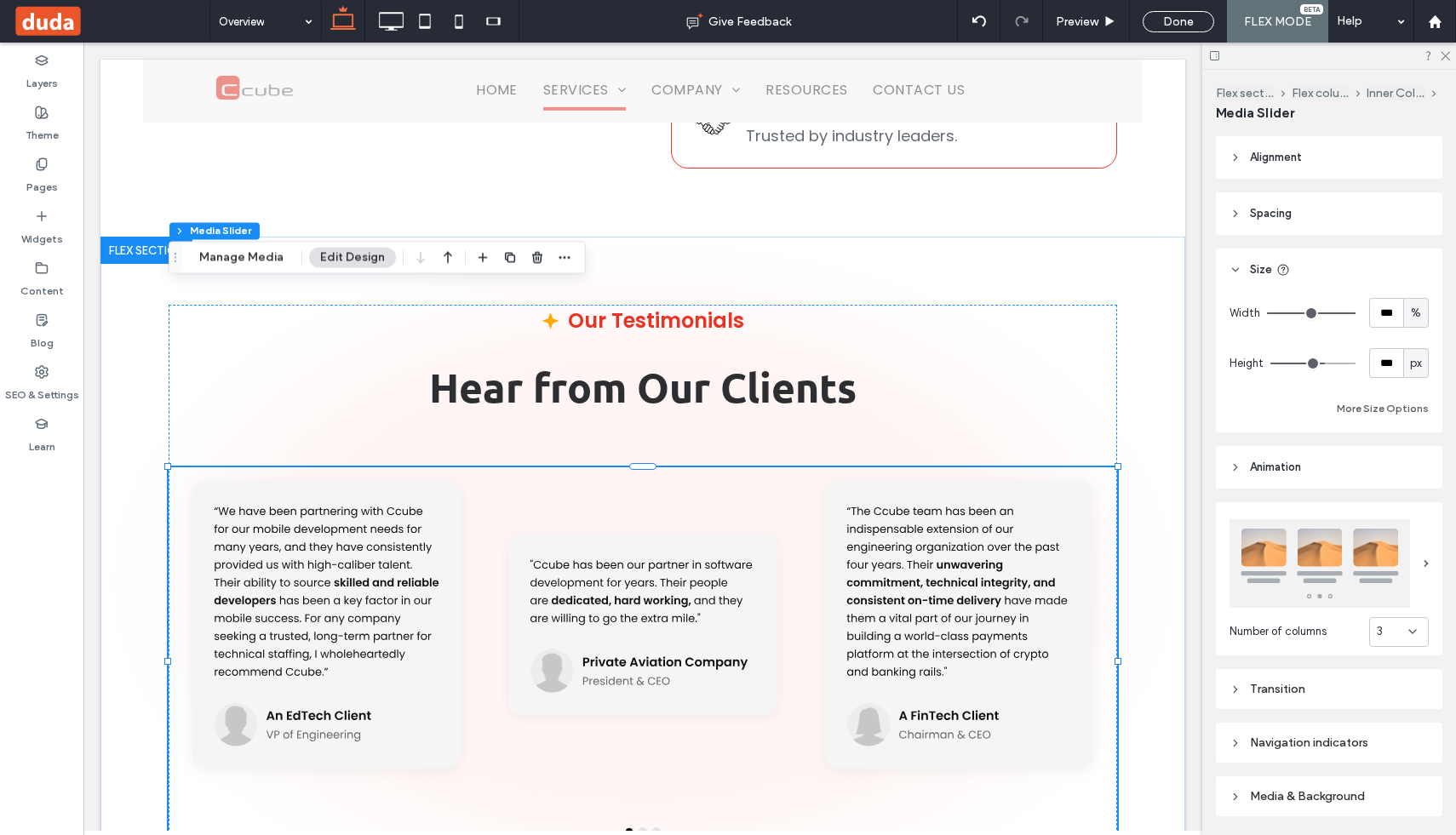
type input "***"
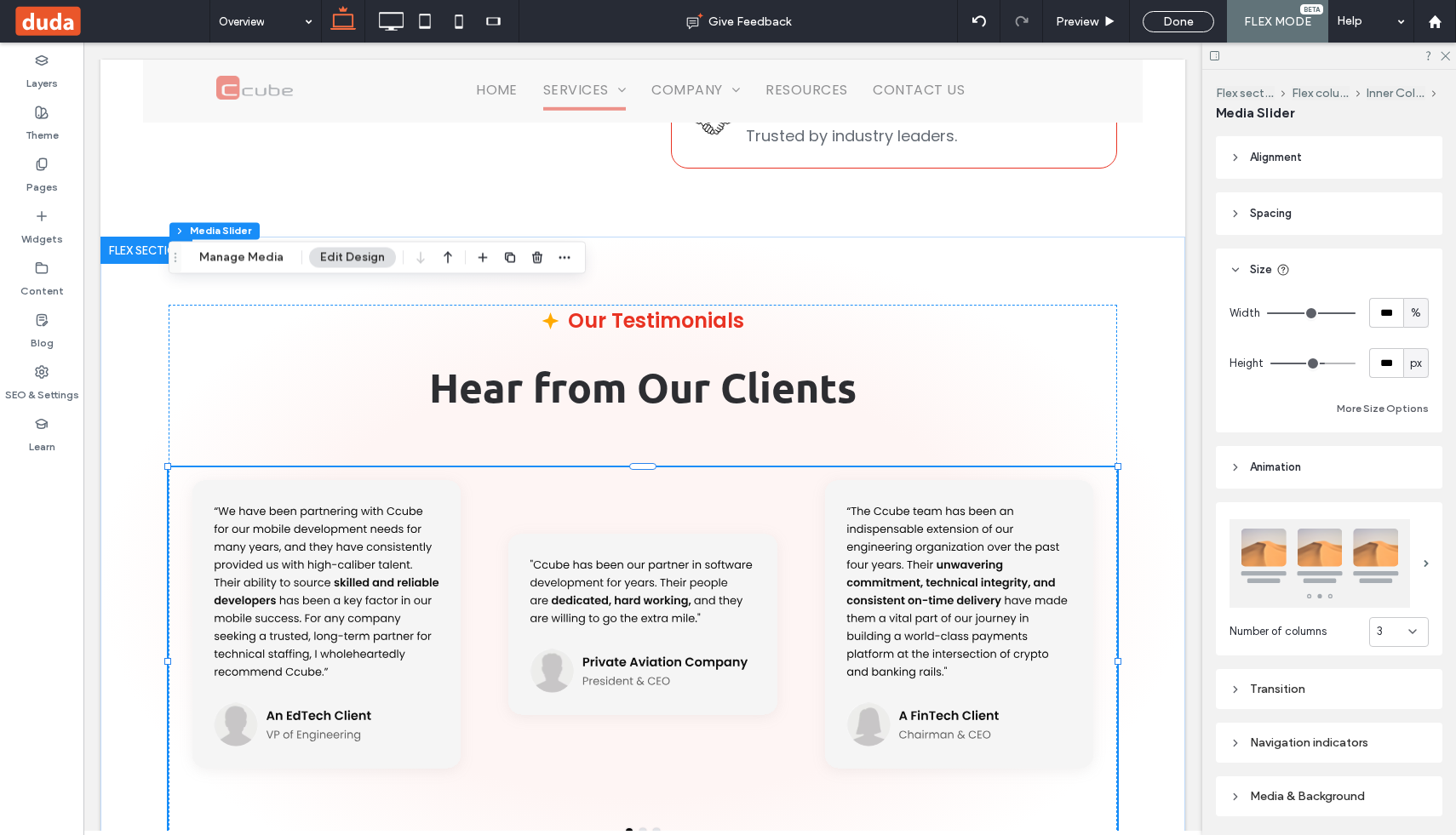
type input "***"
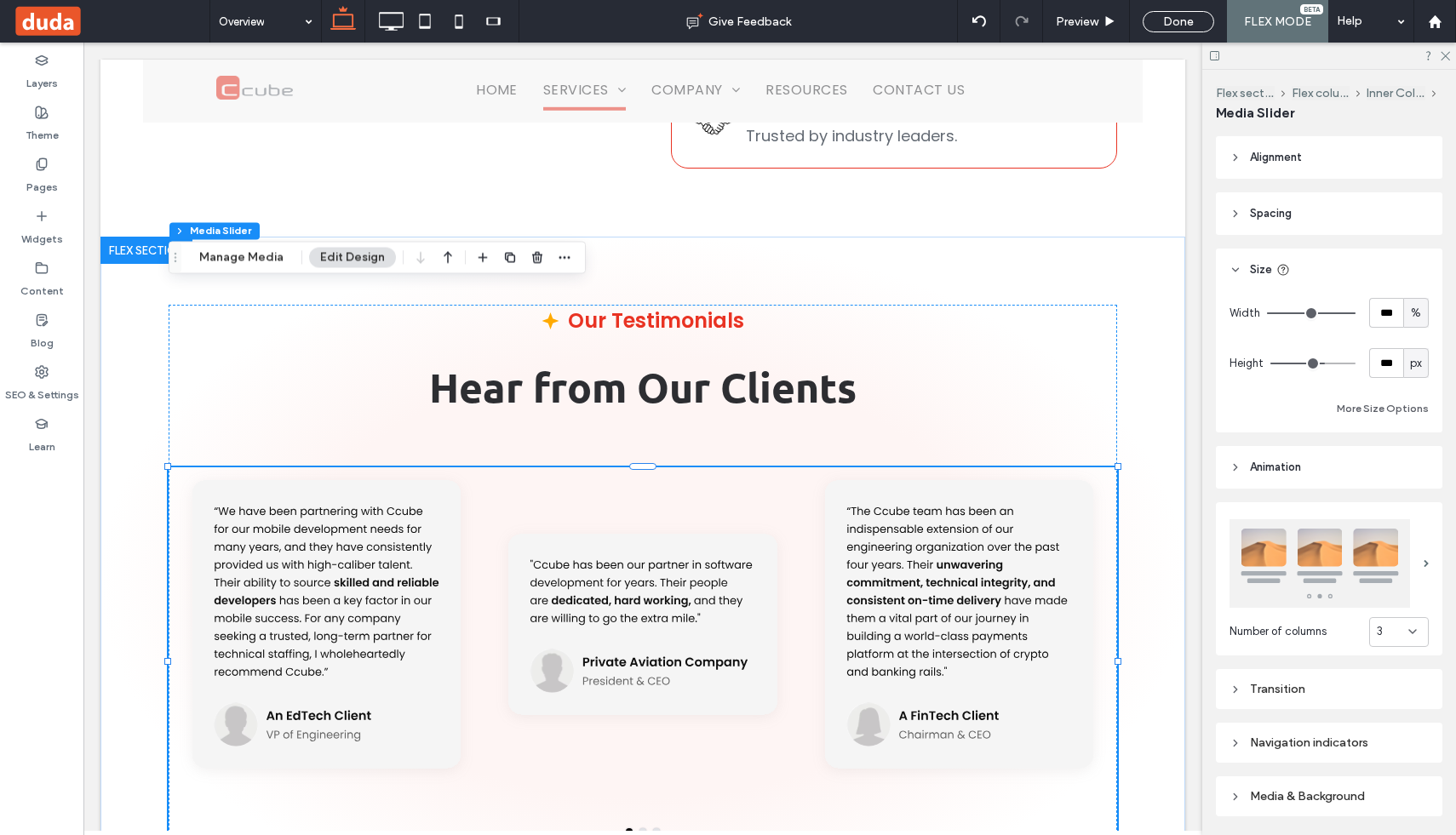
type input "***"
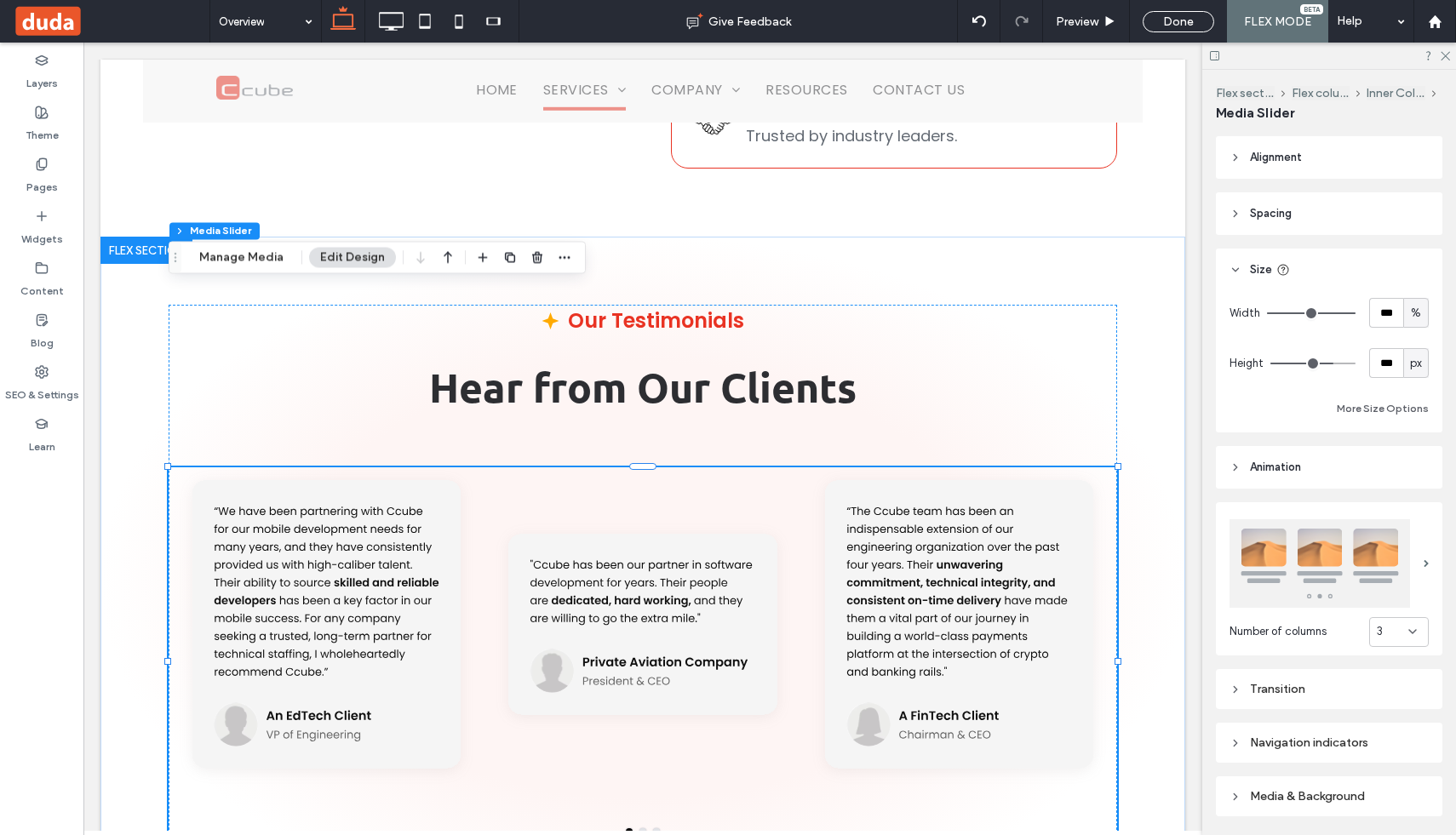
type input "***"
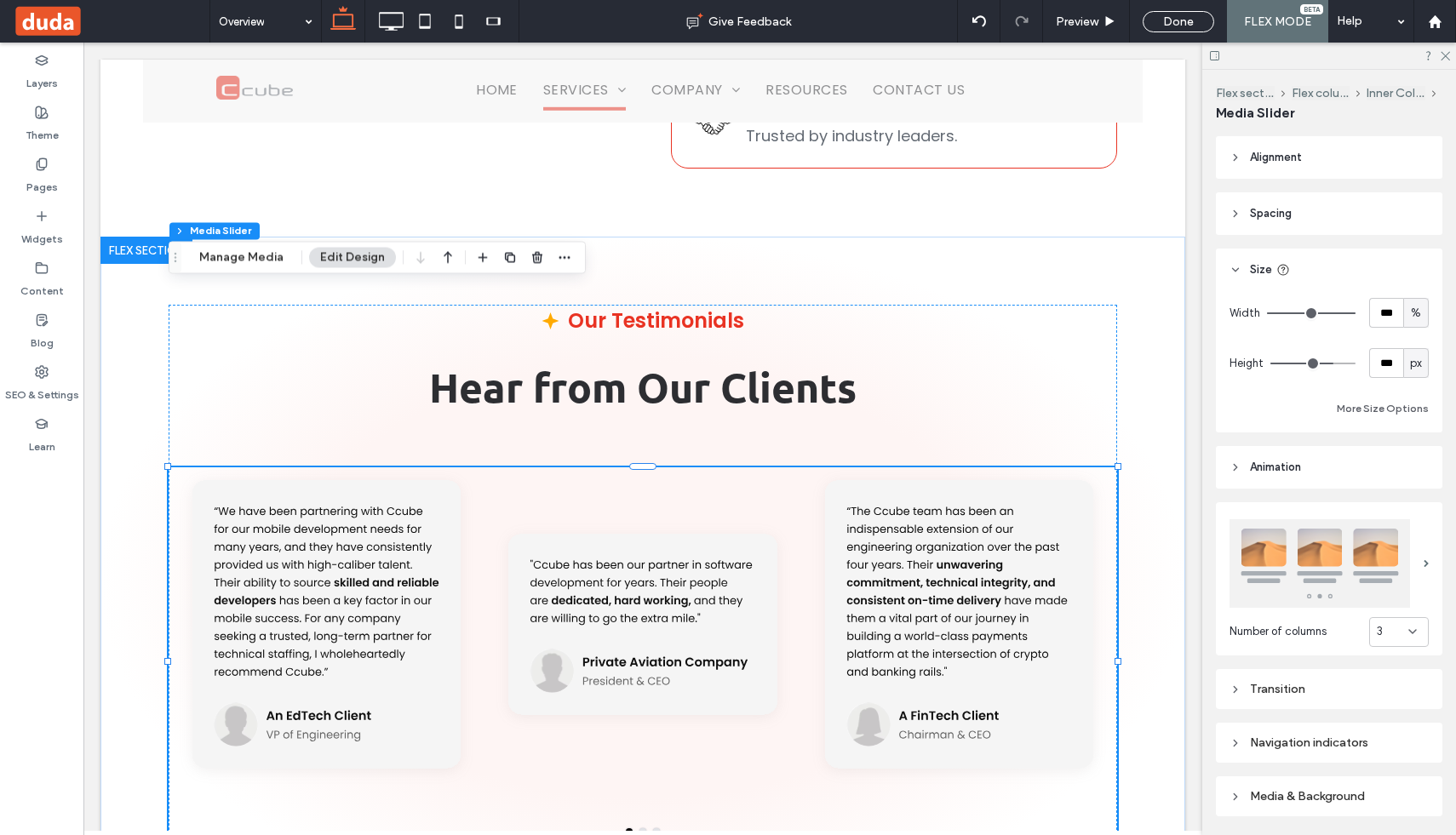
type input "***"
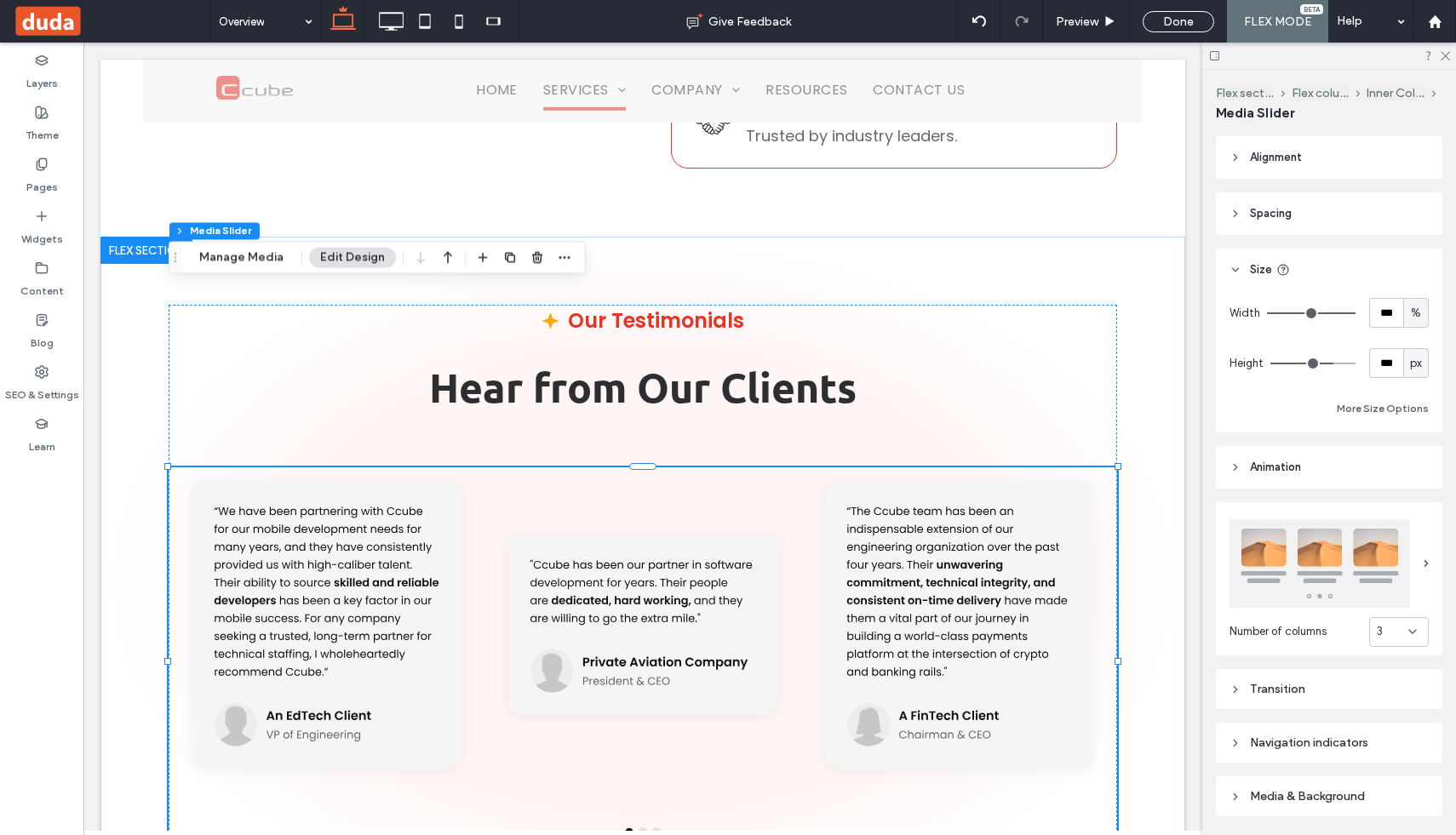
type input "***"
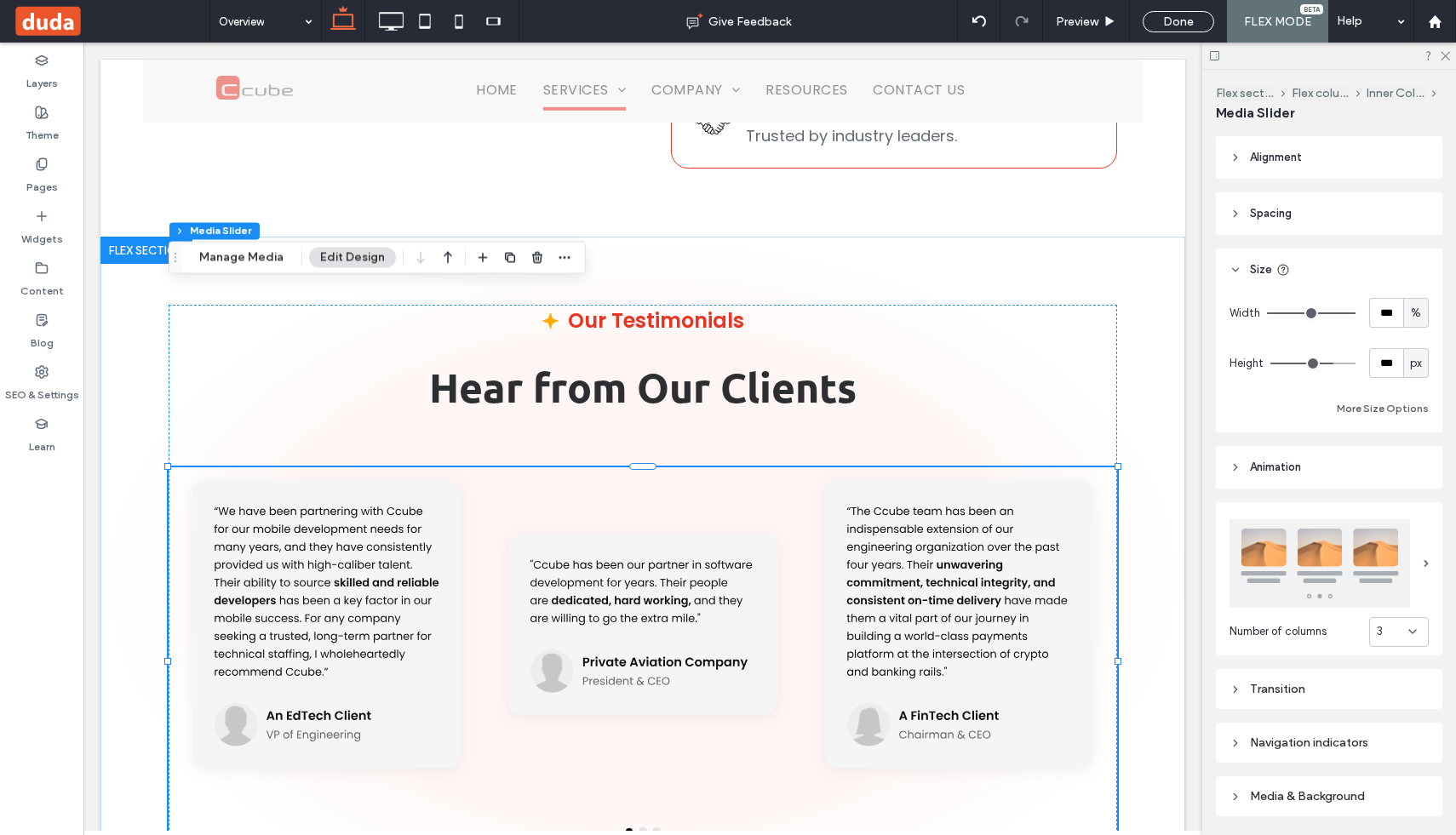
type input "***"
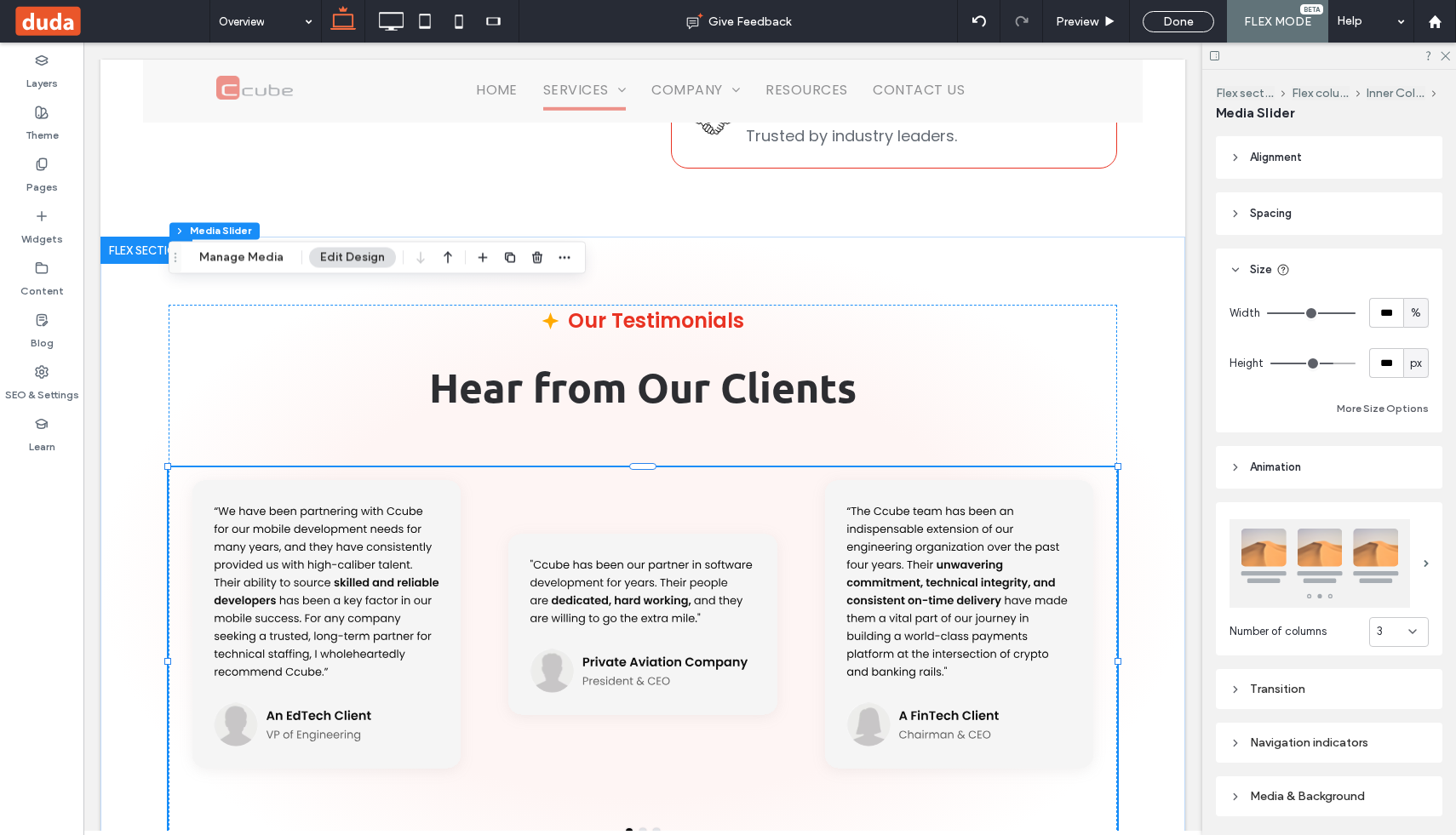
type input "***"
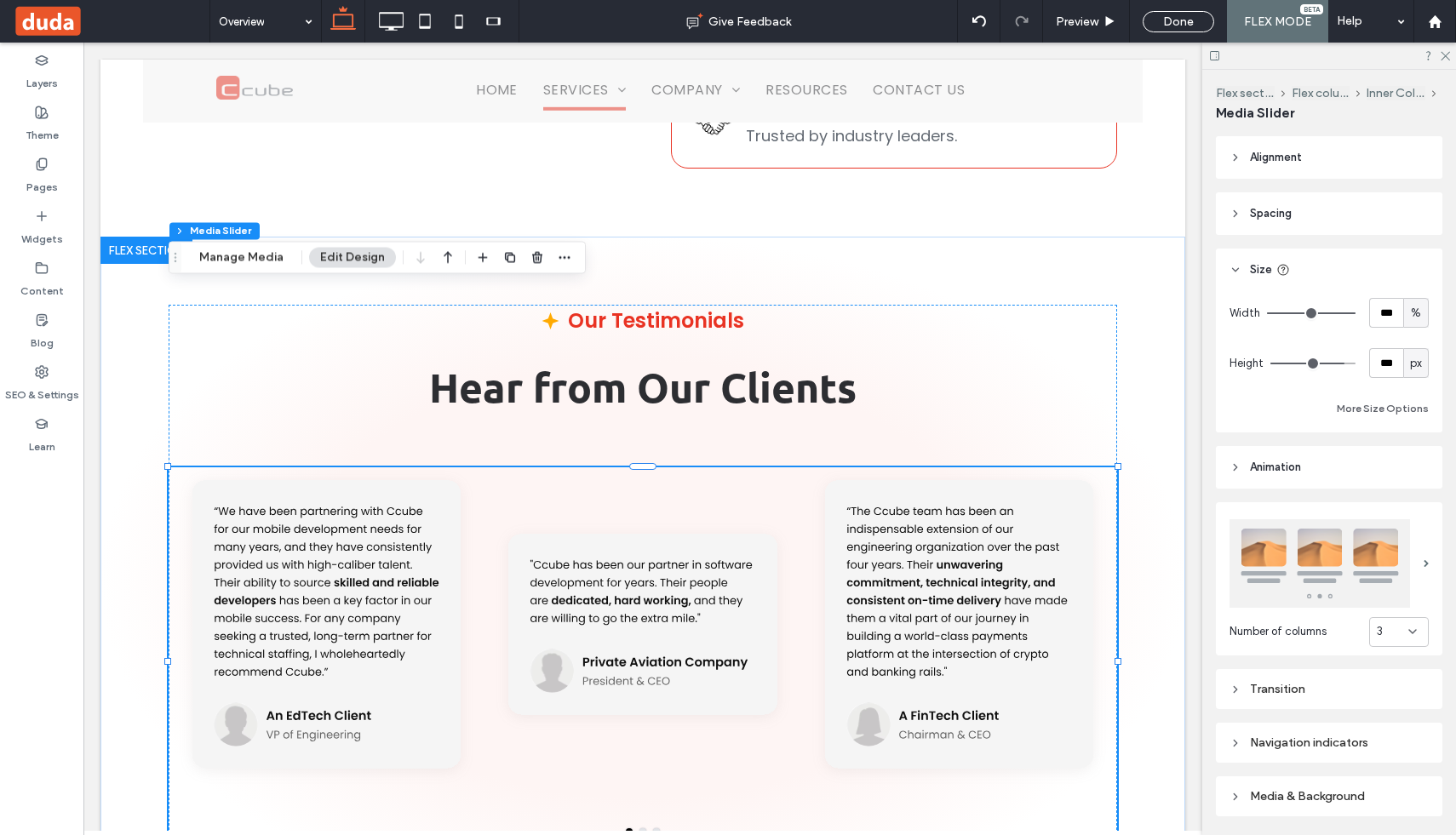
drag, startPoint x: 1317, startPoint y: 361, endPoint x: 1338, endPoint y: 360, distance: 21.0
click at [1339, 363] on input "range" at bounding box center [1312, 364] width 85 height 2
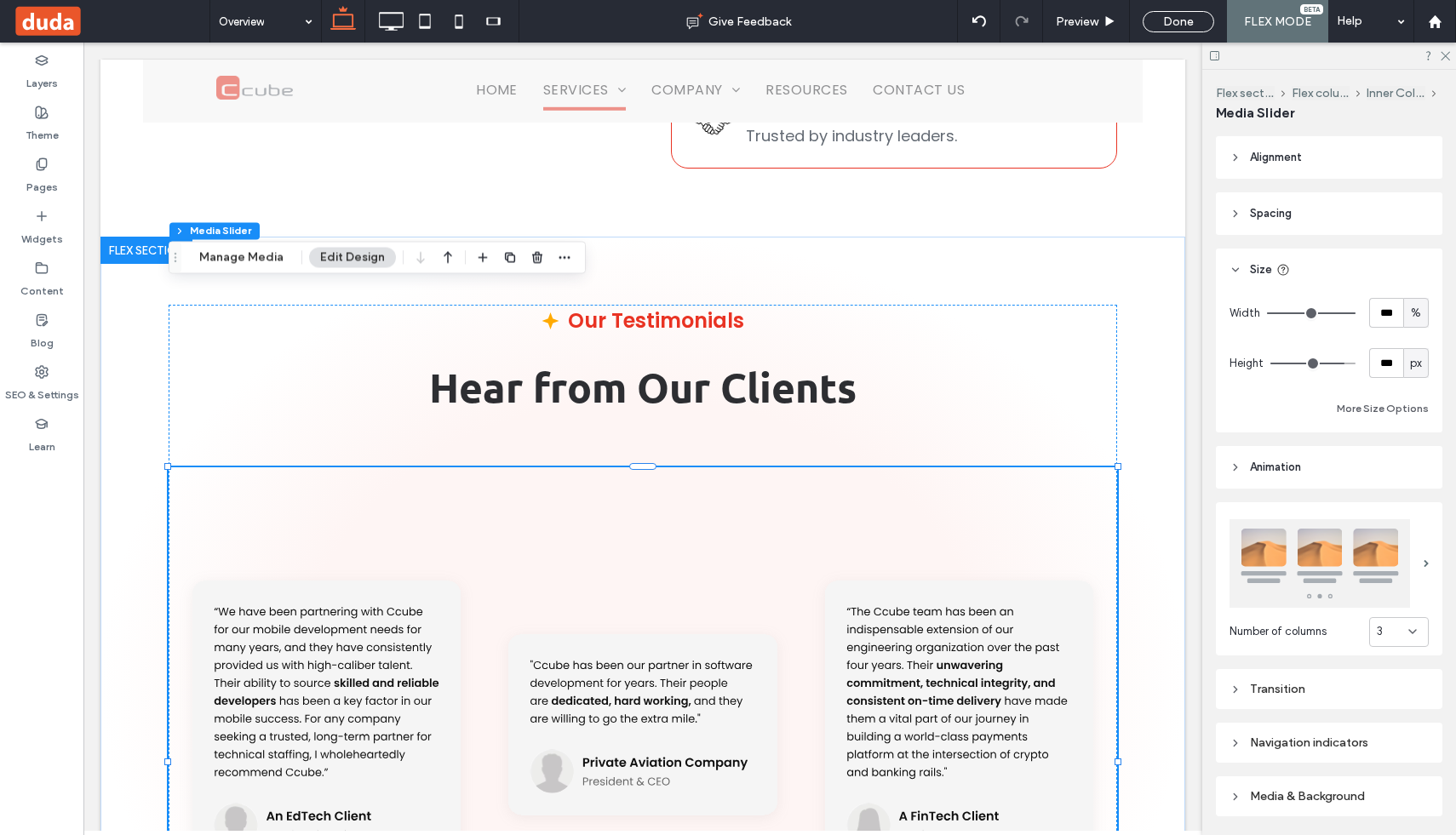
type input "***"
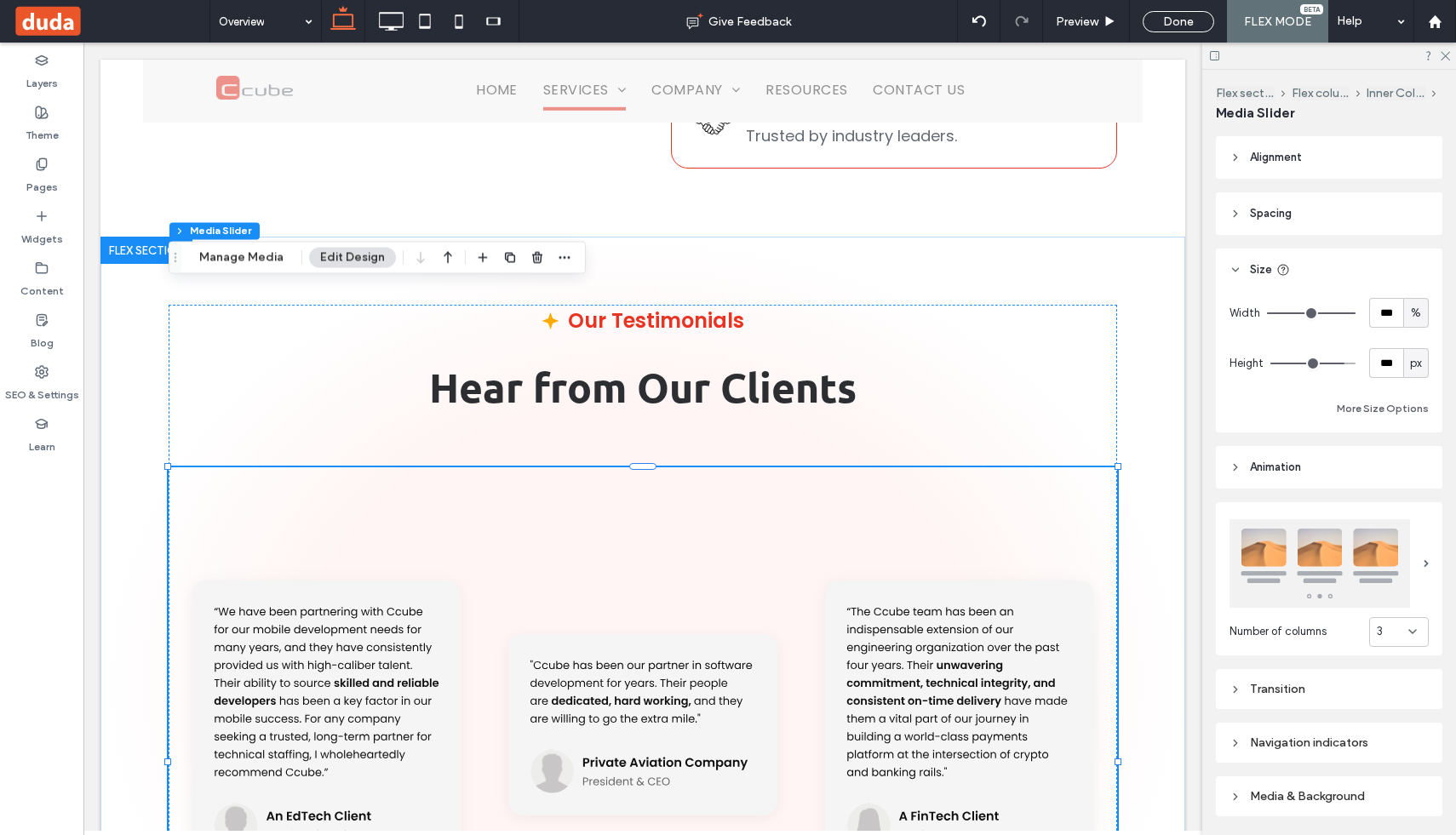
type input "***"
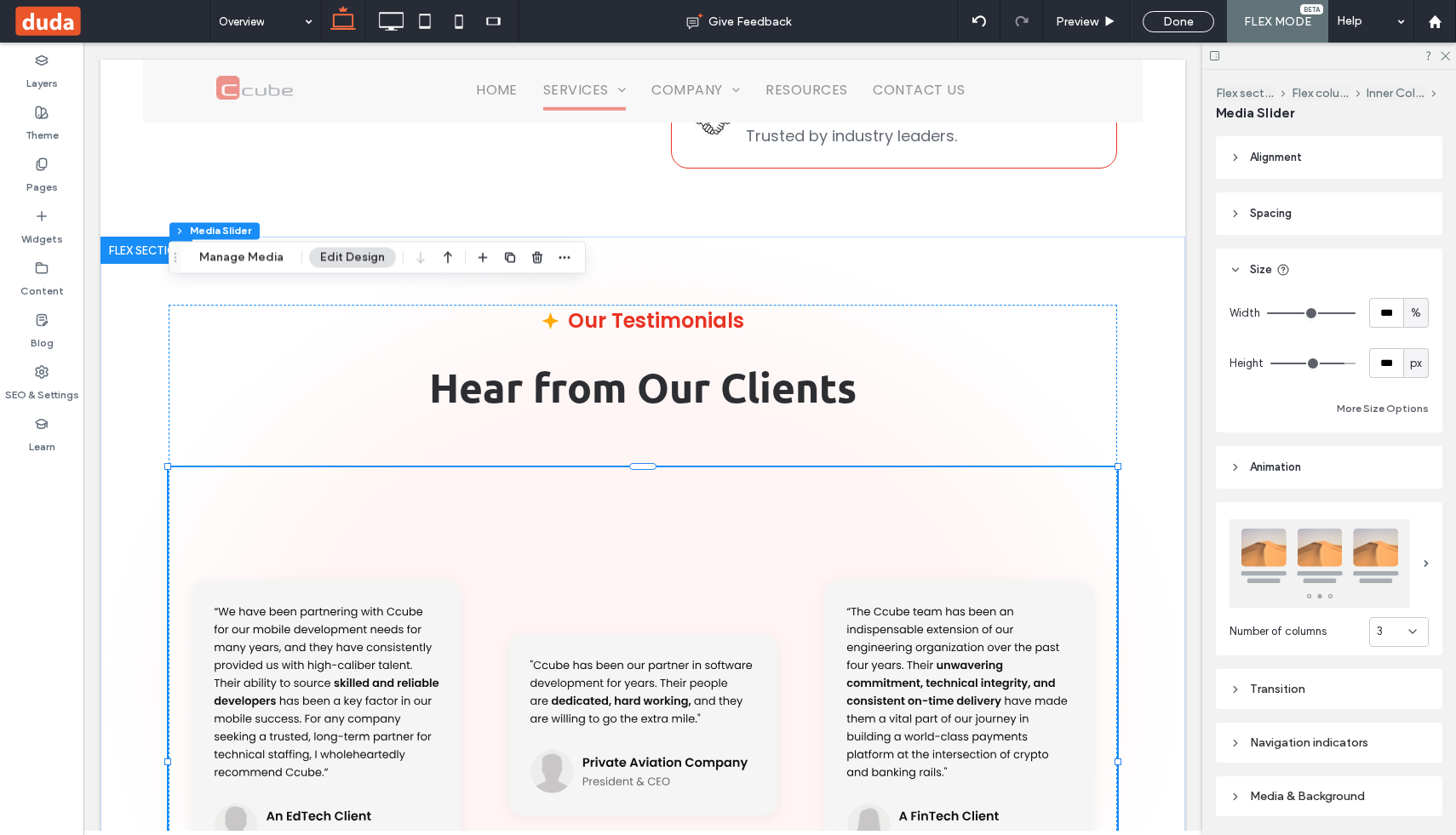
type input "***"
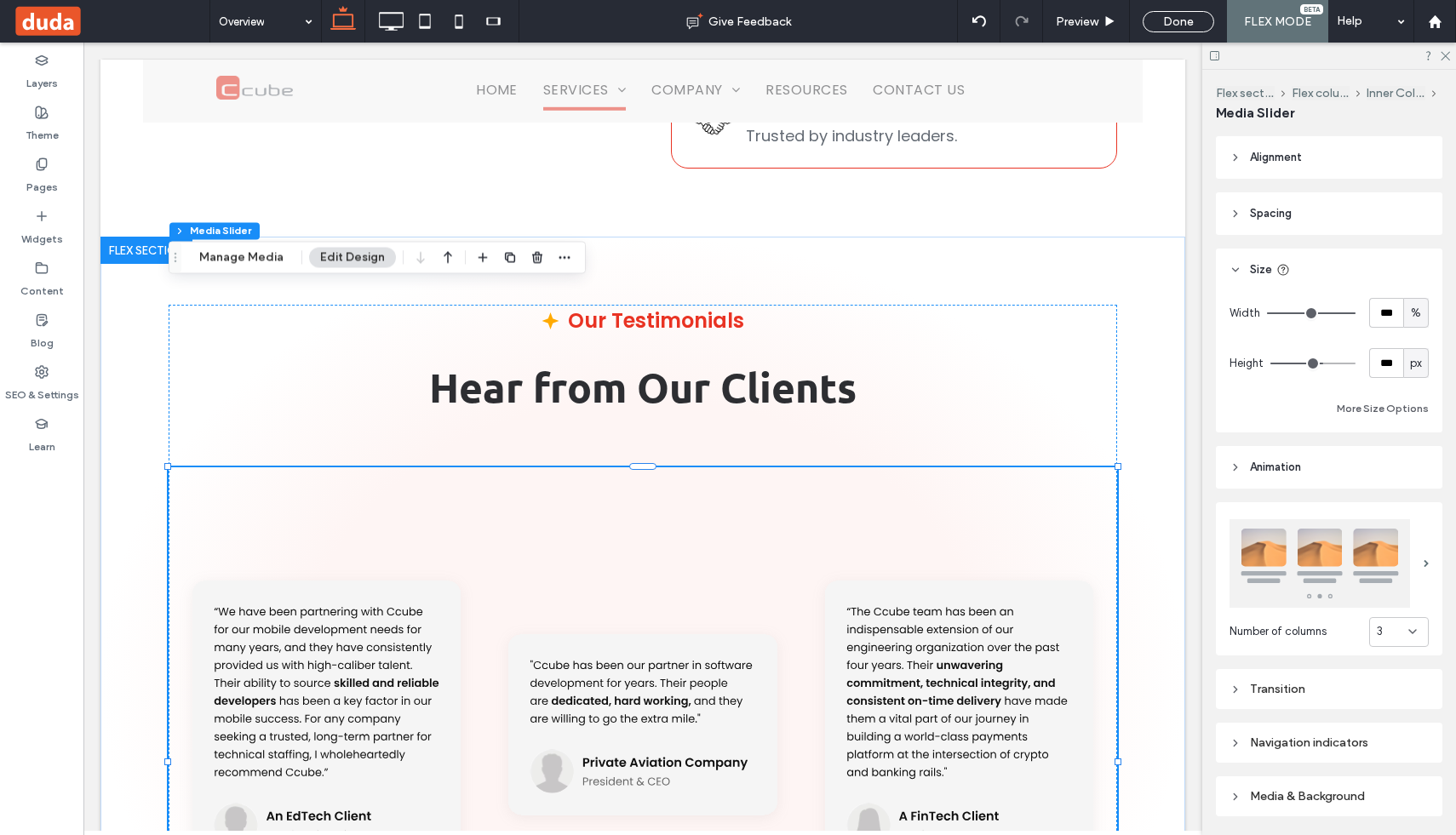
type input "***"
drag, startPoint x: 1338, startPoint y: 360, endPoint x: 1320, endPoint y: 360, distance: 18.0
type input "***"
click at [1320, 363] on input "range" at bounding box center [1312, 364] width 85 height 2
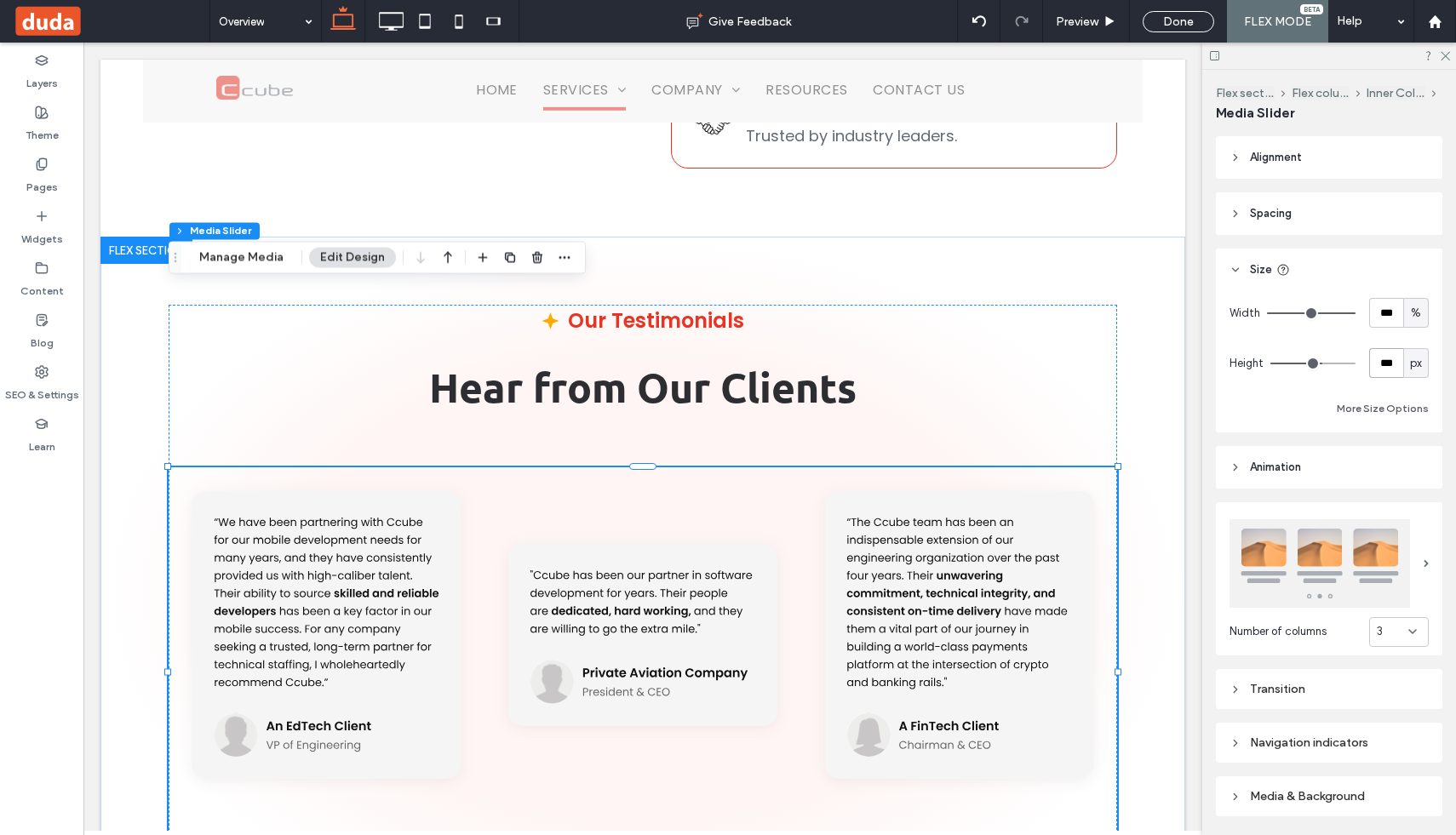
click at [1383, 361] on input "***" at bounding box center [1385, 363] width 34 height 29
type input "***"
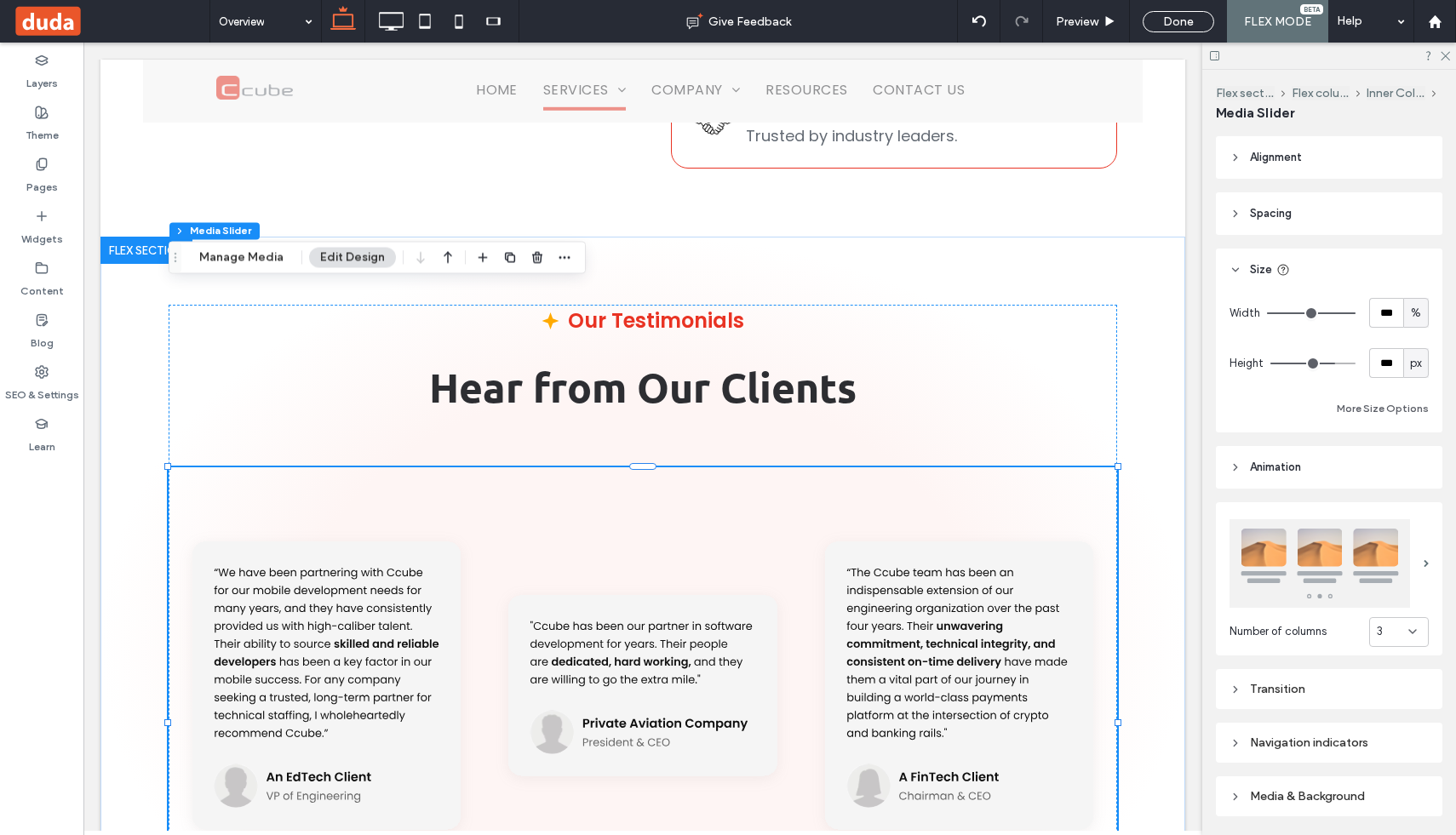
click at [1270, 514] on div at bounding box center [1329, 564] width 199 height 106
click at [1017, 485] on div at bounding box center [959, 688] width 297 height 442
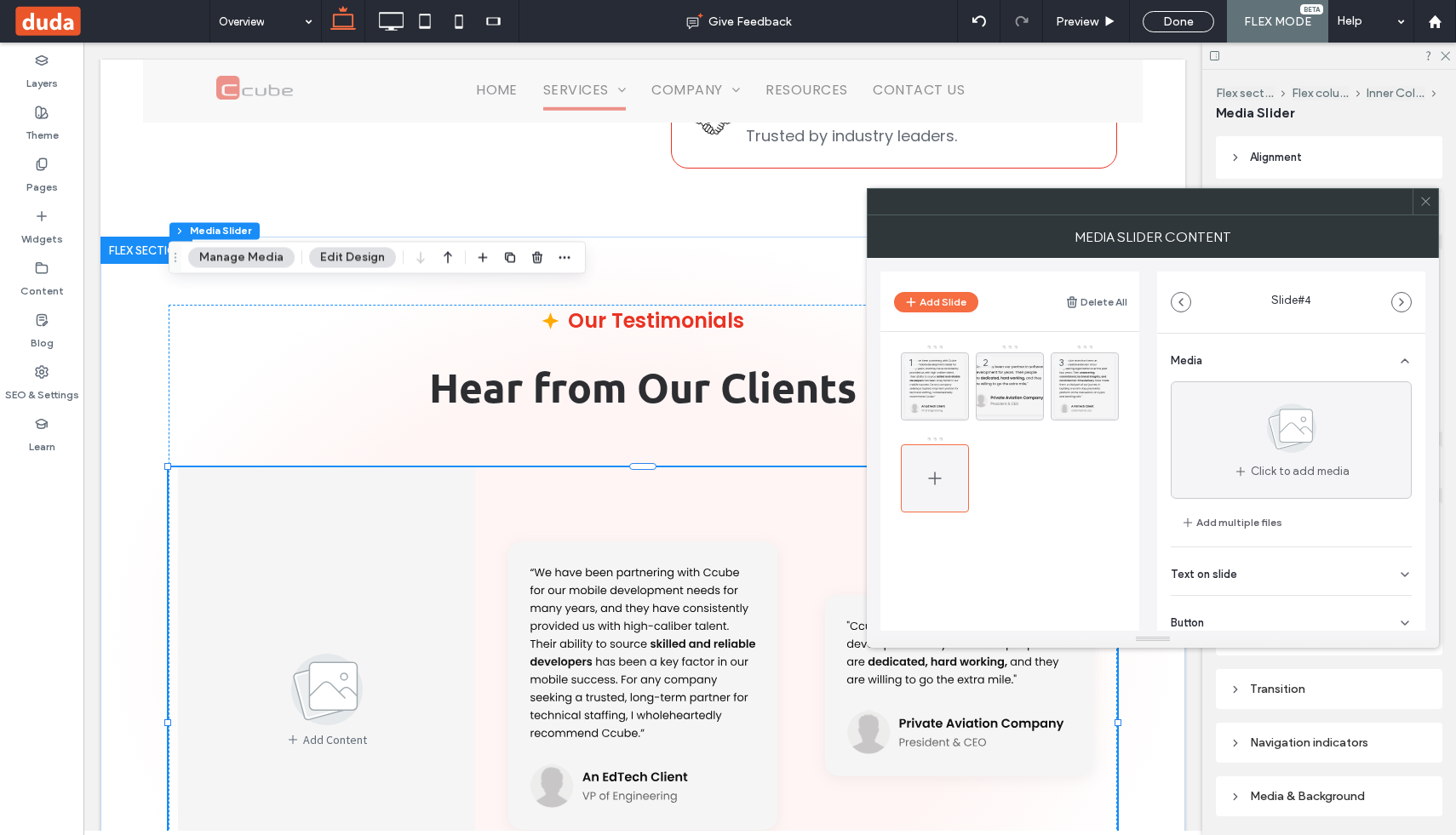
click at [950, 470] on div at bounding box center [934, 477] width 68 height 68
click at [328, 649] on img at bounding box center [326, 689] width 123 height 81
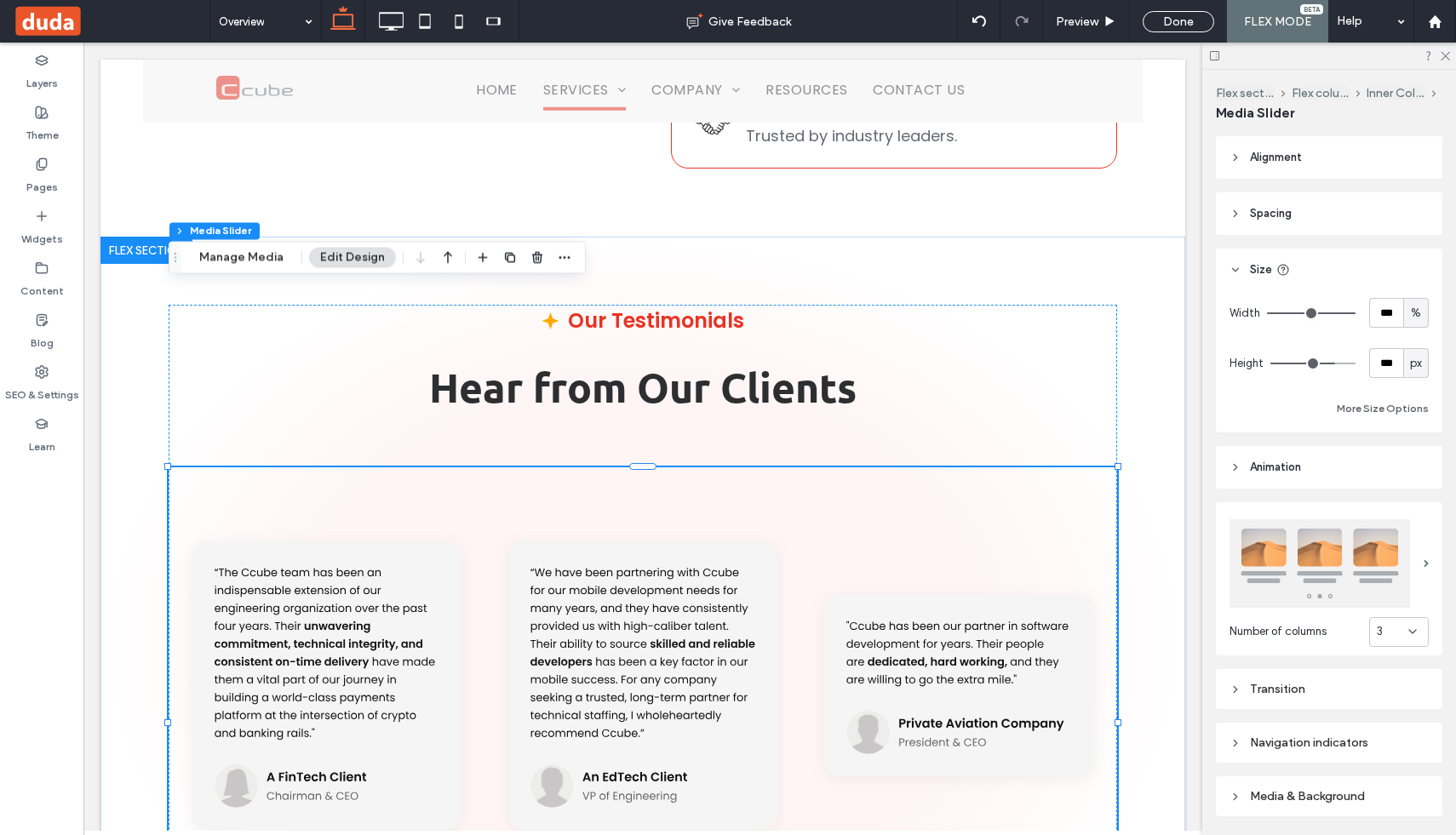
click at [645, 778] on div at bounding box center [642, 722] width 948 height 511
click at [948, 520] on div at bounding box center [959, 688] width 297 height 442
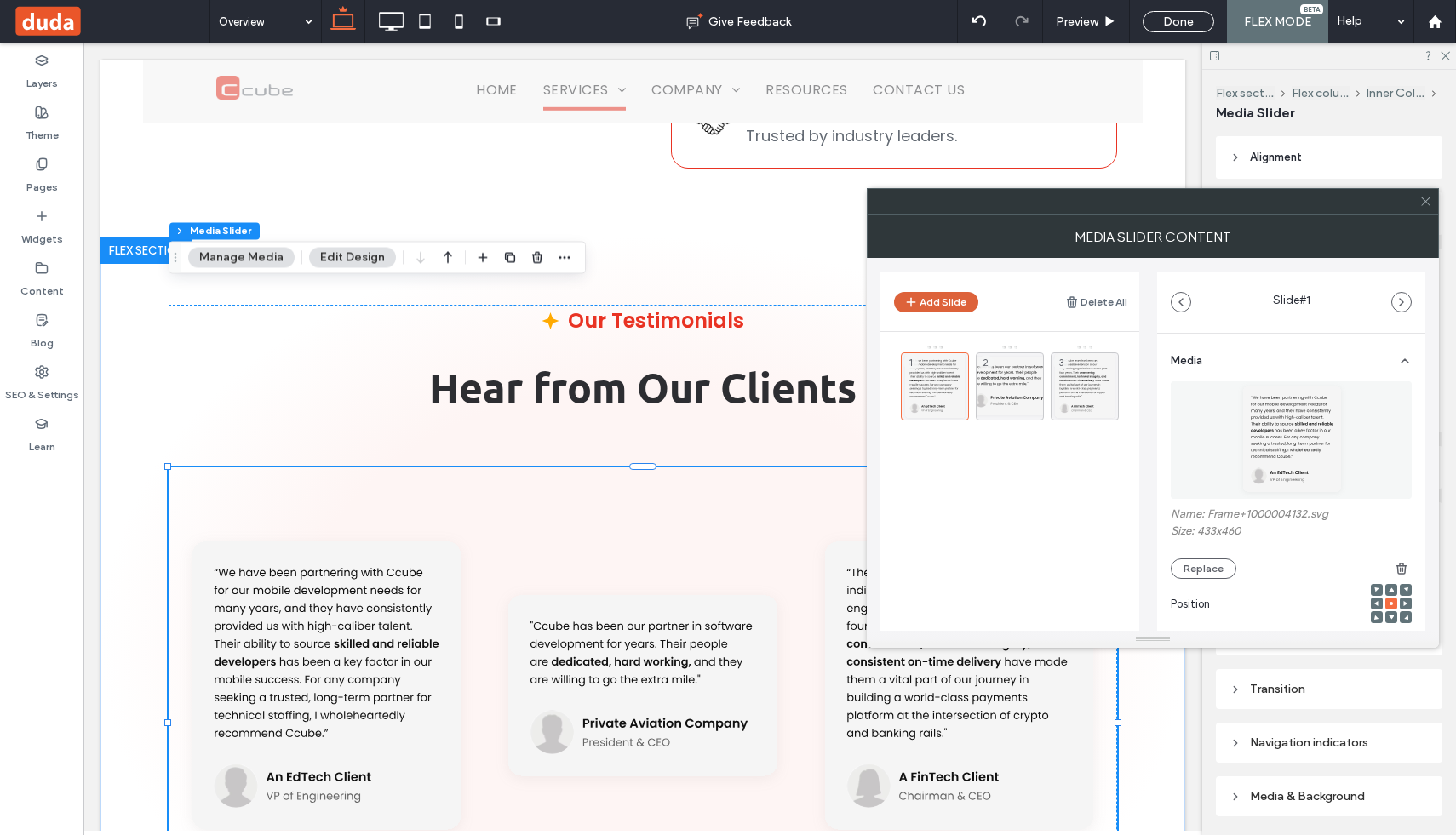
click at [936, 303] on button "Add Slide" at bounding box center [936, 302] width 84 height 21
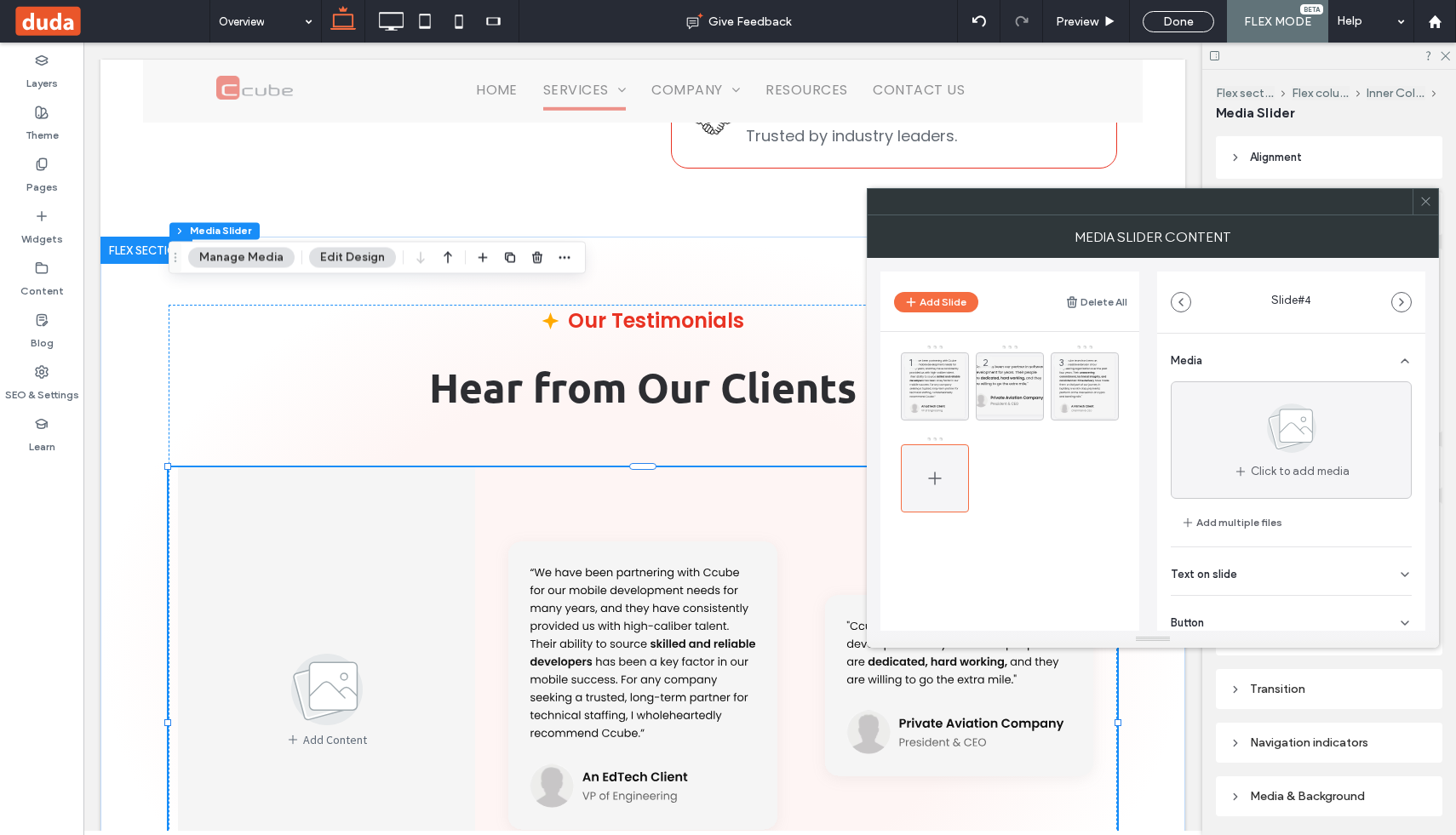
click at [937, 474] on icon at bounding box center [934, 478] width 21 height 21
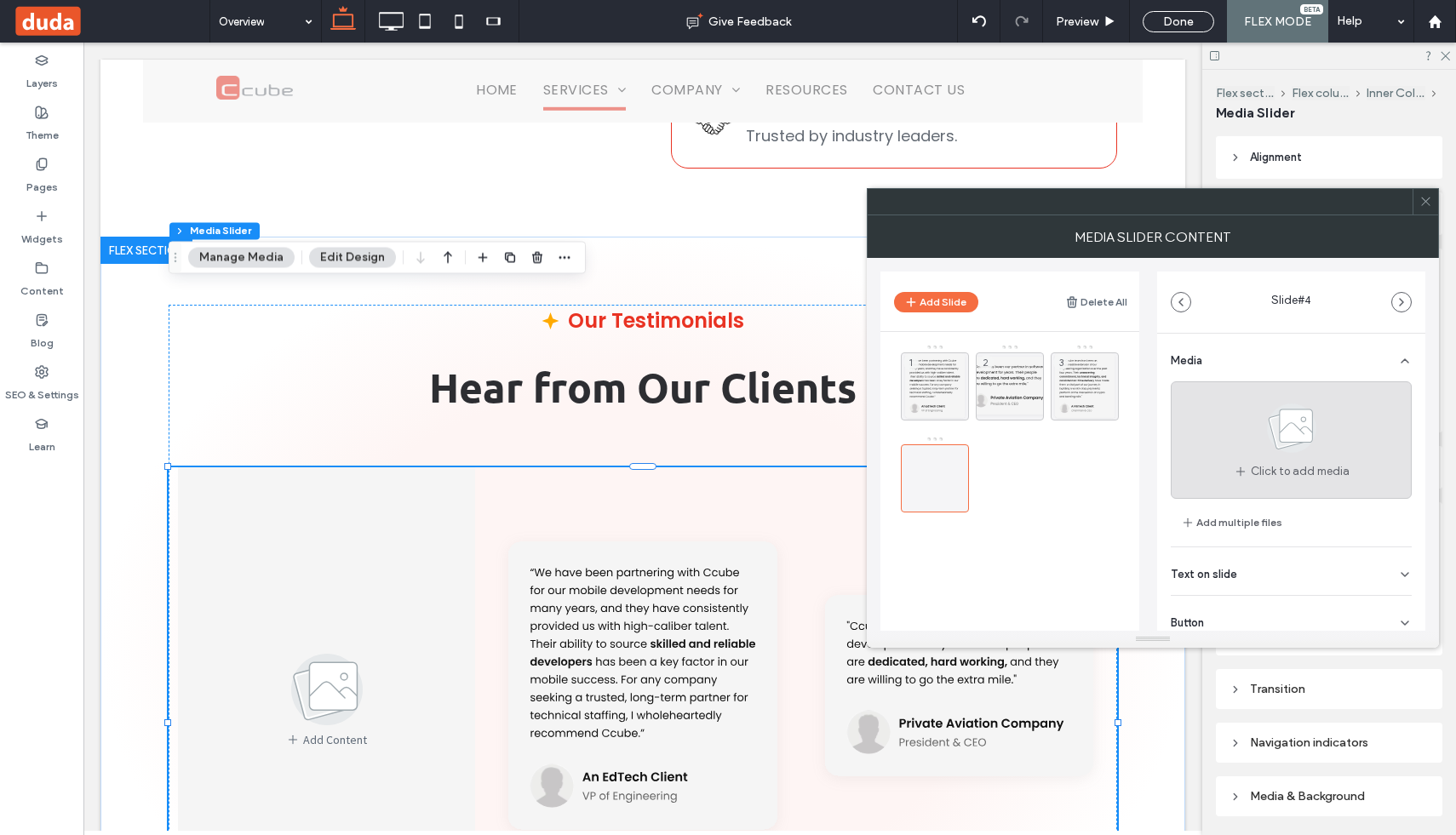
click at [1222, 430] on div "Click to add media" at bounding box center [1291, 440] width 241 height 118
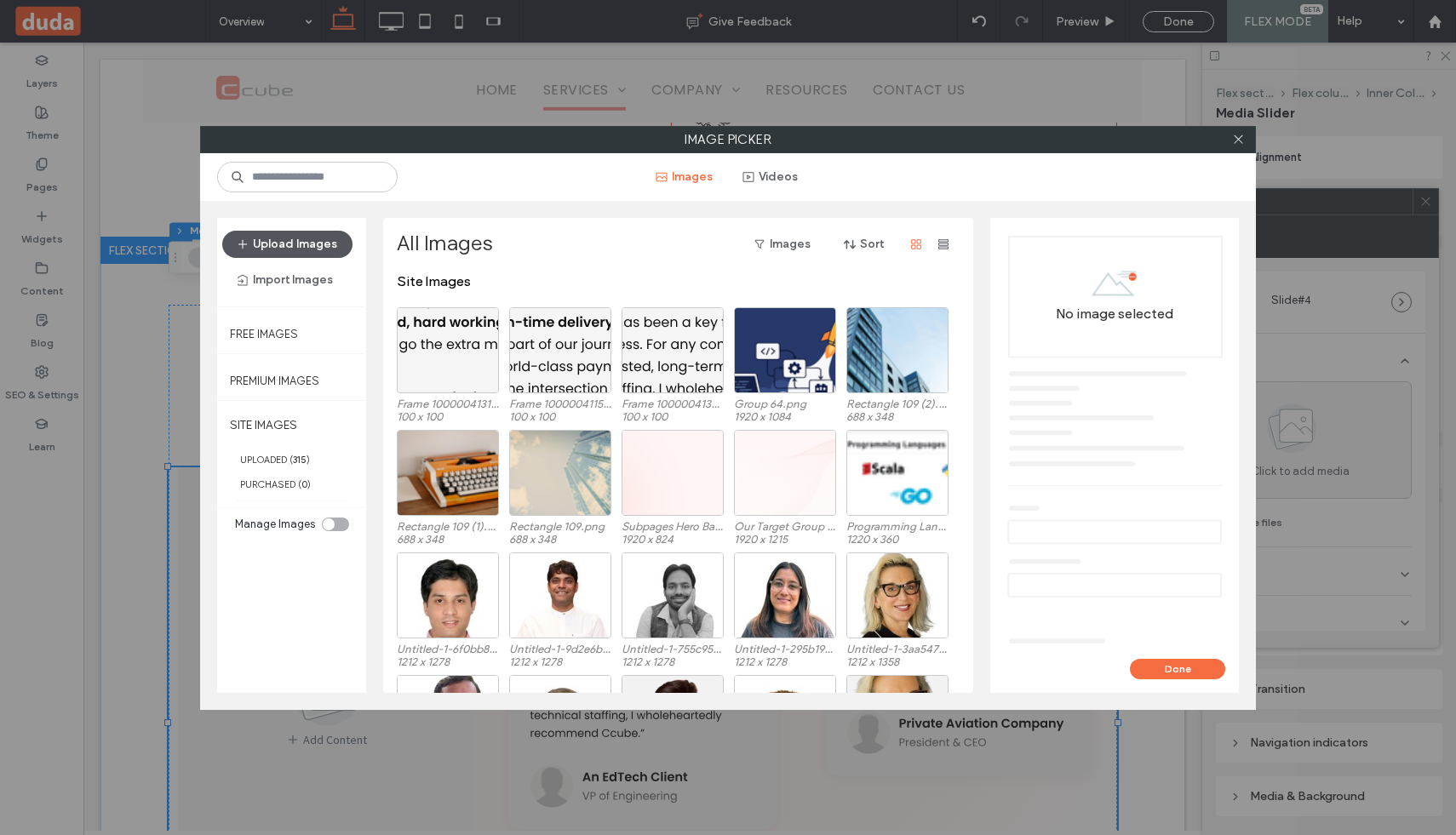
click at [309, 241] on button "Upload Images" at bounding box center [287, 244] width 130 height 27
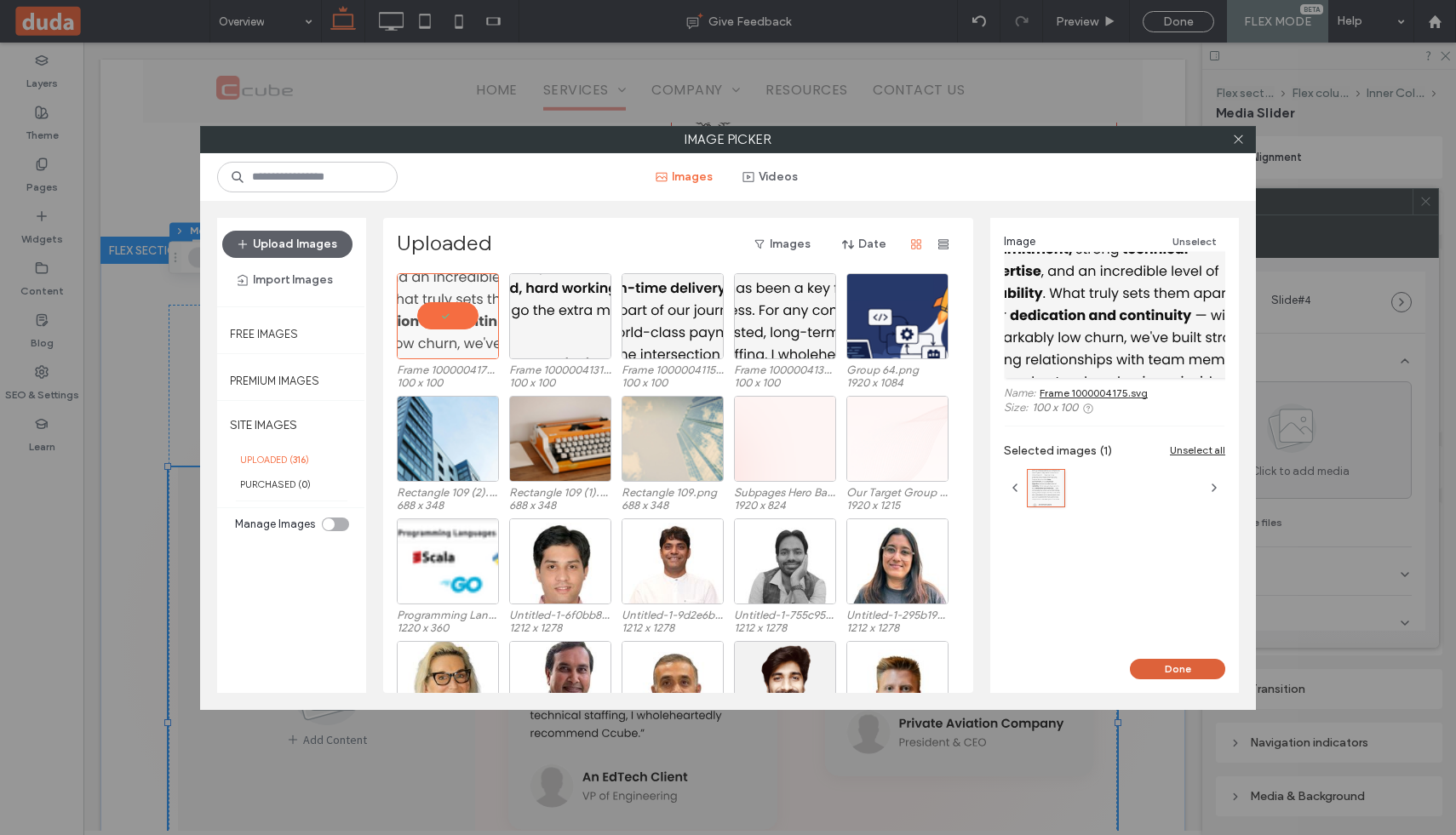
click at [1165, 666] on button "Done" at bounding box center [1177, 668] width 95 height 21
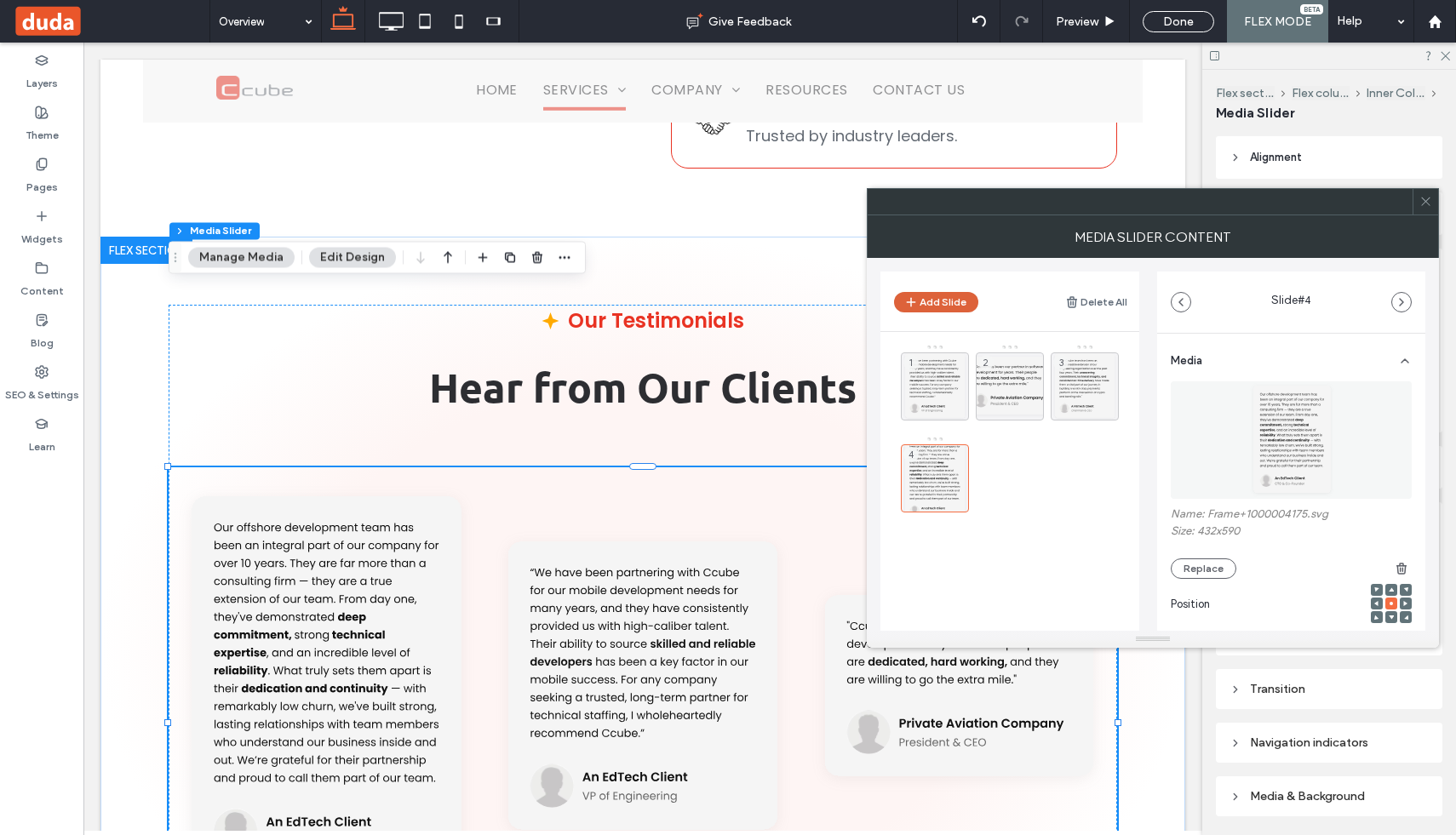
click at [942, 298] on button "Add Slide" at bounding box center [936, 302] width 84 height 21
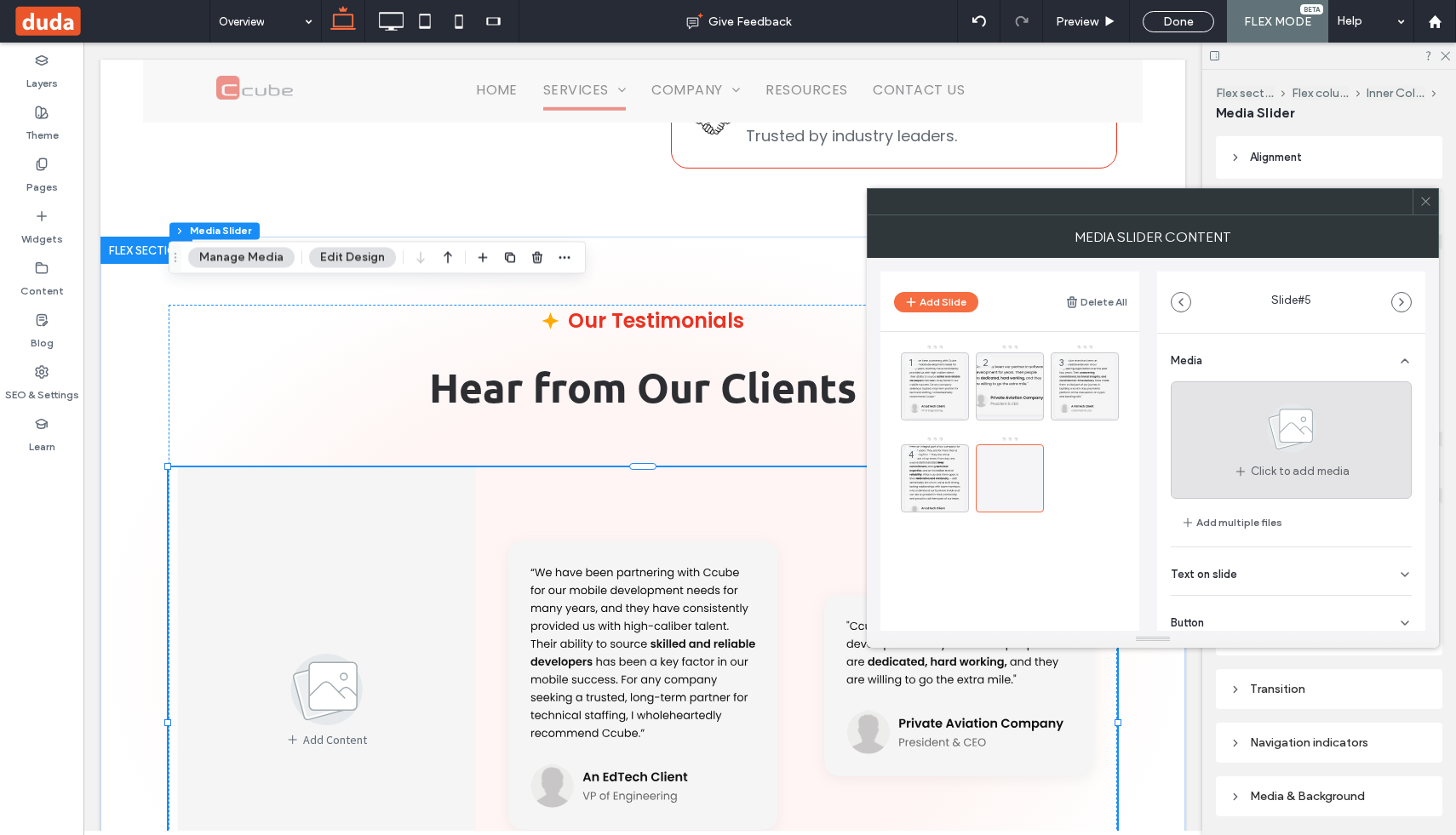
click at [1250, 473] on span "Click to add media" at bounding box center [1299, 470] width 99 height 17
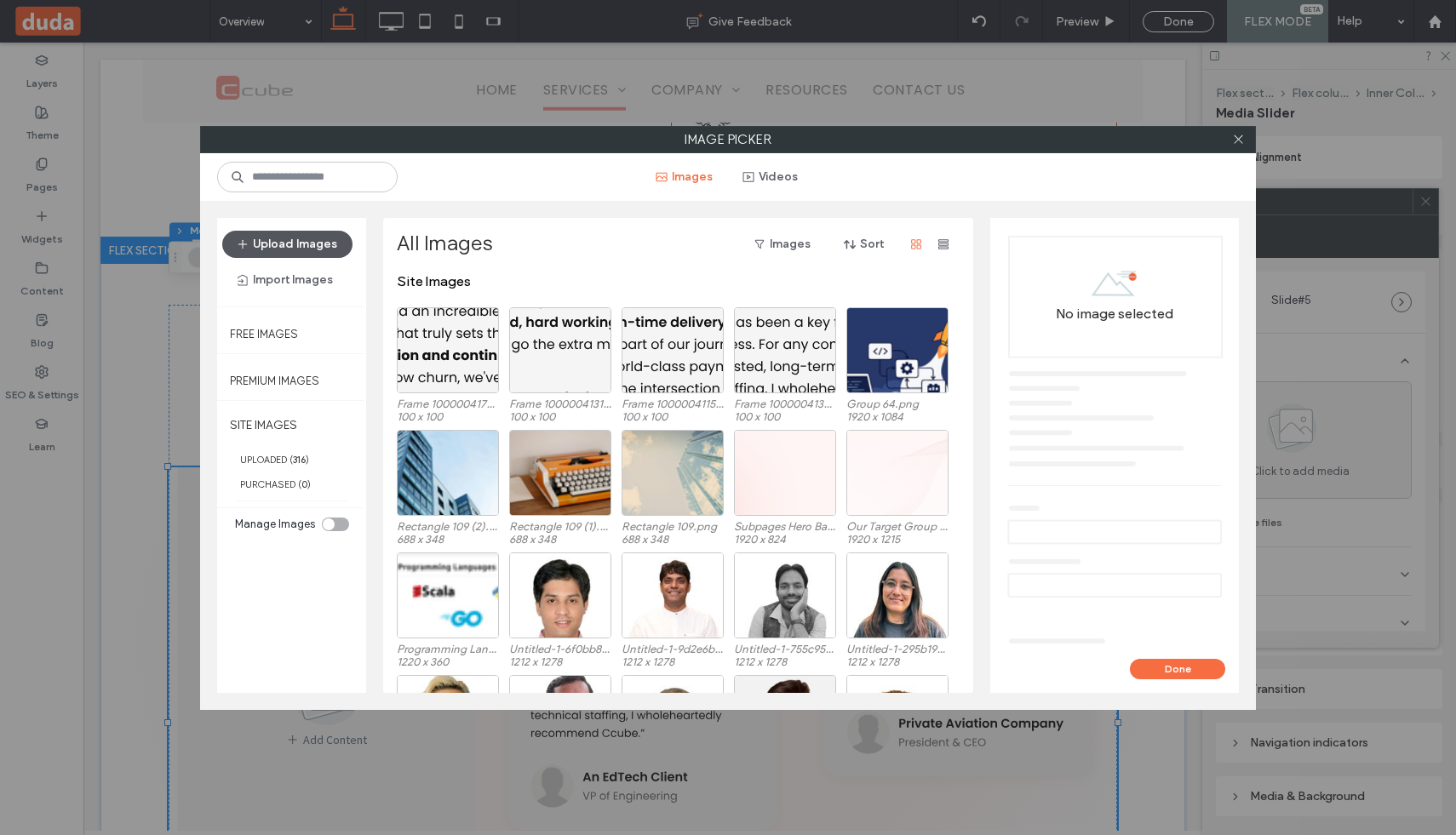
click at [292, 248] on button "Upload Images" at bounding box center [287, 244] width 130 height 27
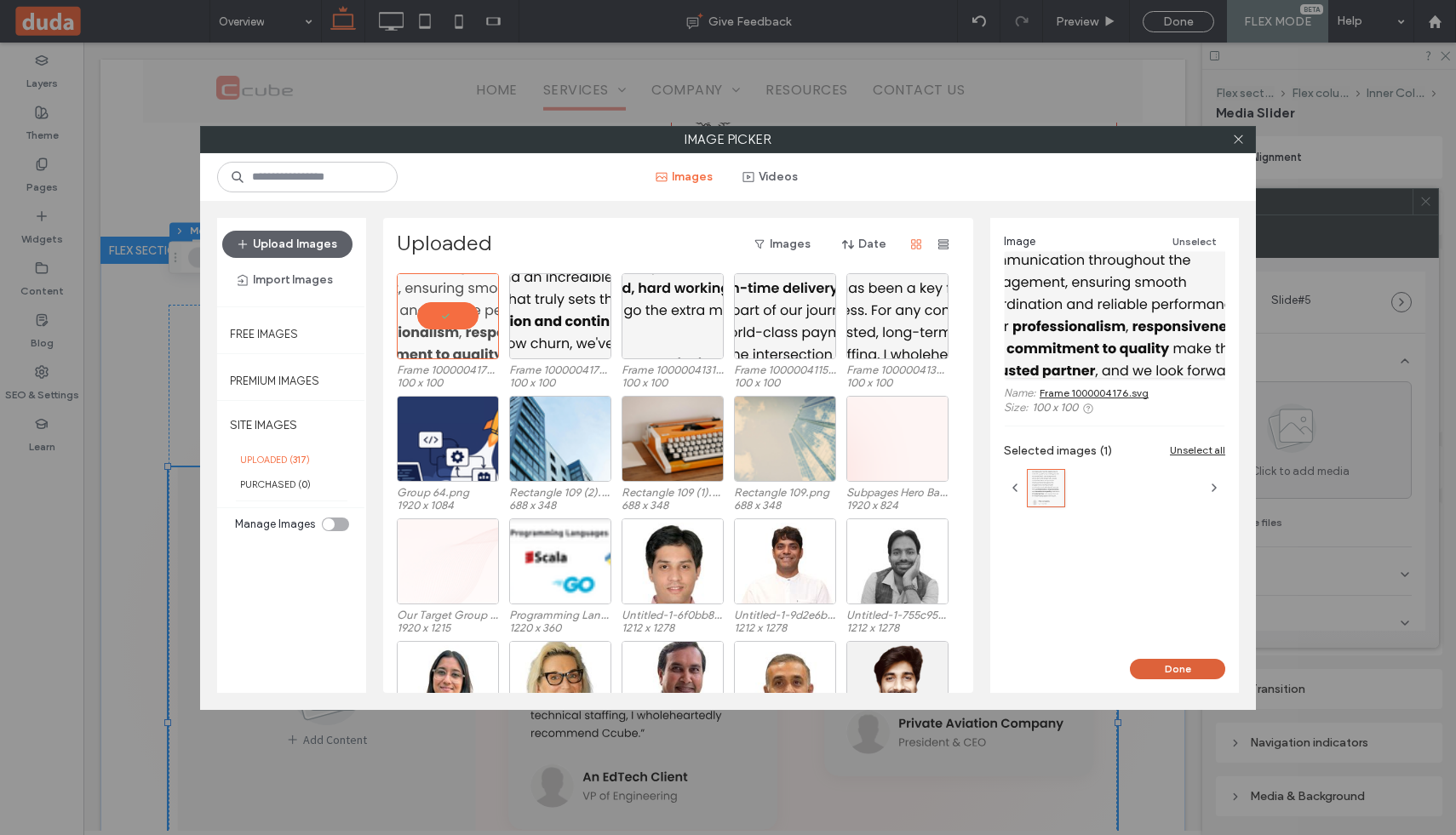
click at [1191, 662] on button "Done" at bounding box center [1177, 668] width 95 height 21
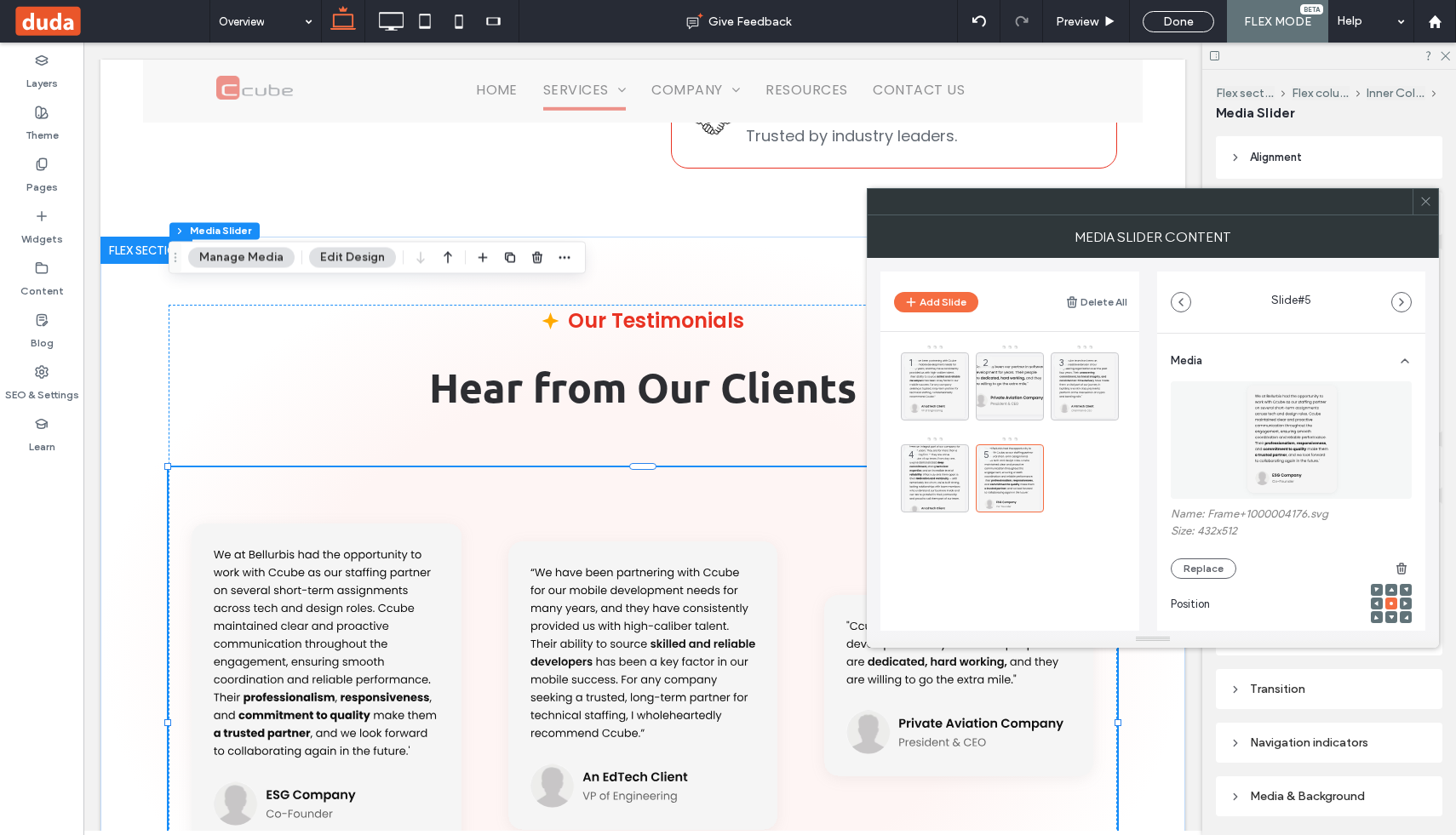
click at [1422, 209] on span at bounding box center [1425, 202] width 13 height 25
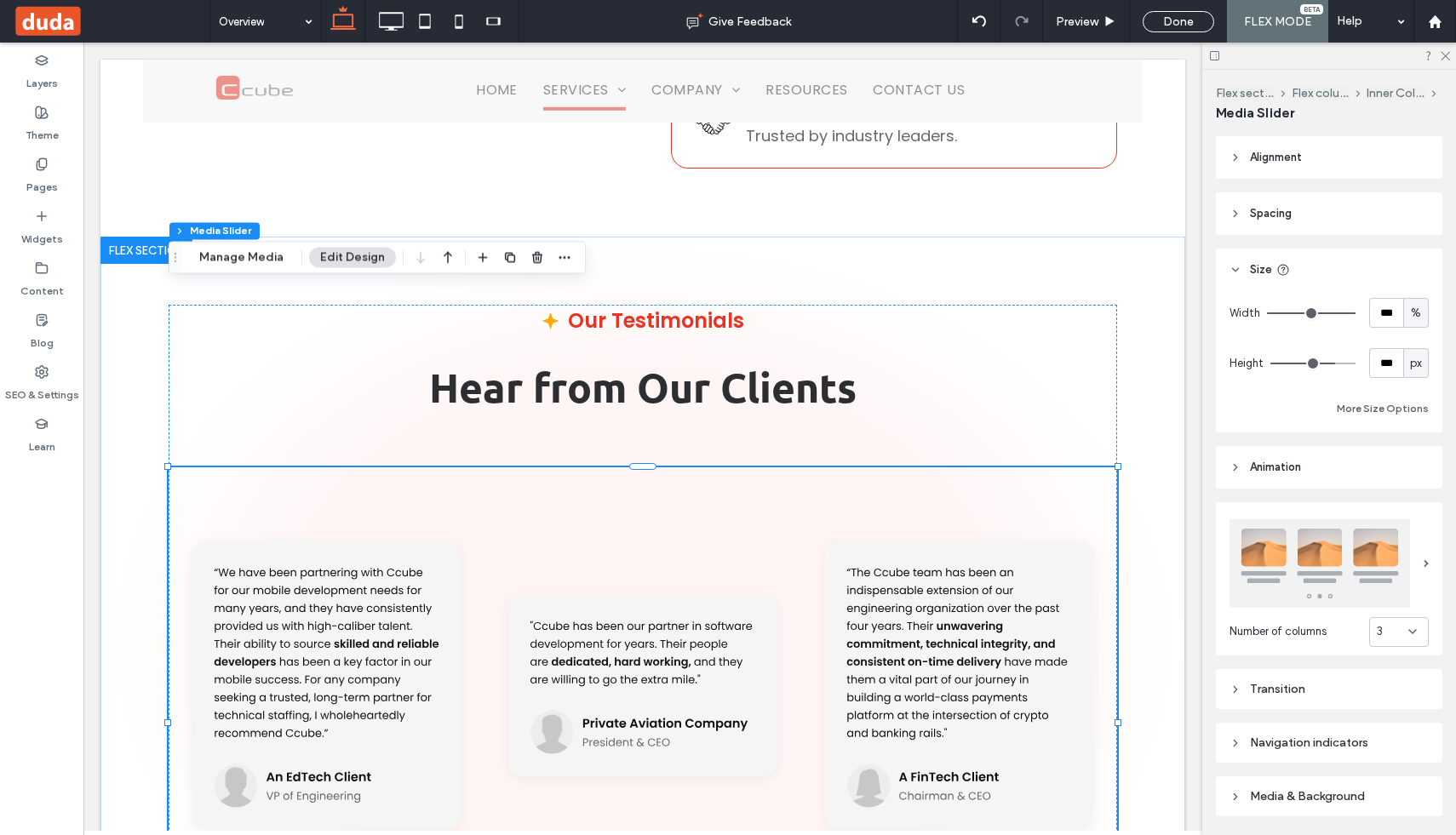
click at [630, 776] on div "Button Button Button Button" at bounding box center [642, 722] width 948 height 511
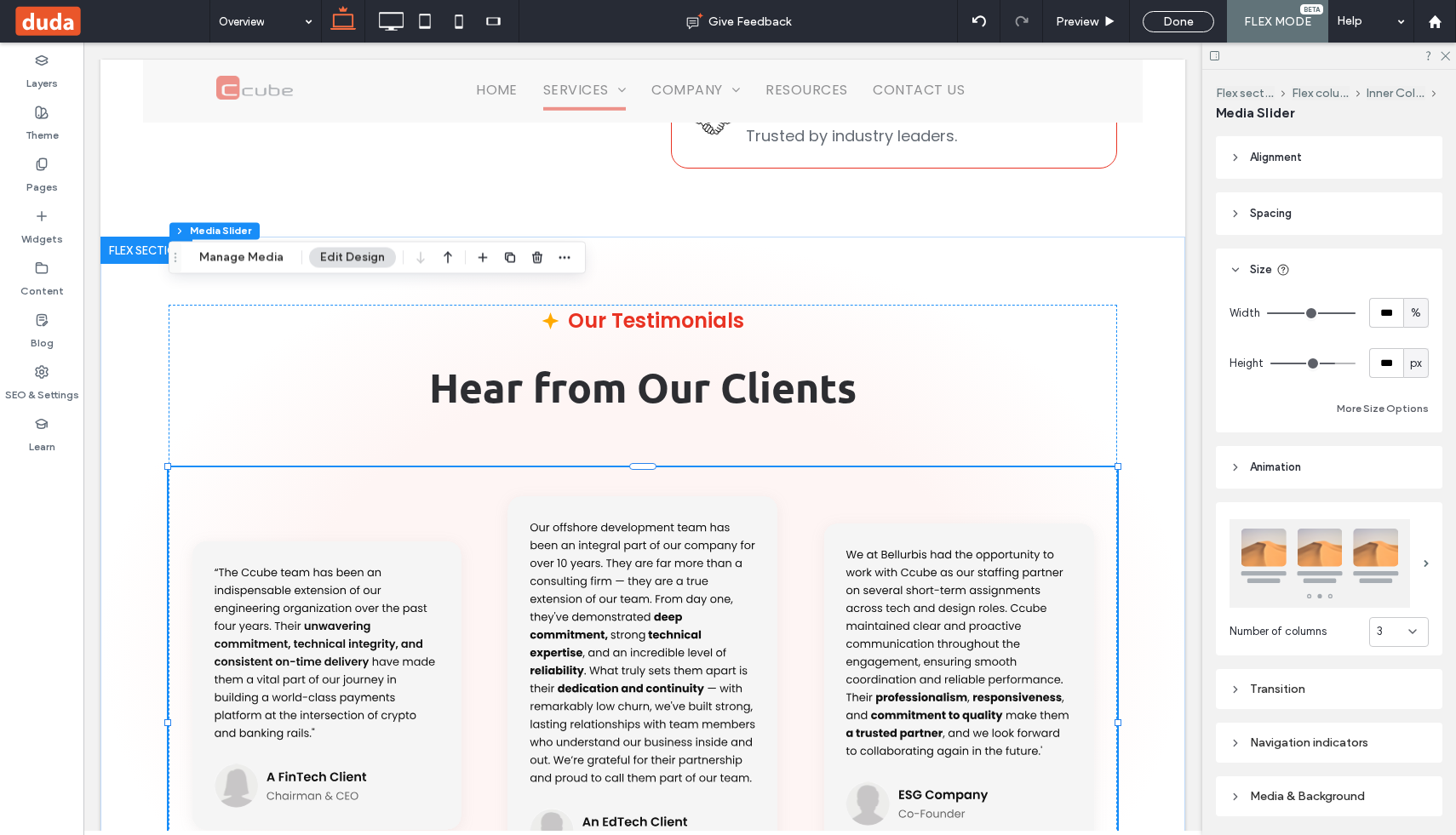
click at [658, 779] on div "Button Button Button Button" at bounding box center [642, 722] width 948 height 511
click at [655, 775] on div "Button Button Button Button" at bounding box center [642, 722] width 948 height 511
type input "***"
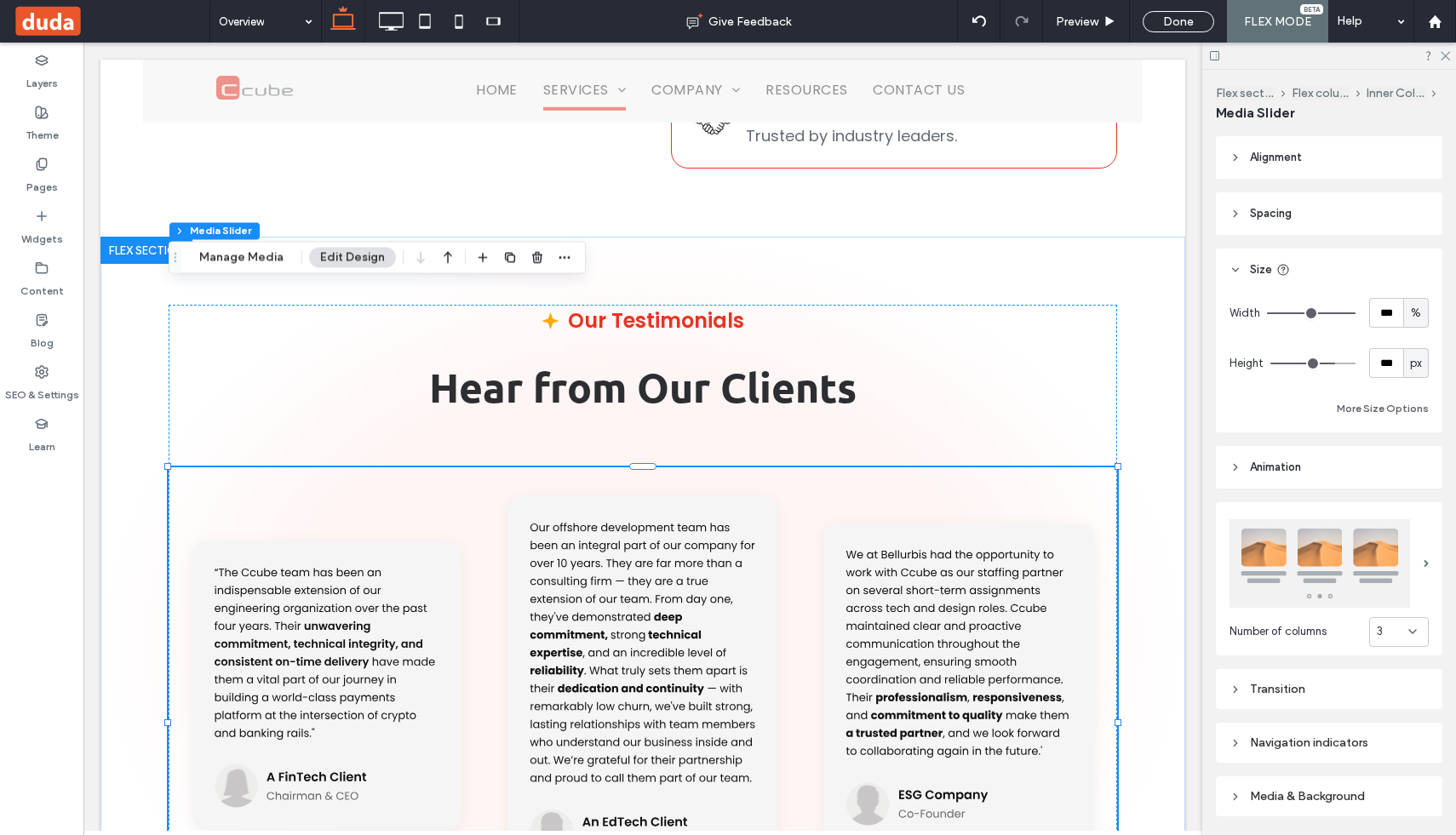
type input "***"
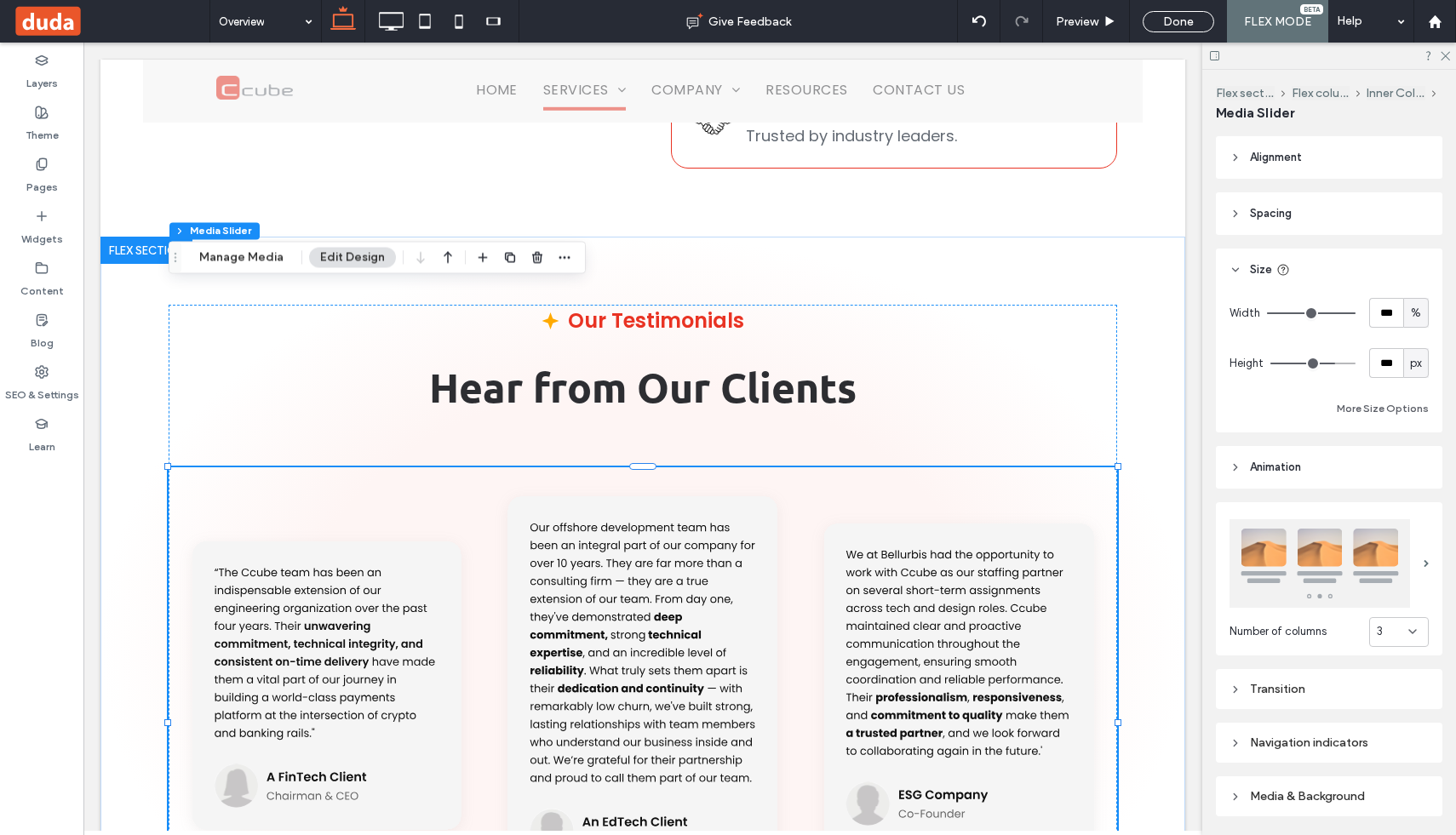
type input "***"
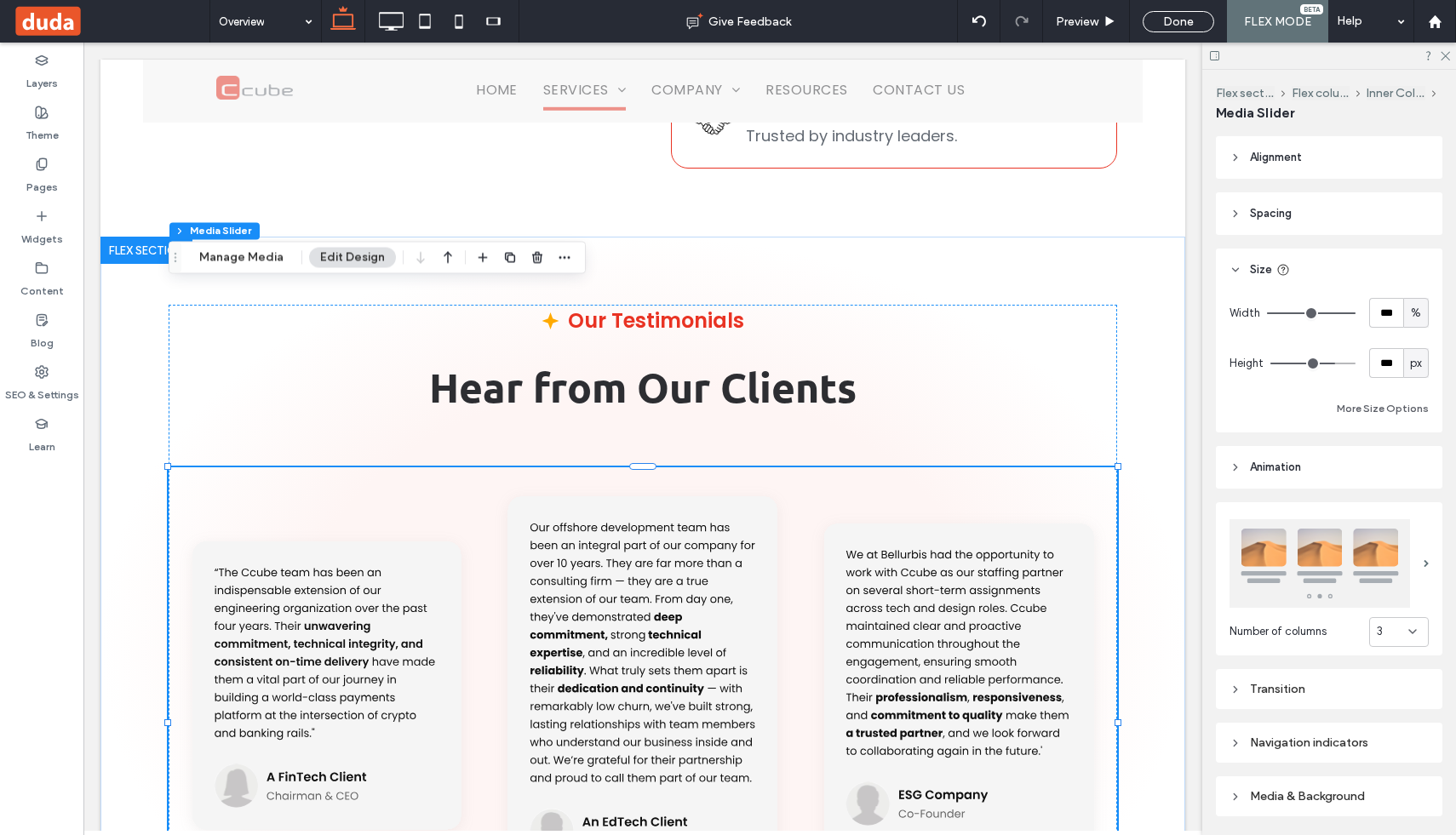
type input "***"
click at [1322, 363] on input "range" at bounding box center [1312, 364] width 85 height 2
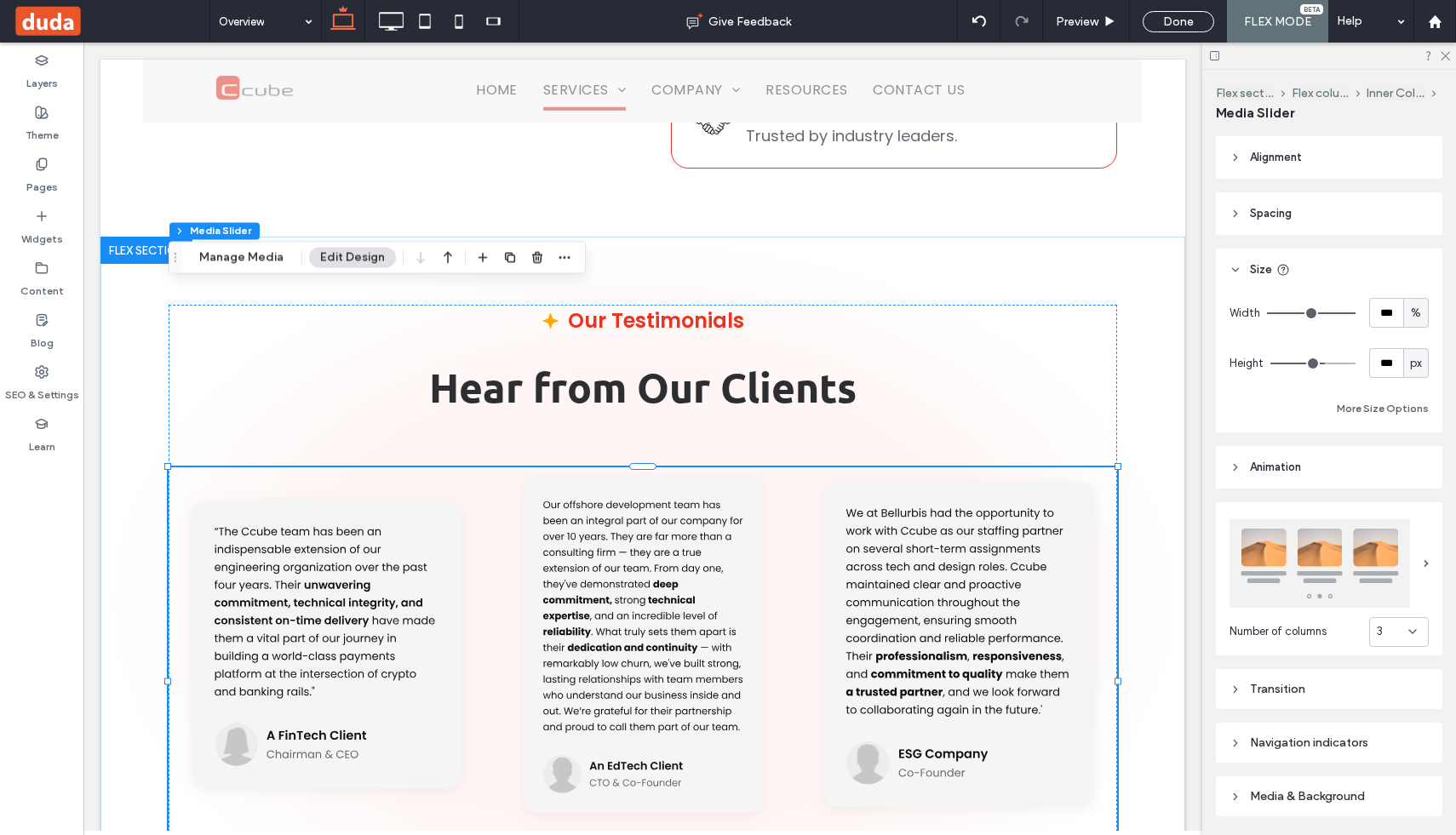
type input "***"
click at [1312, 363] on input "range" at bounding box center [1312, 364] width 85 height 2
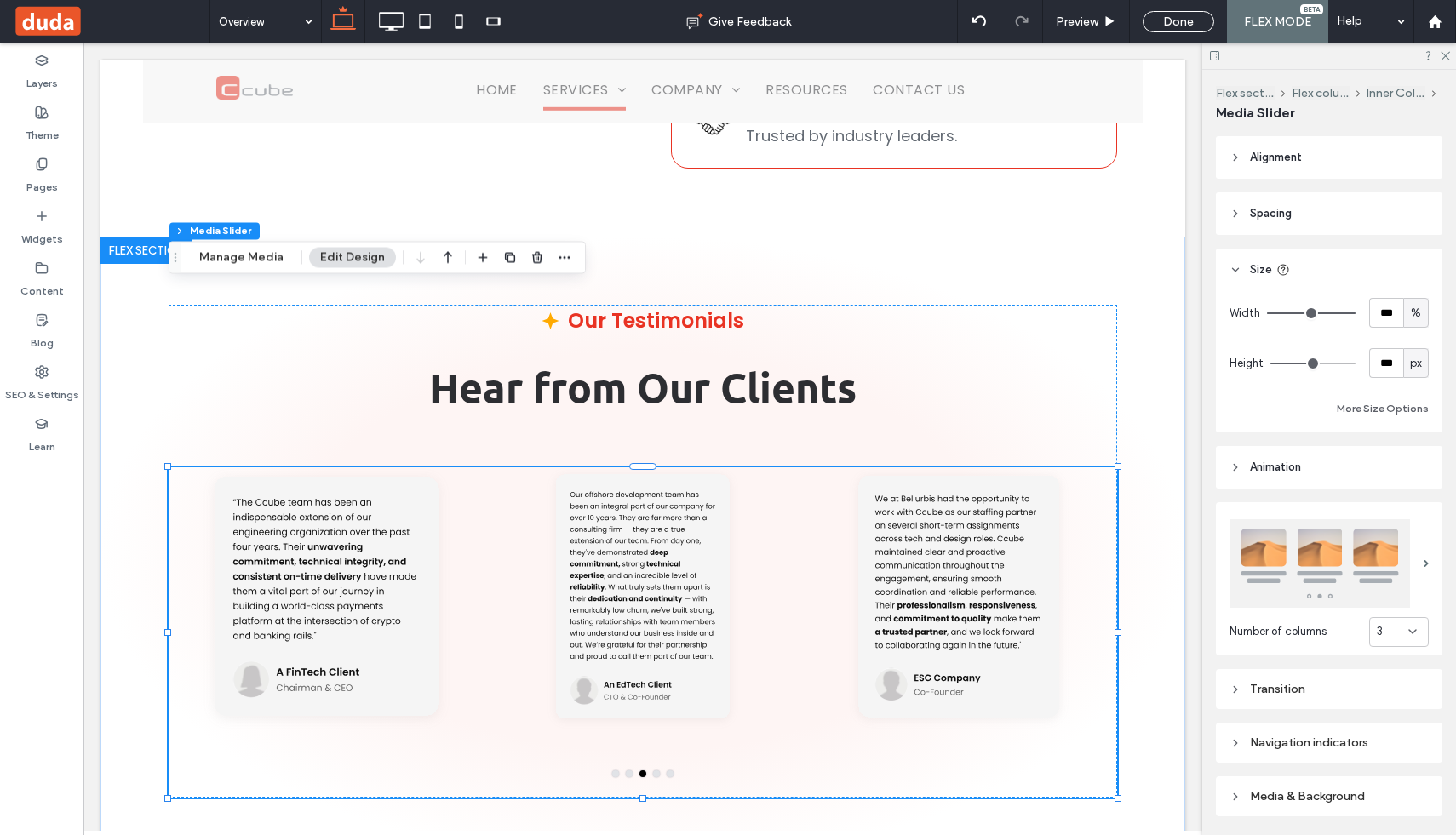
type input "***"
click at [1336, 363] on input "range" at bounding box center [1312, 364] width 85 height 2
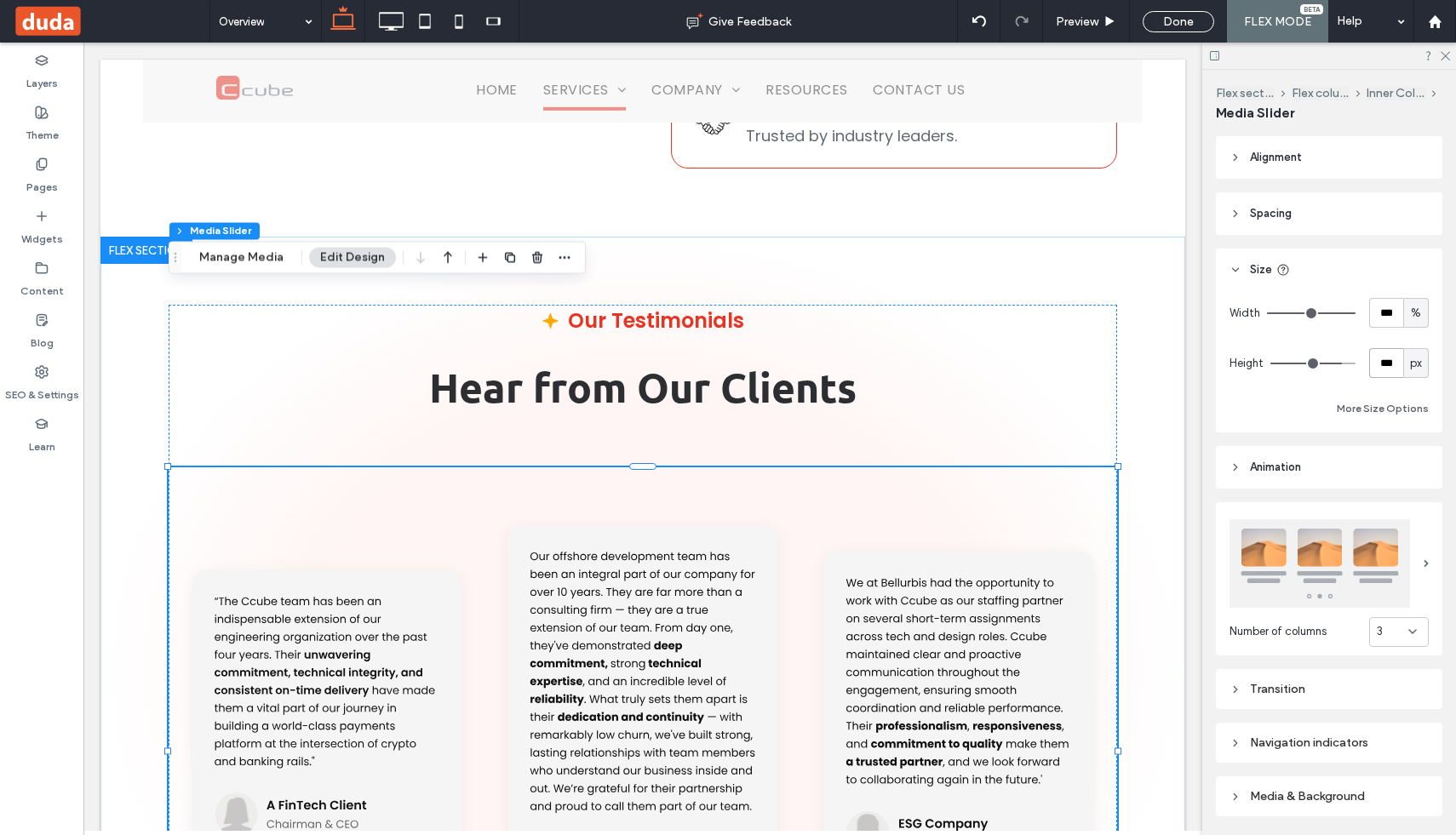
click at [1385, 361] on input "***" at bounding box center [1385, 363] width 34 height 29
type input "***"
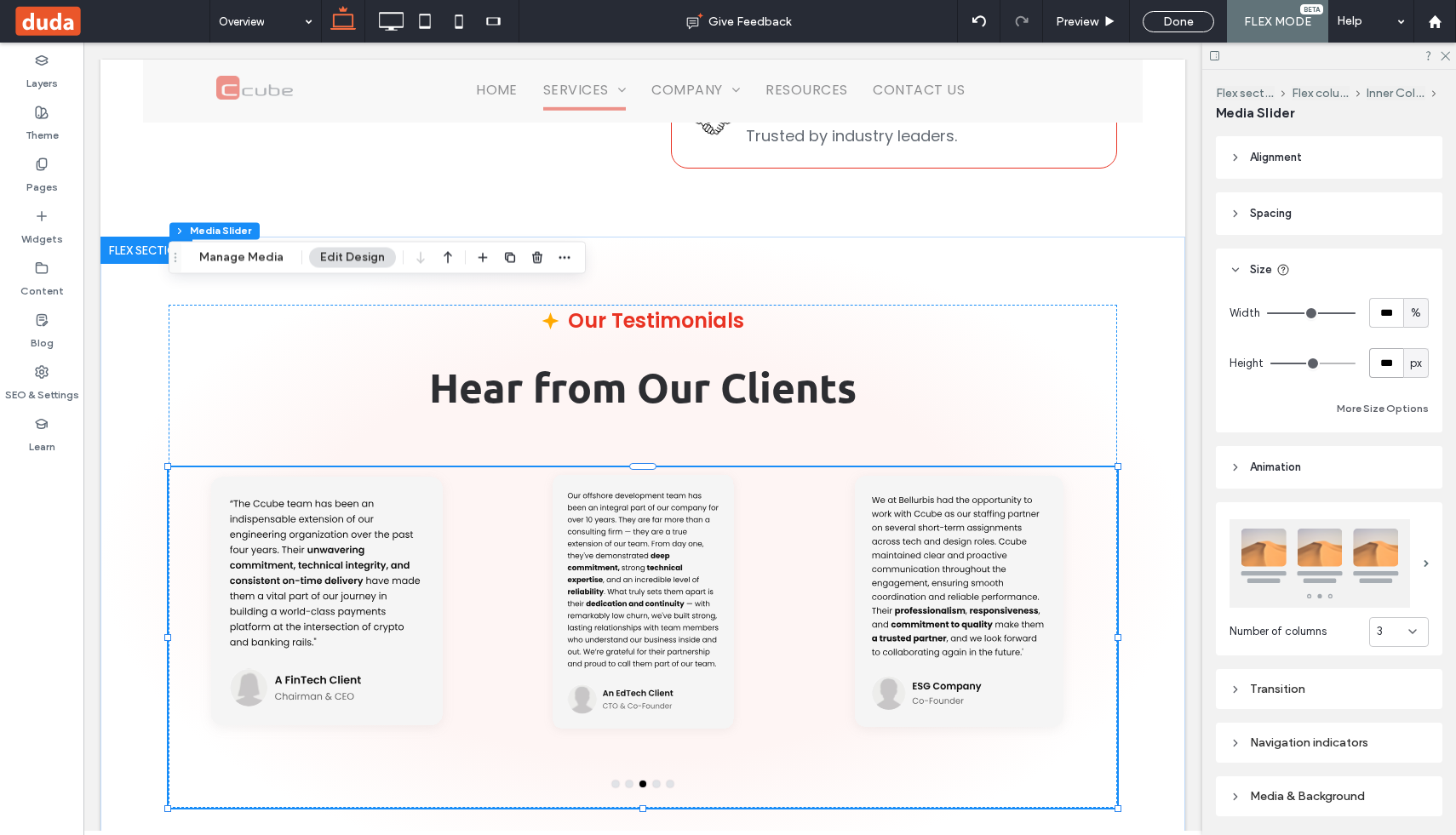
type input "***"
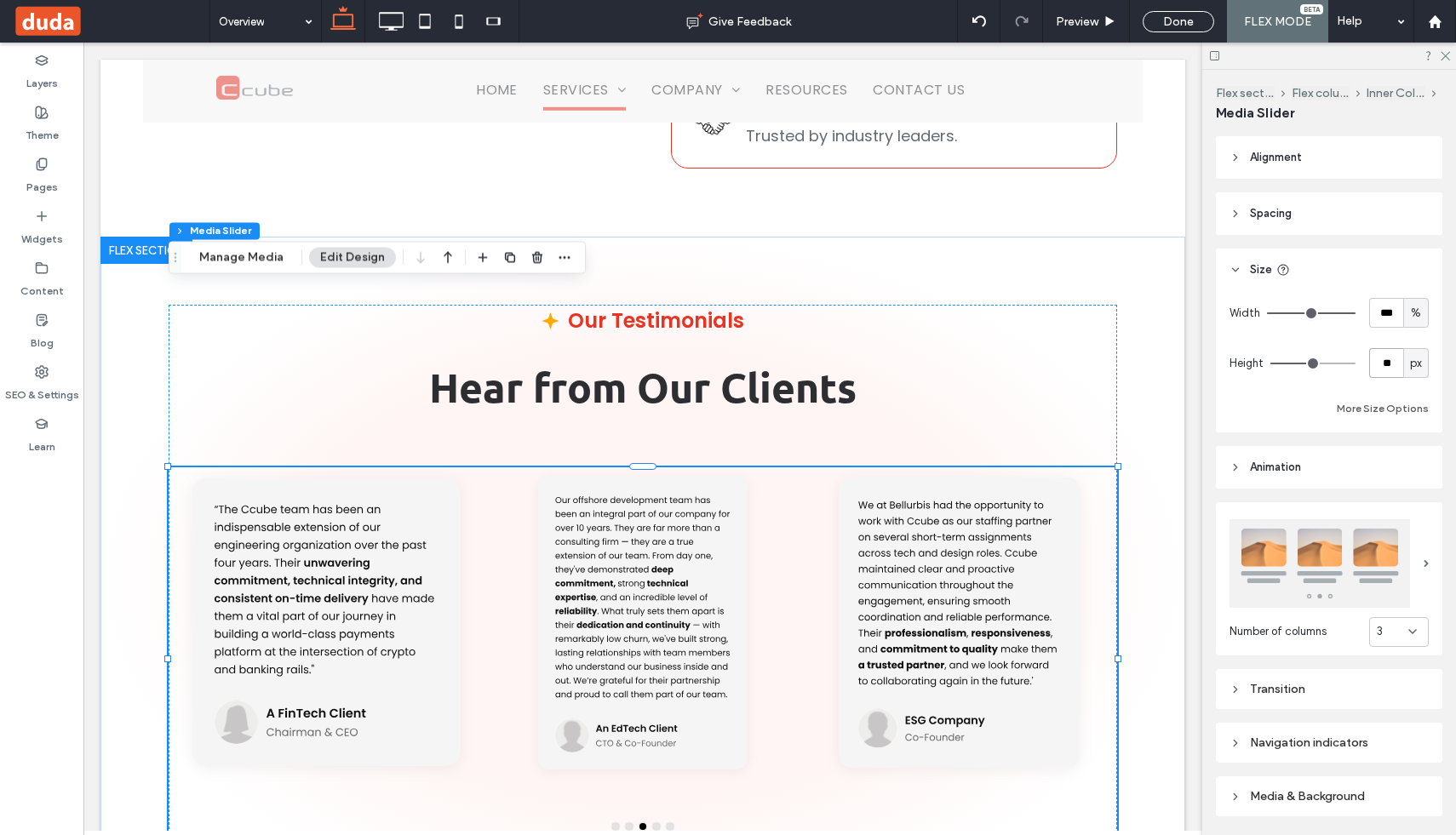
type input "*"
type input "***"
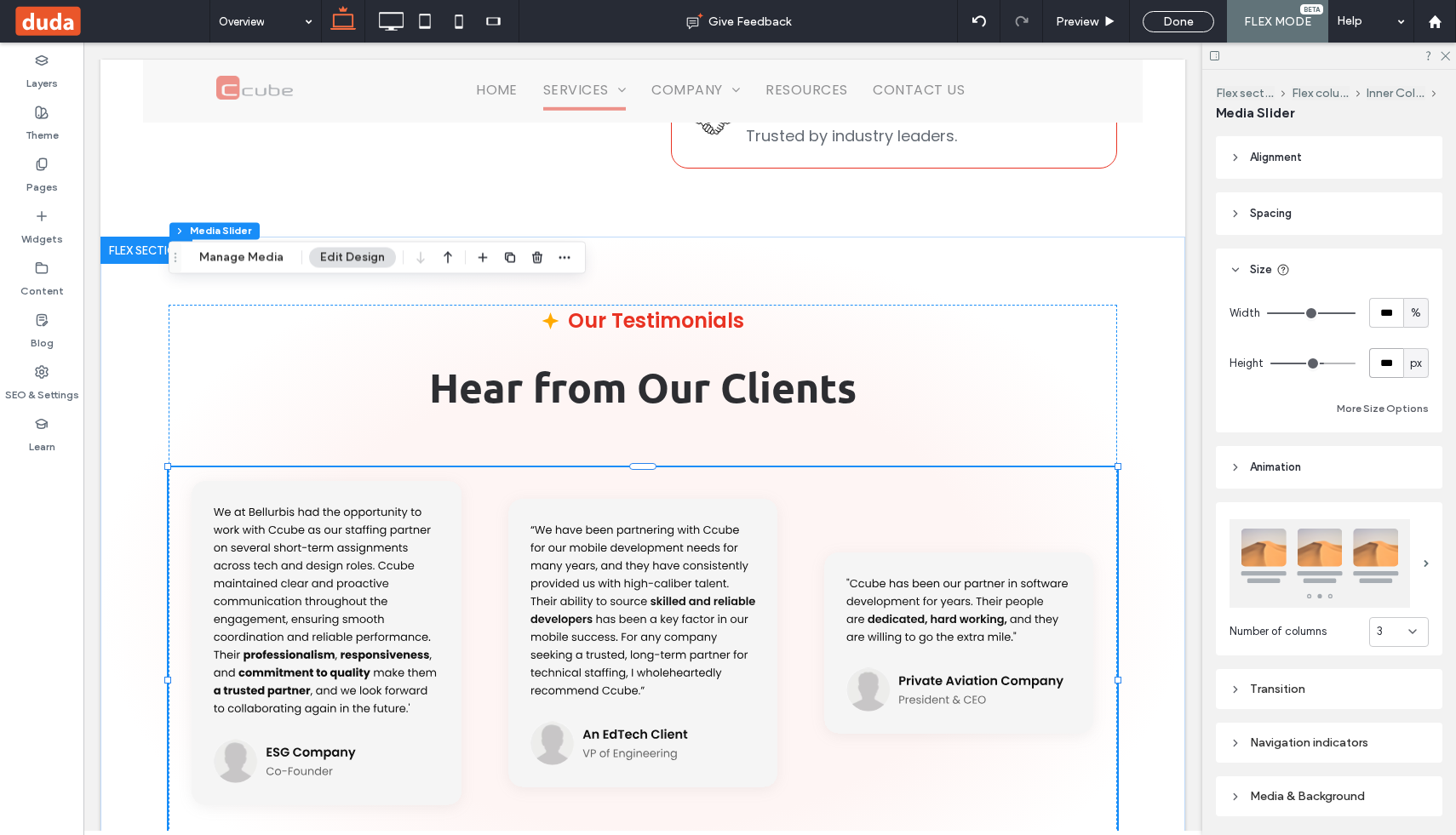
click at [617, 690] on div "Button Button Button Button" at bounding box center [642, 680] width 948 height 425
click at [614, 682] on div "Button Button Button Button" at bounding box center [642, 680] width 948 height 425
click at [1387, 359] on input "***" at bounding box center [1385, 363] width 34 height 29
type input "***"
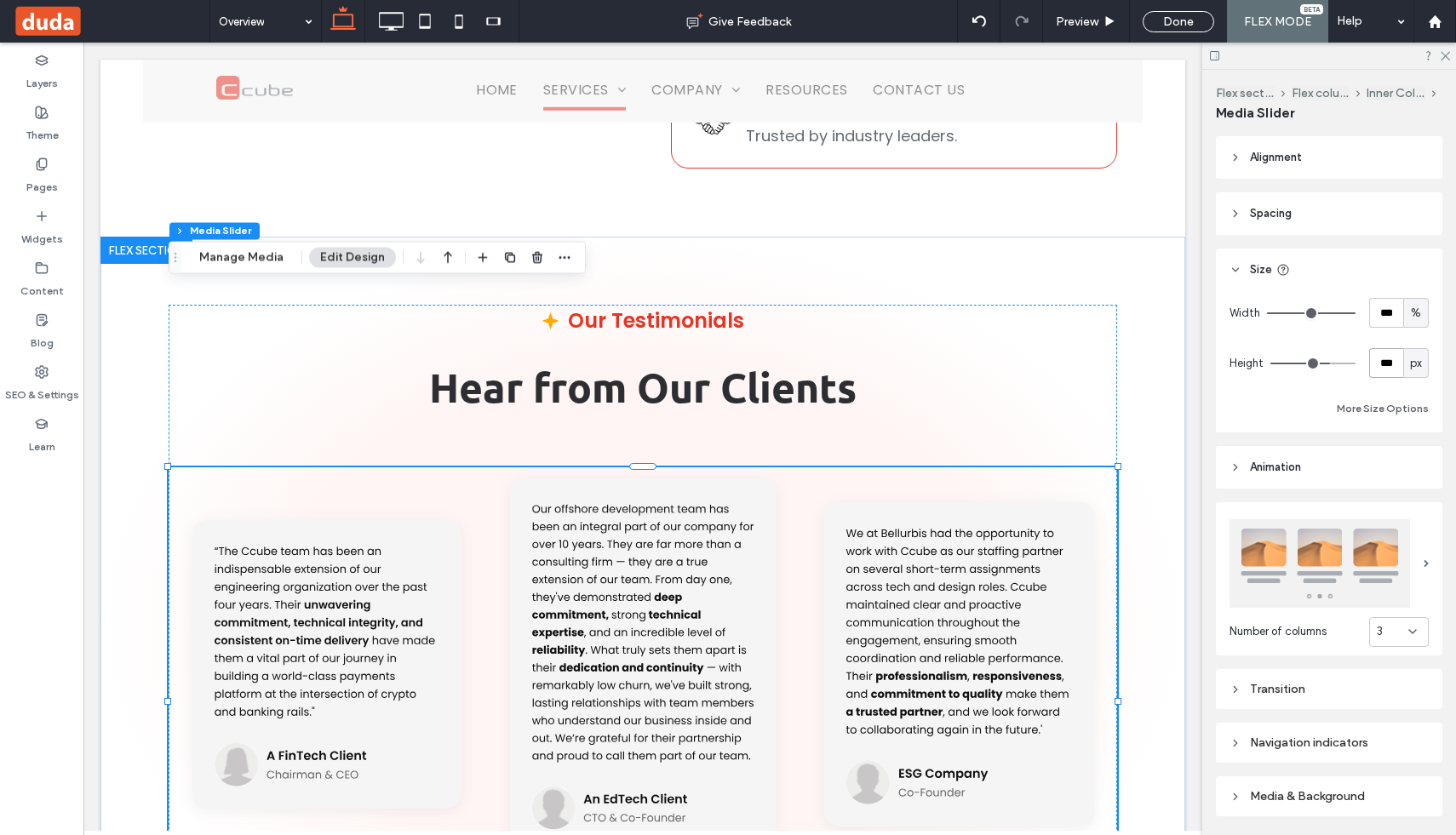
click at [656, 733] on div "Button Button Button Button" at bounding box center [642, 702] width 948 height 468
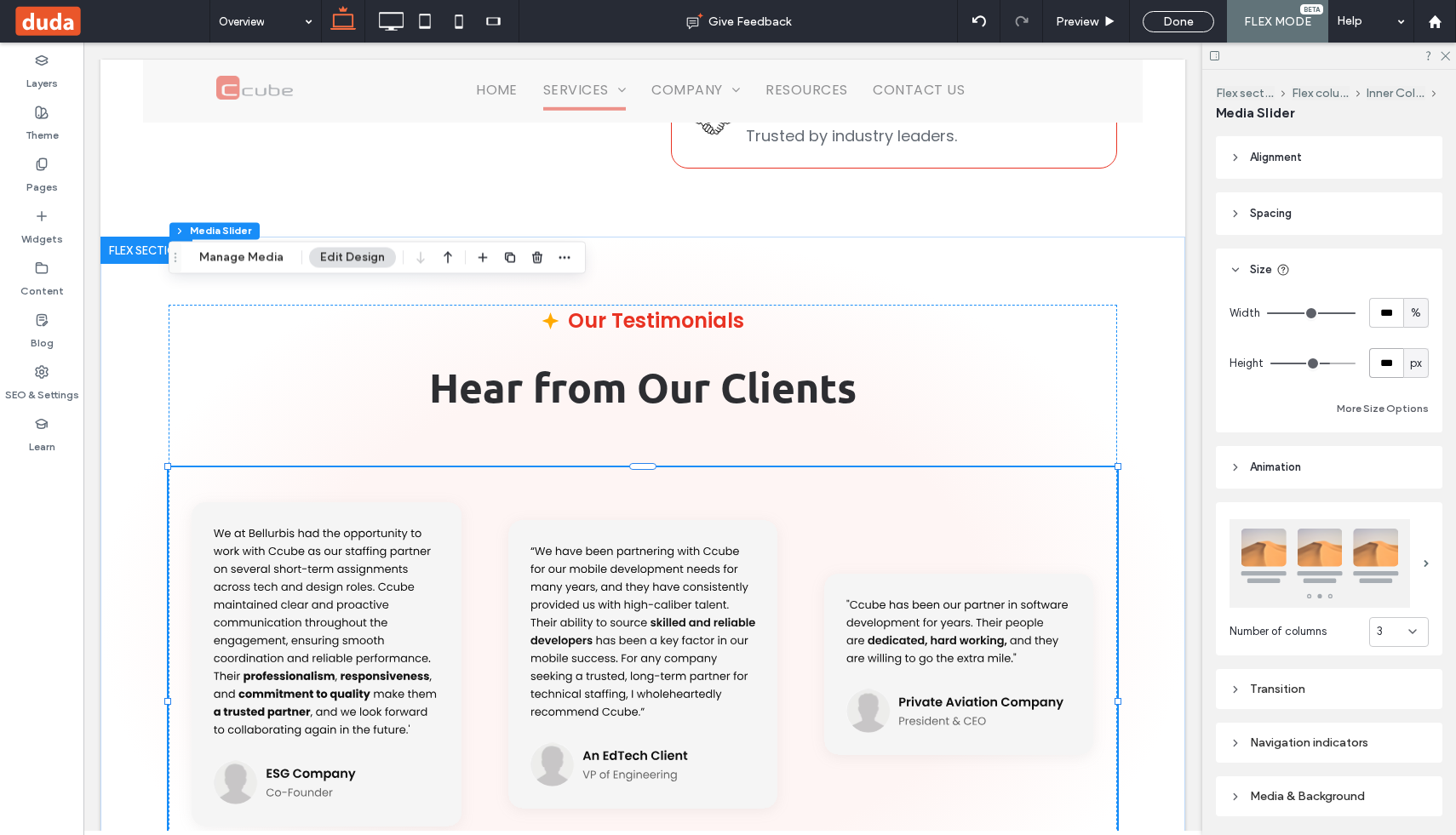
click at [661, 734] on div "Button Button Button Button" at bounding box center [642, 702] width 948 height 468
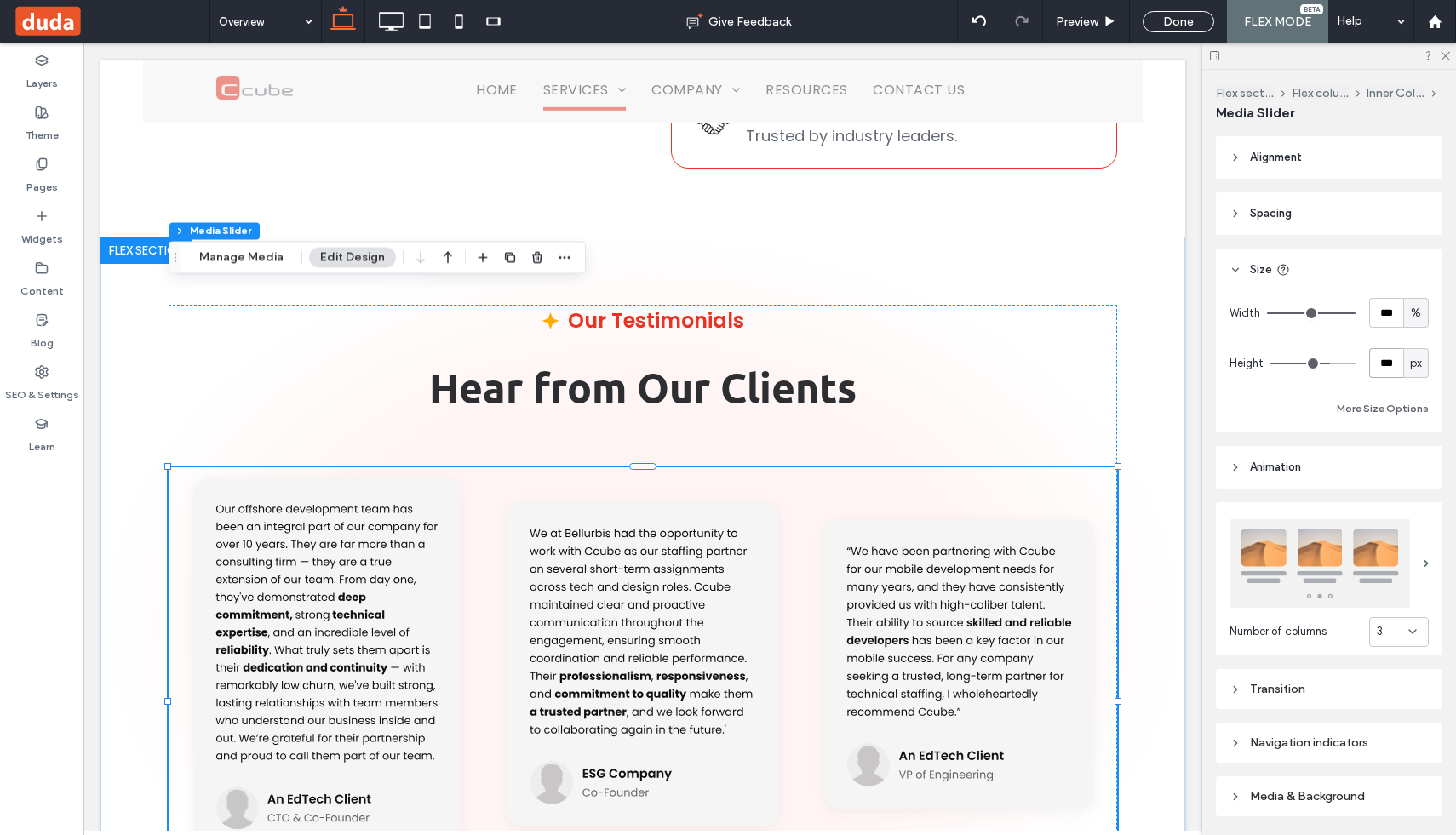
click at [617, 733] on div "Button Button Button Button" at bounding box center [642, 702] width 948 height 468
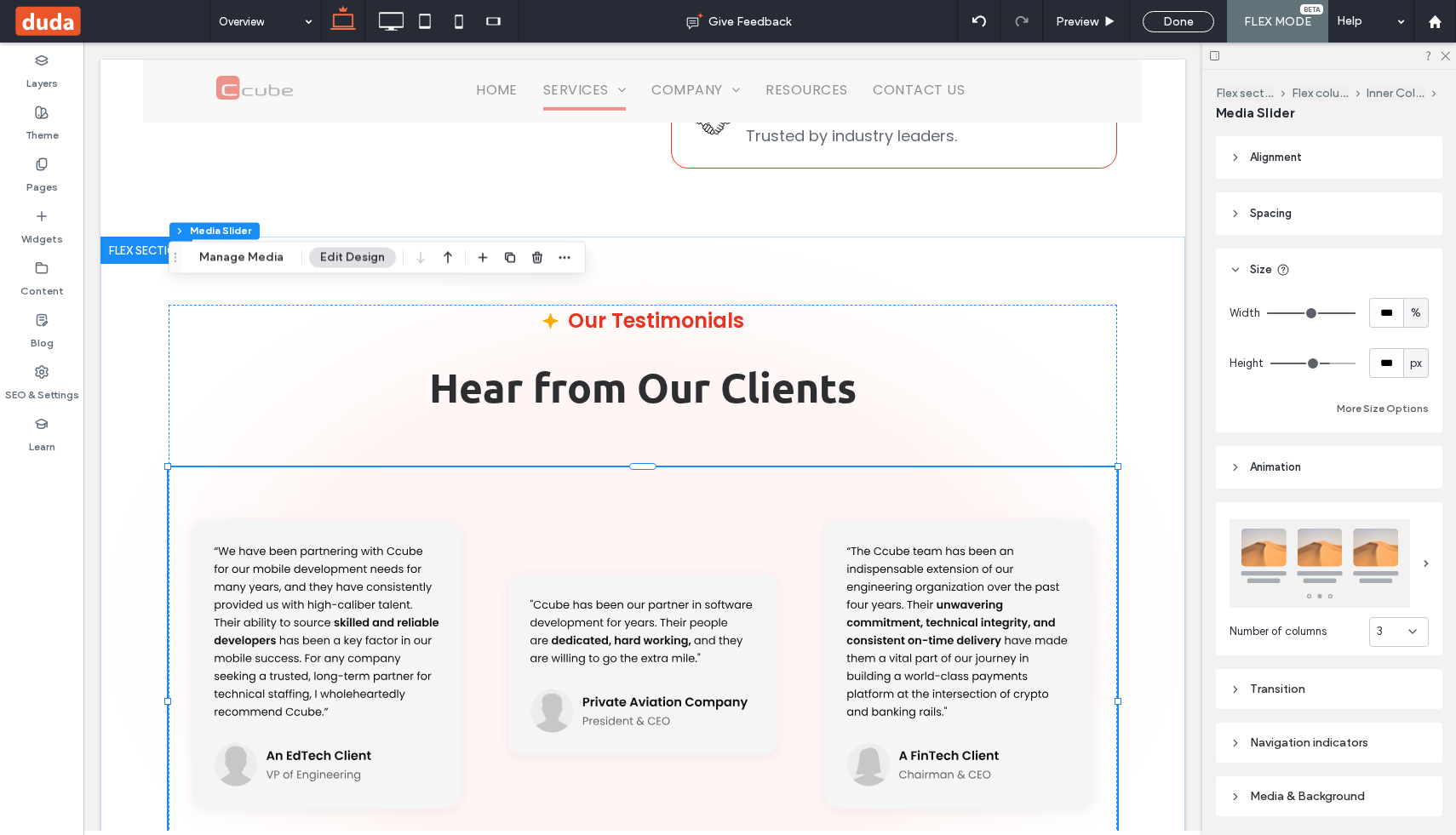
click at [1331, 154] on header "Alignment" at bounding box center [1329, 157] width 226 height 42
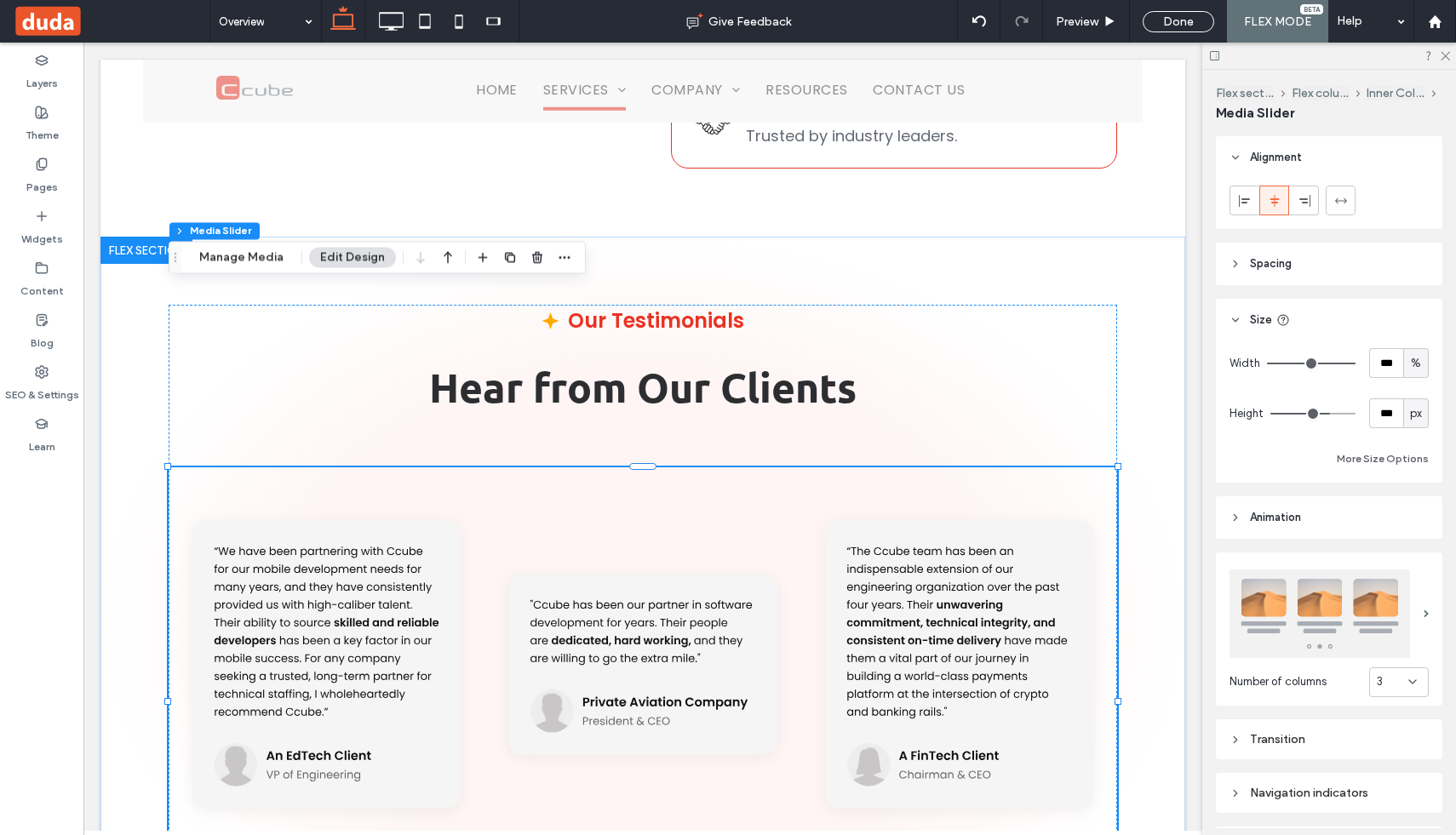
click at [1250, 259] on span "Spacing" at bounding box center [1271, 263] width 42 height 17
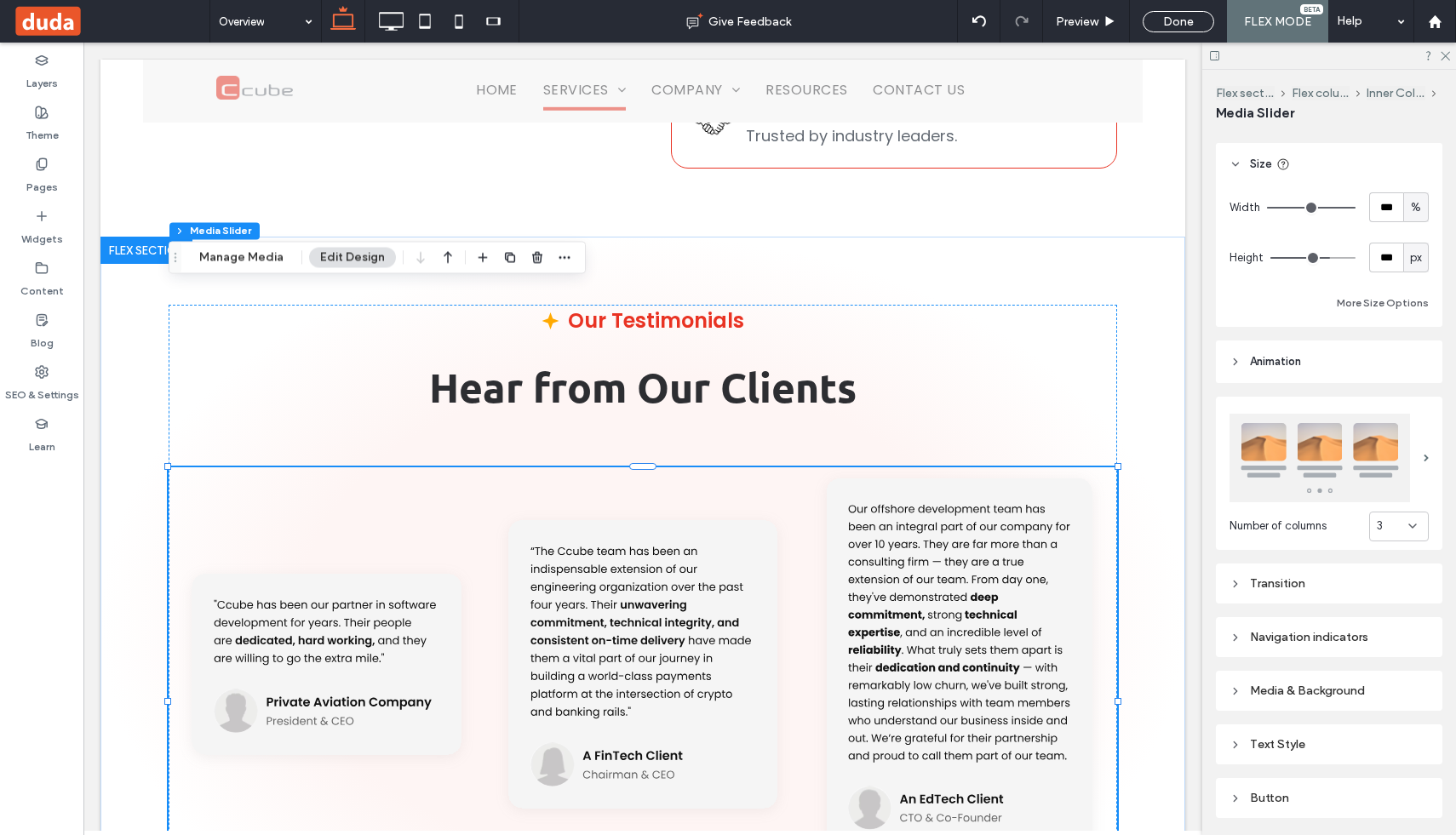
scroll to position [508, 0]
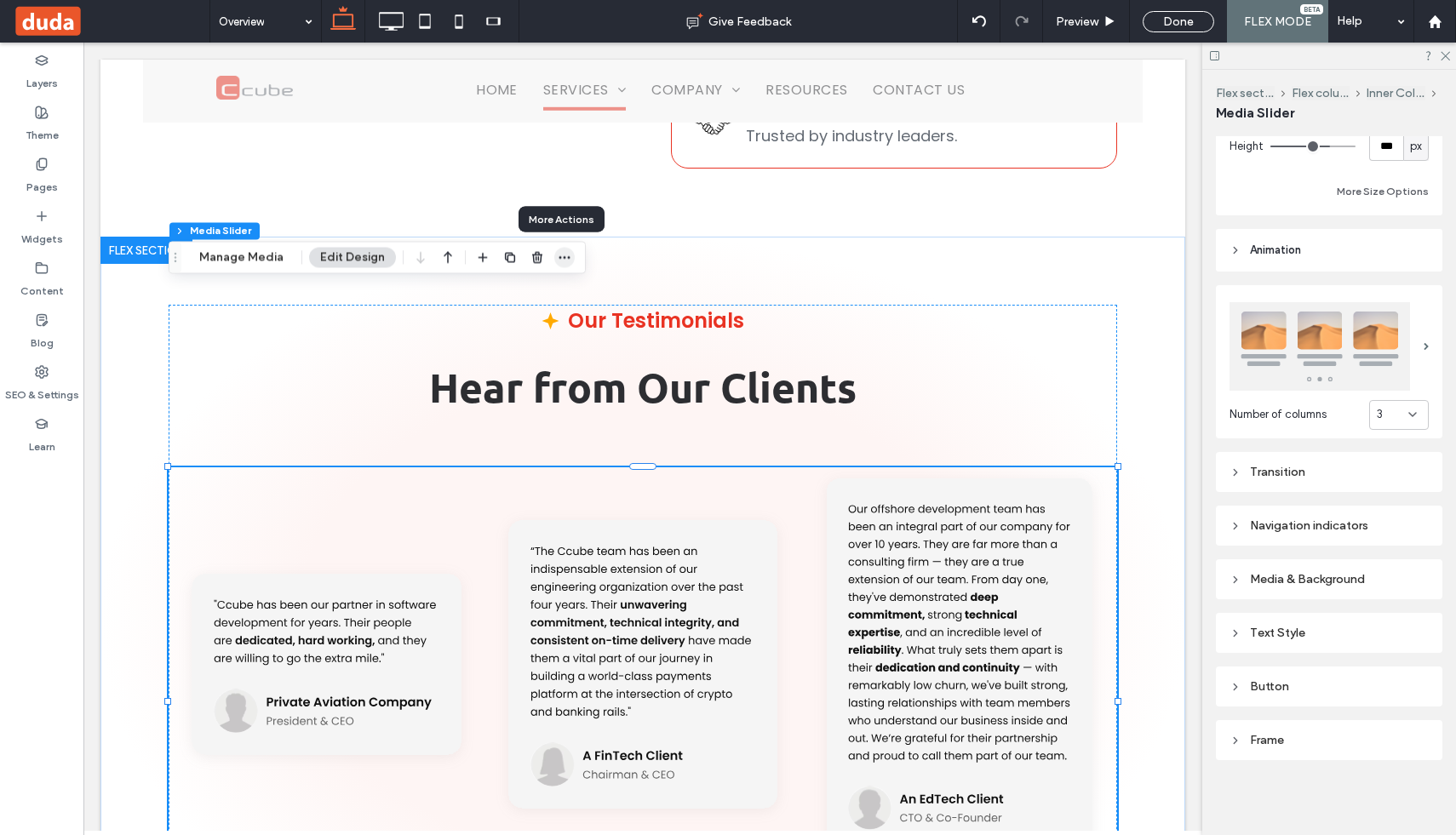
click at [559, 261] on icon "button" at bounding box center [565, 257] width 14 height 14
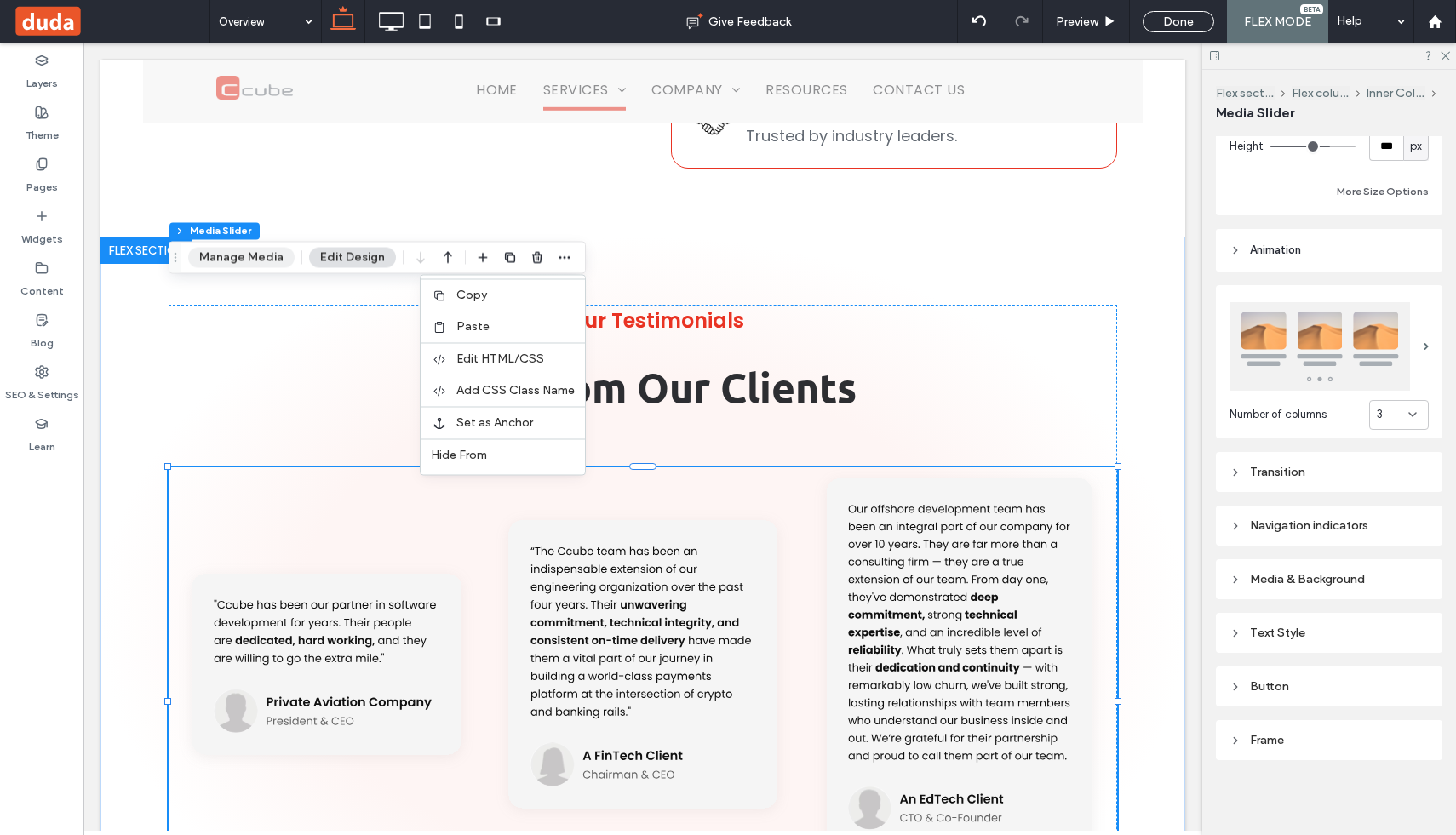
click at [273, 261] on button "Manage Media" at bounding box center [241, 257] width 107 height 21
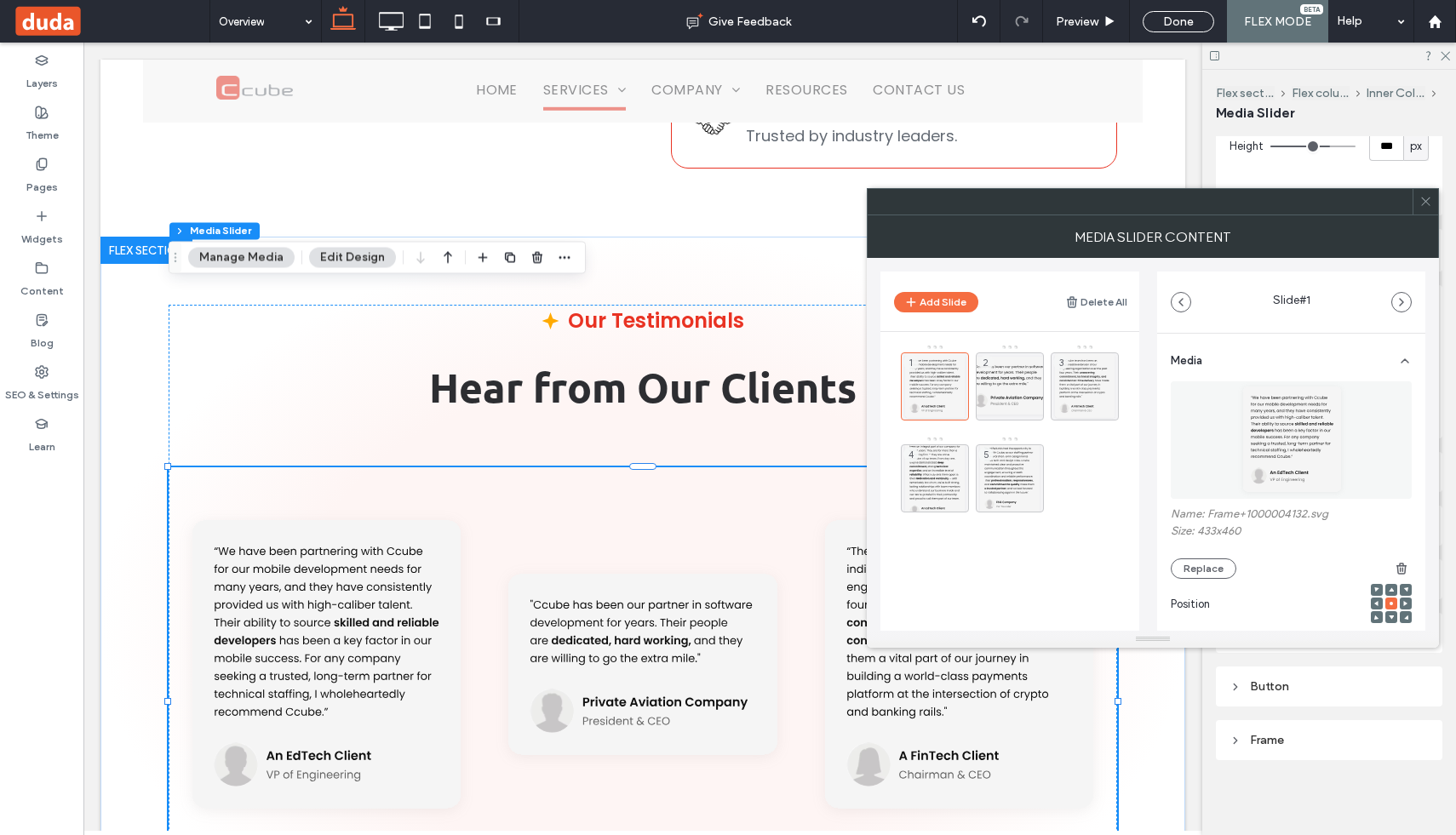
click at [1388, 586] on span at bounding box center [1390, 590] width 5 height 12
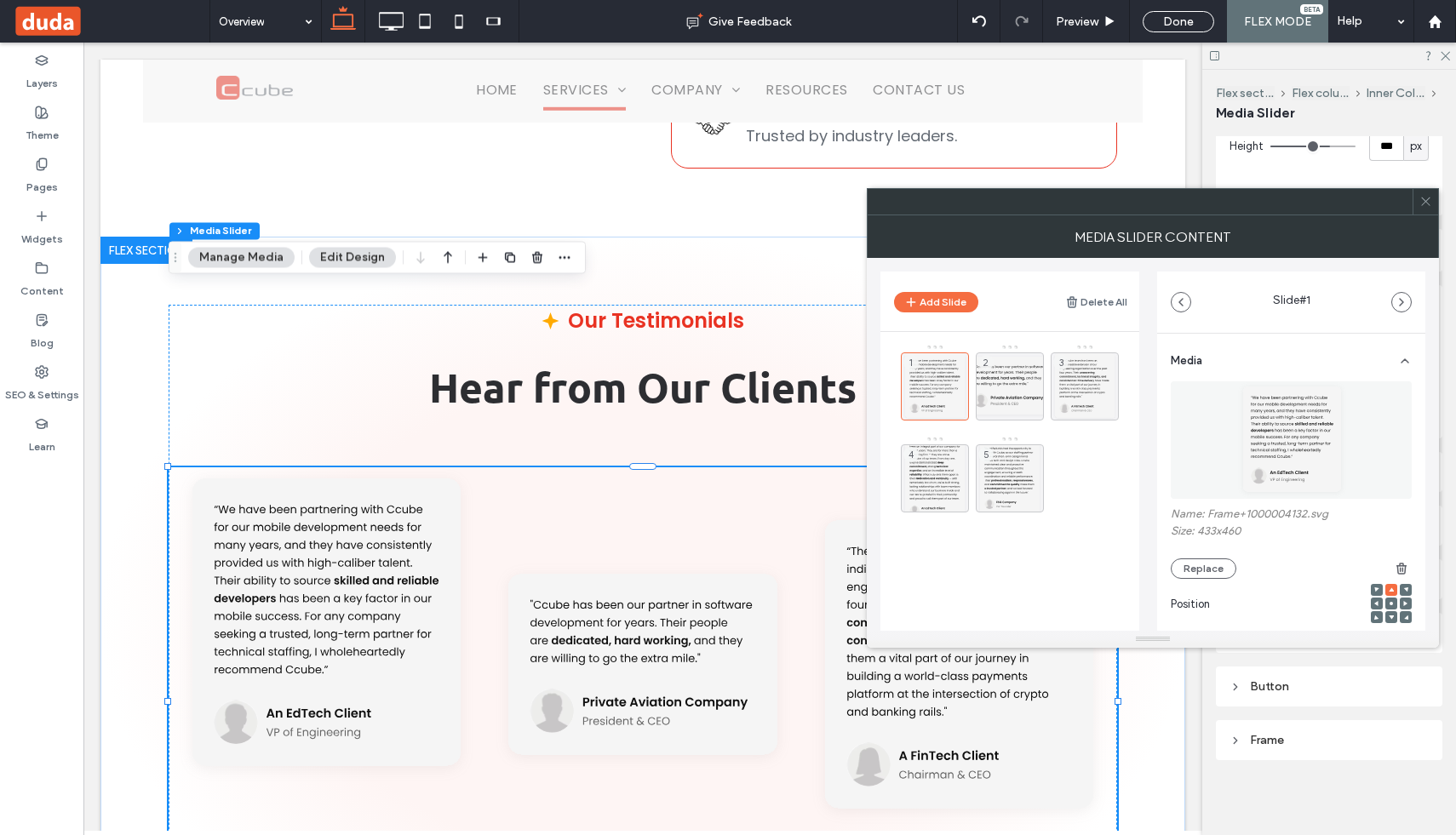
click at [1388, 617] on use at bounding box center [1390, 617] width 5 height 4
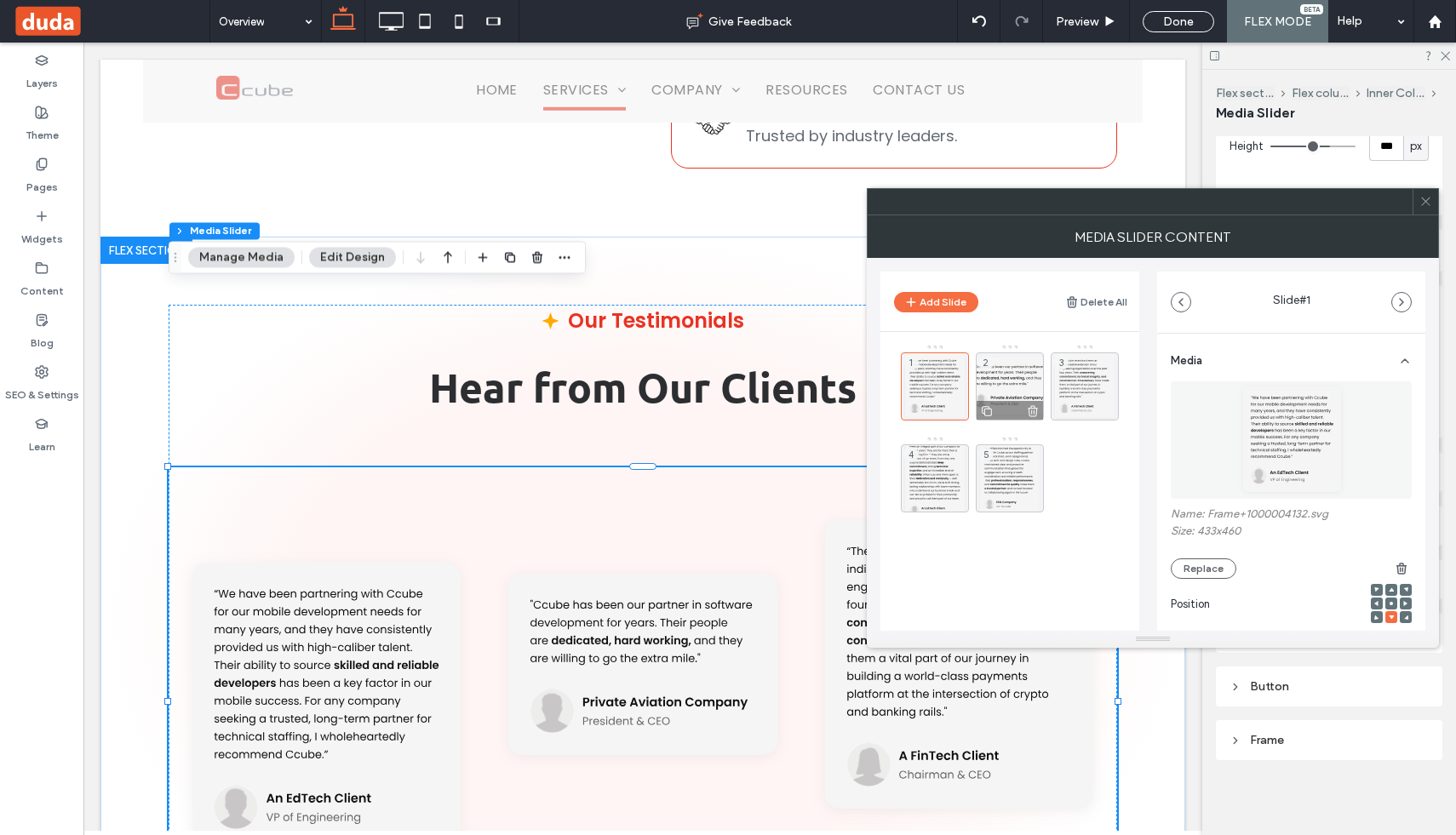
click at [1024, 390] on div "2" at bounding box center [1009, 385] width 68 height 68
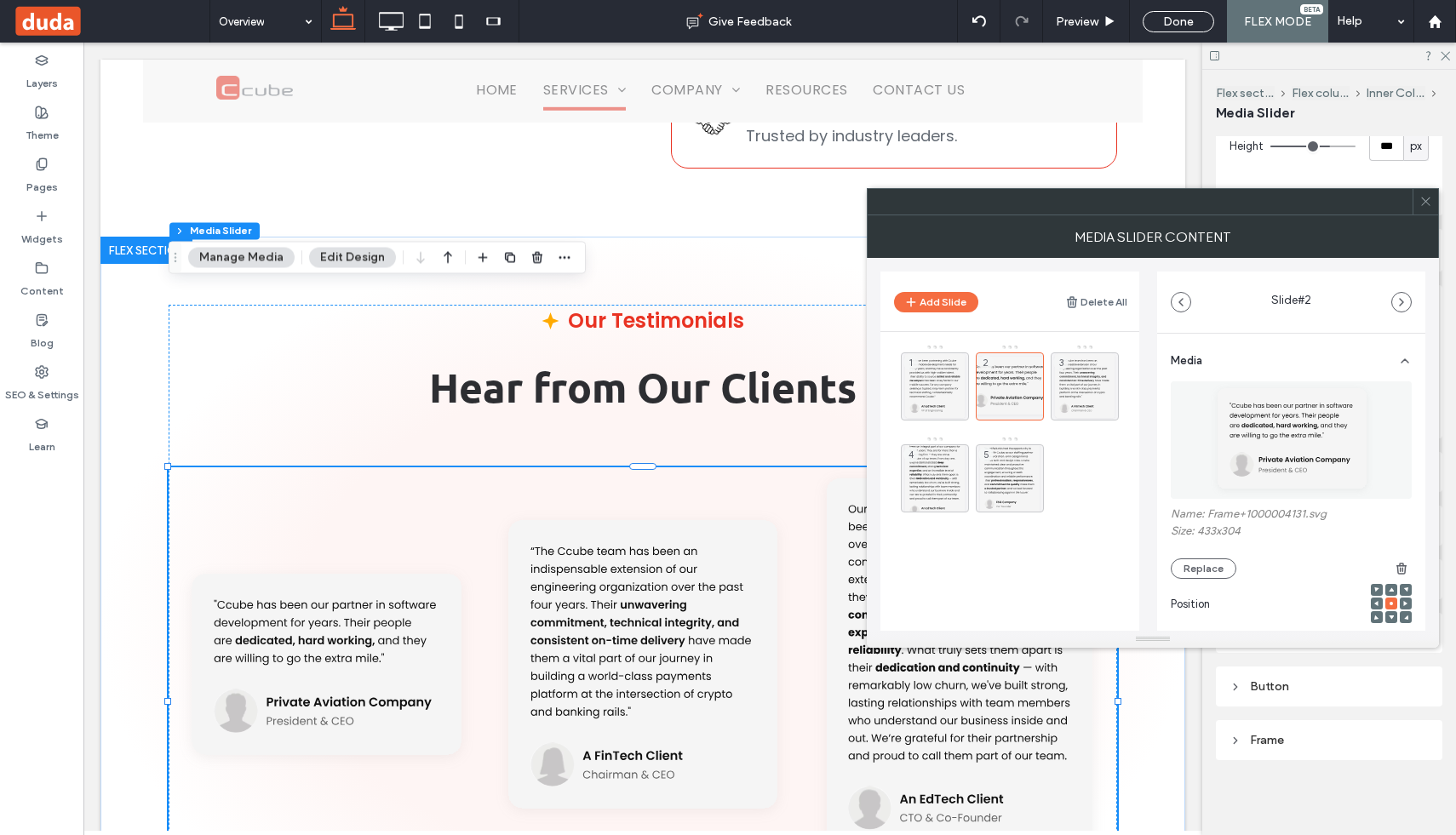
click at [1388, 616] on icon at bounding box center [1390, 616] width 5 height 5
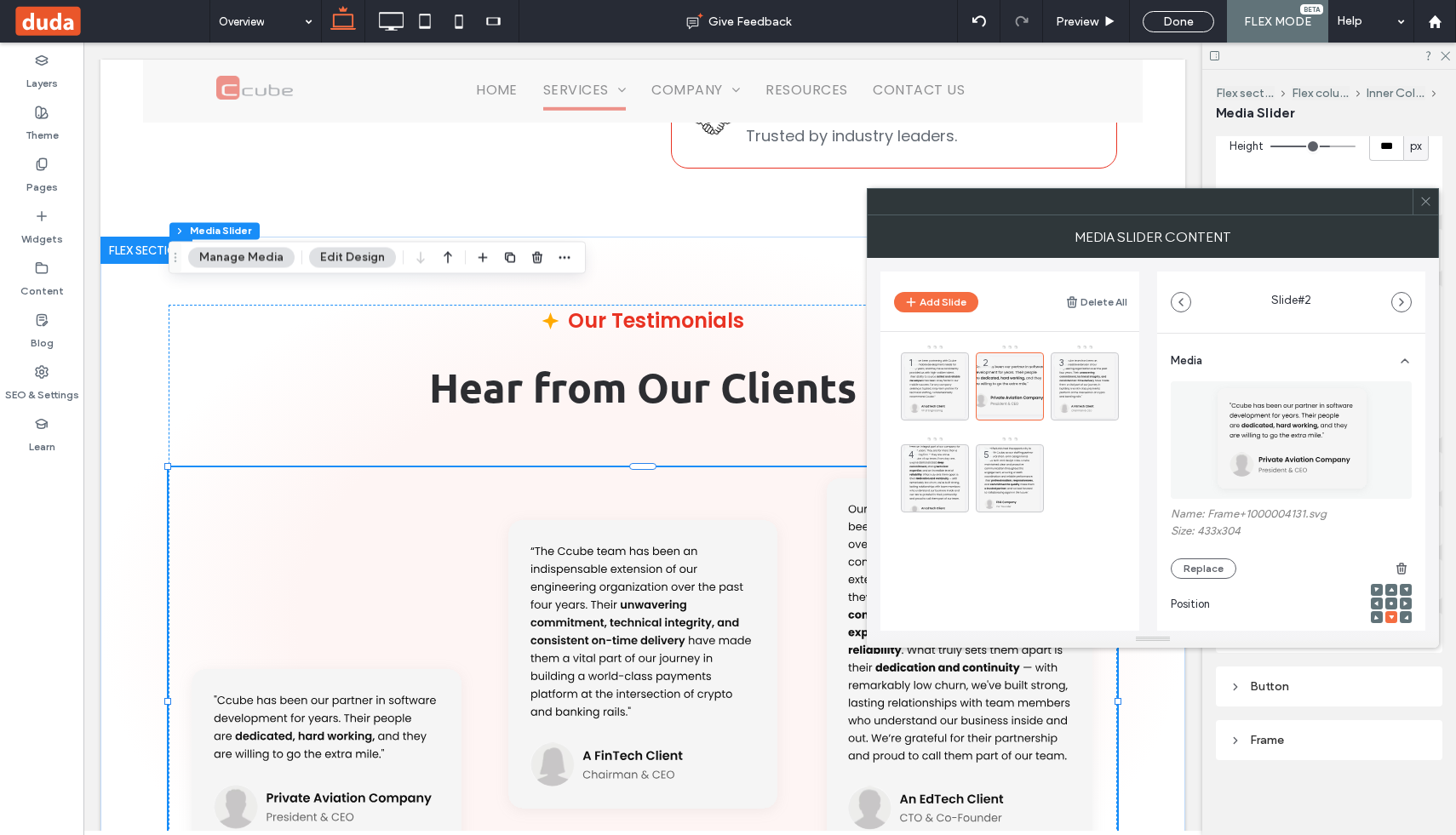
click at [1388, 591] on use at bounding box center [1390, 589] width 5 height 4
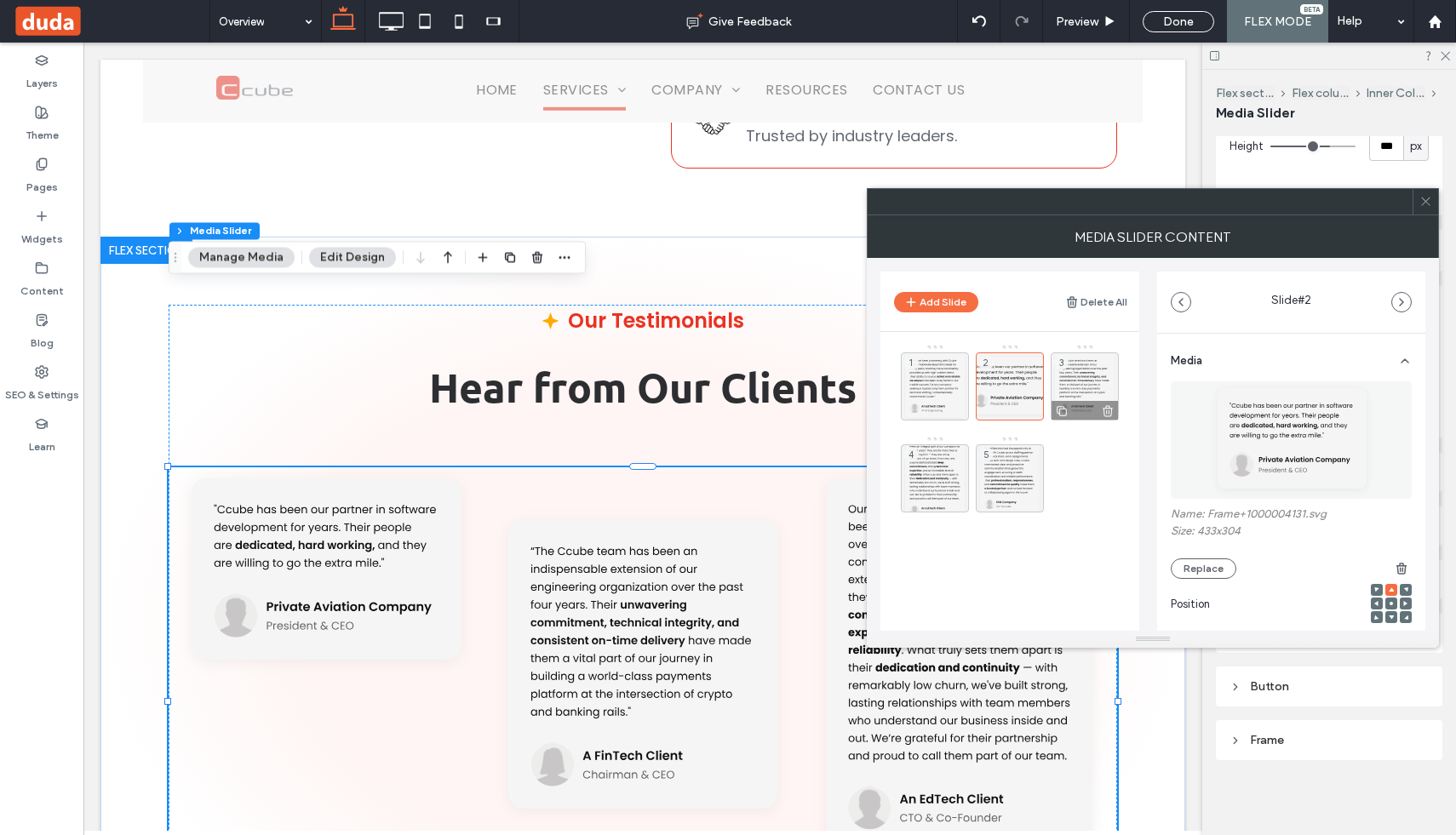
click at [1095, 397] on div "3" at bounding box center [1083, 385] width 68 height 68
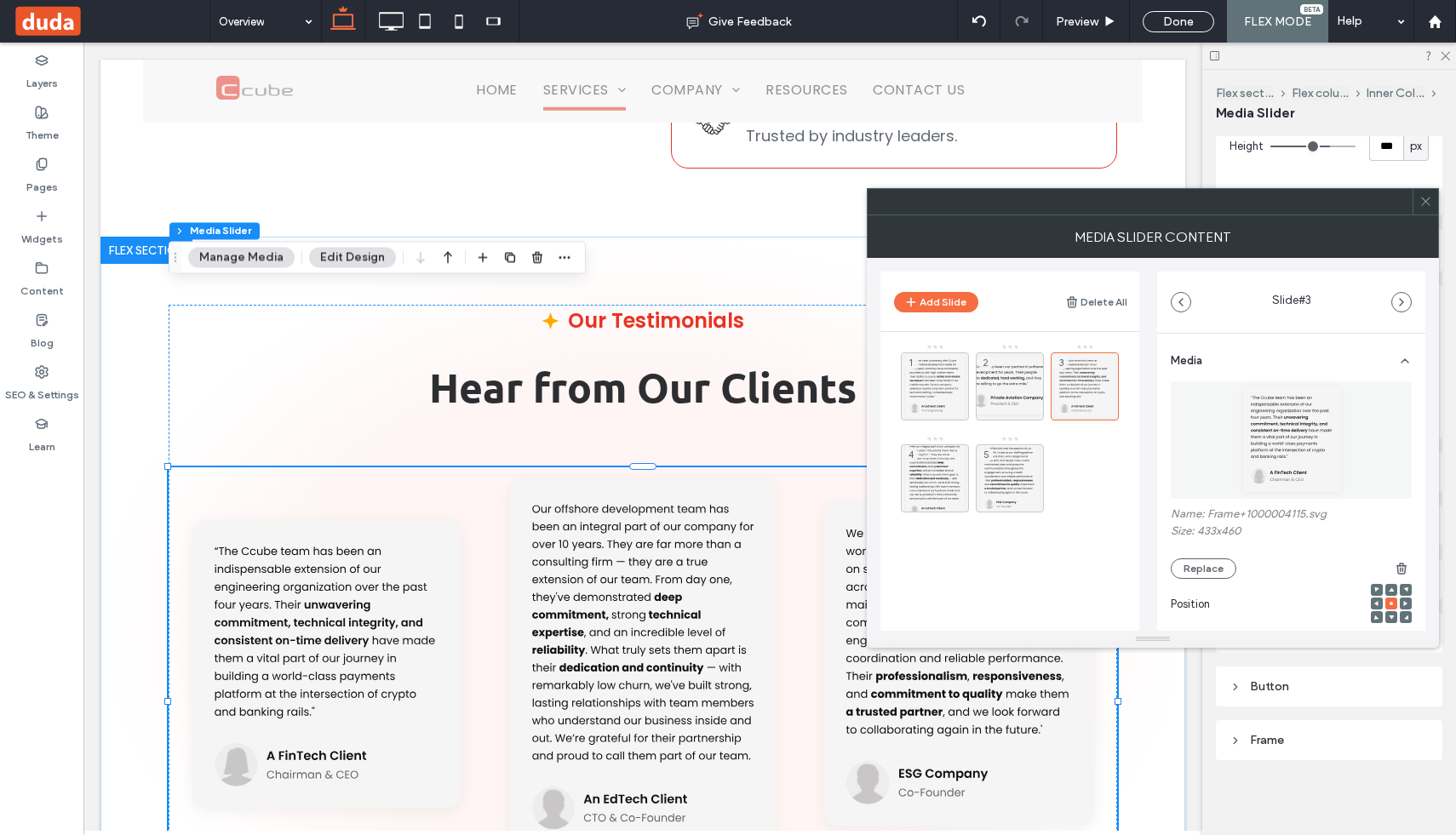
click at [1388, 588] on icon at bounding box center [1390, 589] width 5 height 5
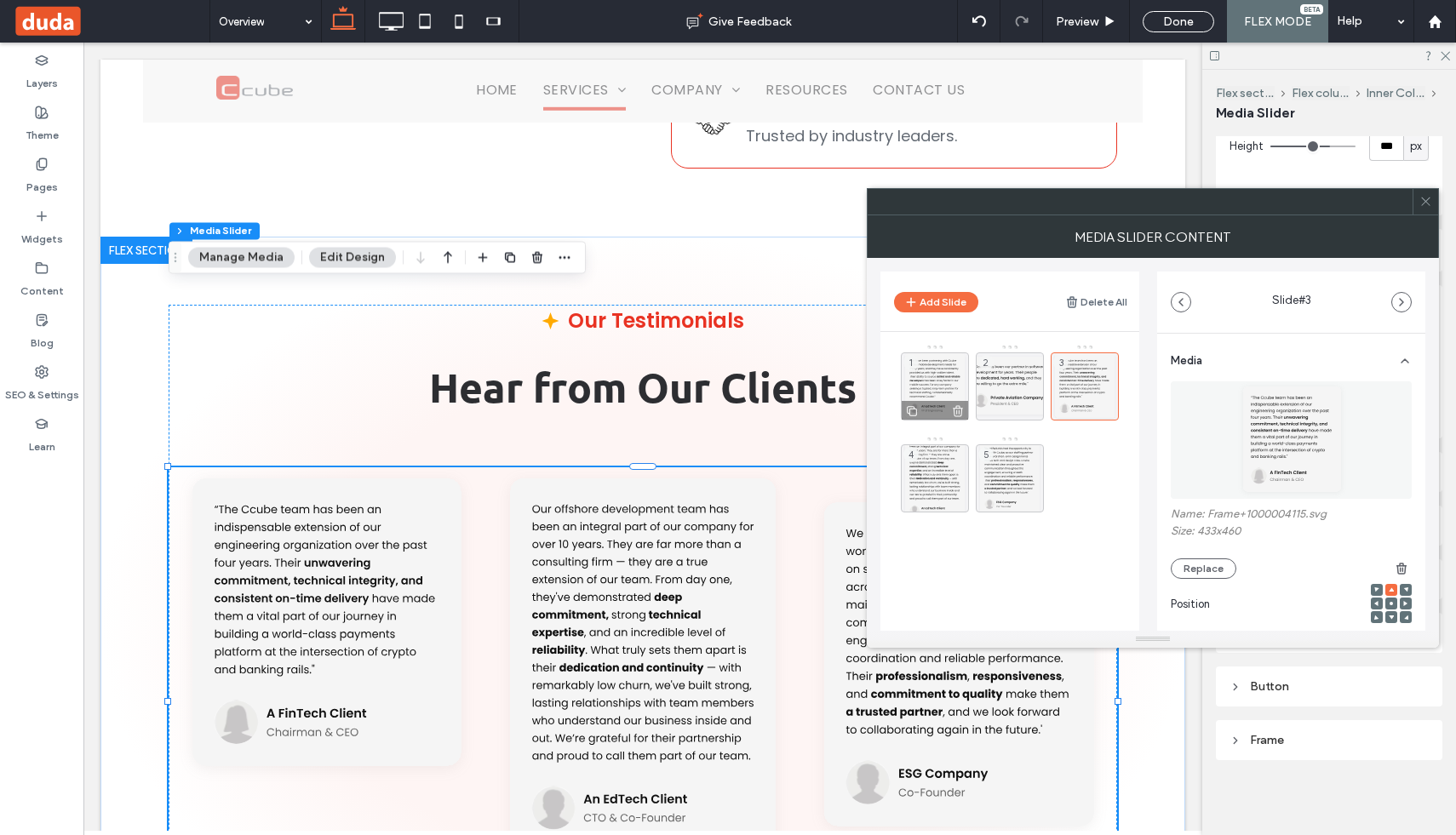
click at [923, 378] on div "1" at bounding box center [934, 385] width 68 height 68
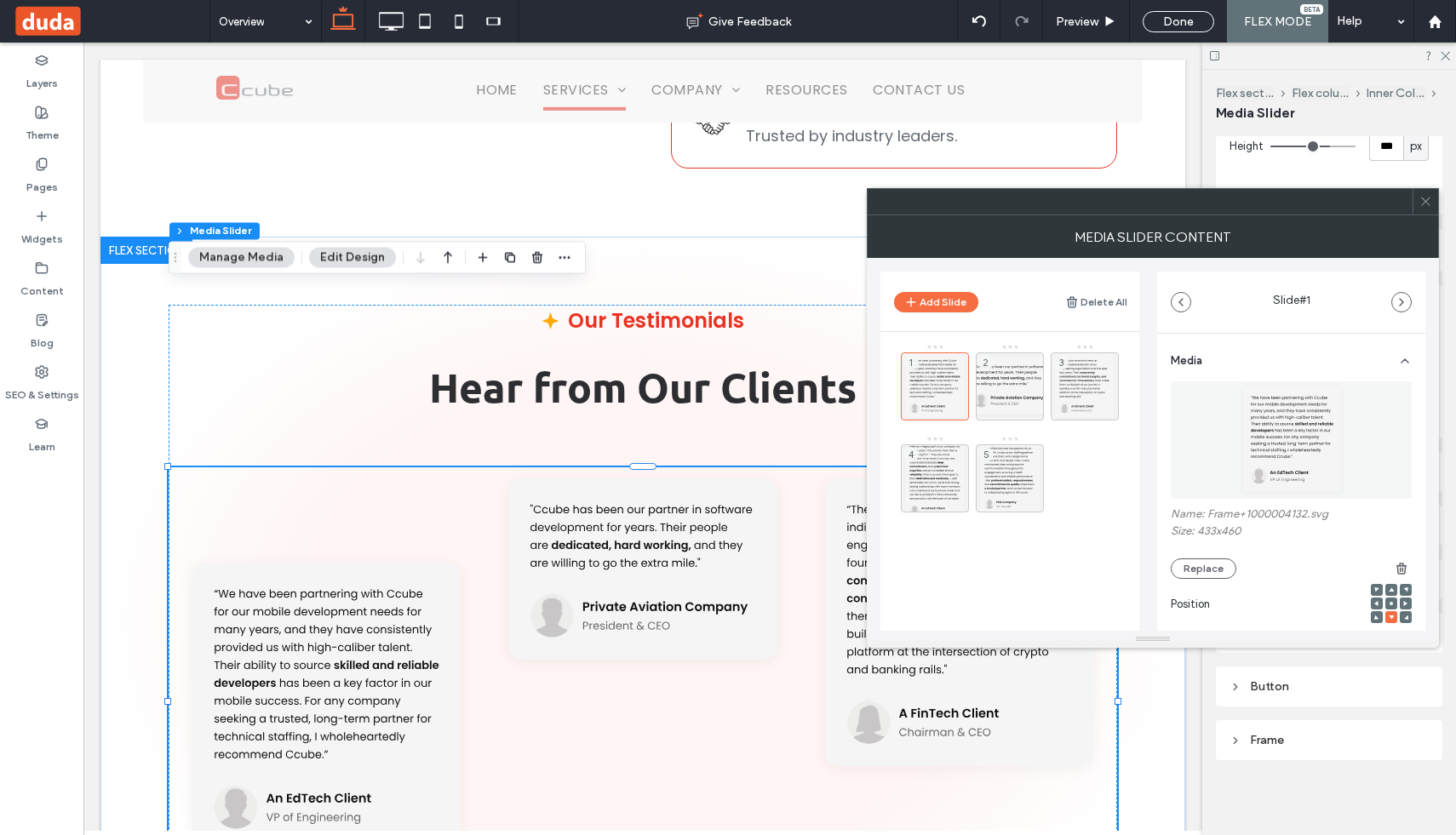
click at [1388, 589] on icon at bounding box center [1390, 589] width 5 height 5
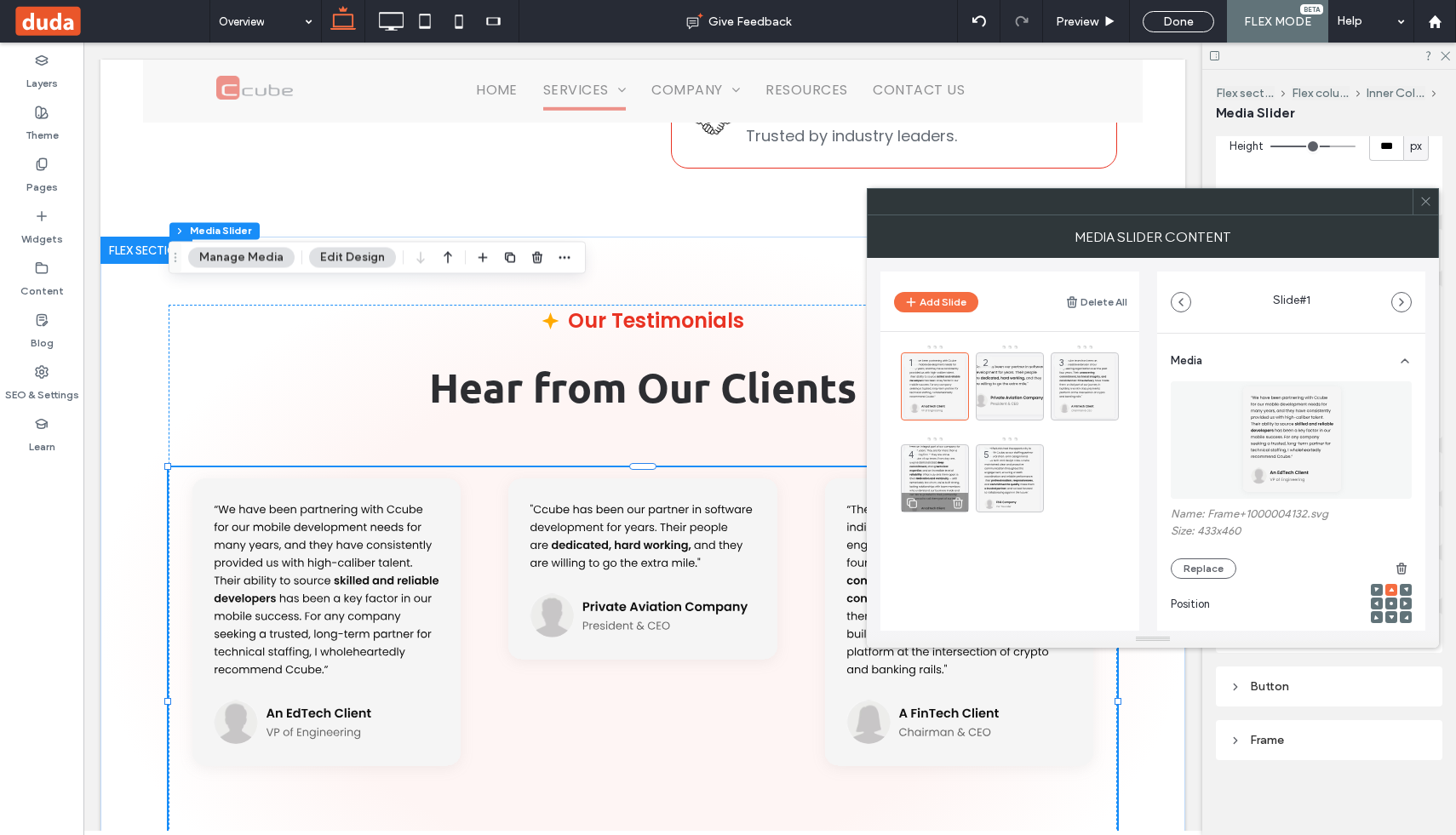
click at [943, 468] on div "4" at bounding box center [934, 477] width 68 height 68
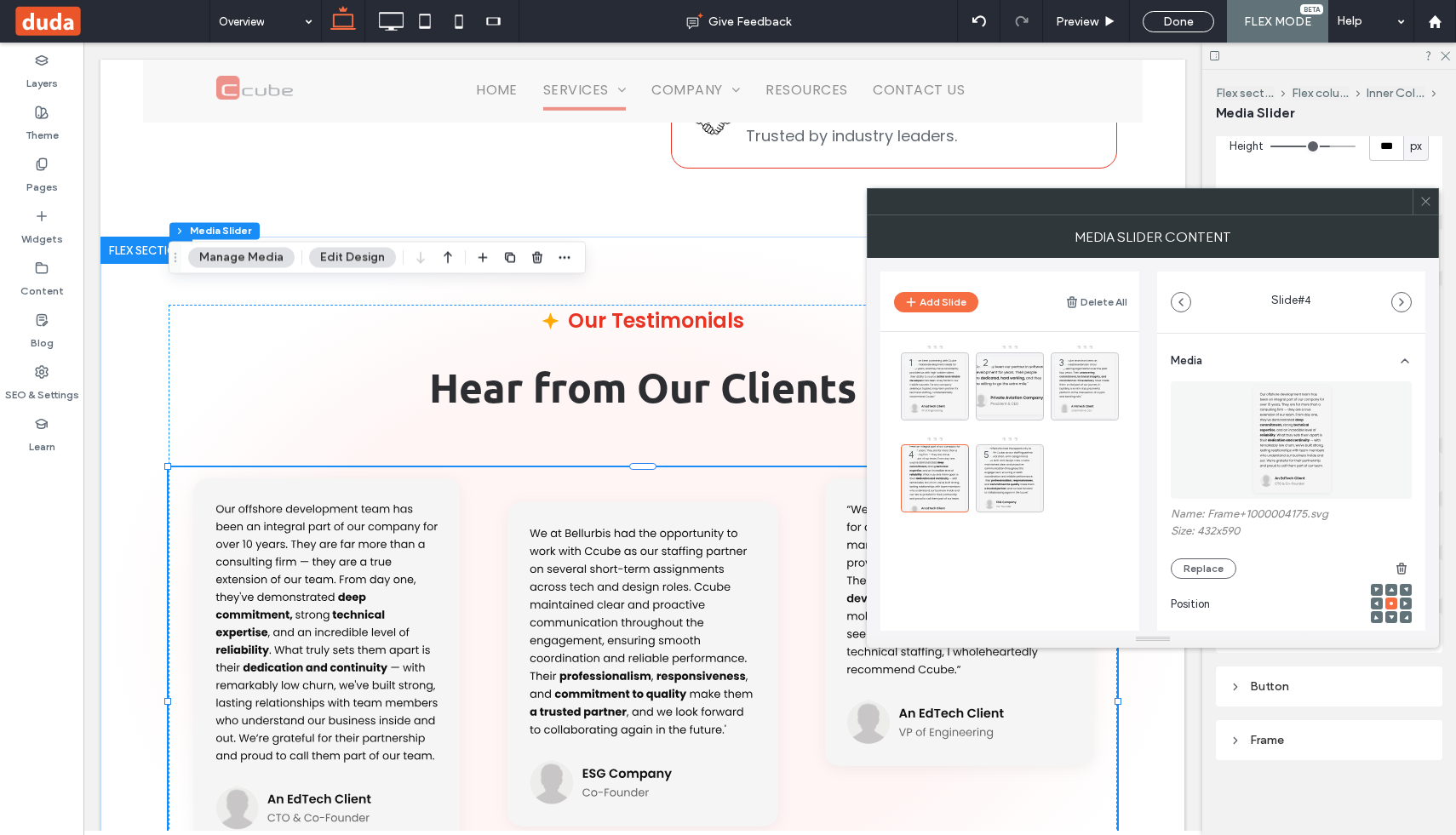
click at [1388, 589] on icon at bounding box center [1390, 589] width 5 height 5
click at [1029, 466] on div "5" at bounding box center [1009, 477] width 68 height 68
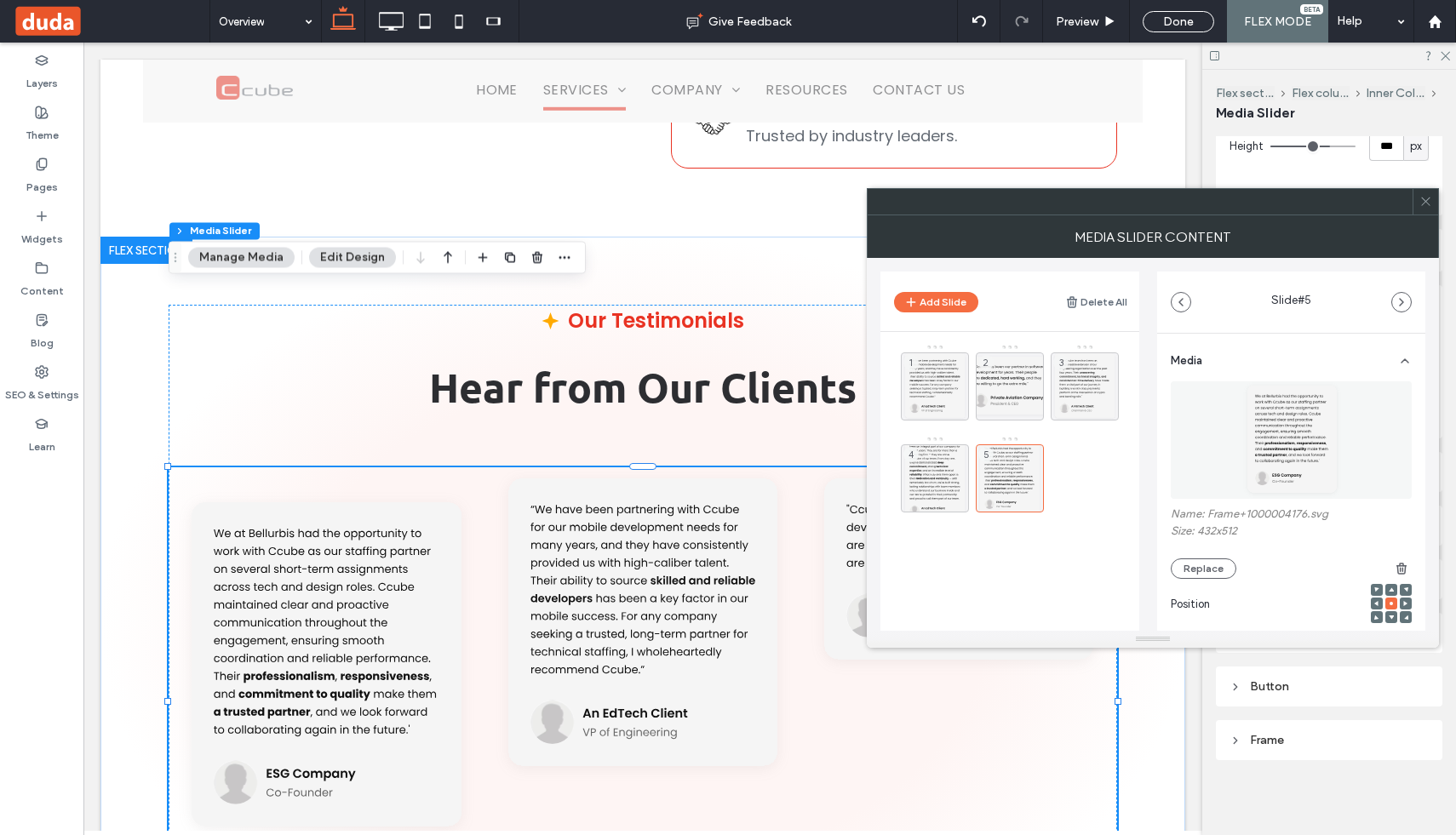
click at [1388, 588] on icon at bounding box center [1390, 589] width 5 height 5
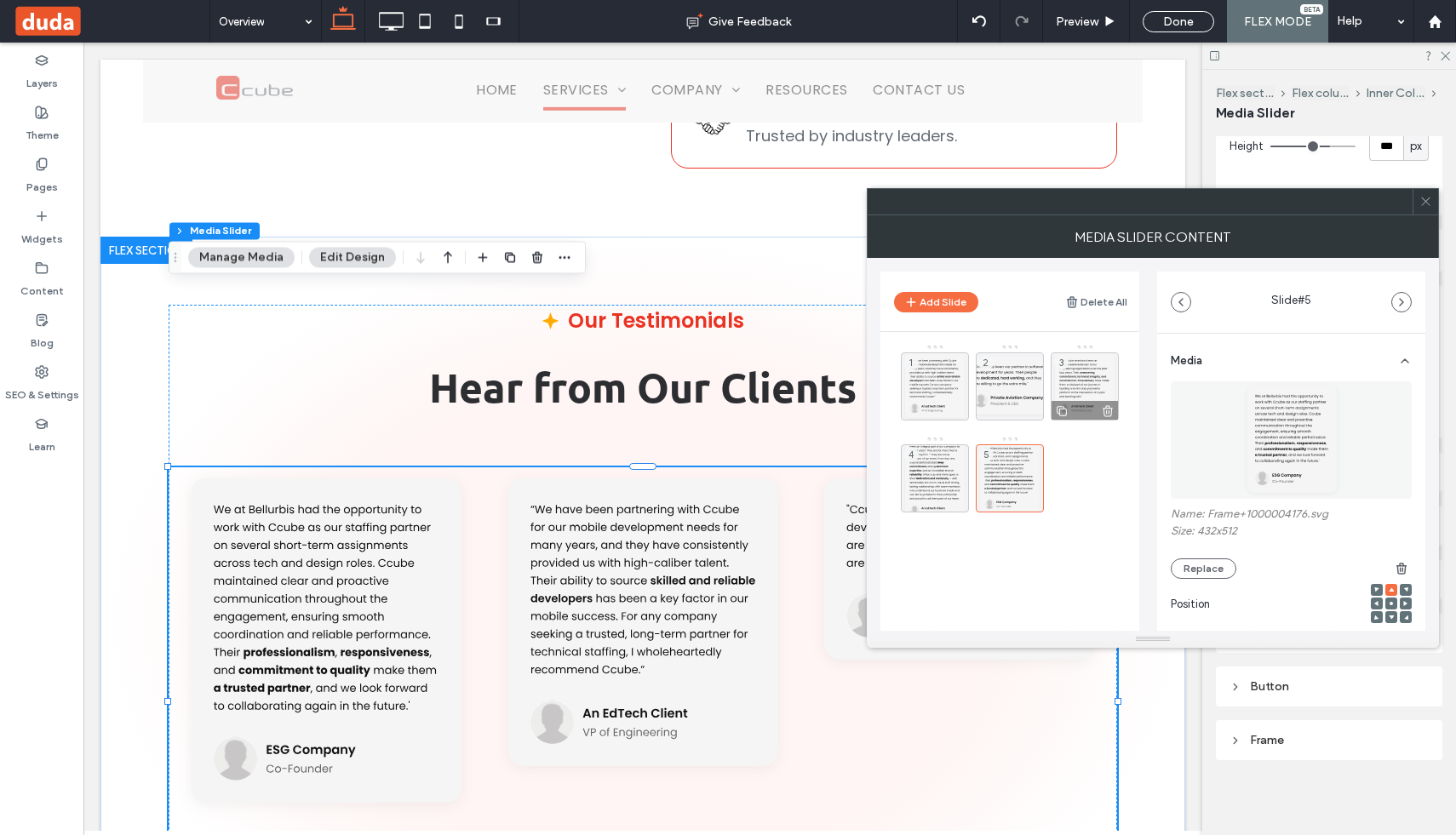
click at [1097, 371] on div "3" at bounding box center [1083, 385] width 68 height 68
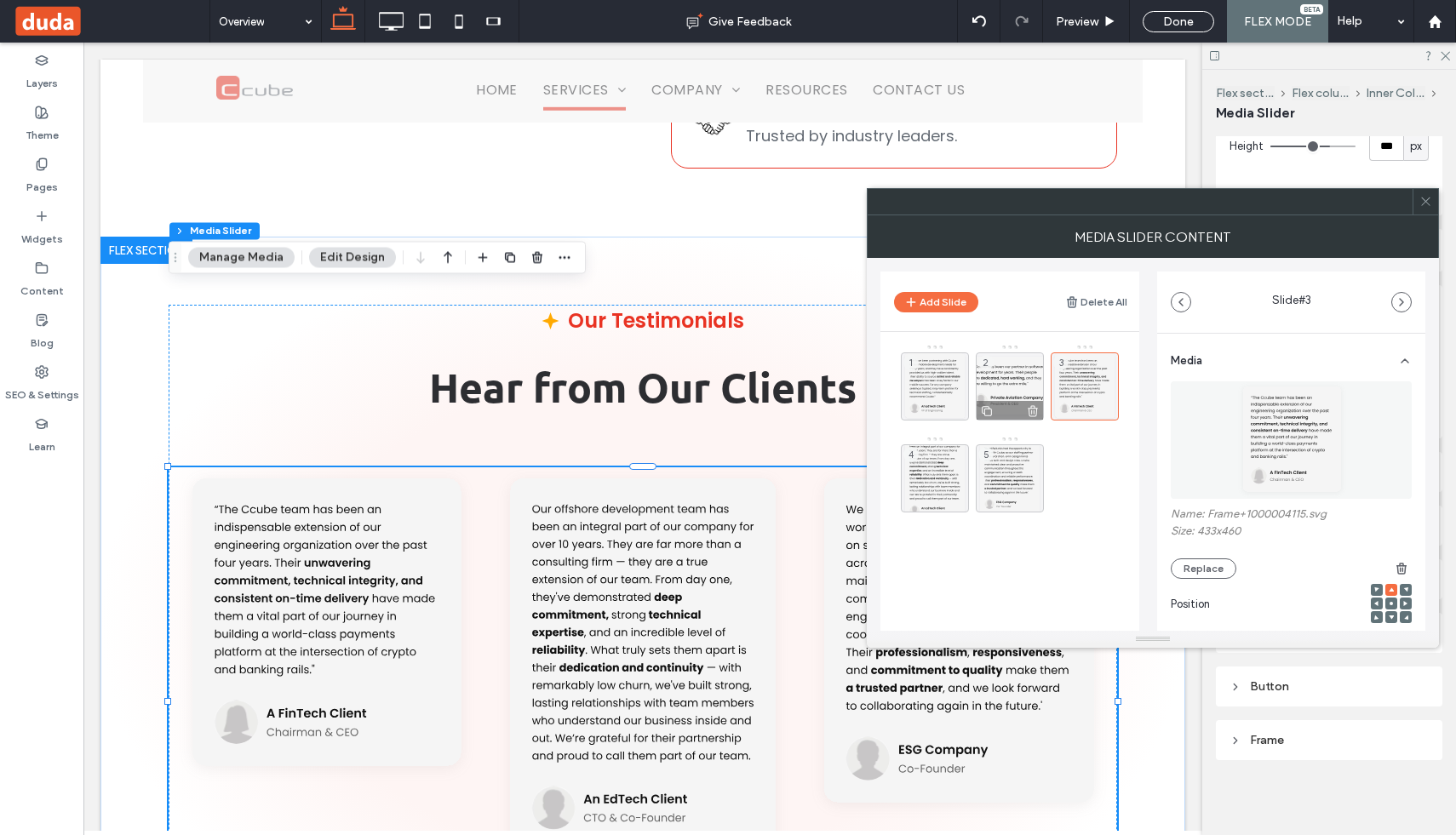
click at [1018, 369] on div "2" at bounding box center [1009, 385] width 68 height 68
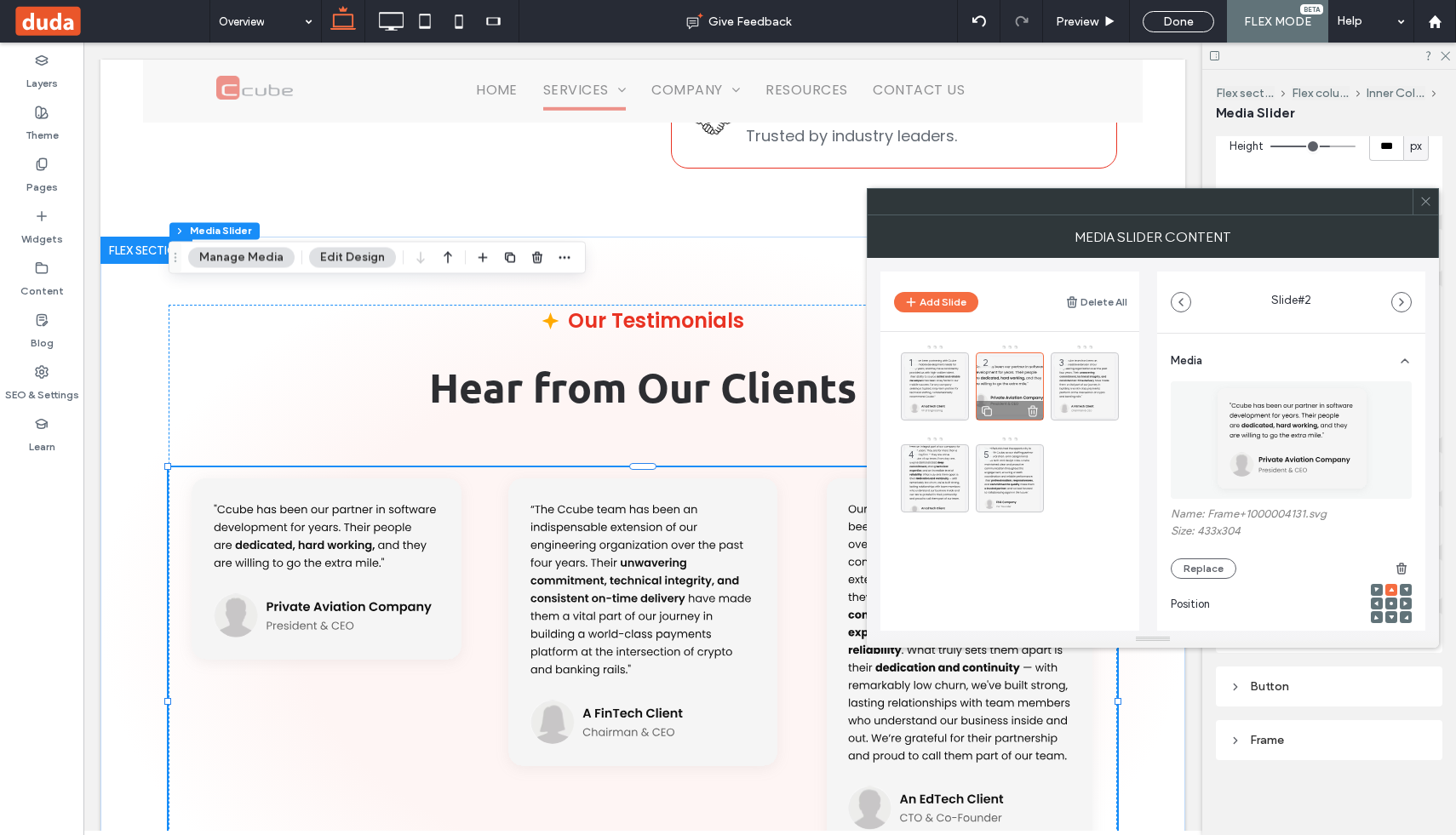
click at [1019, 371] on div "2" at bounding box center [1009, 385] width 68 height 68
click at [934, 366] on div "1" at bounding box center [934, 385] width 68 height 68
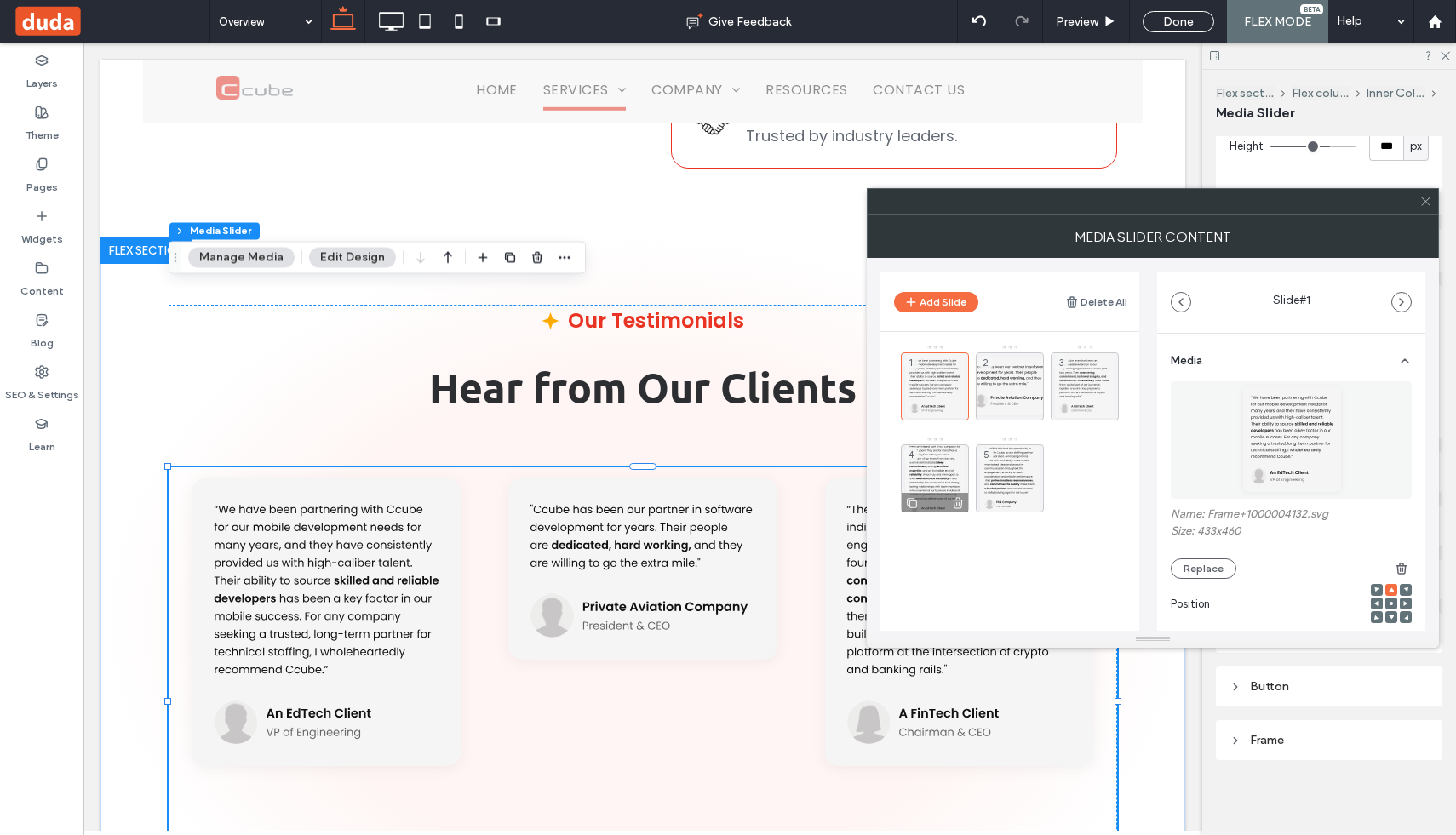
click at [939, 462] on div "4" at bounding box center [934, 477] width 68 height 68
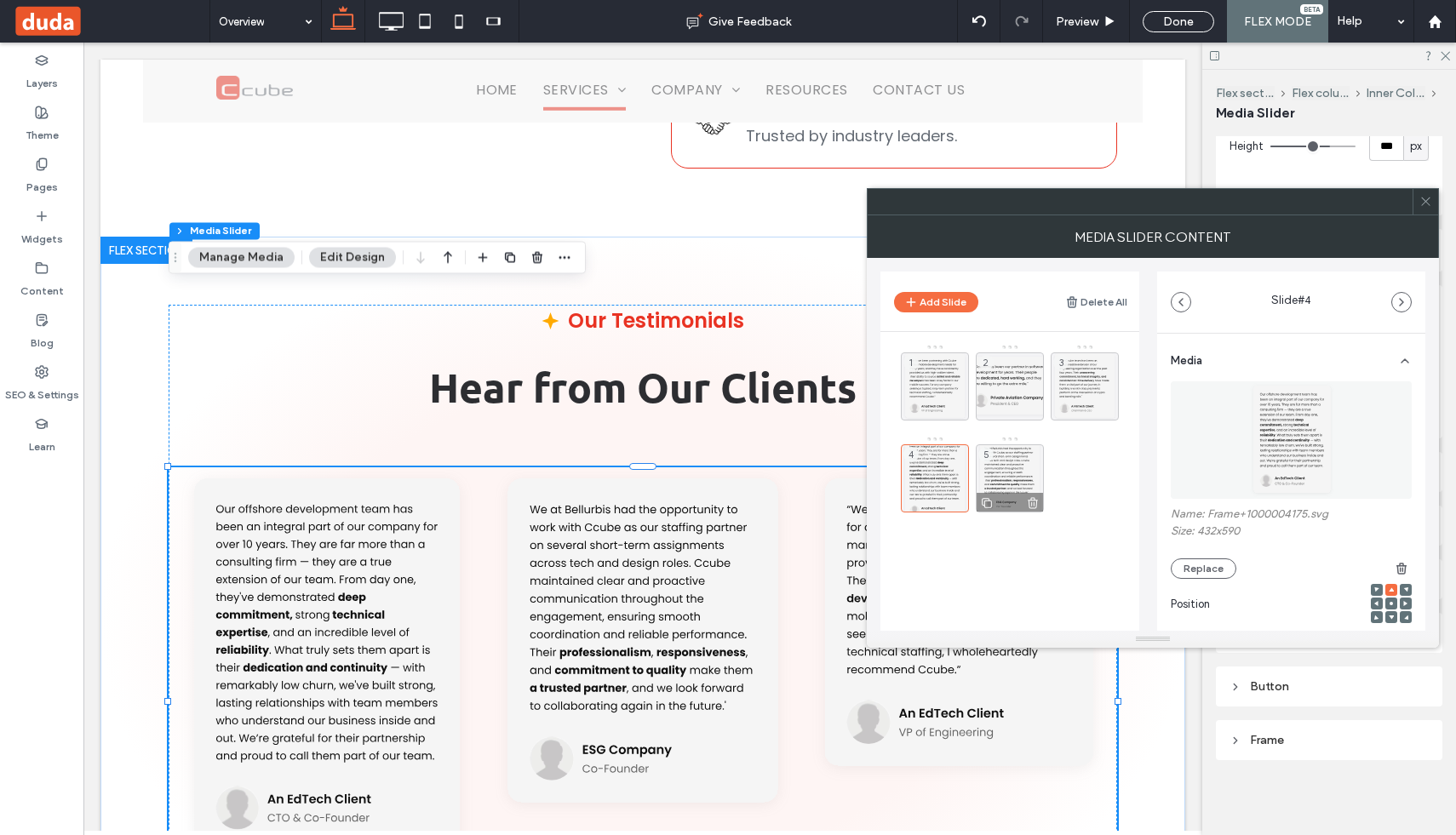
click at [1000, 473] on div "5" at bounding box center [1009, 477] width 68 height 68
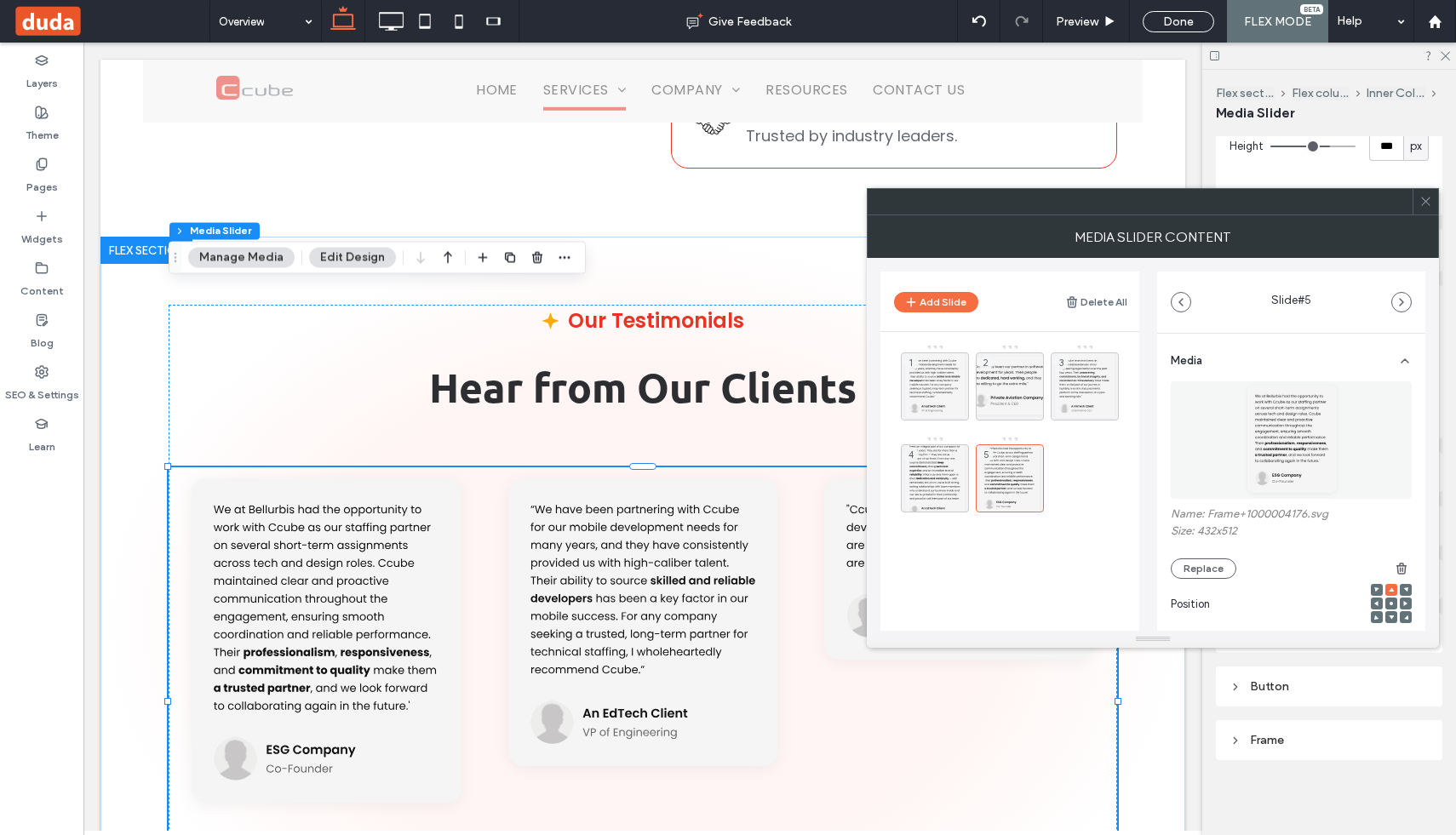
click at [1427, 195] on icon at bounding box center [1425, 201] width 13 height 13
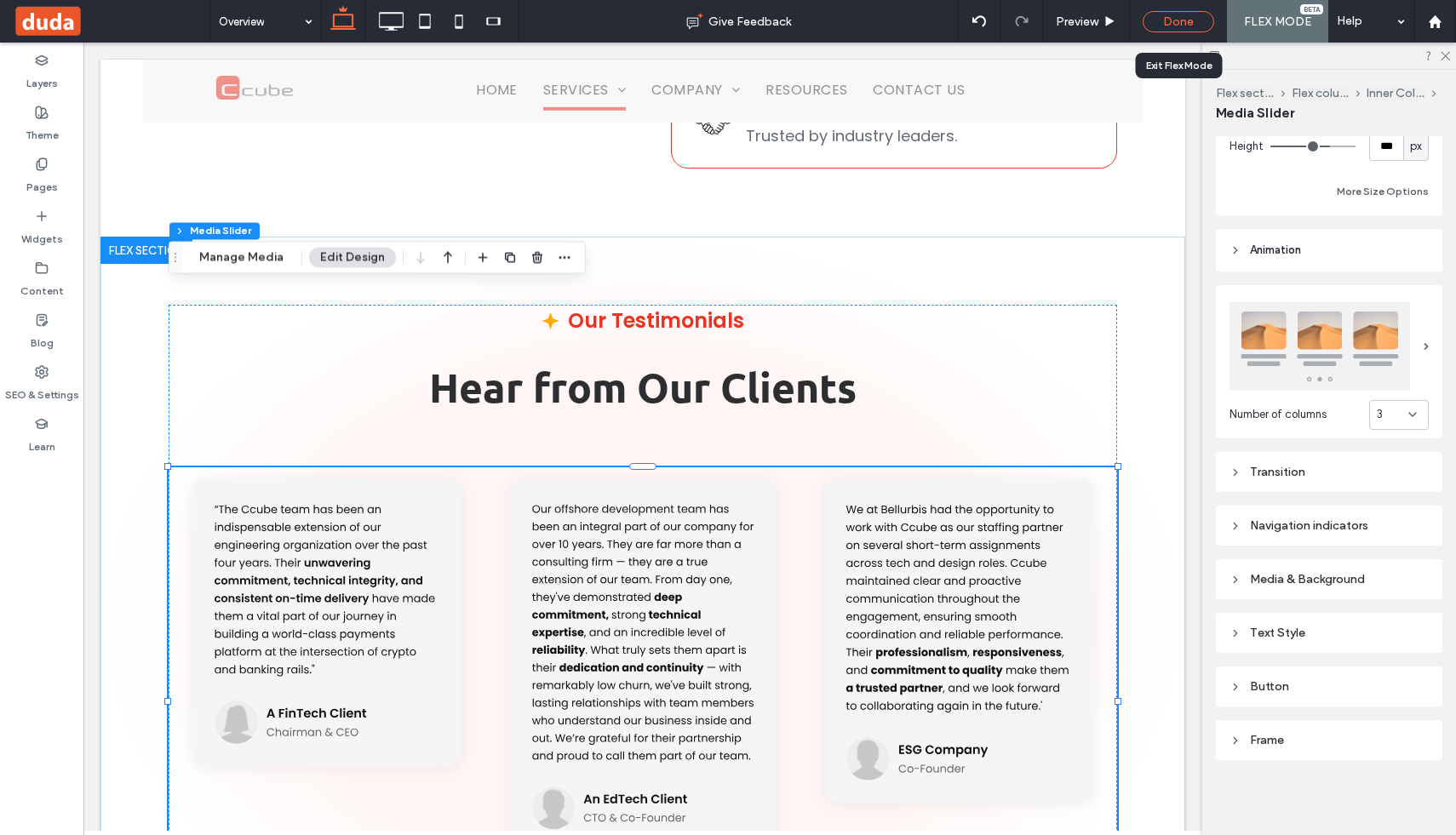
drag, startPoint x: 1186, startPoint y: 24, endPoint x: 1081, endPoint y: 13, distance: 105.6
click at [1186, 24] on div "Done" at bounding box center [1178, 22] width 72 height 22
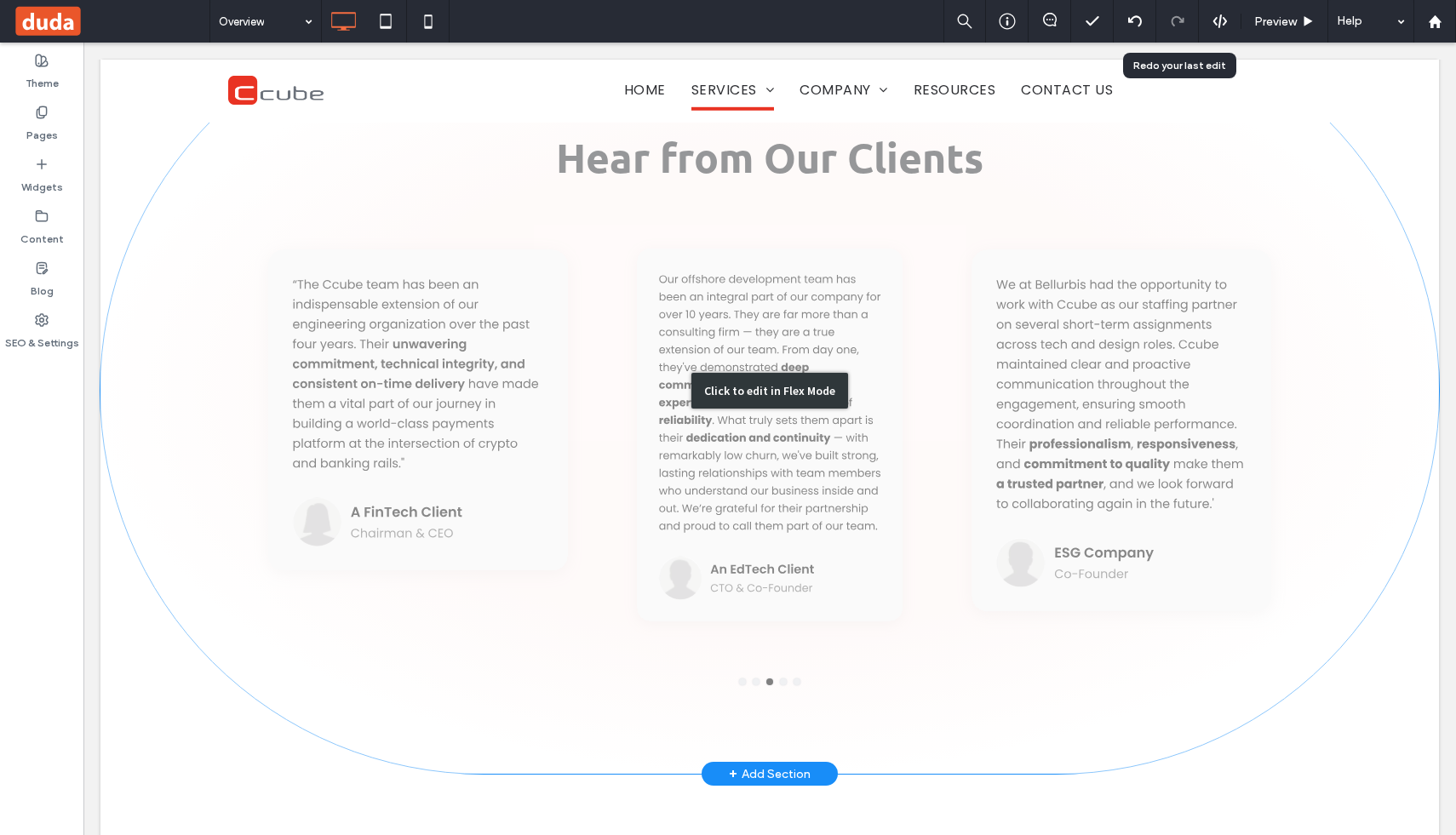
click at [1395, 643] on div "Click to edit in Flex Mode" at bounding box center [769, 390] width 1338 height 765
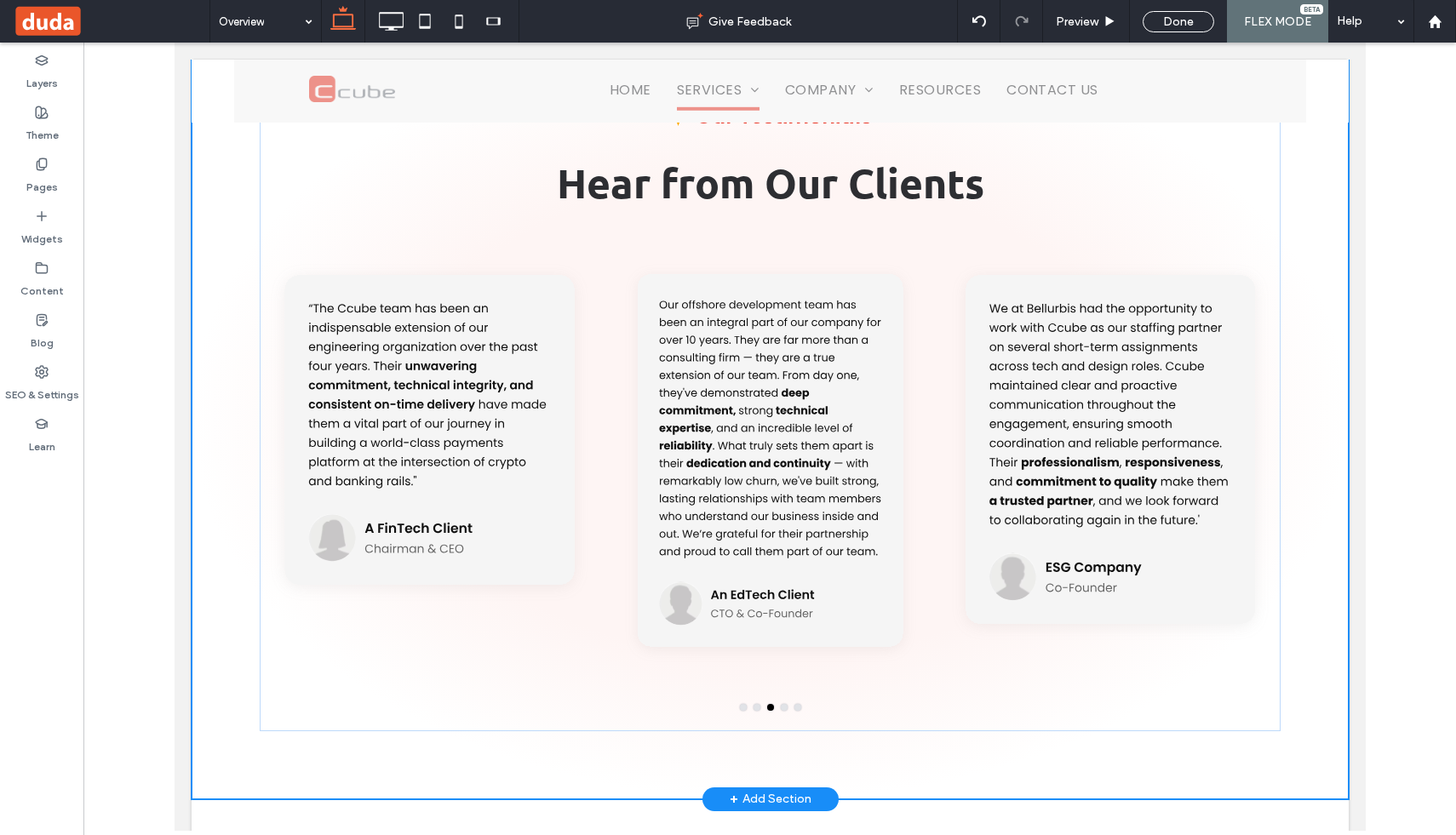
scroll to position [5317, 0]
